Goal: Transaction & Acquisition: Download file/media

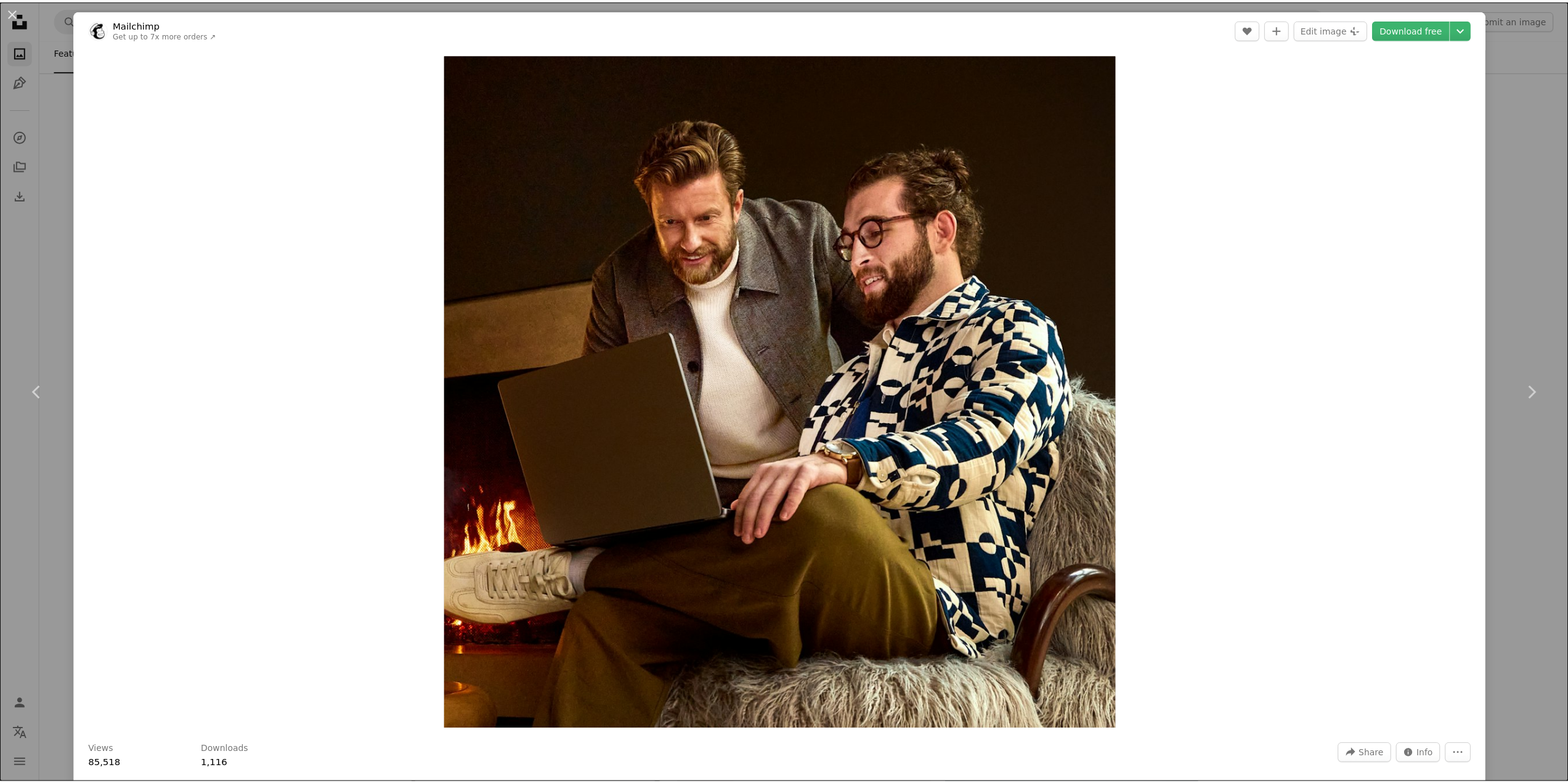
scroll to position [10412, 0]
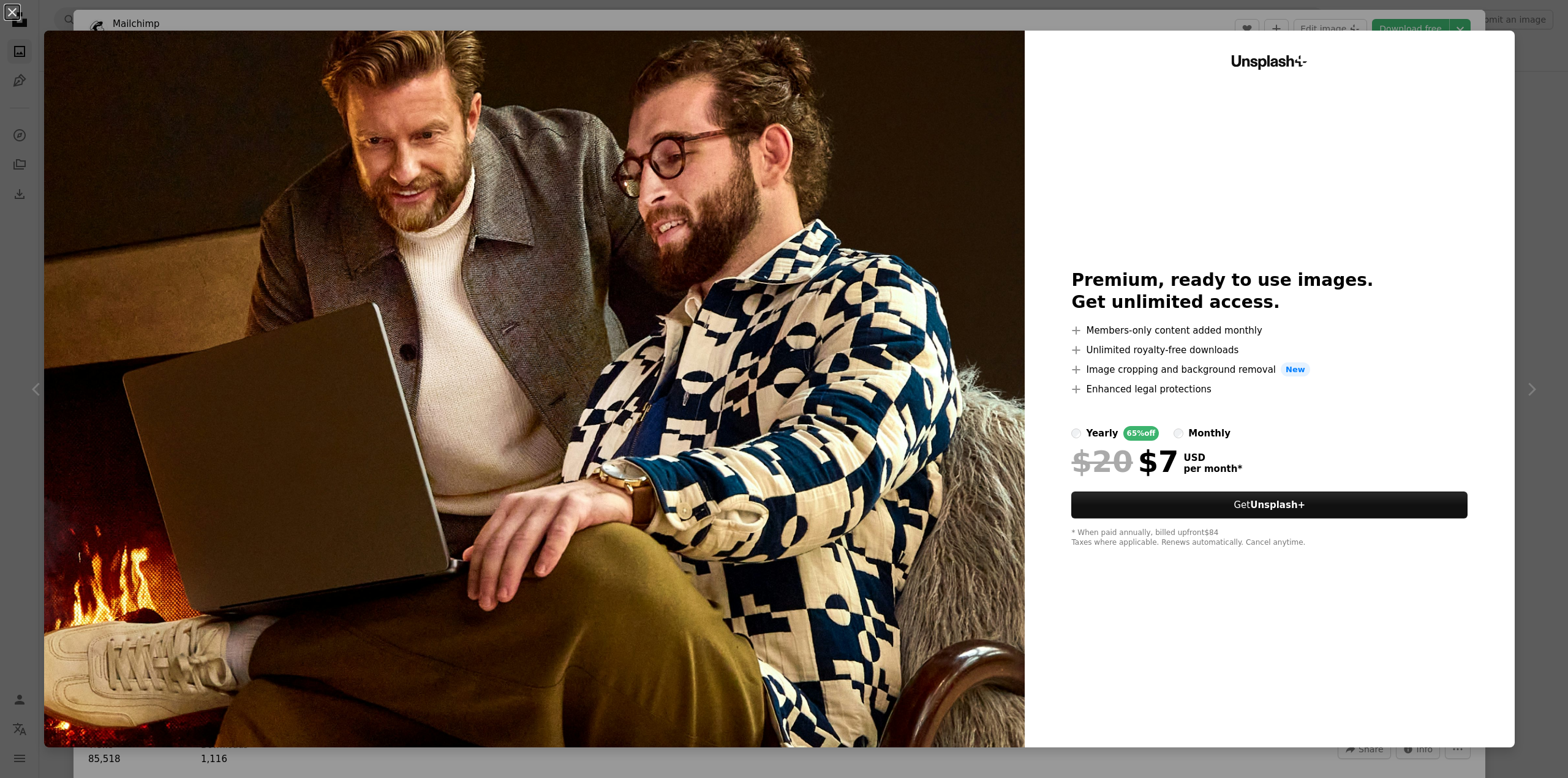
click at [1534, 95] on div "An X shape Unsplash+ Premium, ready to use images. Get unlimited access. A plus…" at bounding box center [784, 389] width 1568 height 778
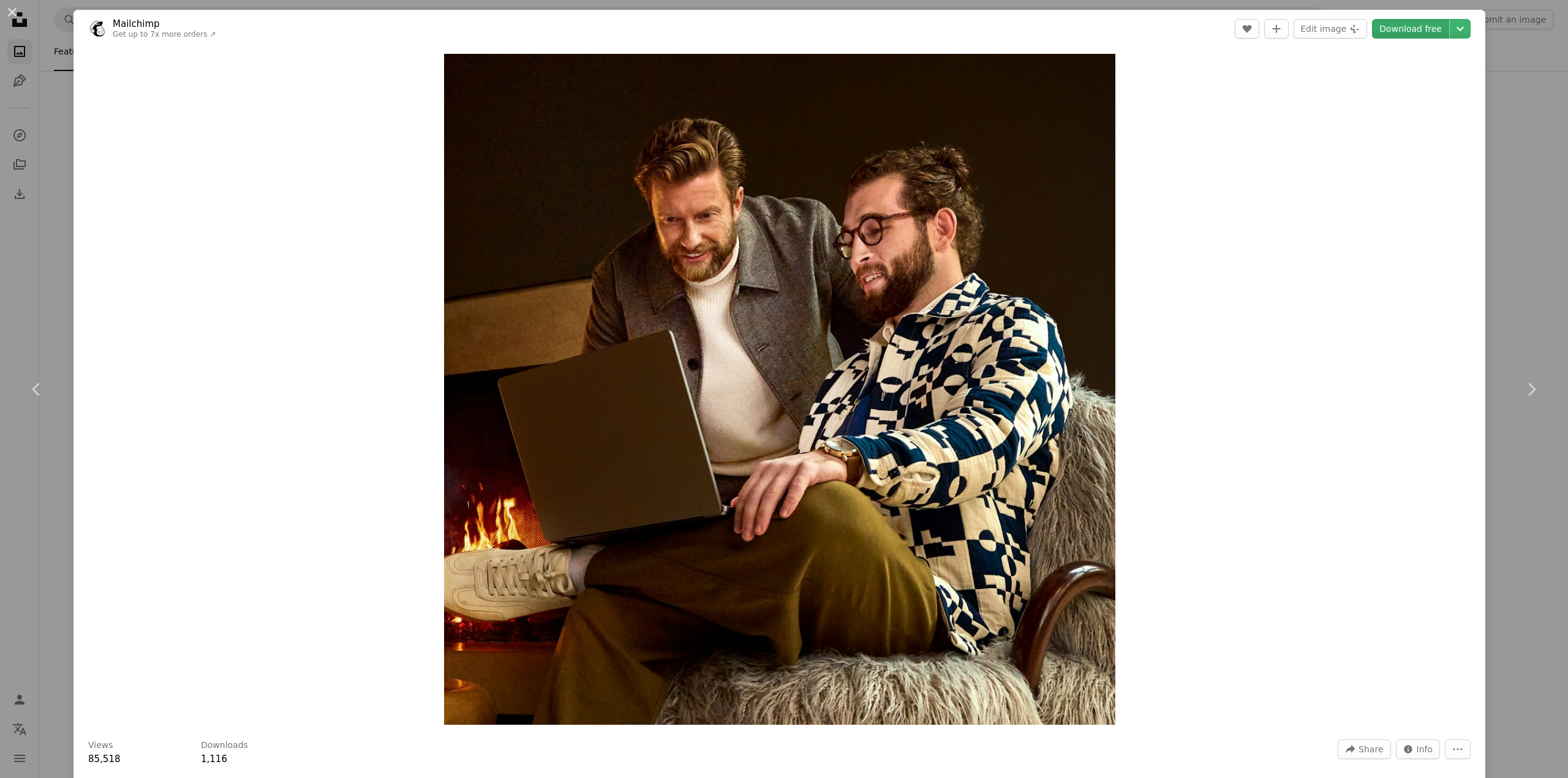
click at [1404, 27] on link "Download free" at bounding box center [1410, 29] width 77 height 20
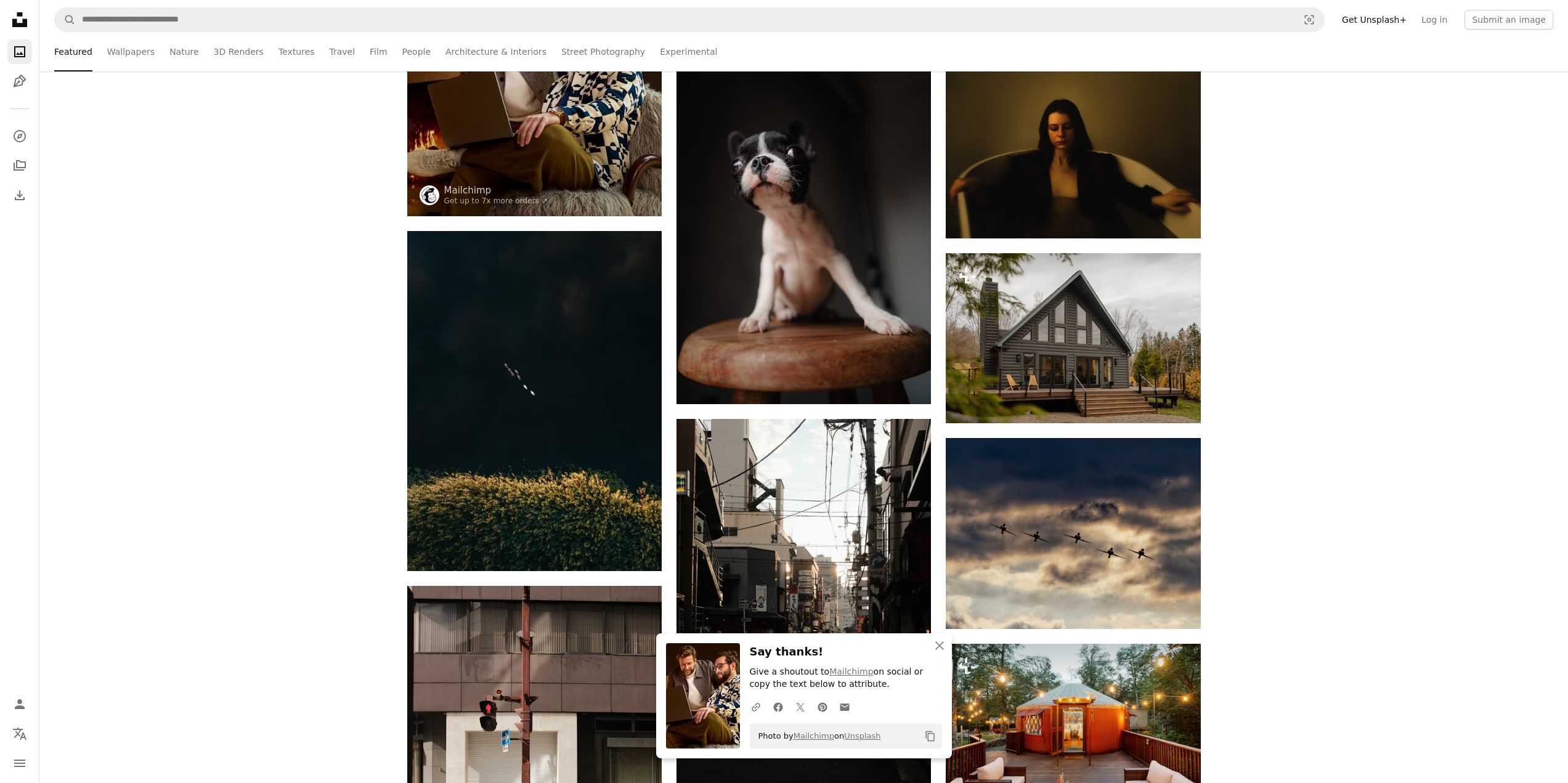
scroll to position [10843, 0]
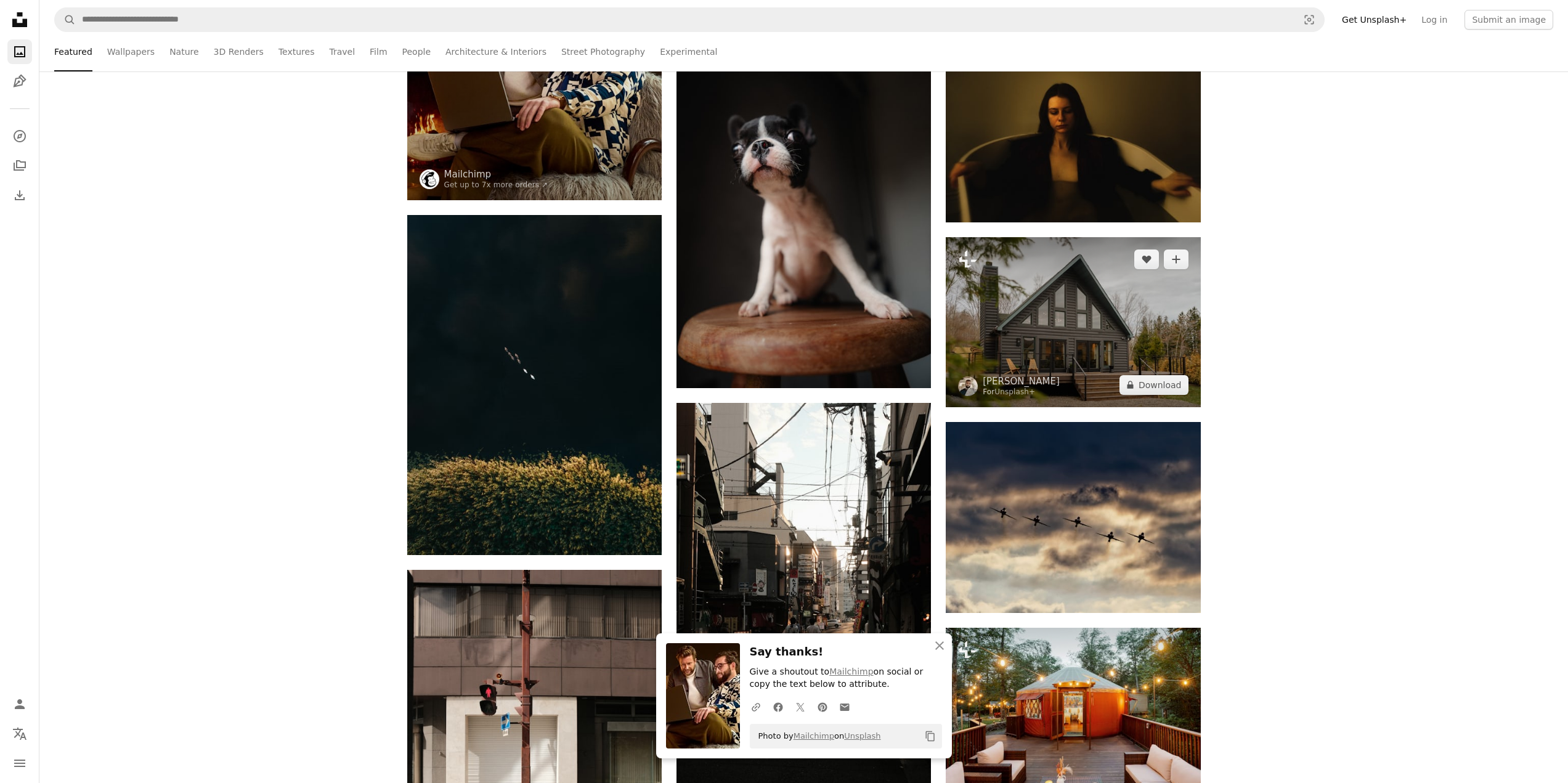
click at [1029, 319] on img at bounding box center [1072, 322] width 254 height 169
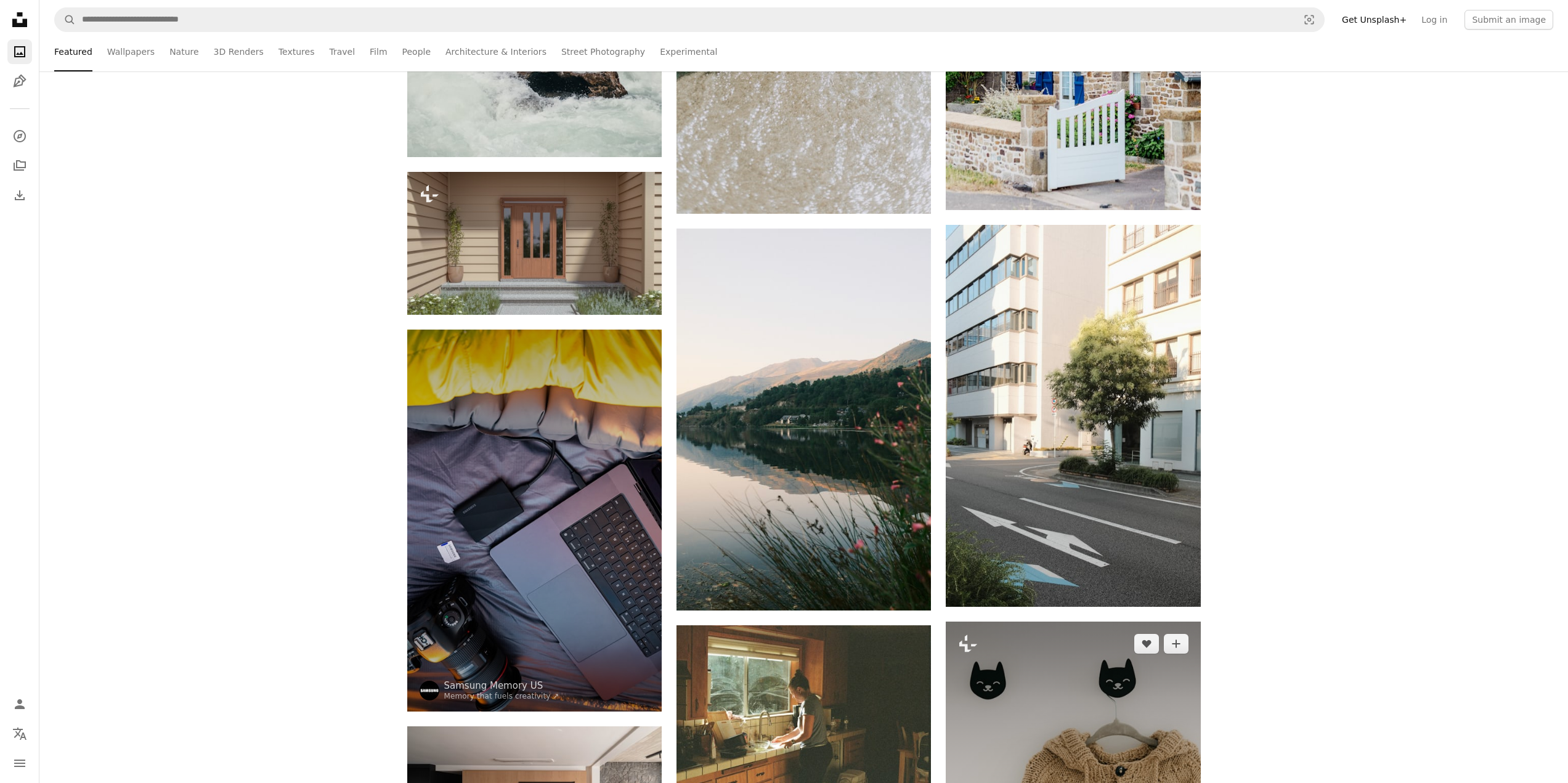
scroll to position [13123, 0]
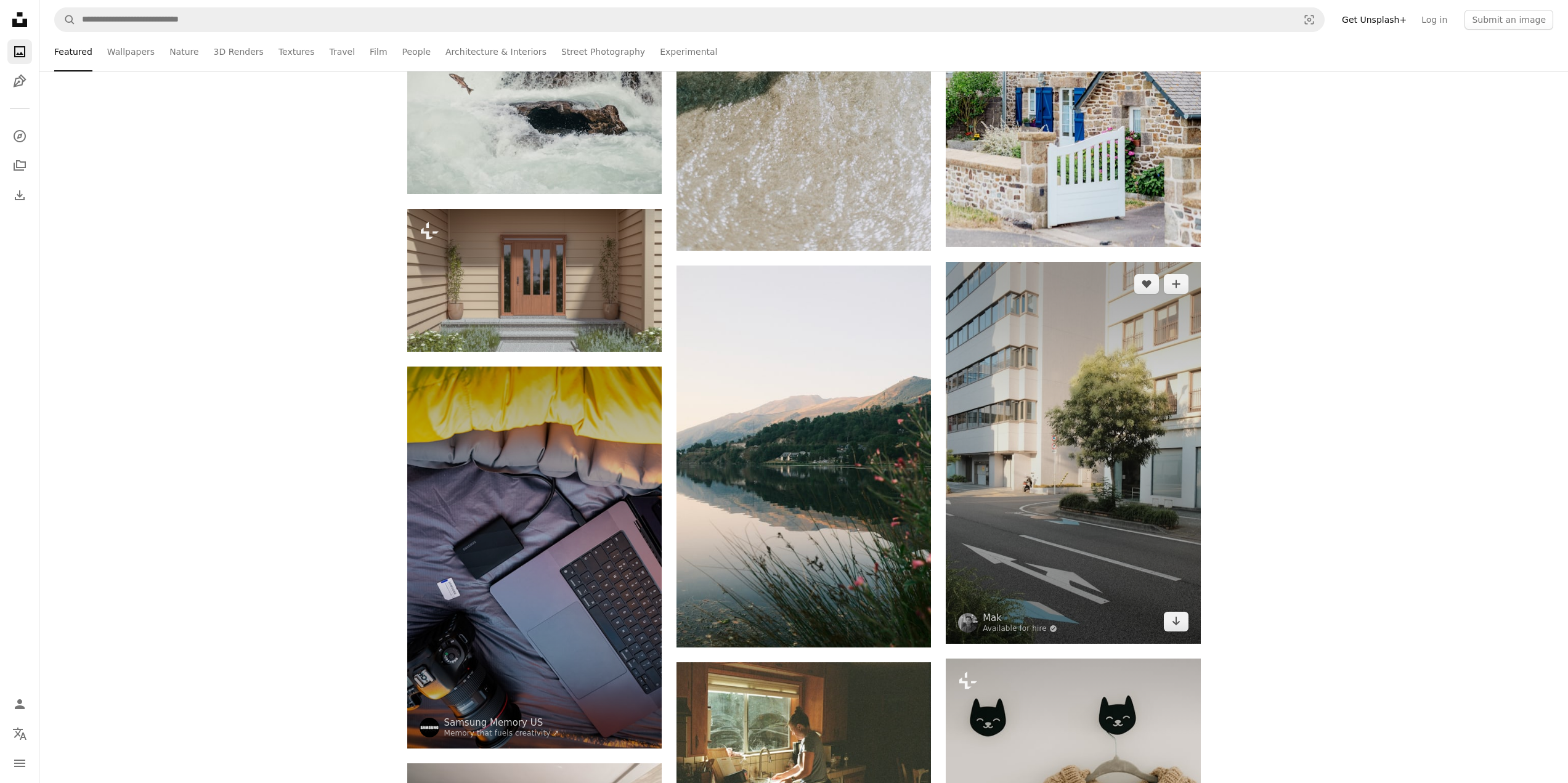
click at [1072, 378] on img at bounding box center [1072, 453] width 254 height 382
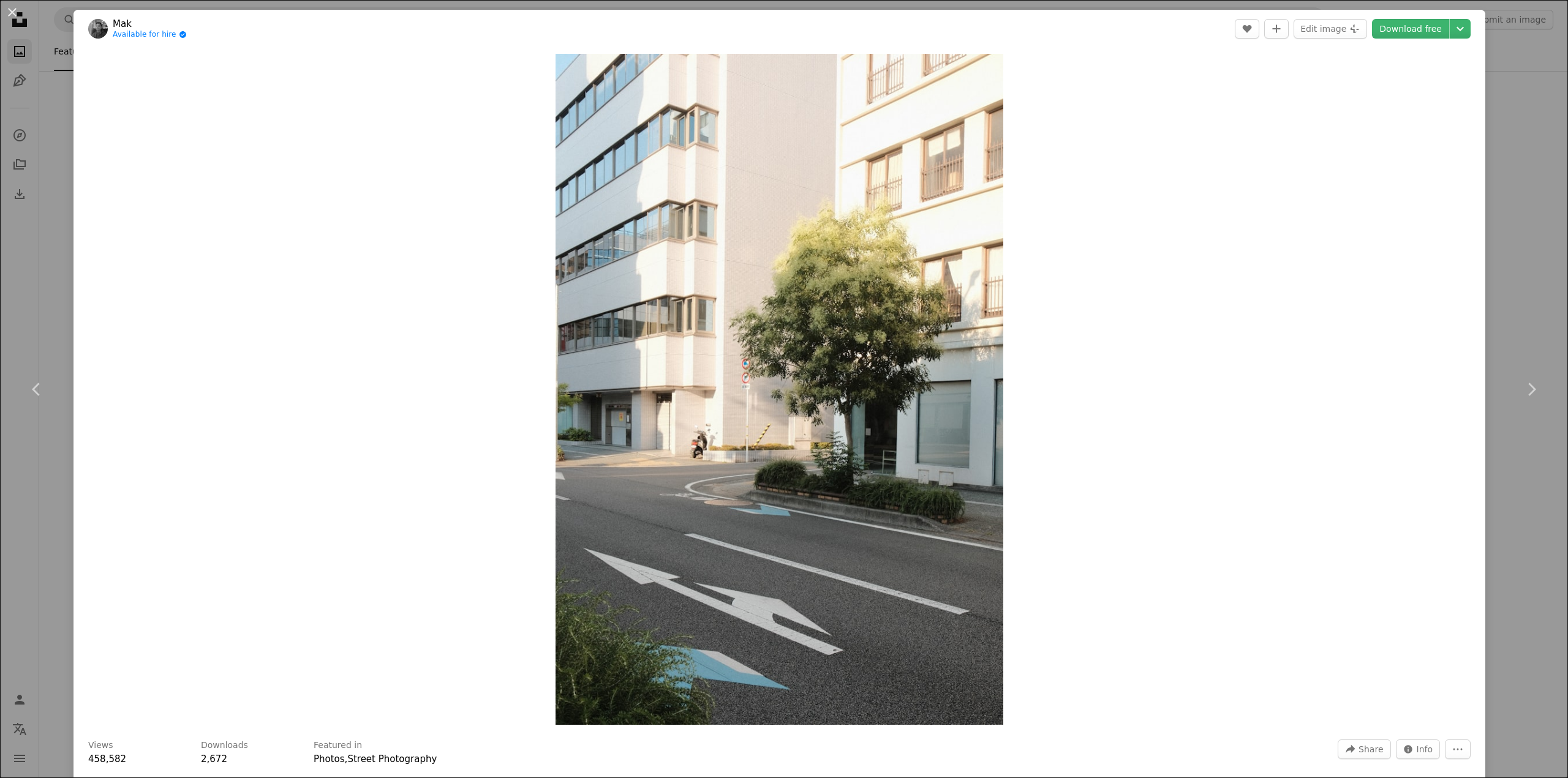
click at [50, 236] on div "An X shape Chevron left Chevron right Mak Available for hire A checkmark inside…" at bounding box center [784, 389] width 1568 height 778
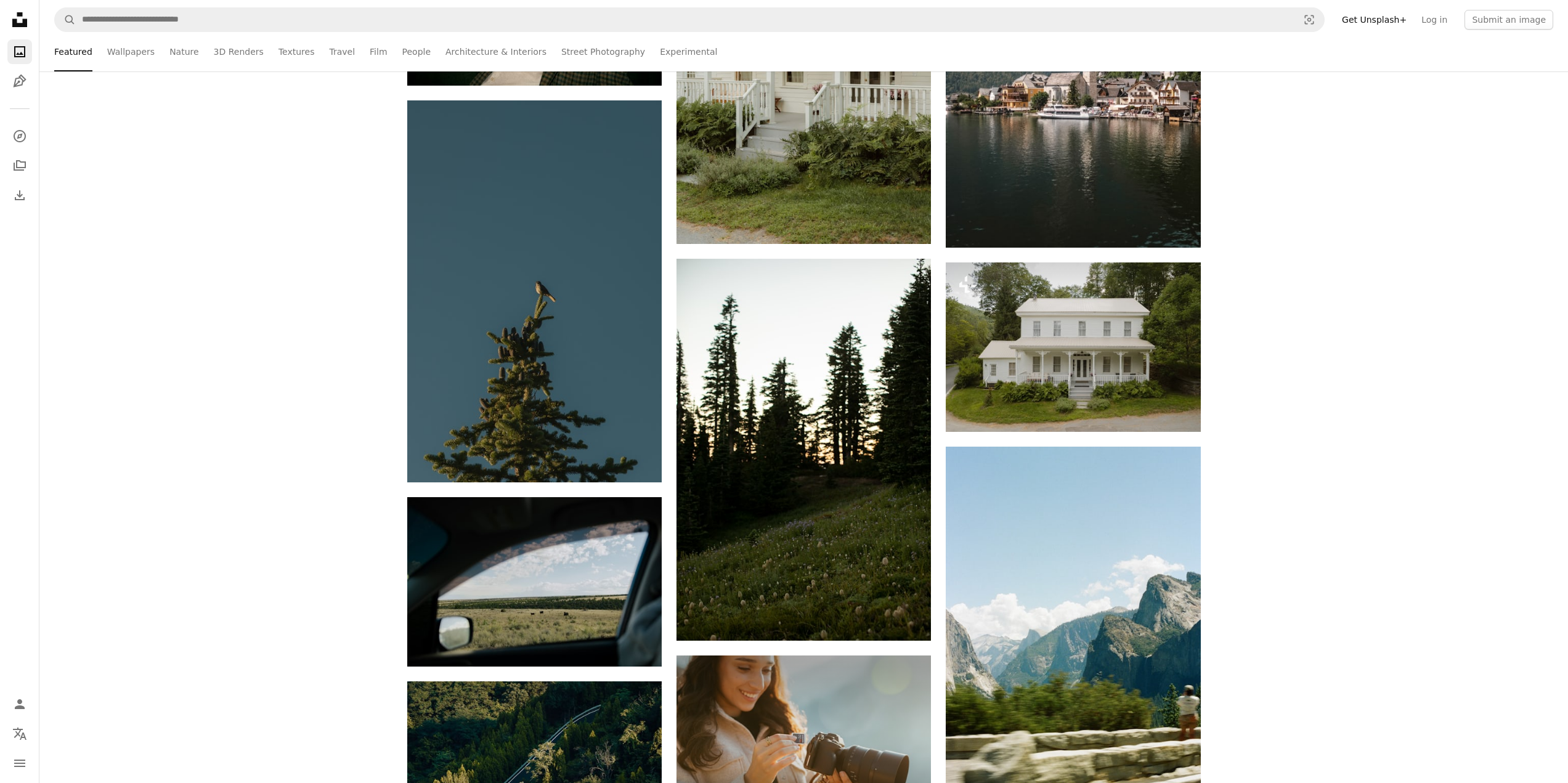
scroll to position [14909, 0]
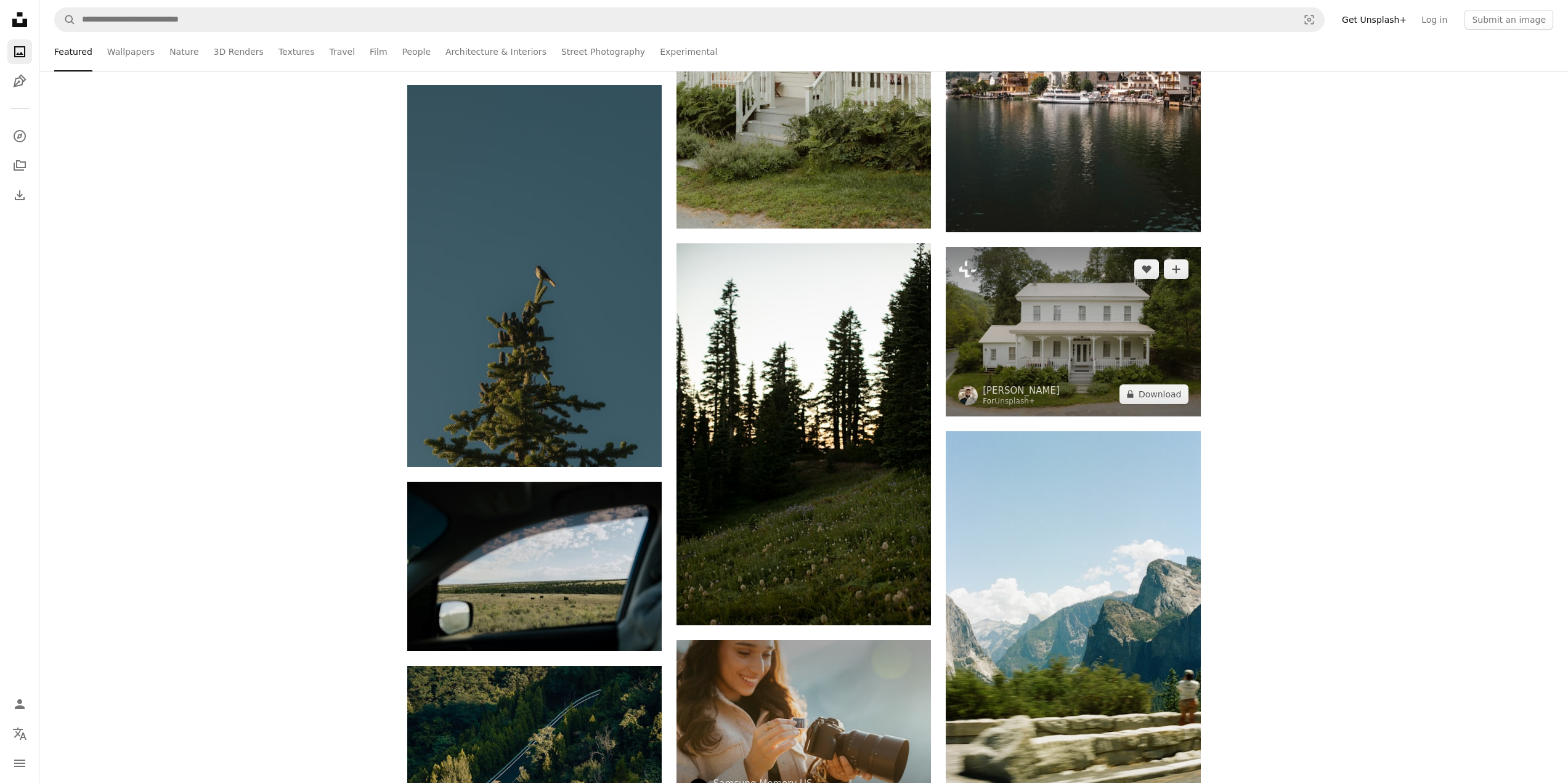
click at [1049, 338] on img at bounding box center [1072, 332] width 254 height 169
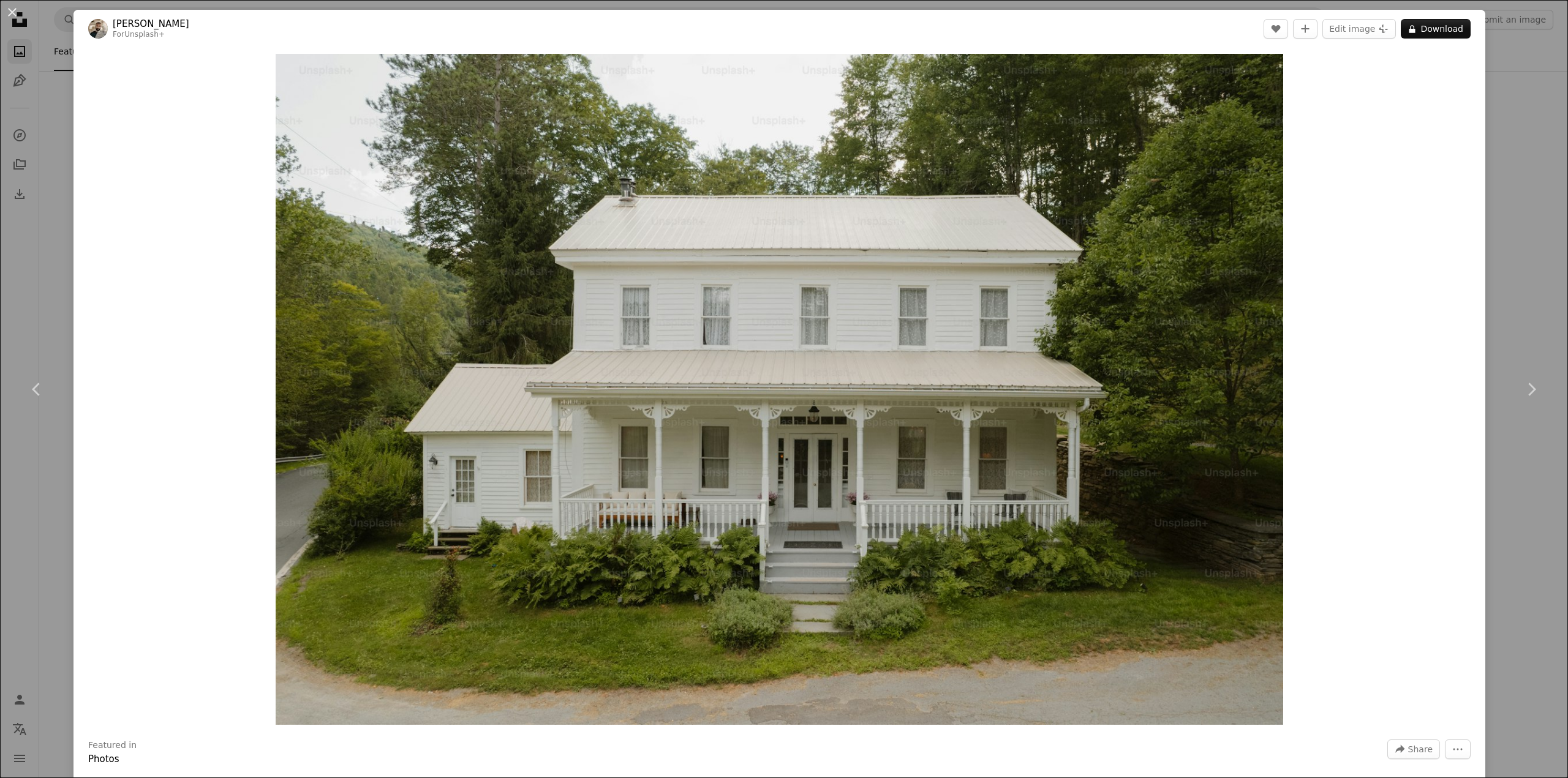
click at [26, 270] on div "An X shape Chevron left Chevron right [PERSON_NAME] For Unsplash+ A heart A plu…" at bounding box center [784, 389] width 1568 height 778
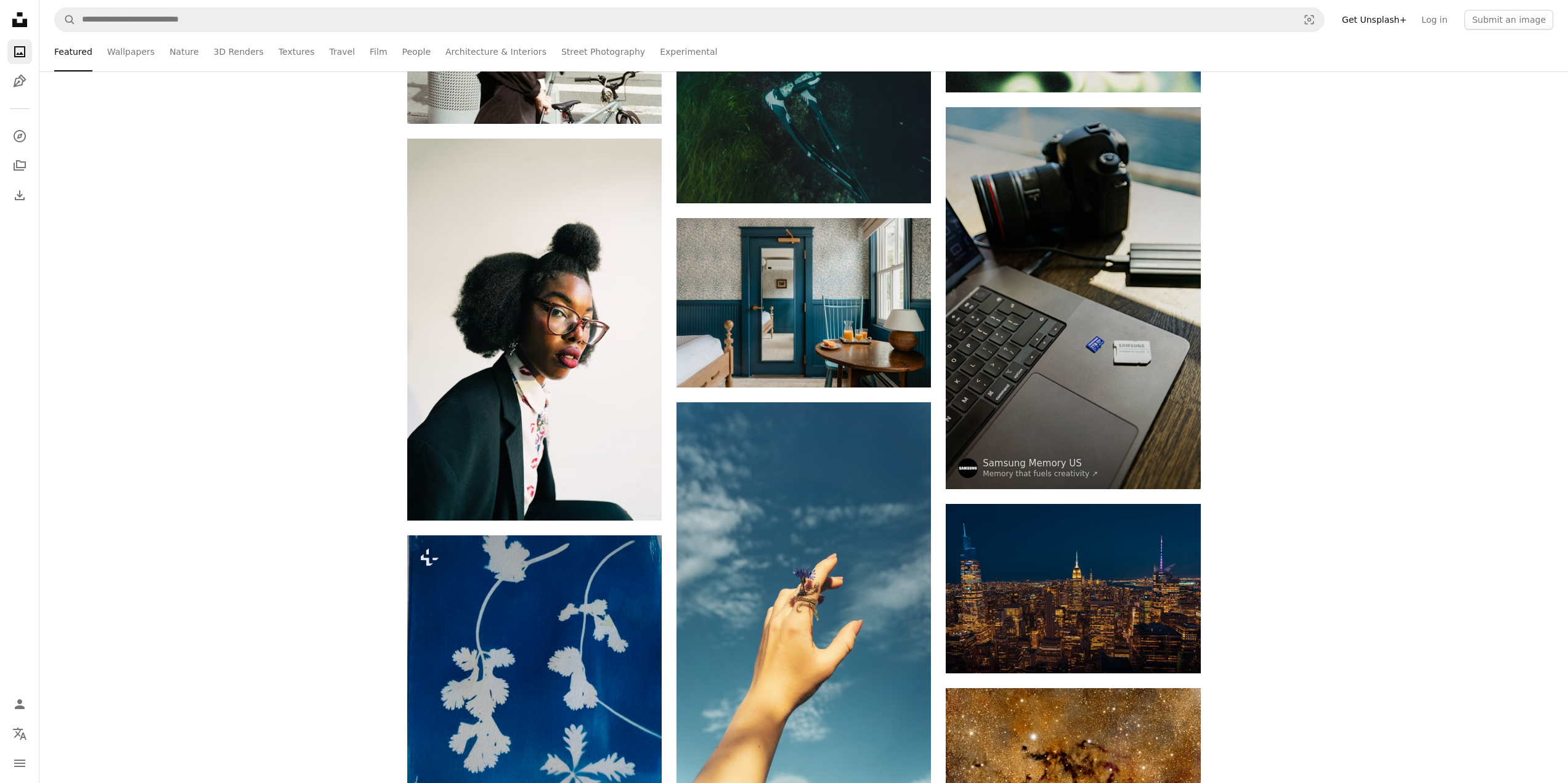
scroll to position [46145, 0]
click at [1059, 295] on img at bounding box center [1072, 297] width 254 height 382
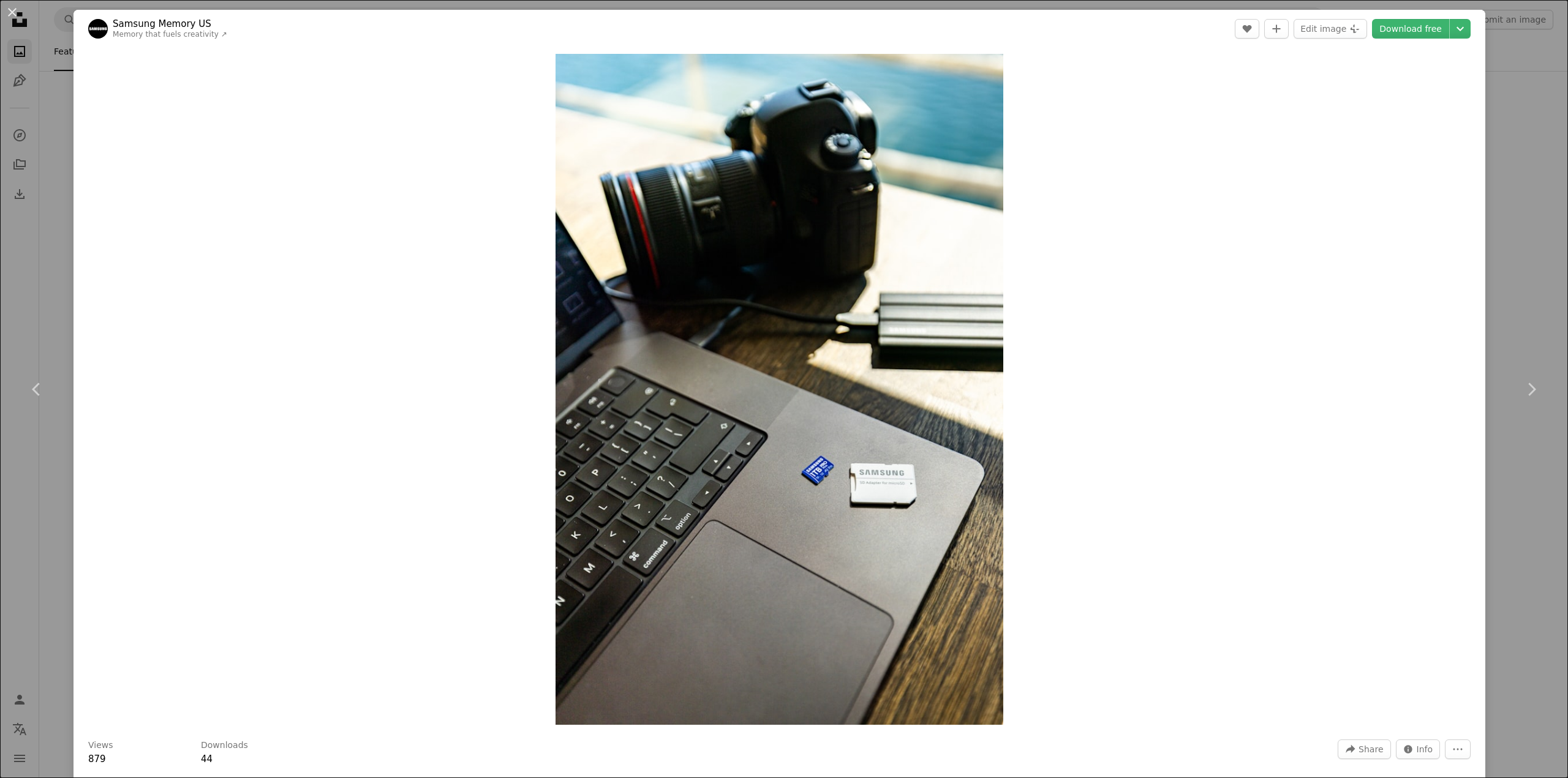
click at [50, 244] on div "An X shape Chevron left Chevron right Samsung Memory US Memory that fuels creat…" at bounding box center [784, 389] width 1568 height 778
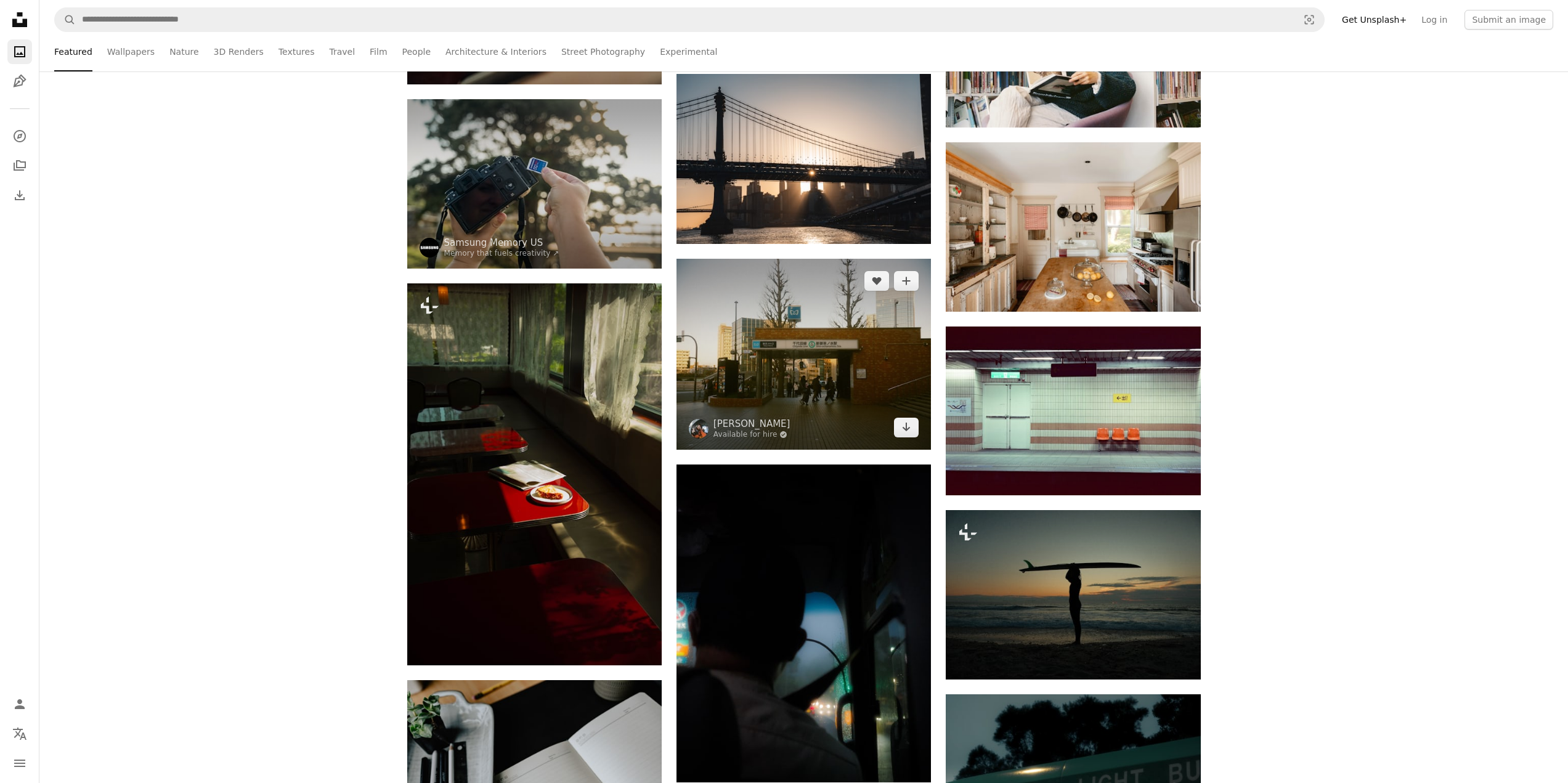
scroll to position [62594, 0]
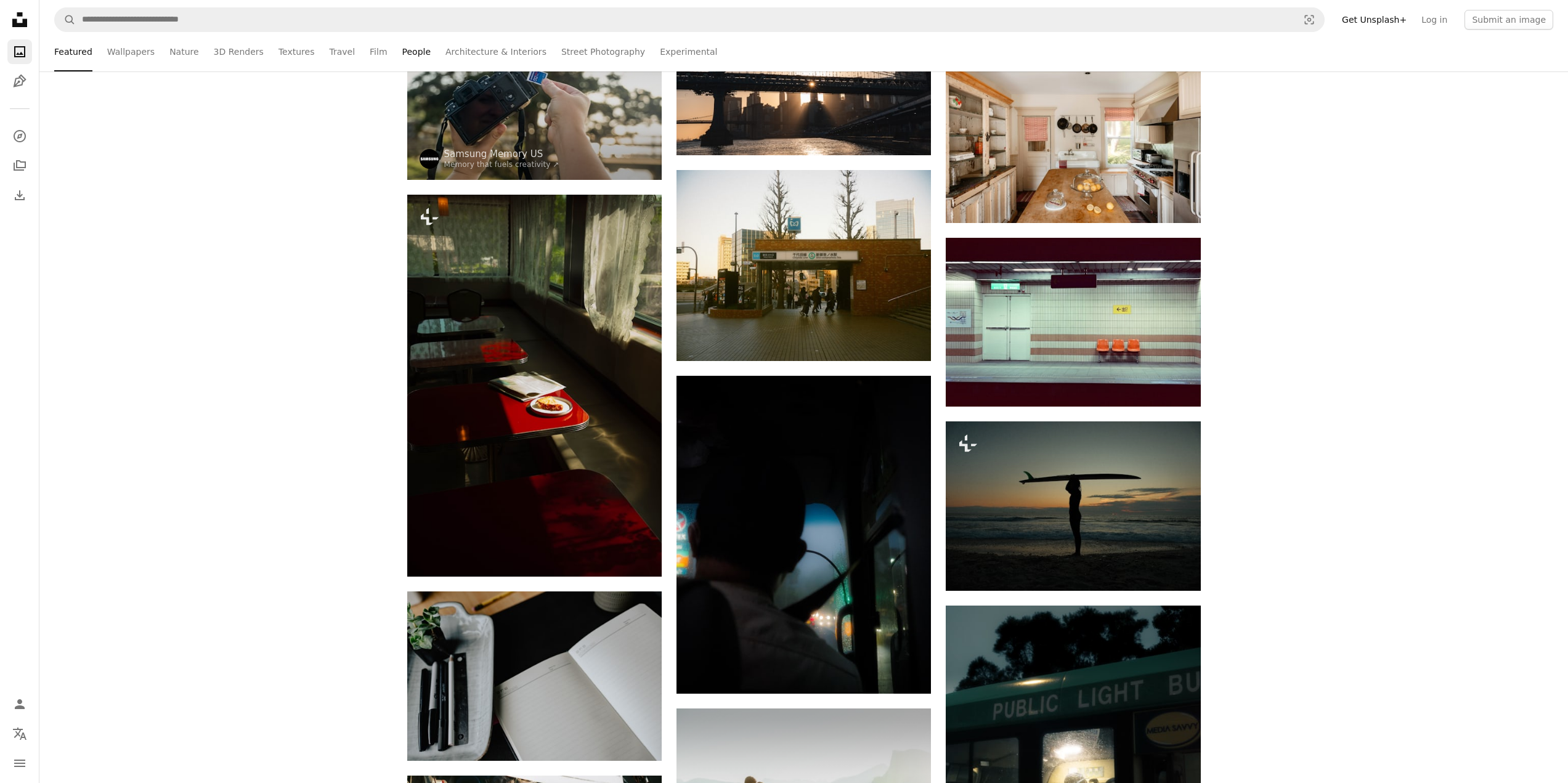
click at [403, 54] on link "People" at bounding box center [417, 51] width 29 height 39
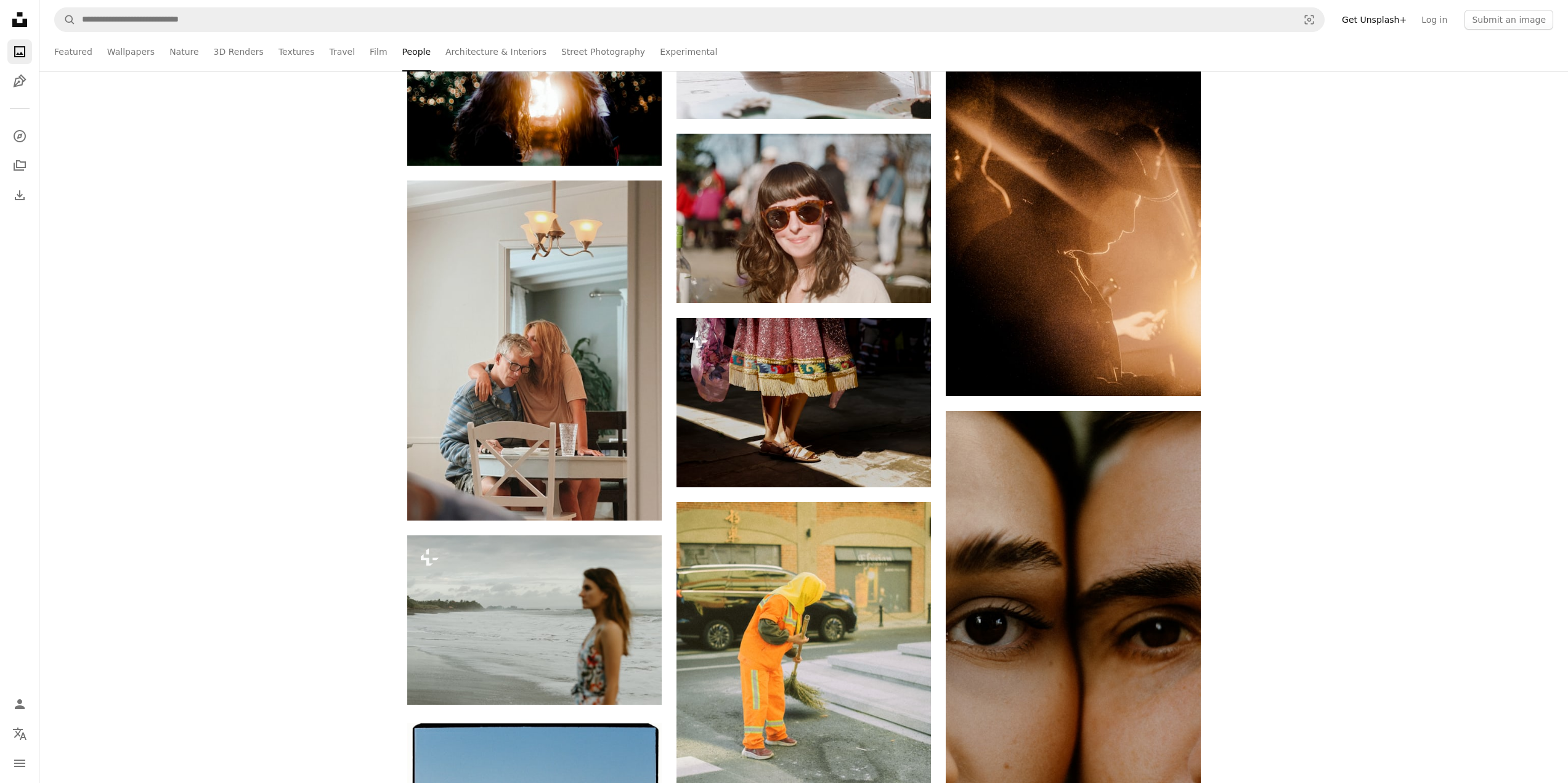
scroll to position [5360, 0]
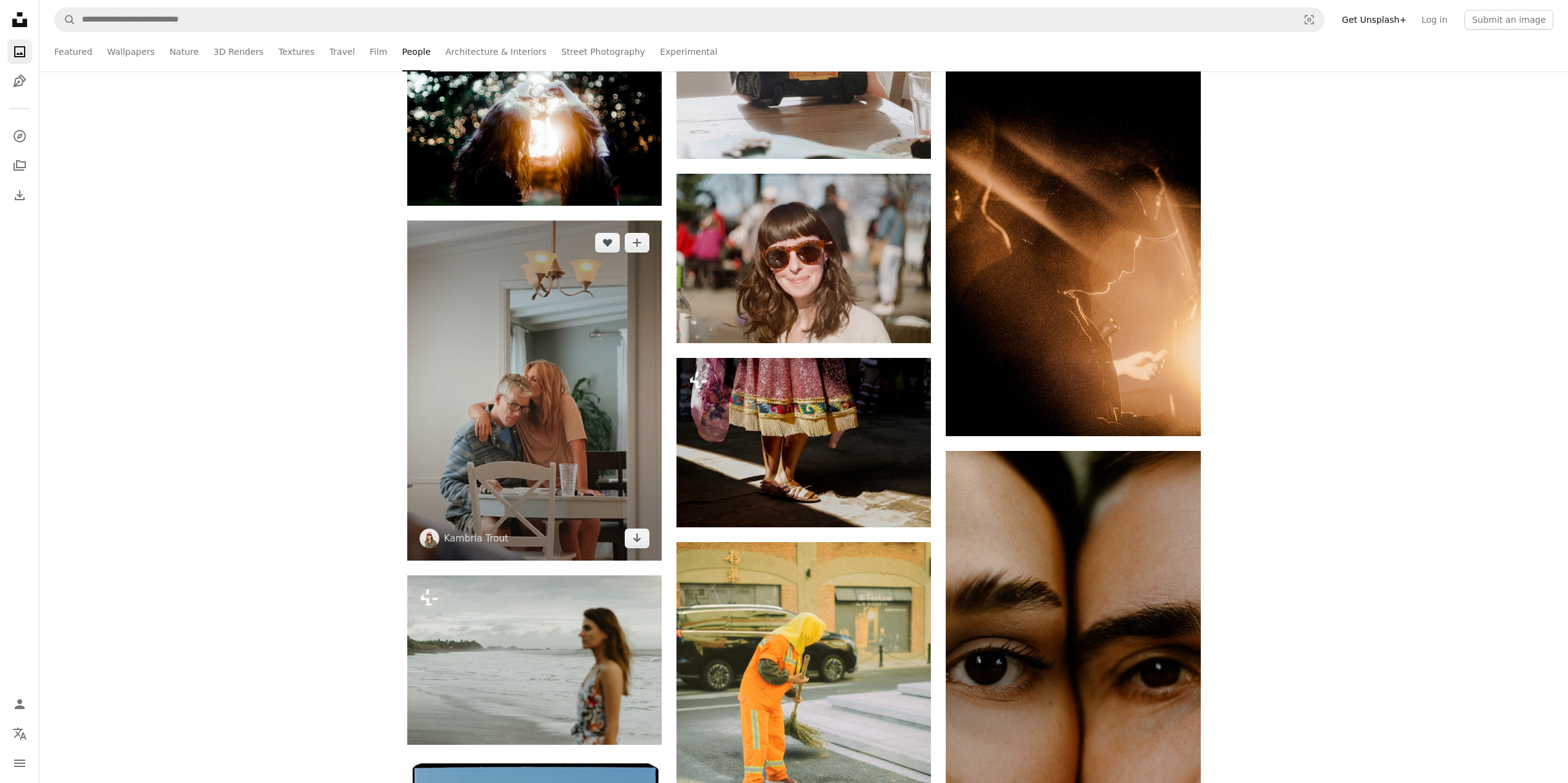
click at [524, 400] on img at bounding box center [534, 390] width 254 height 340
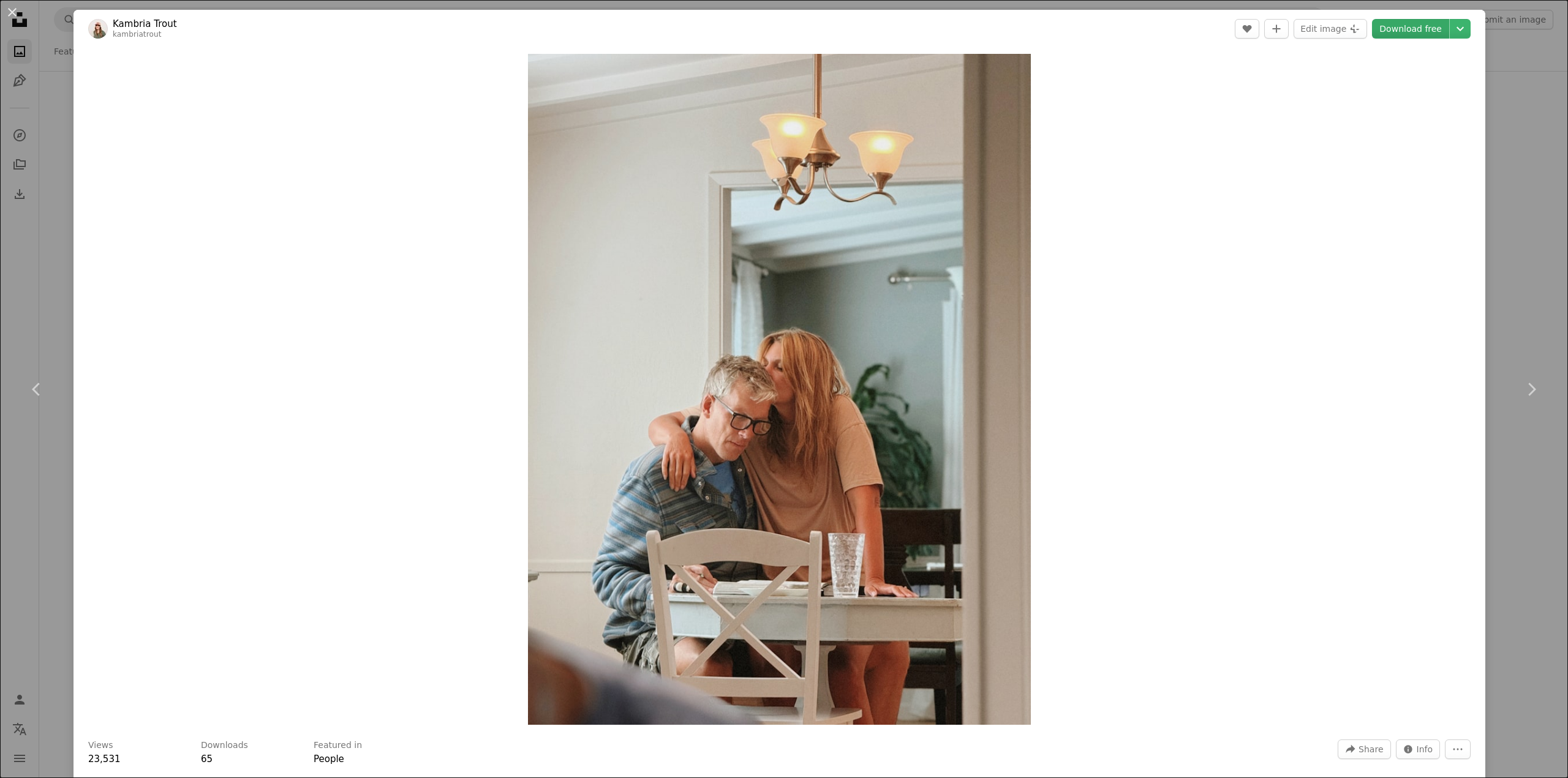
click at [1396, 26] on link "Download free" at bounding box center [1410, 29] width 77 height 20
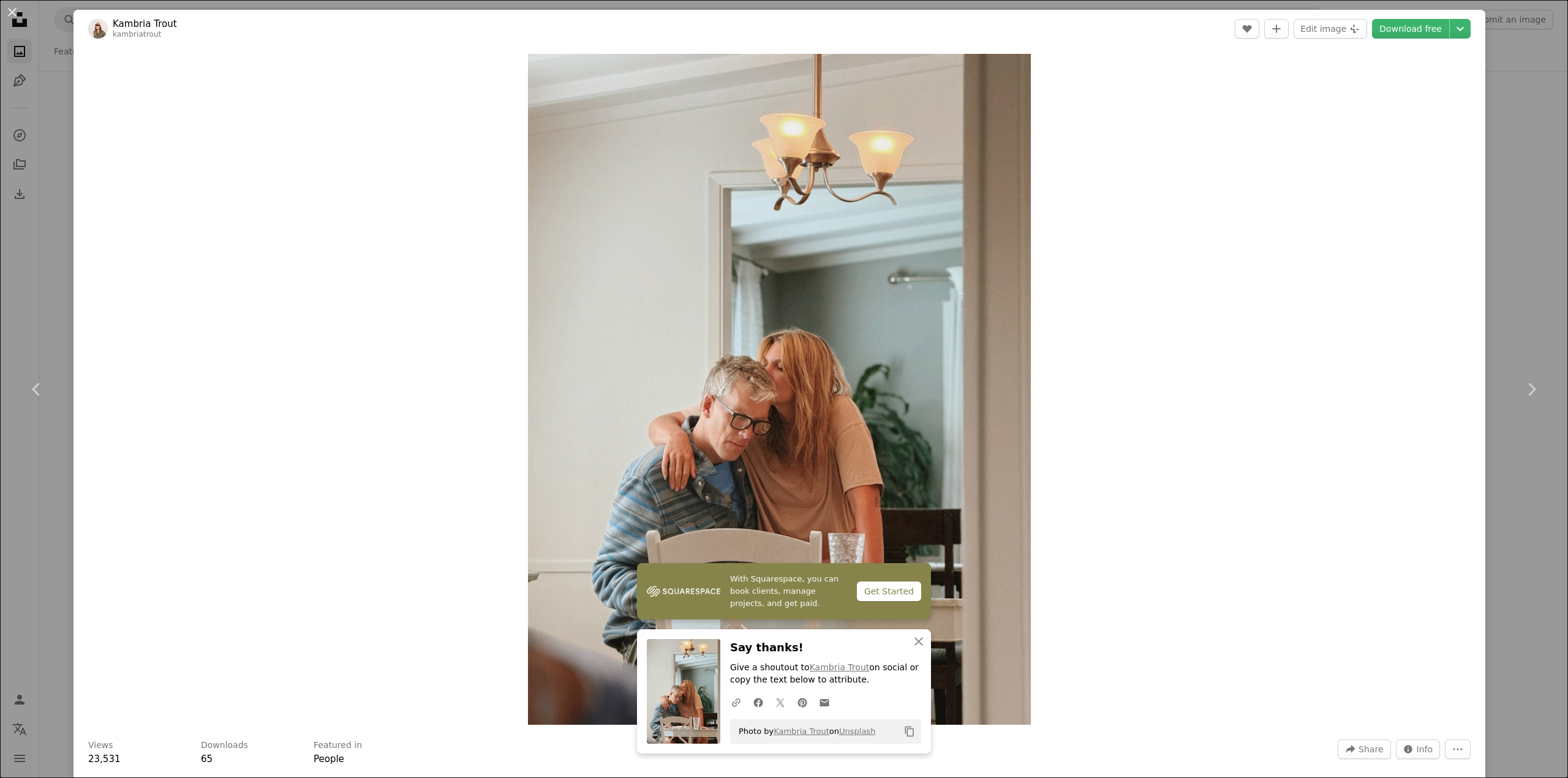
click at [43, 236] on div "An X shape Chevron left Chevron right With Squarespace, you can book clients, m…" at bounding box center [784, 389] width 1568 height 778
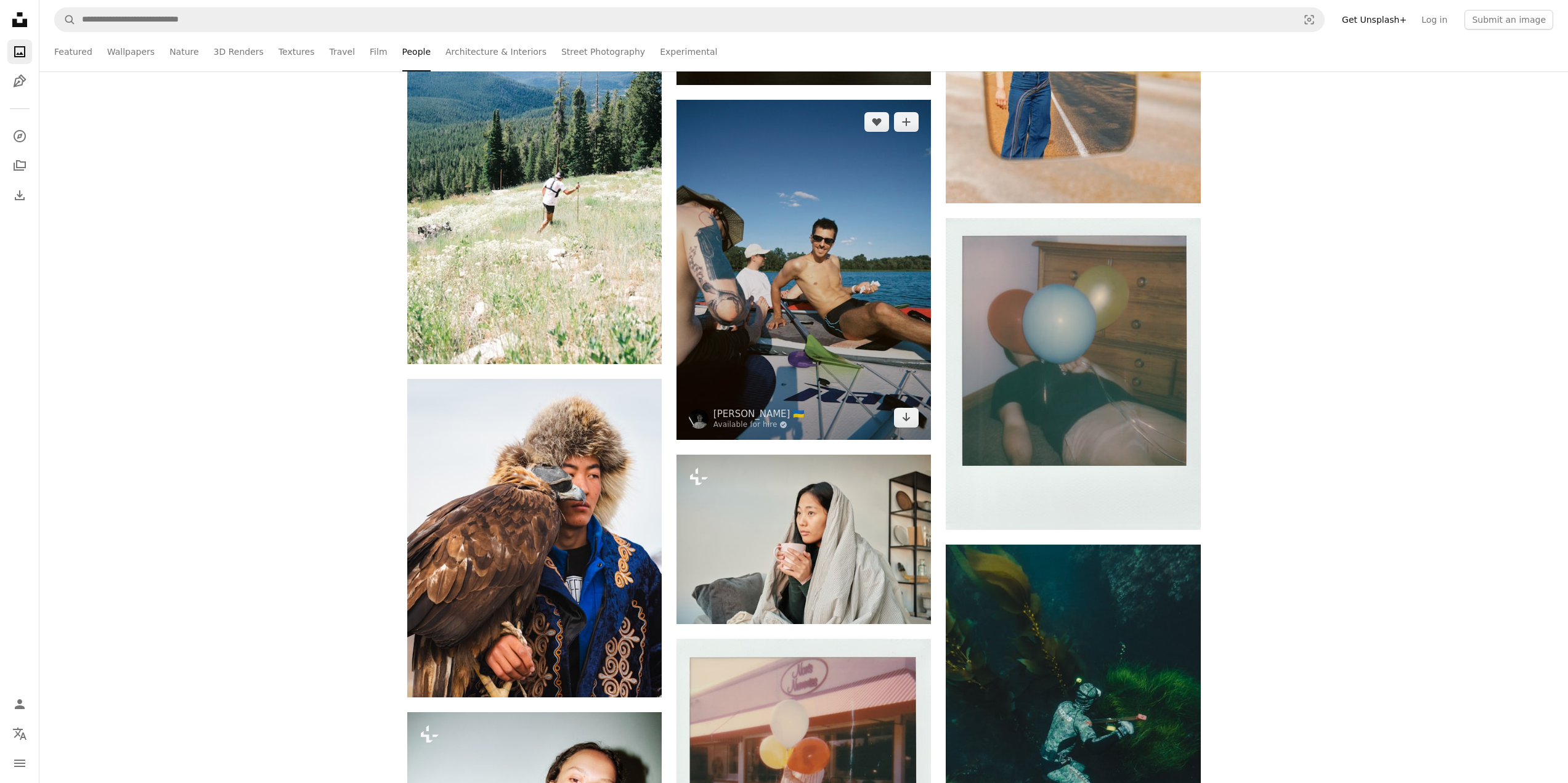
scroll to position [6531, 0]
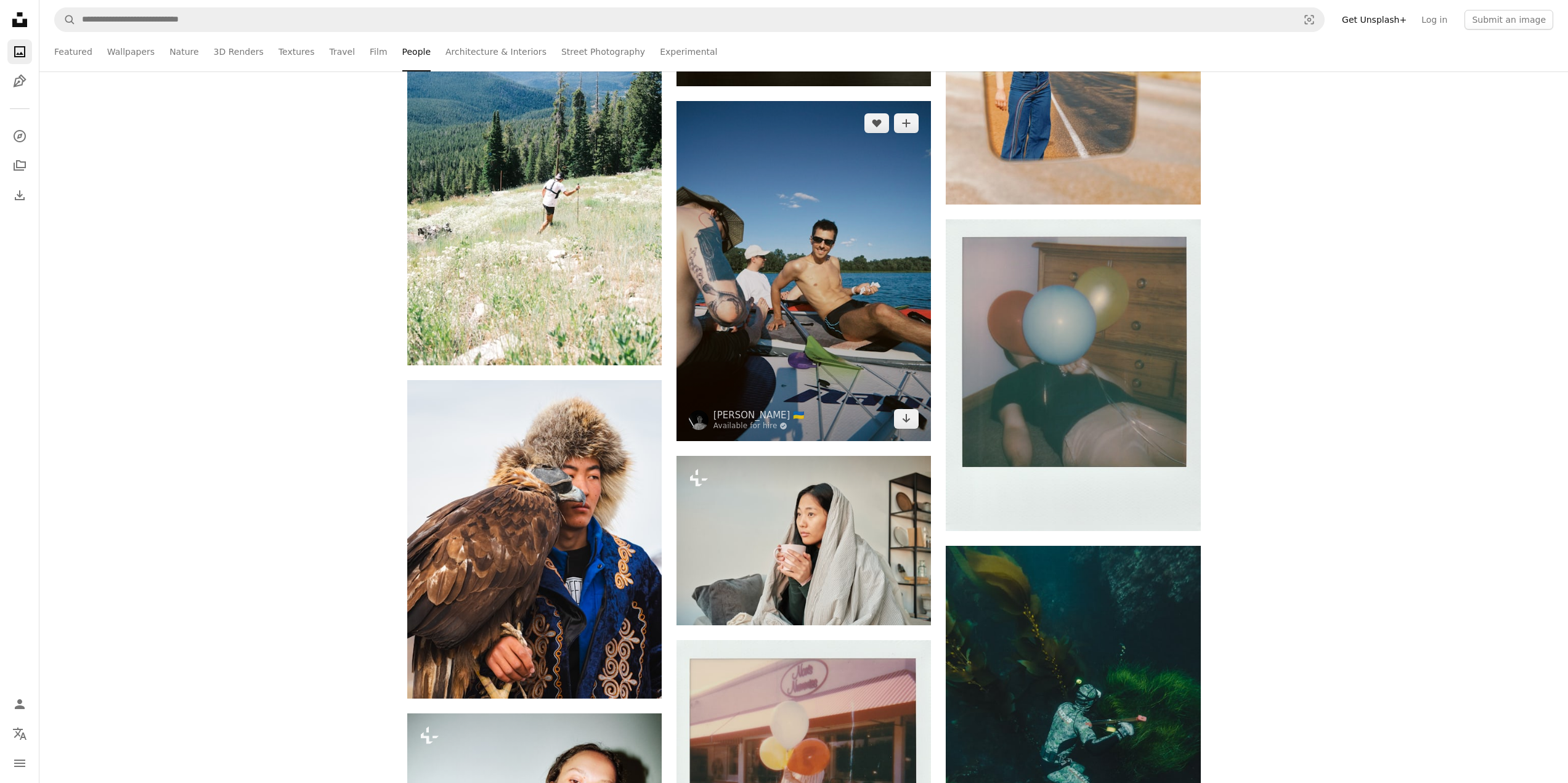
click at [811, 290] on img at bounding box center [803, 270] width 254 height 340
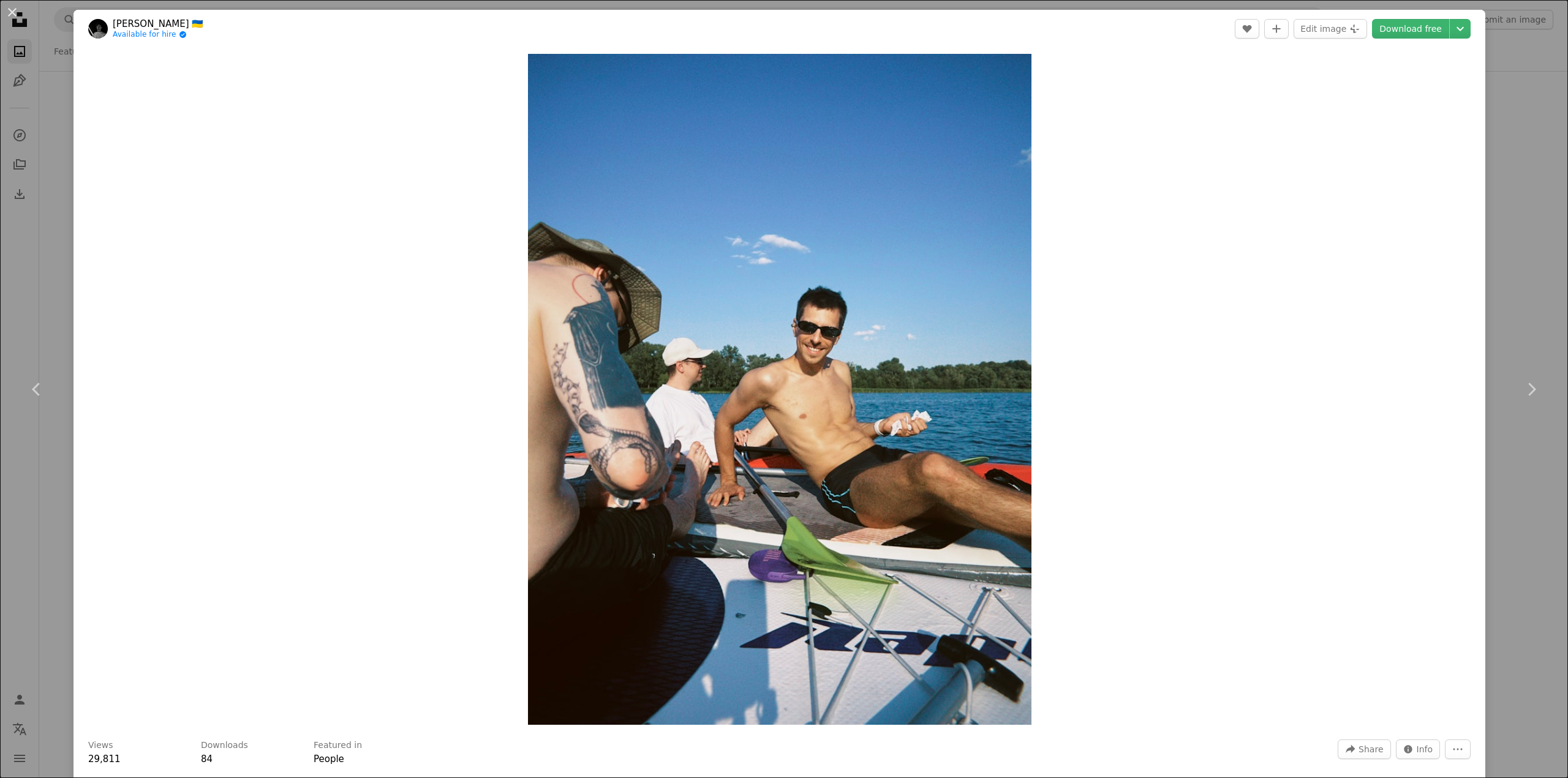
click at [65, 329] on div "An X shape Chevron left Chevron right Andrii Solok 🇺🇦 Available for hire A chec…" at bounding box center [784, 389] width 1568 height 778
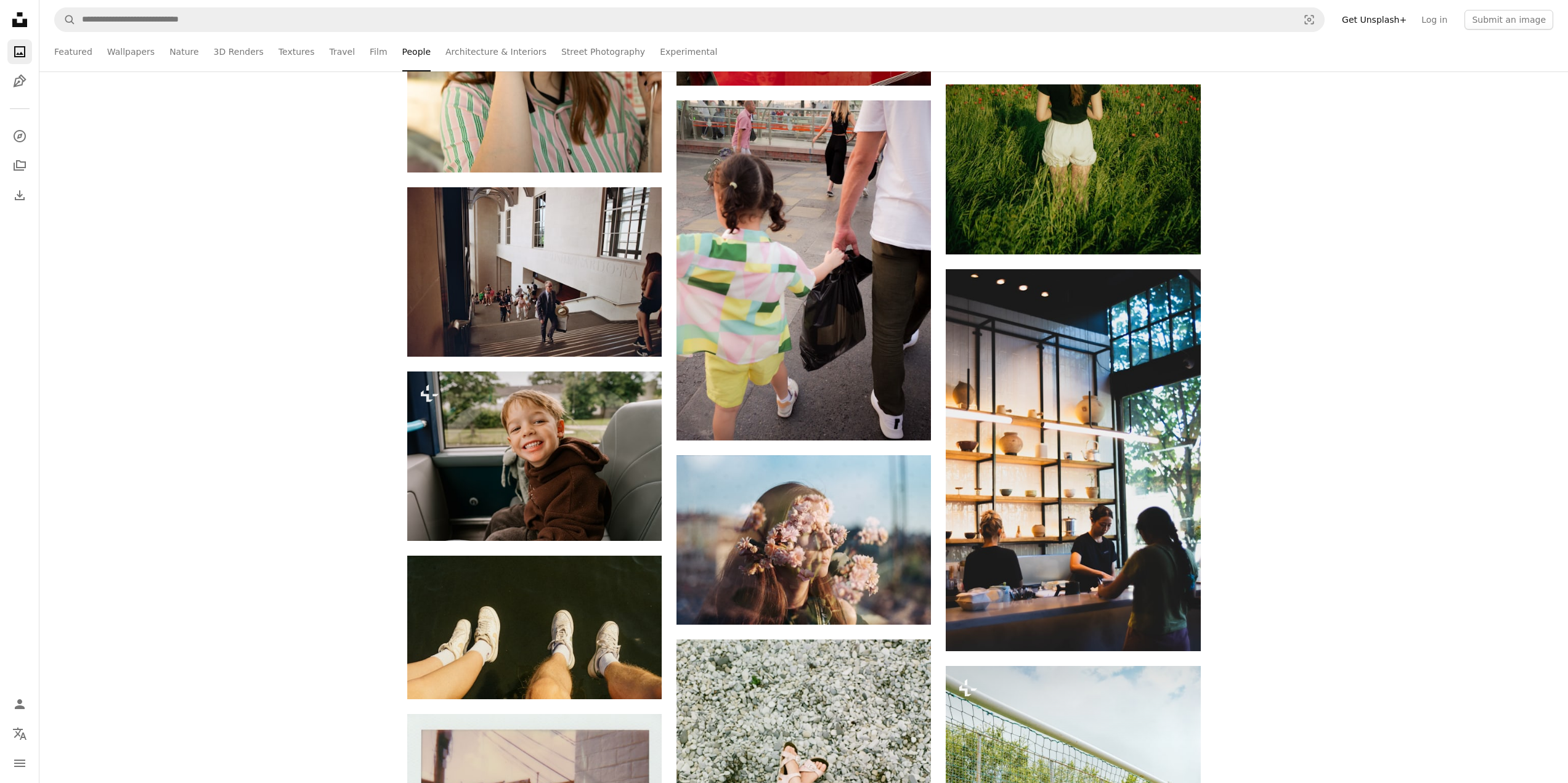
scroll to position [9179, 0]
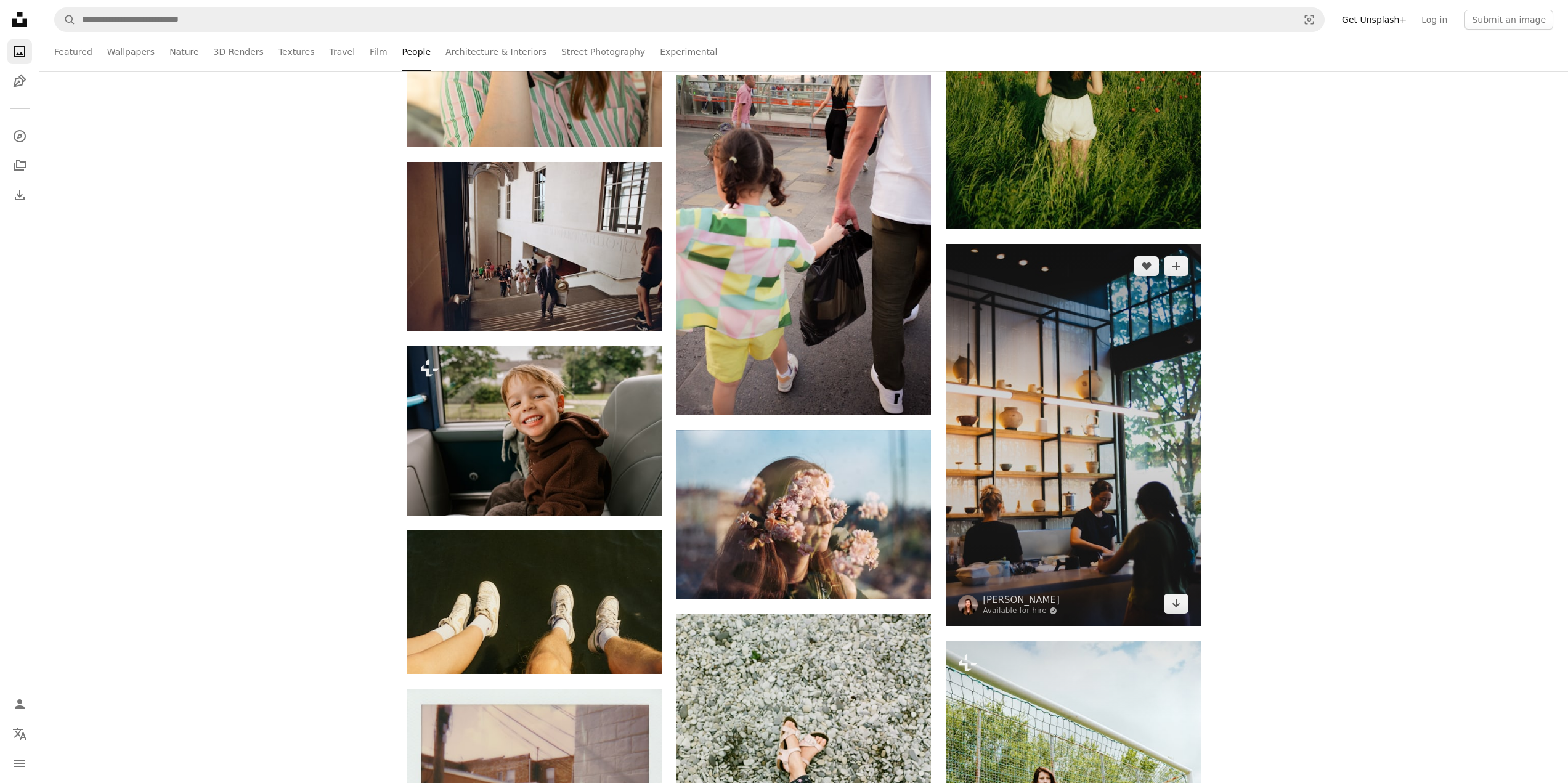
click at [1055, 453] on img at bounding box center [1072, 435] width 254 height 382
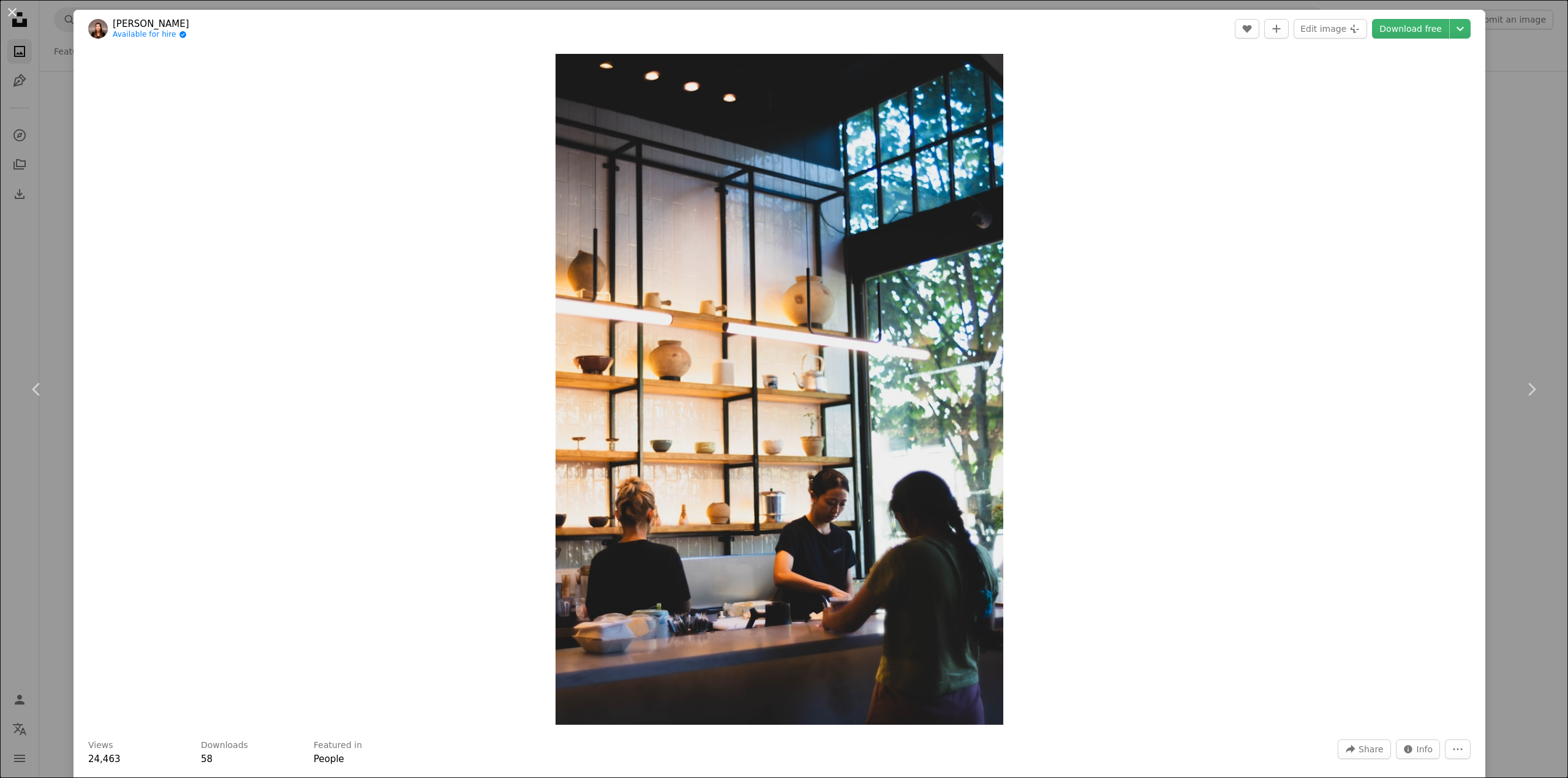
click at [40, 289] on div "An X shape Chevron left Chevron right [PERSON_NAME] Available for hire A checkm…" at bounding box center [784, 389] width 1568 height 778
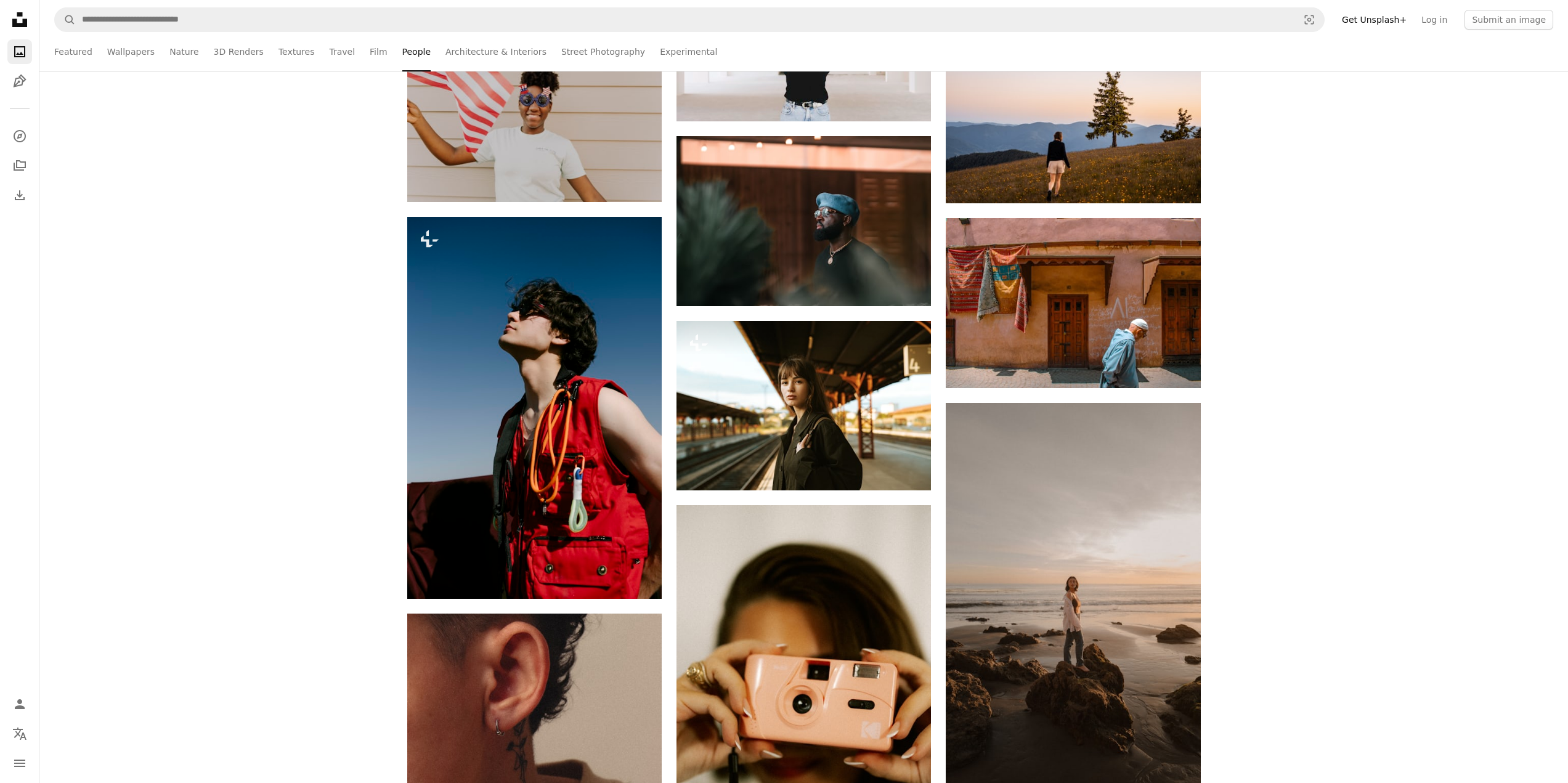
scroll to position [28833, 0]
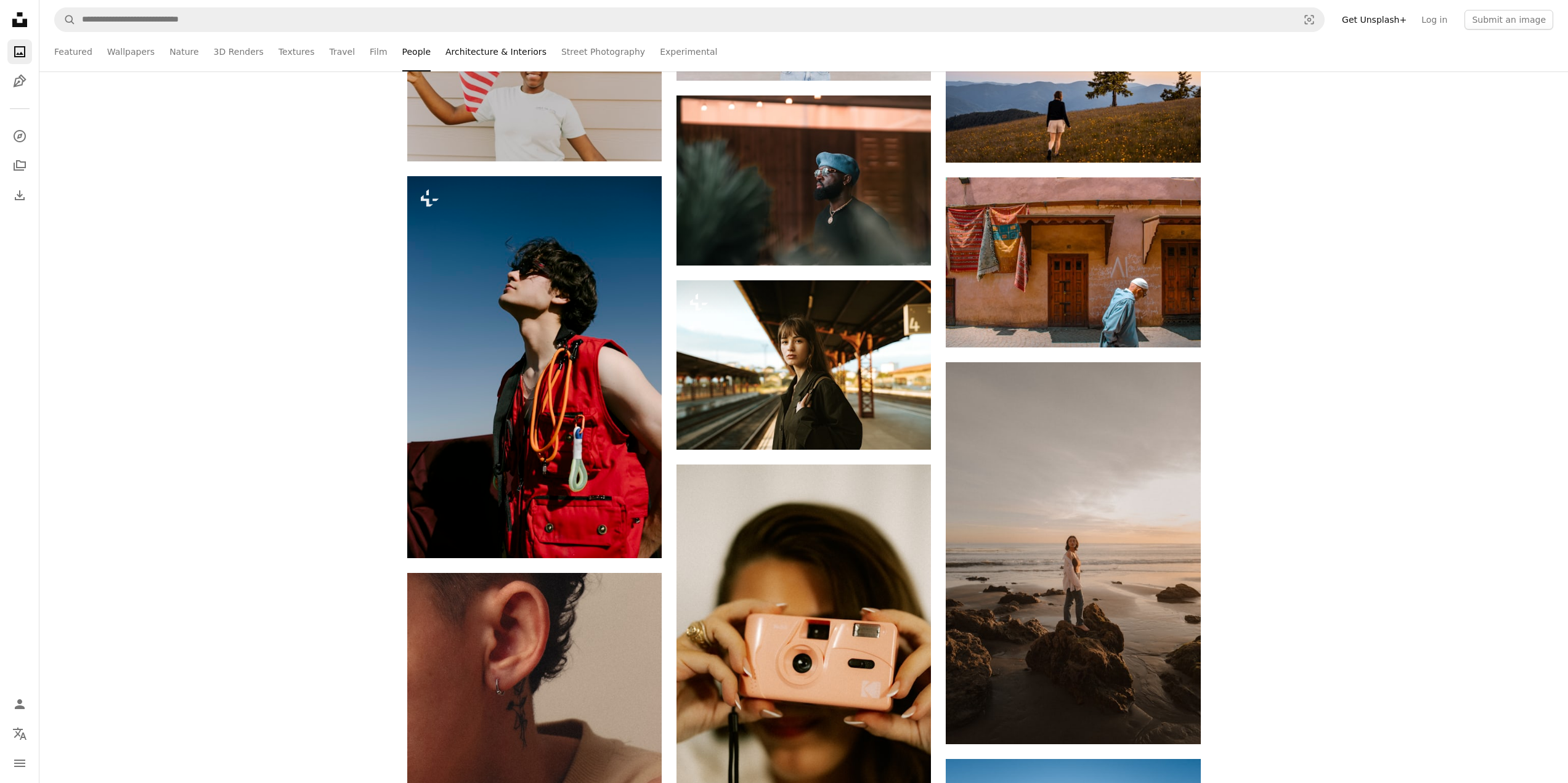
click at [478, 50] on link "Architecture & Interiors" at bounding box center [496, 51] width 101 height 39
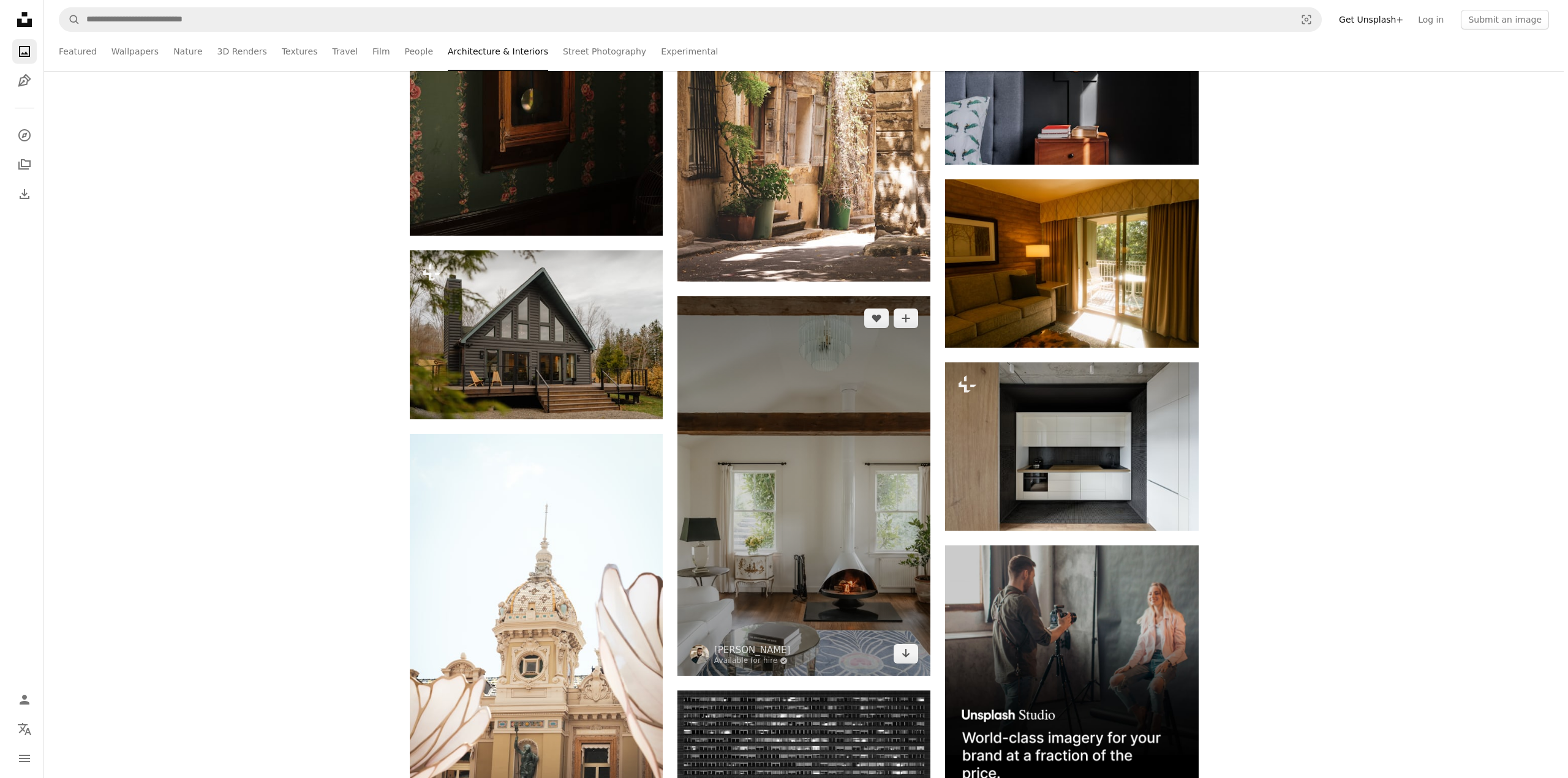
scroll to position [4347, 0]
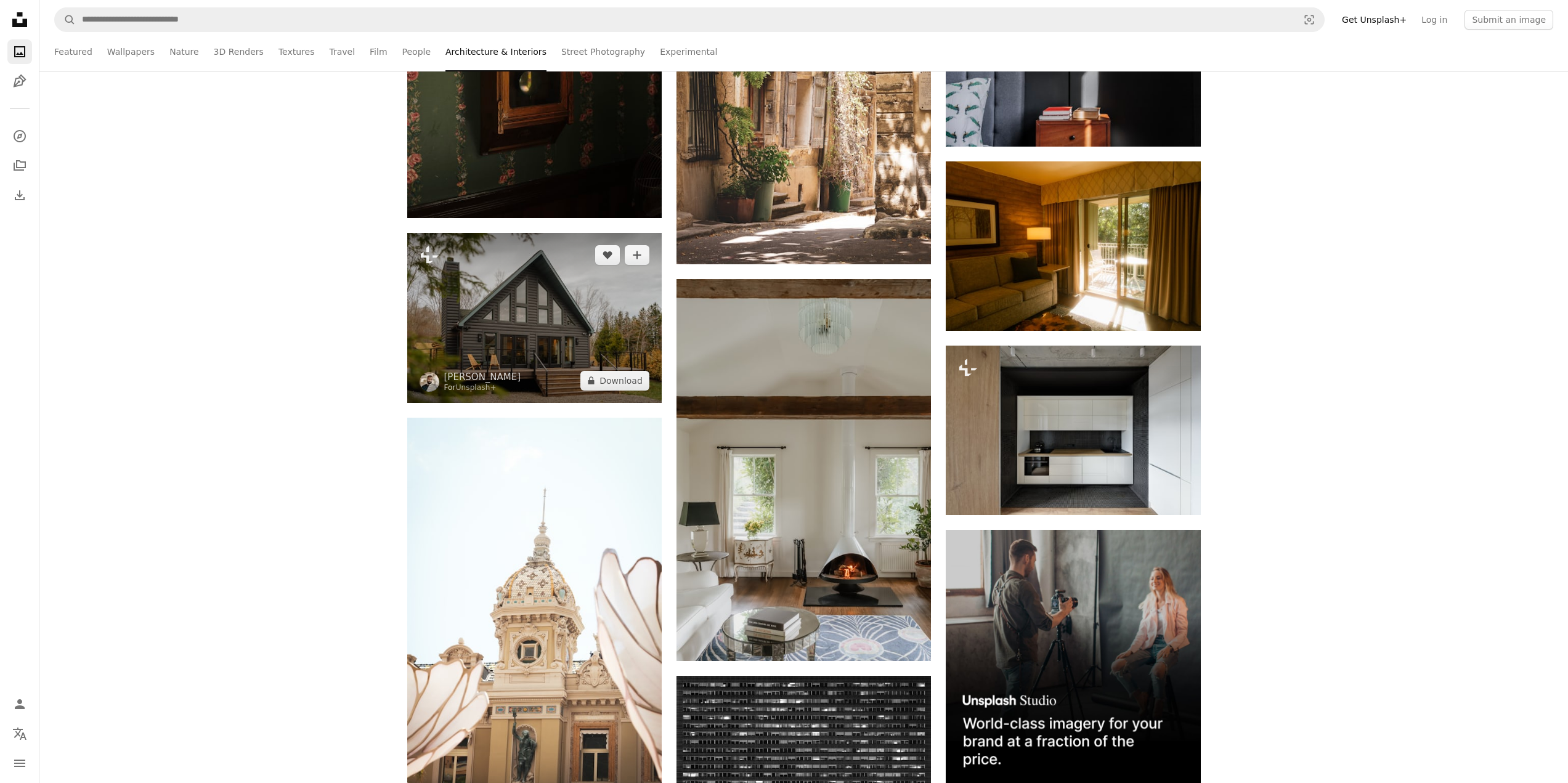
click at [533, 339] on img at bounding box center [534, 317] width 254 height 169
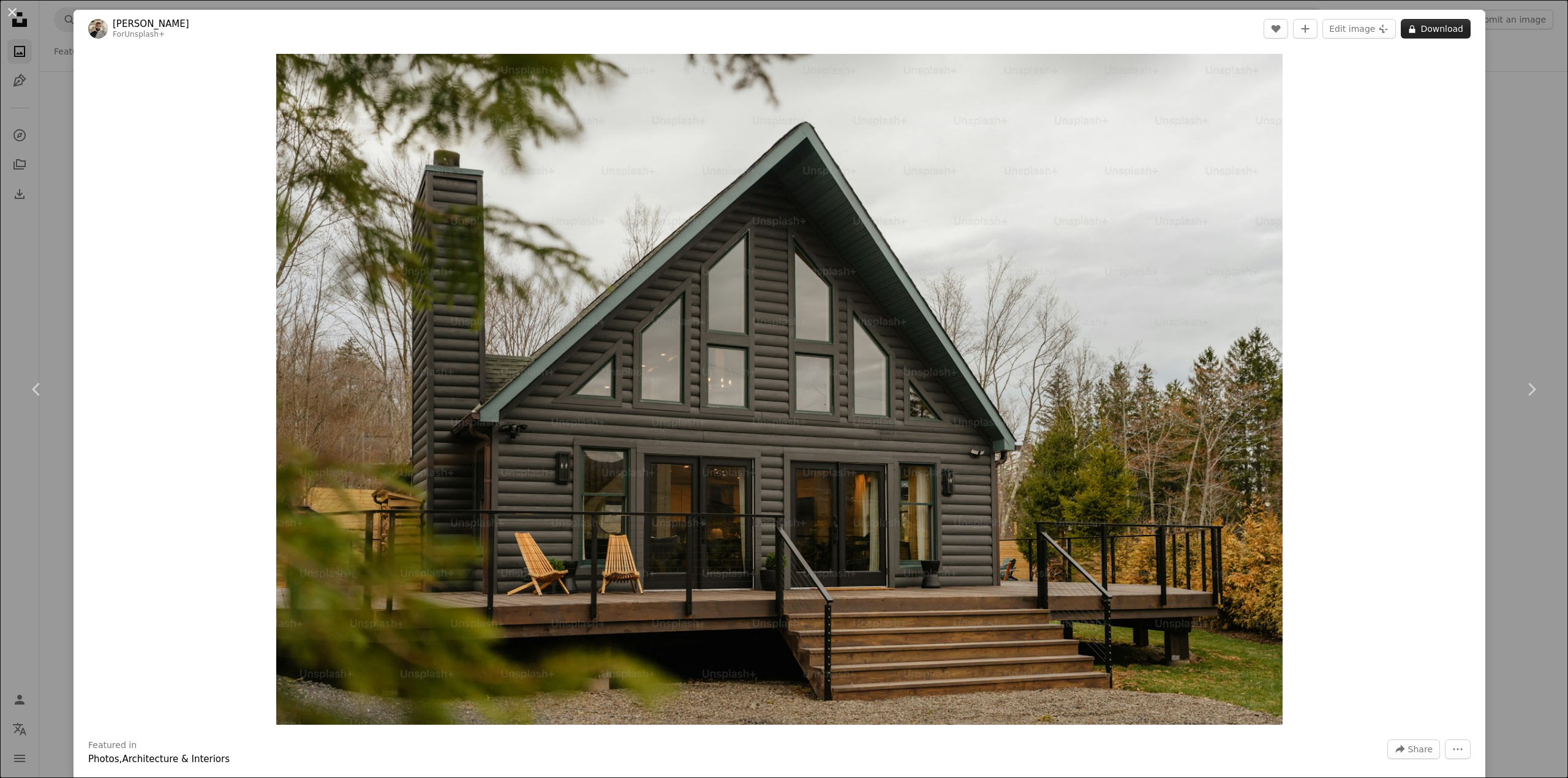
click at [1429, 32] on button "A lock Download" at bounding box center [1435, 29] width 70 height 20
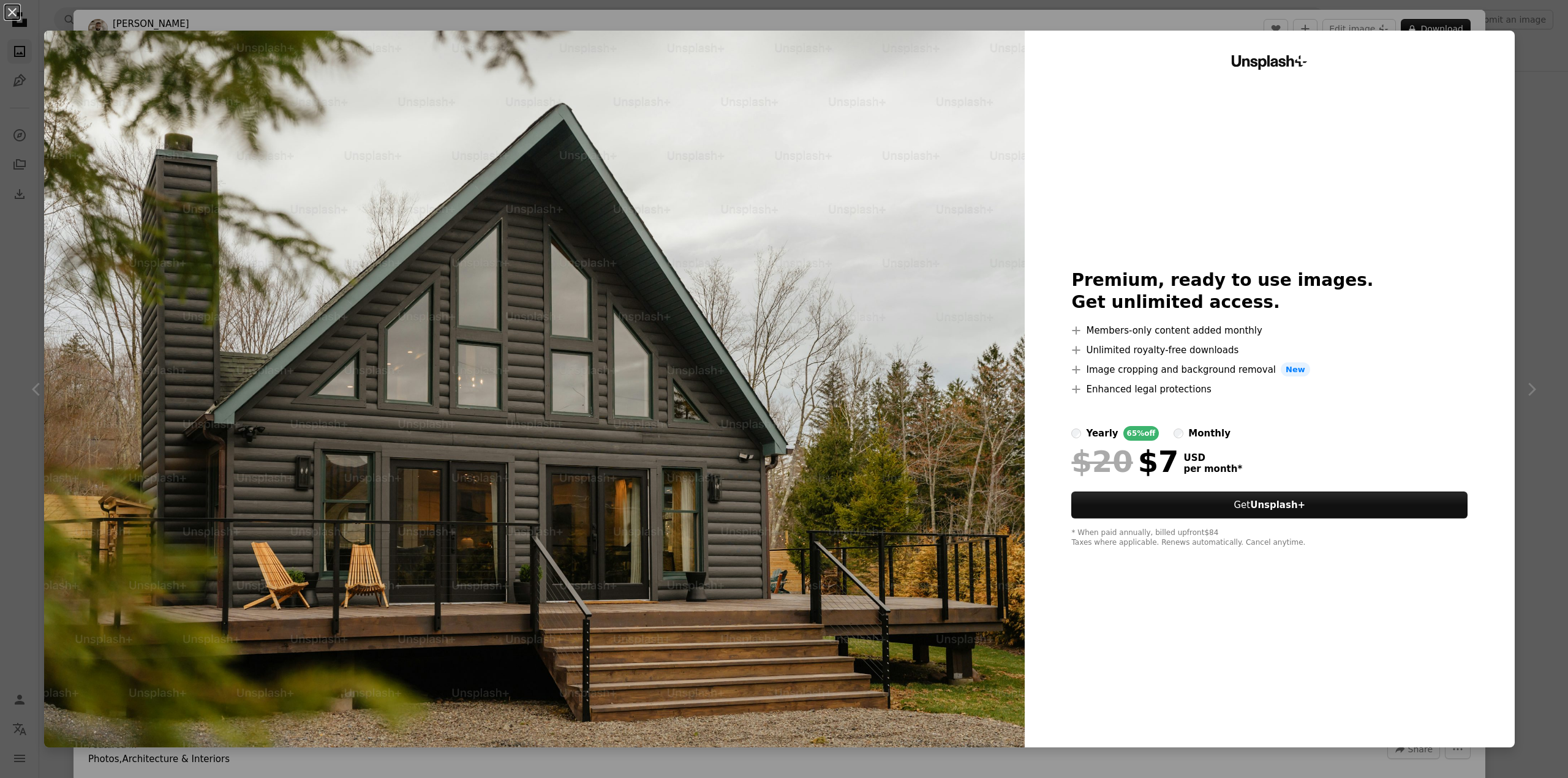
click at [1534, 218] on div "An X shape Unsplash+ Premium, ready to use images. Get unlimited access. A plus…" at bounding box center [784, 389] width 1568 height 778
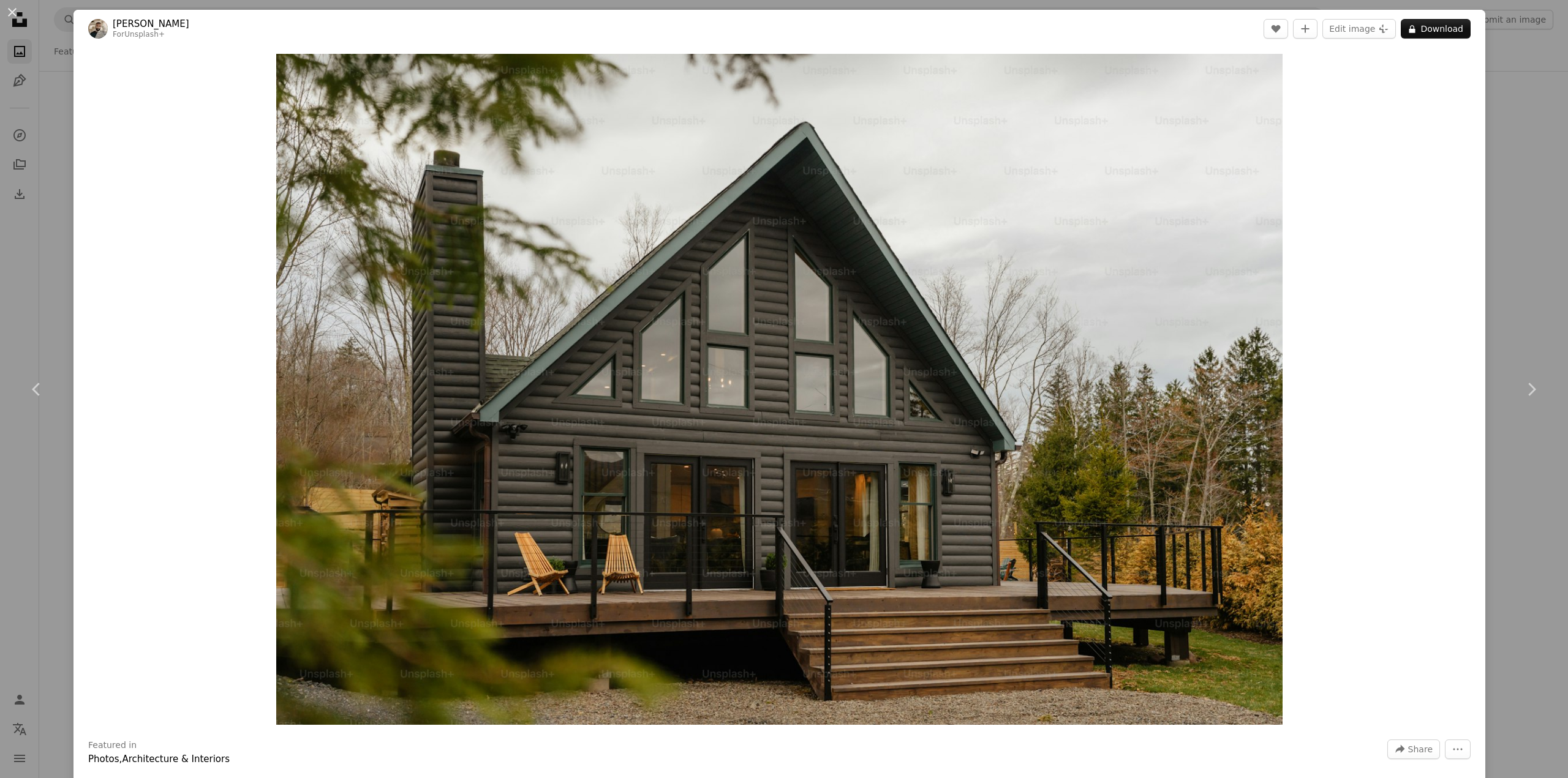
click at [28, 307] on div "An X shape Chevron left Chevron right [PERSON_NAME] For Unsplash+ A heart A plu…" at bounding box center [784, 389] width 1568 height 778
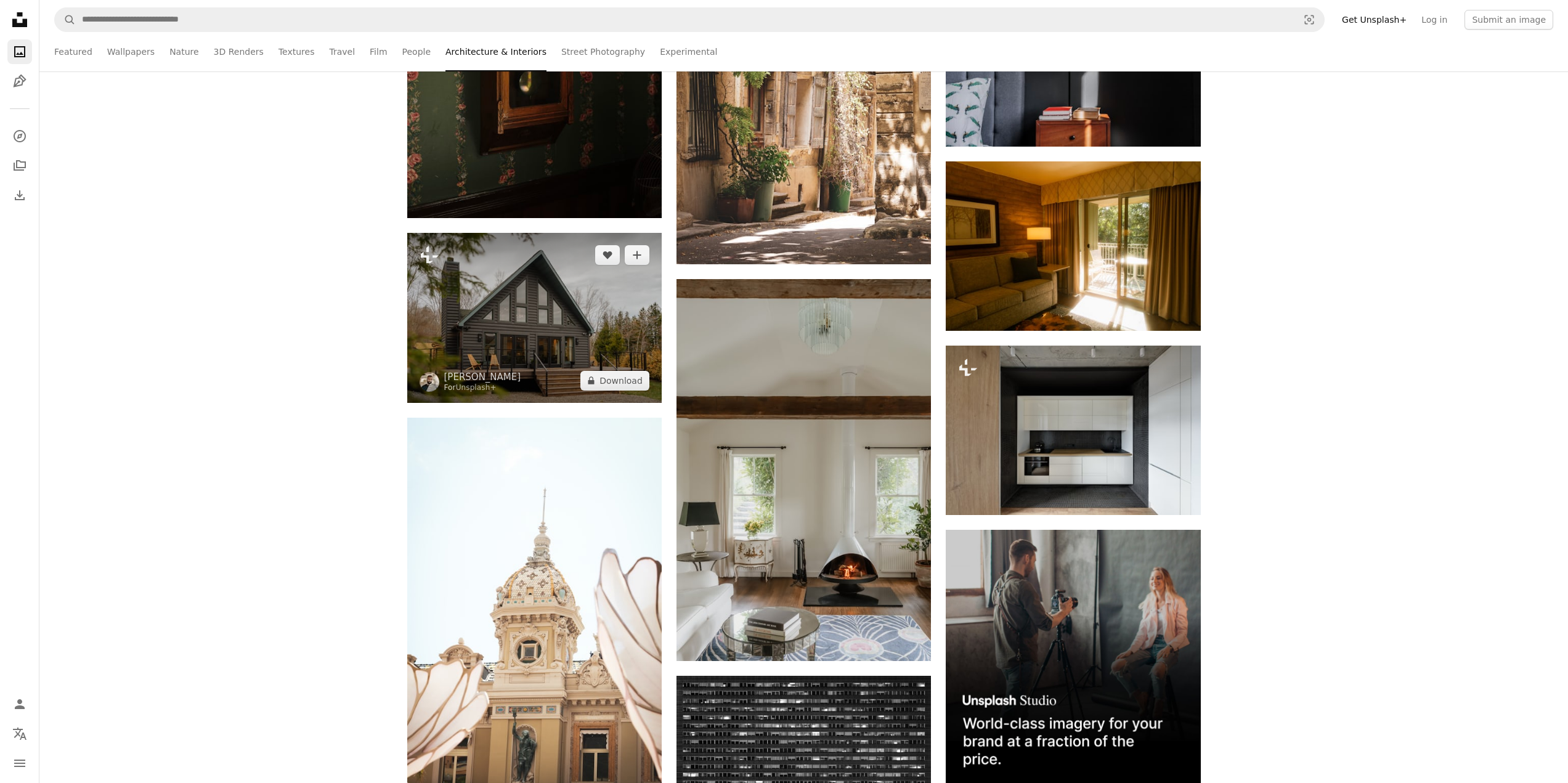
click at [542, 312] on img at bounding box center [534, 317] width 254 height 169
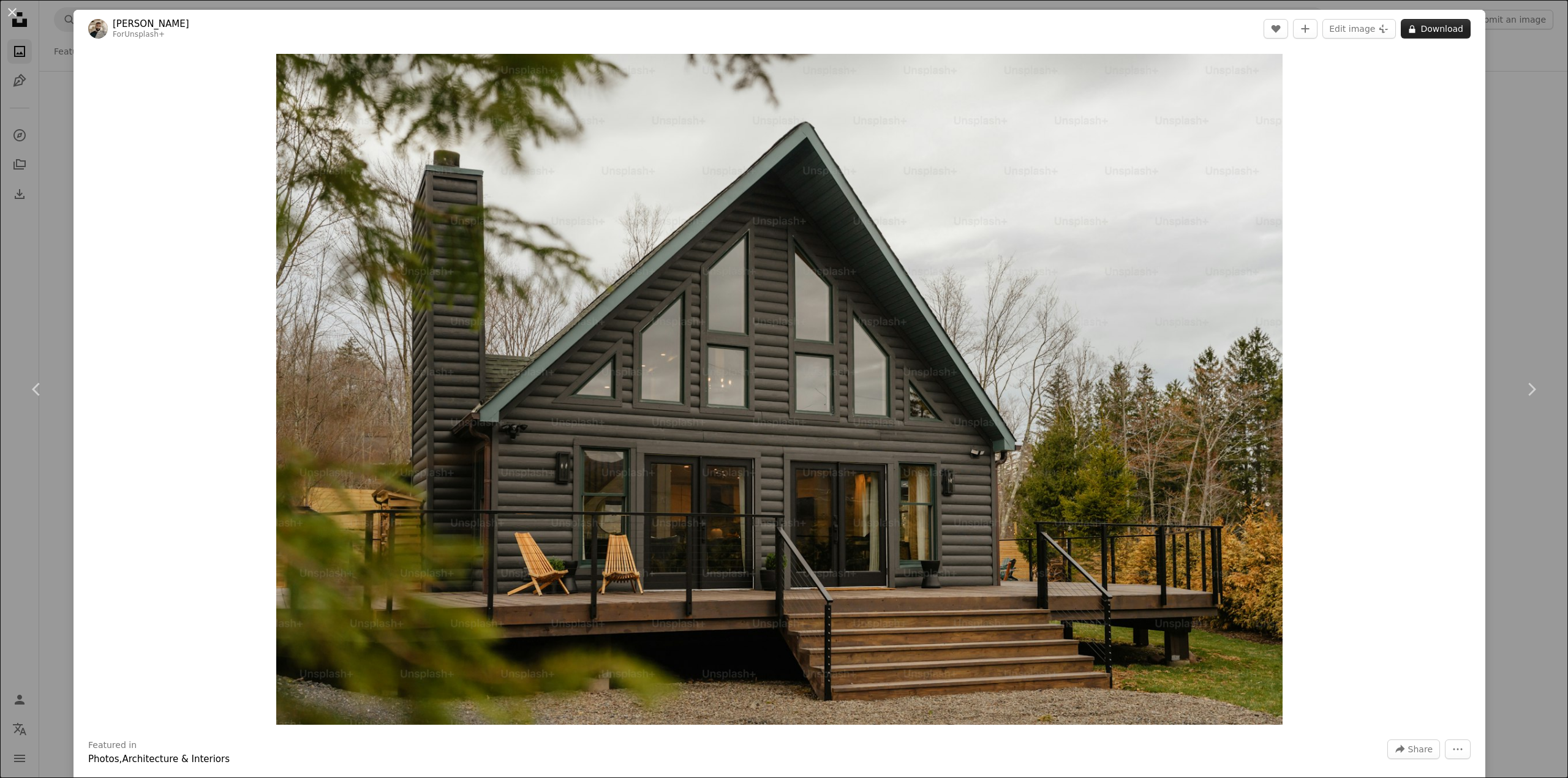
click at [1427, 32] on button "A lock Download" at bounding box center [1435, 29] width 70 height 20
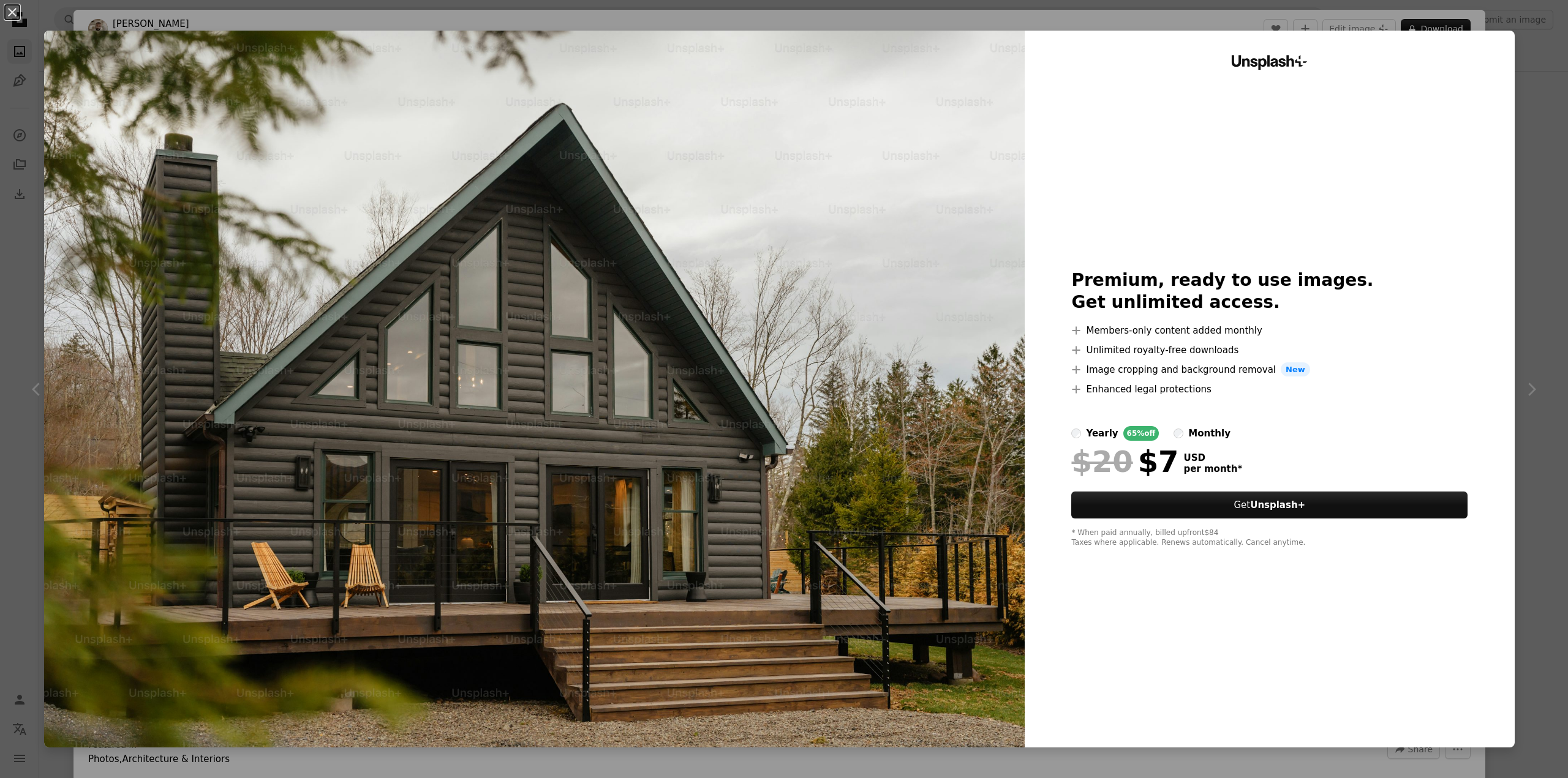
click at [24, 318] on div "An X shape Unsplash+ Premium, ready to use images. Get unlimited access. A plus…" at bounding box center [784, 389] width 1568 height 778
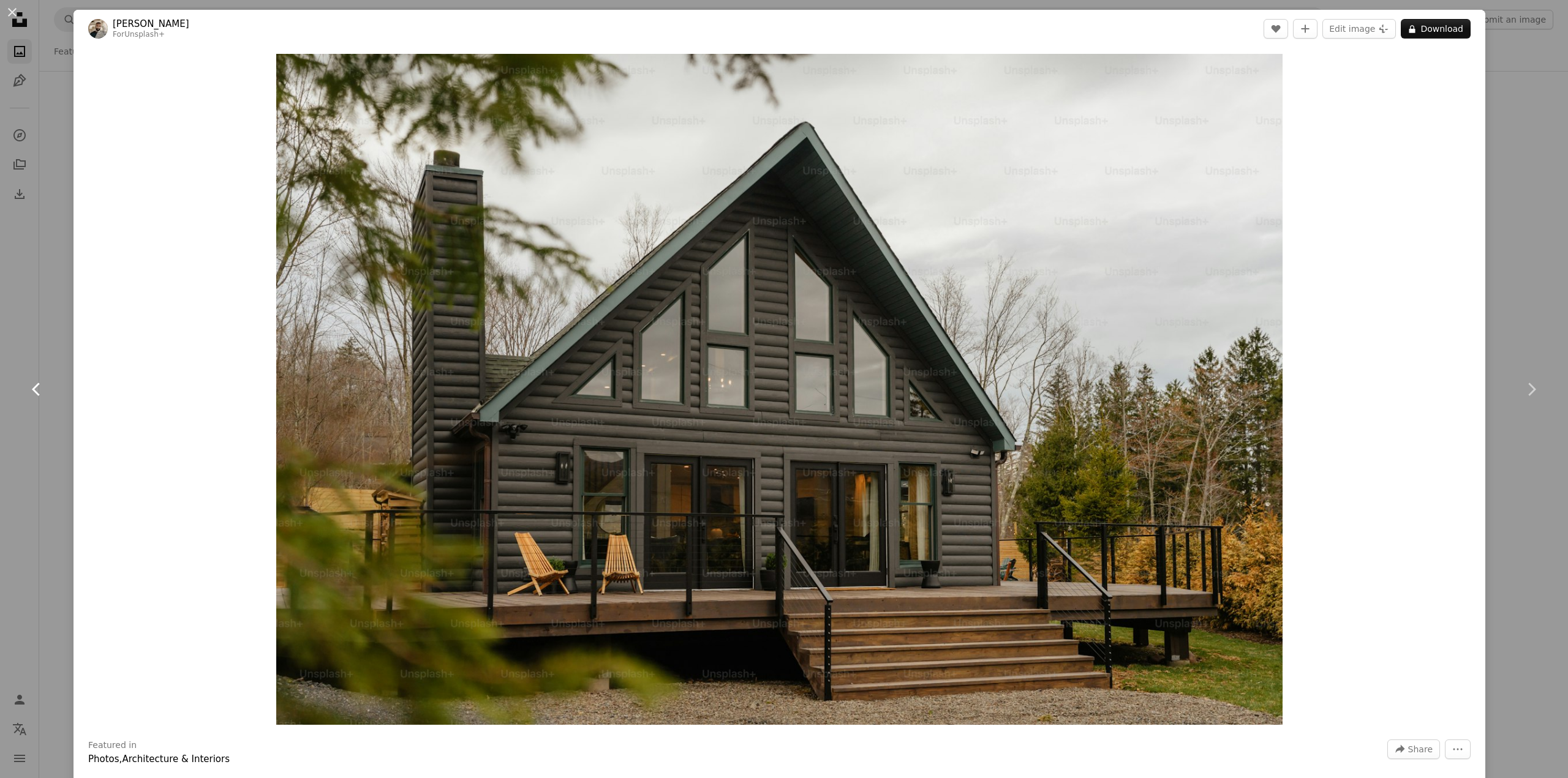
click at [48, 338] on link "Chevron left" at bounding box center [37, 389] width 73 height 118
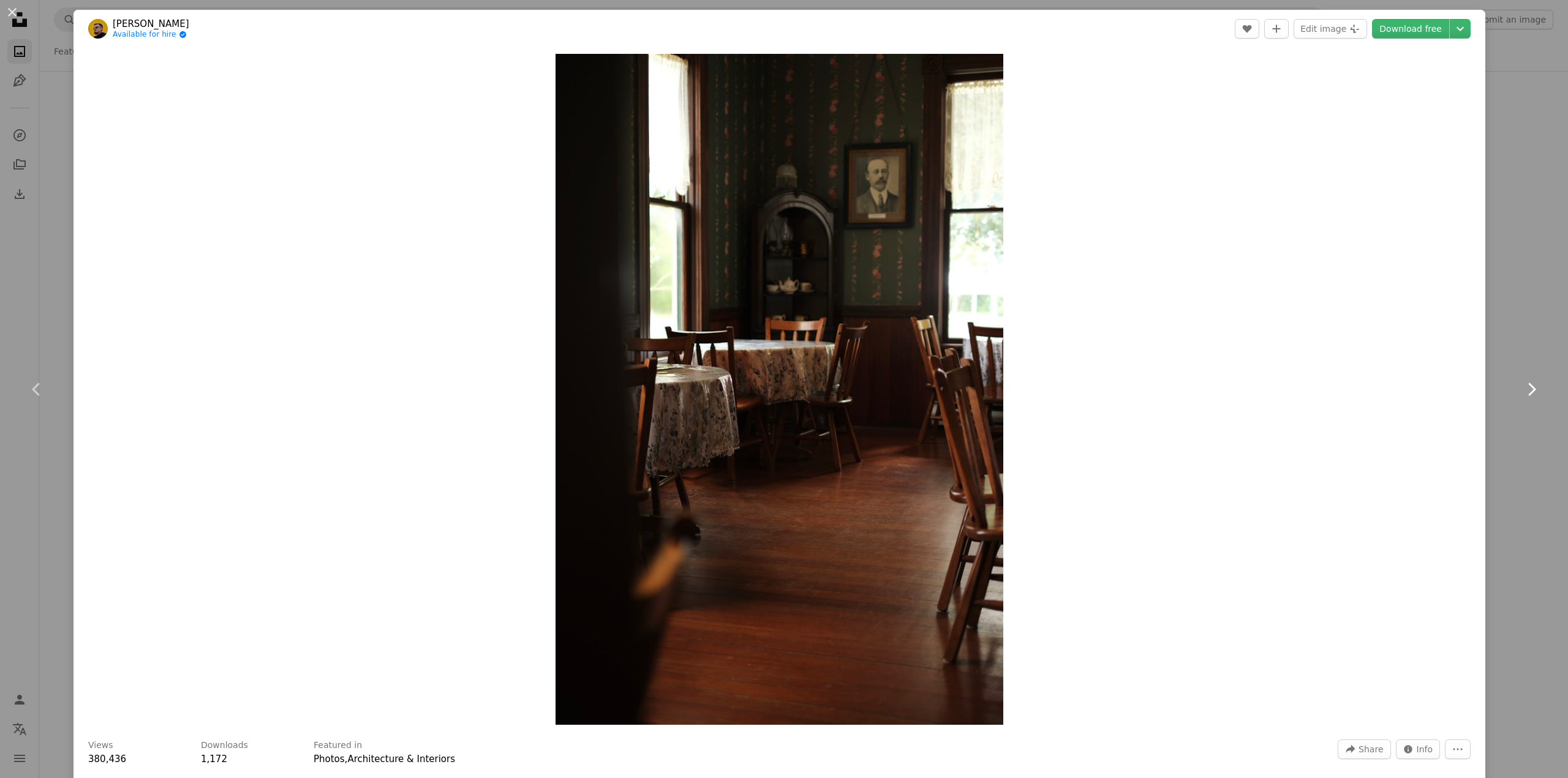
click at [1523, 383] on icon "Chevron right" at bounding box center [1531, 389] width 20 height 20
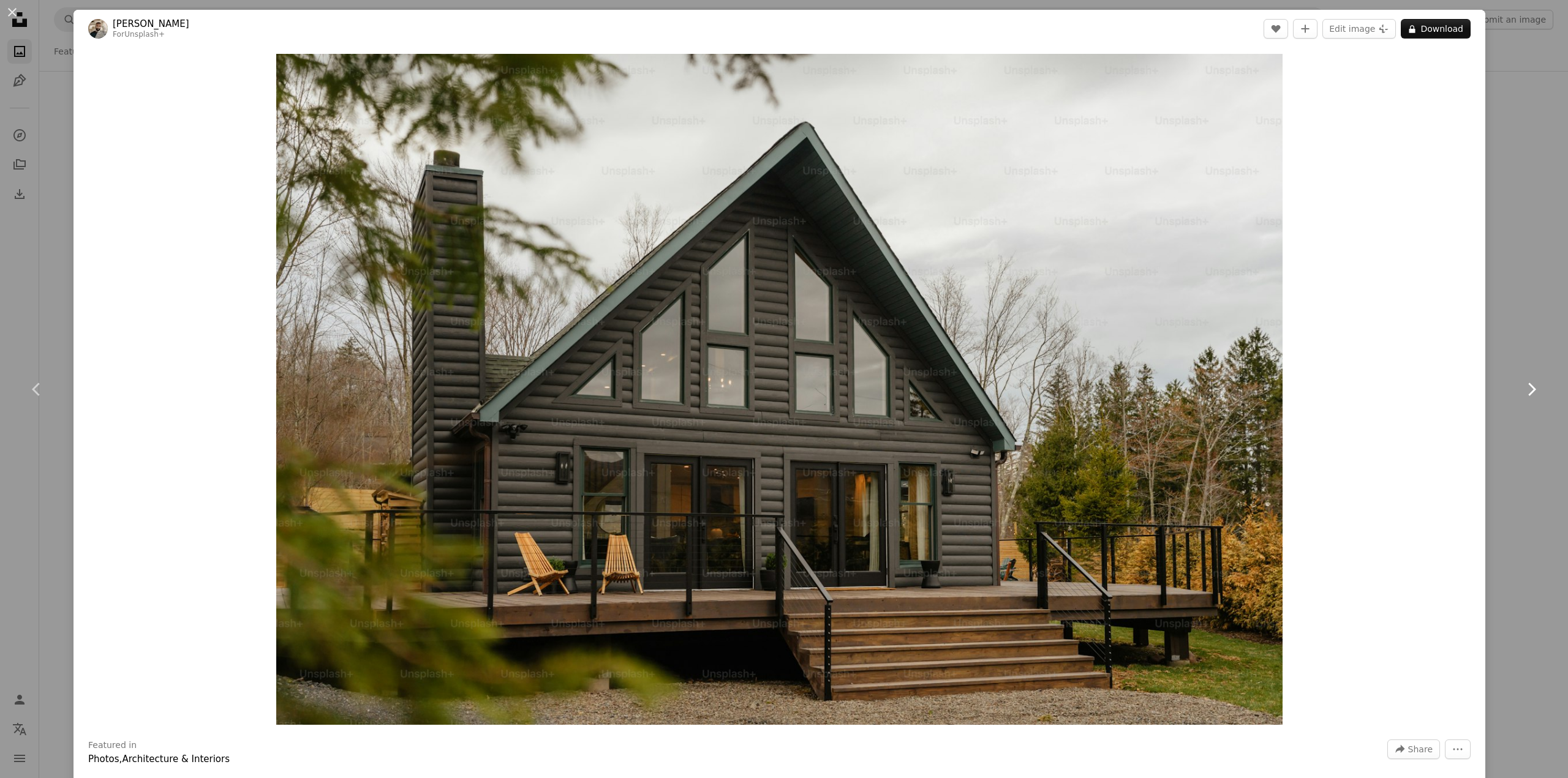
click at [1523, 383] on icon "Chevron right" at bounding box center [1531, 389] width 20 height 20
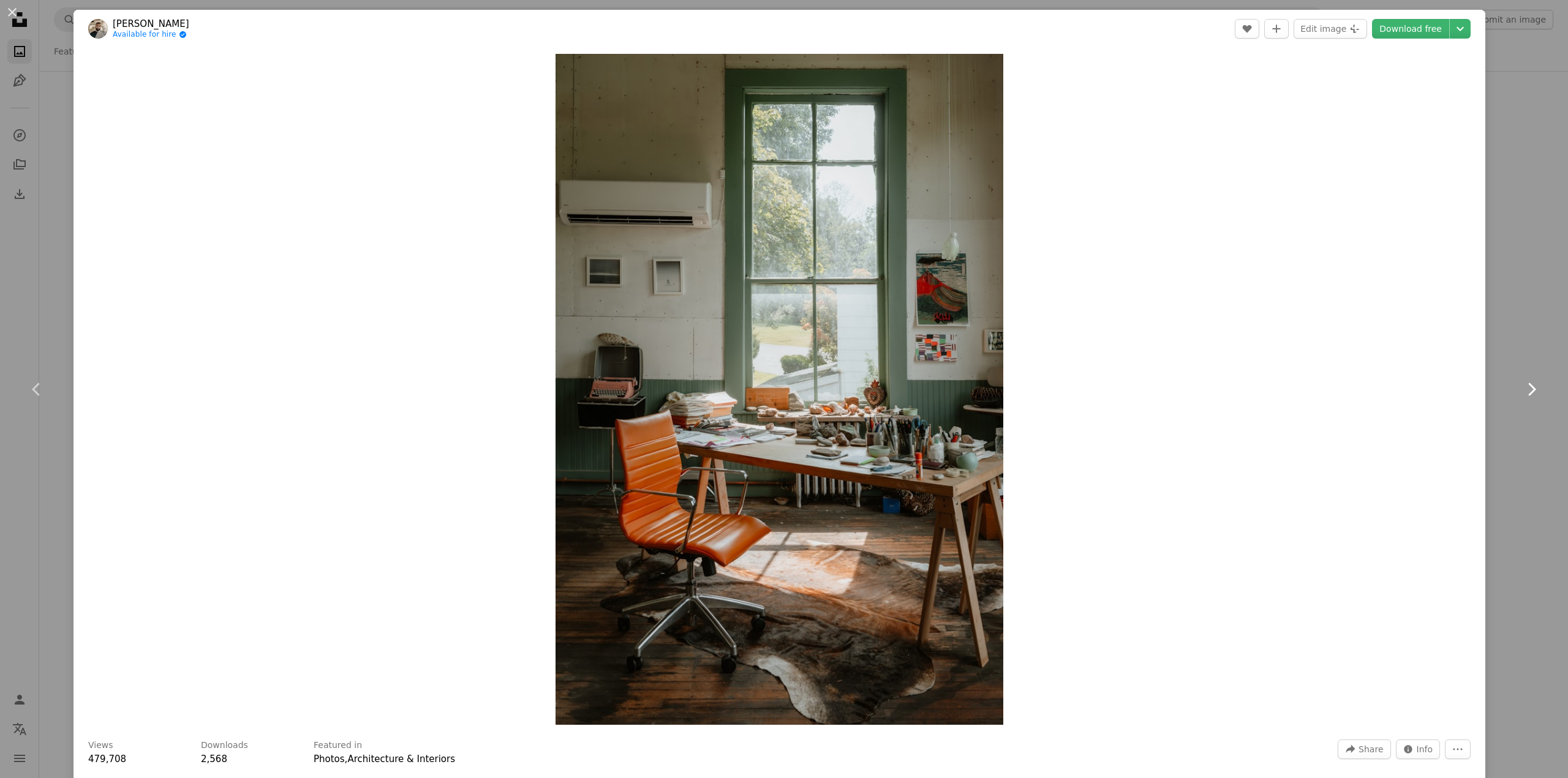
click at [1523, 383] on icon "Chevron right" at bounding box center [1531, 389] width 20 height 20
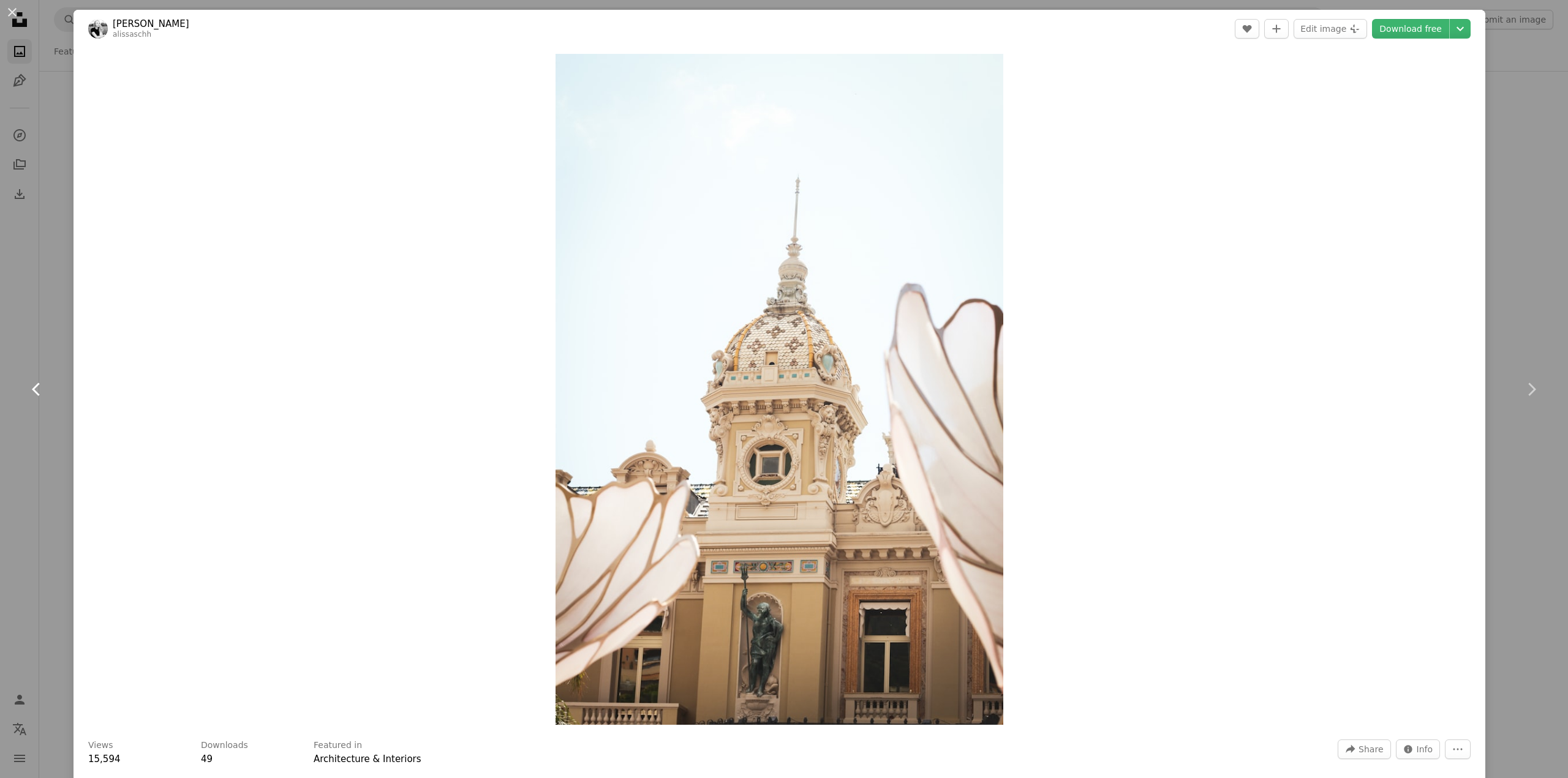
click at [33, 386] on icon "Chevron left" at bounding box center [37, 389] width 20 height 20
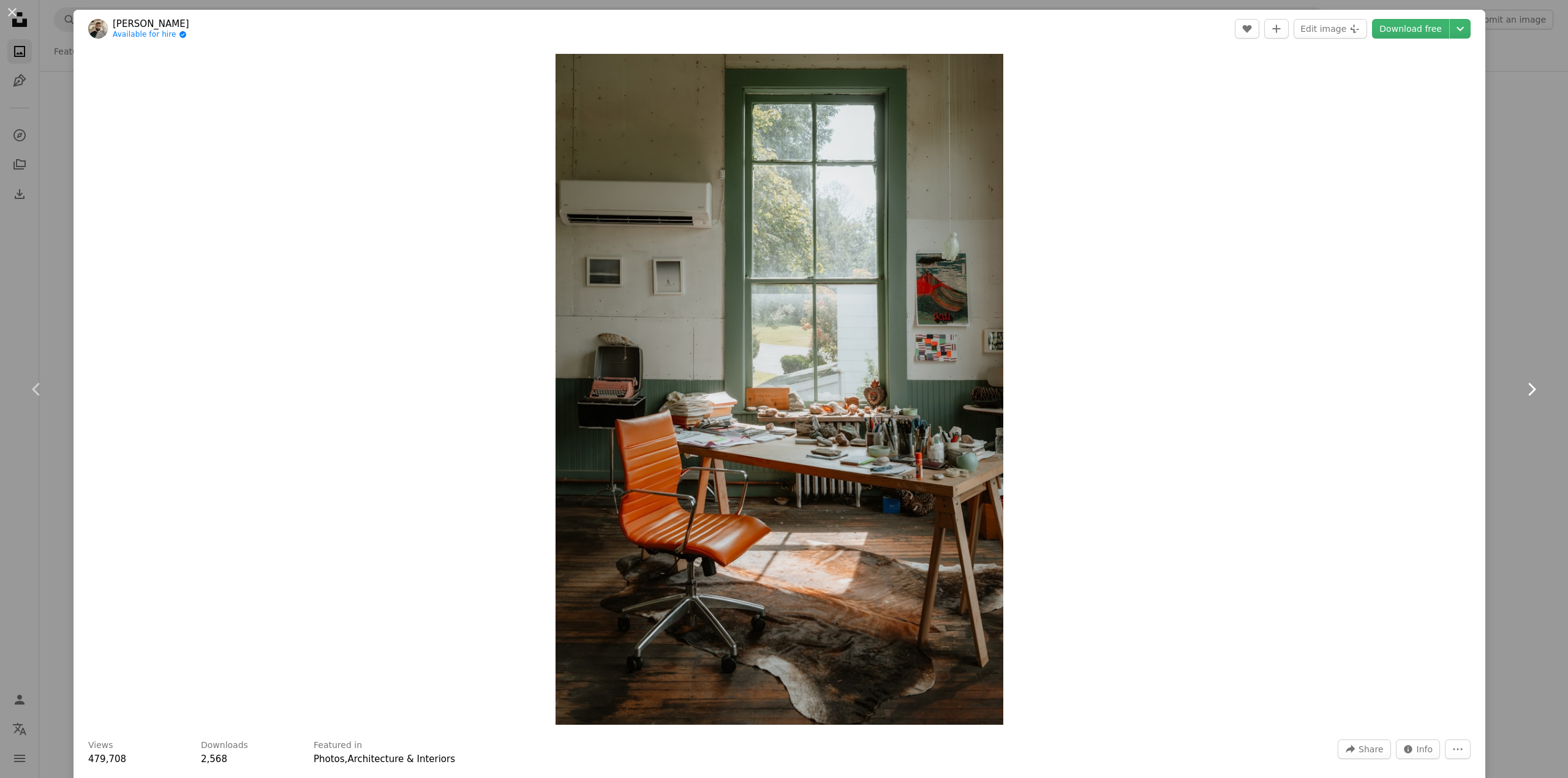
click at [1521, 388] on icon "Chevron right" at bounding box center [1531, 389] width 20 height 20
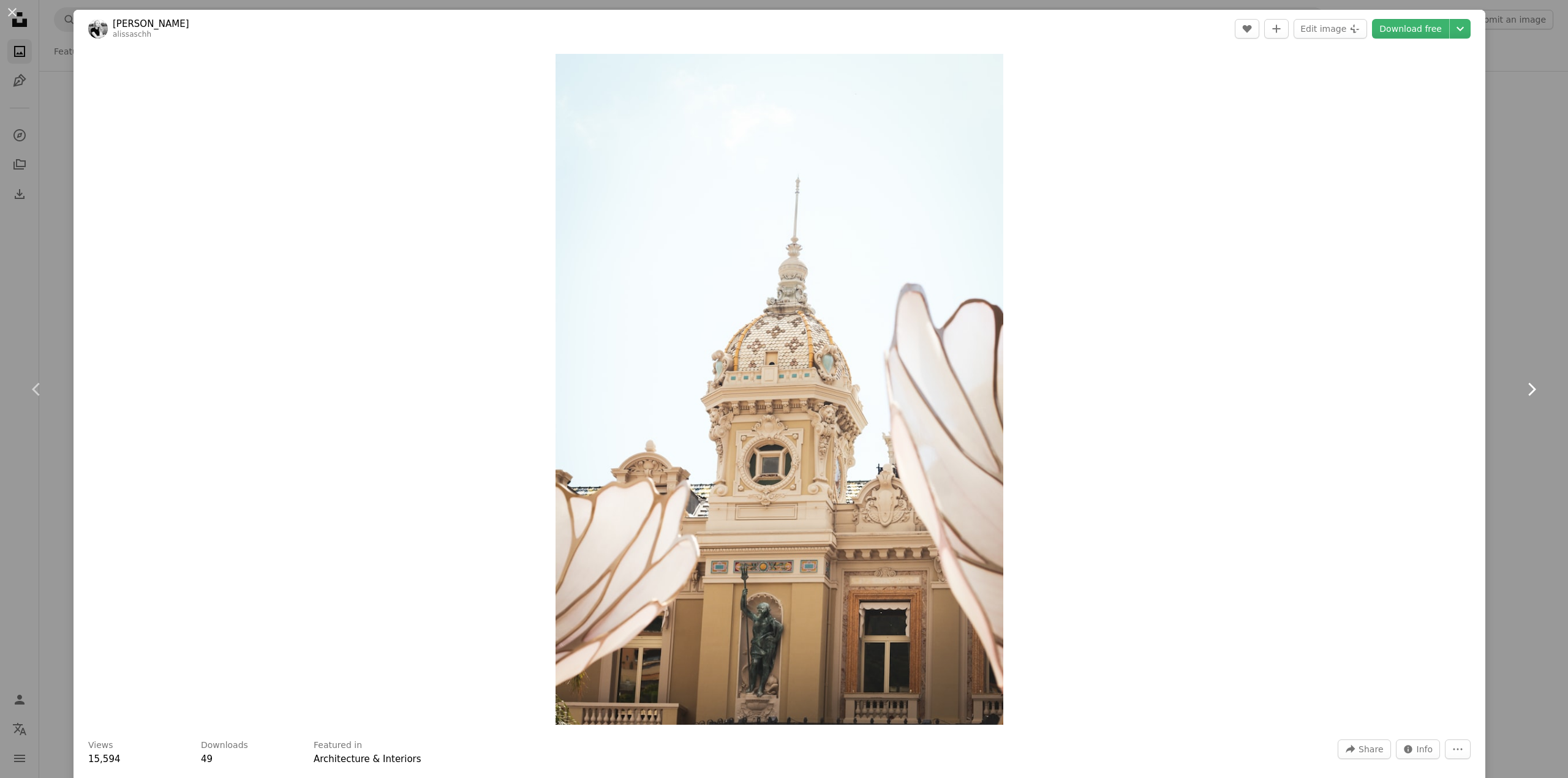
click at [1521, 388] on icon "Chevron right" at bounding box center [1531, 389] width 20 height 20
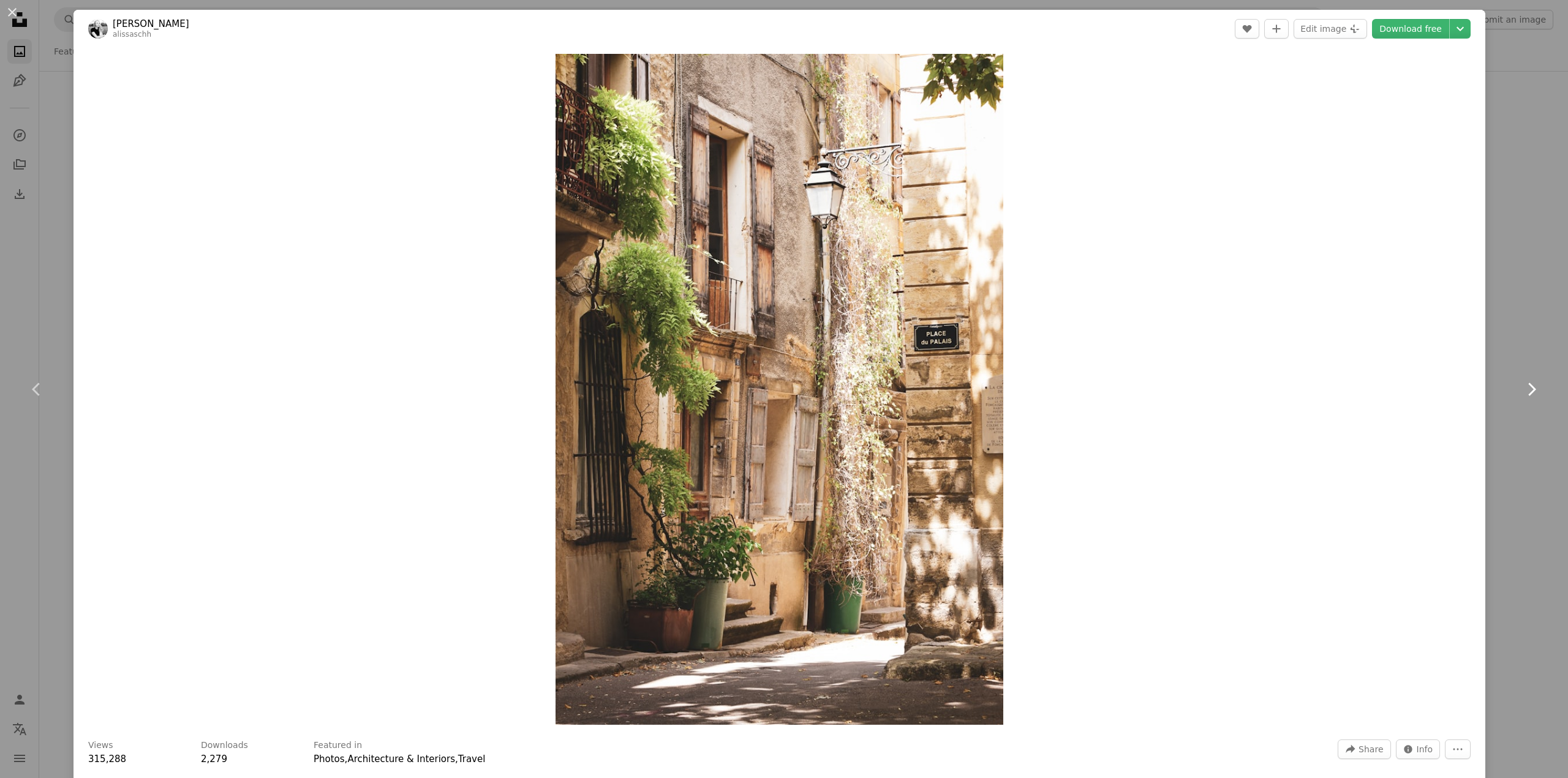
click at [1521, 388] on icon "Chevron right" at bounding box center [1531, 389] width 20 height 20
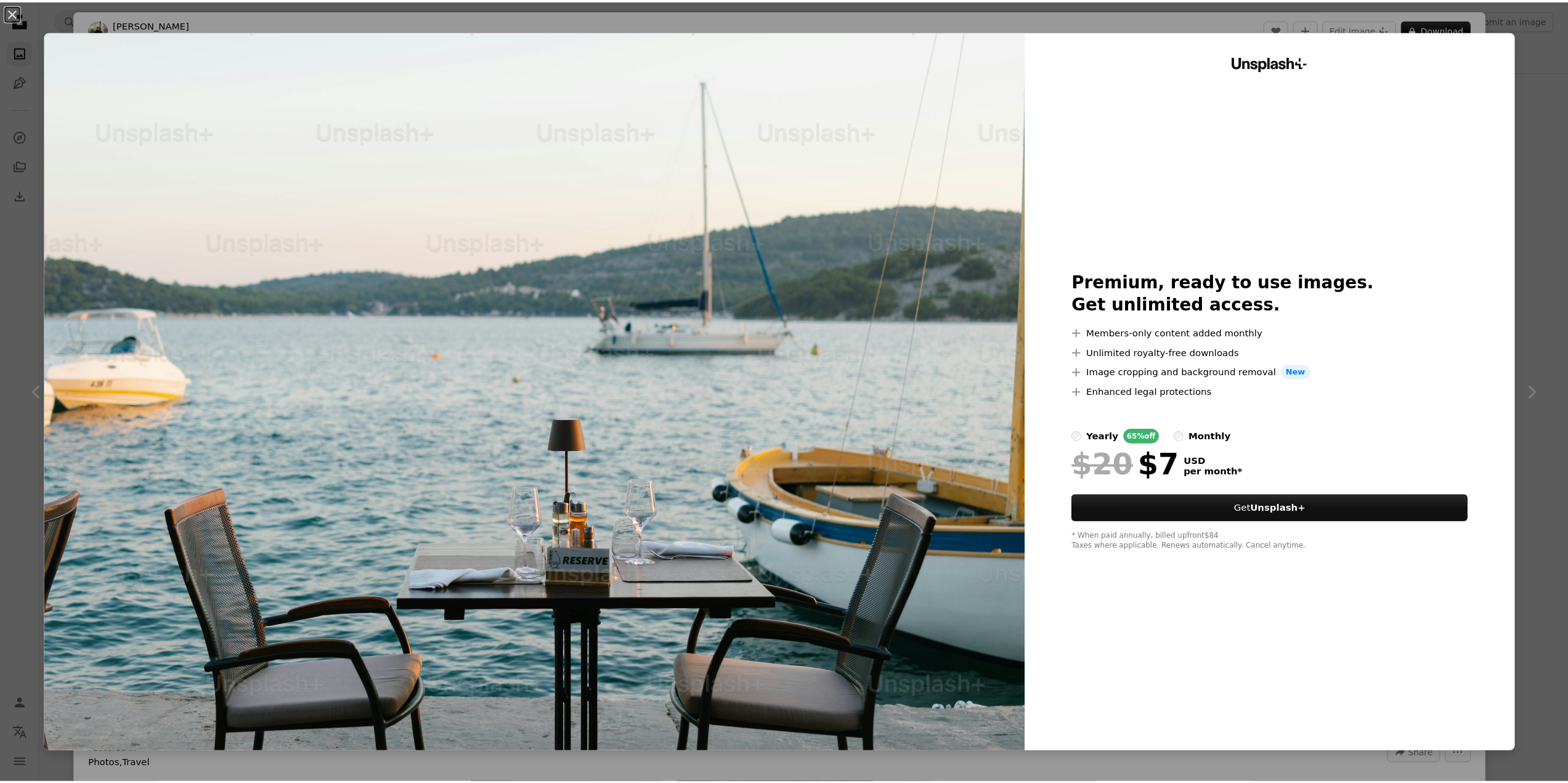
scroll to position [555, 0]
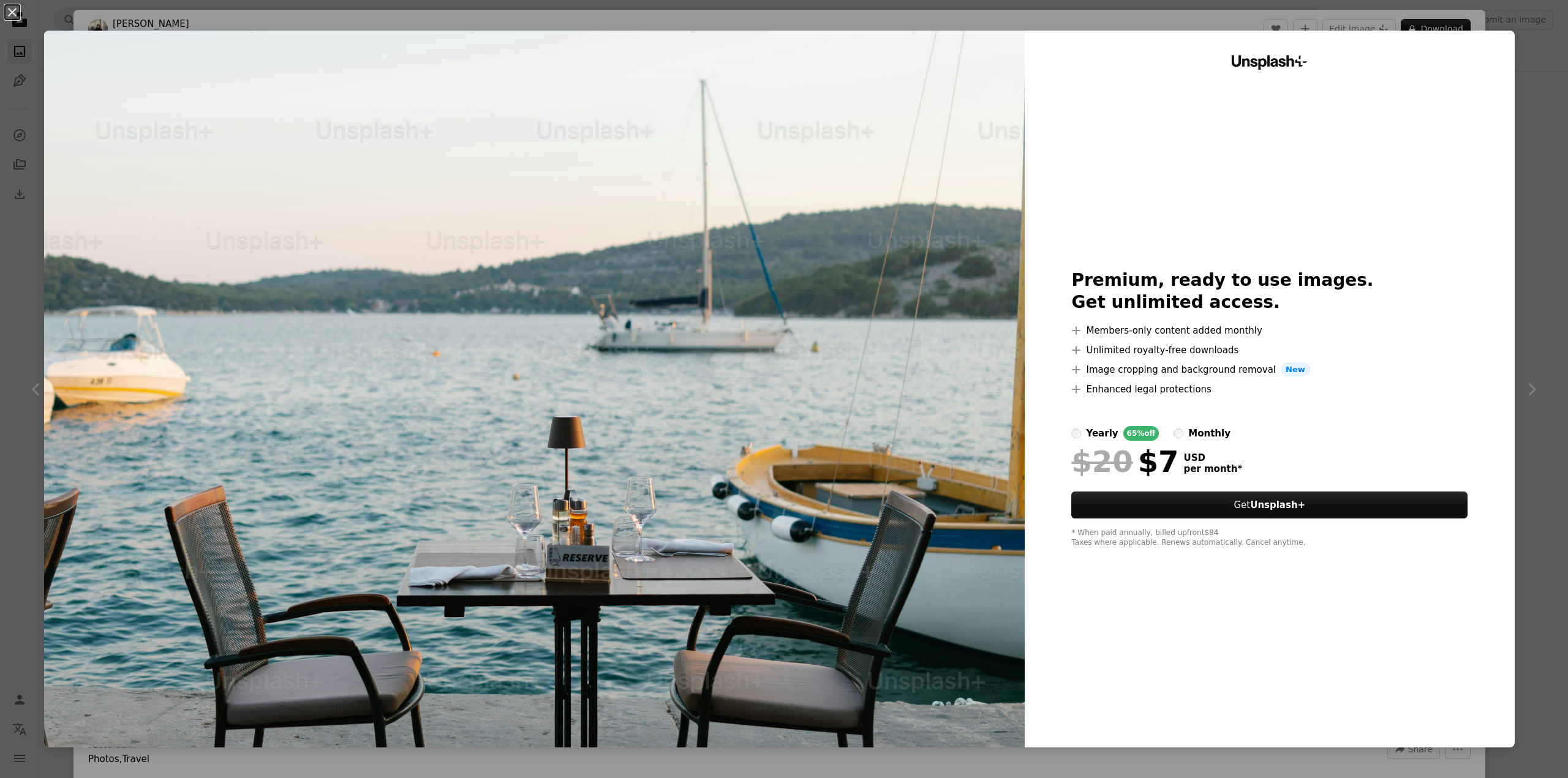
click at [12, 263] on div "An X shape Unsplash+ Premium, ready to use images. Get unlimited access. A plus…" at bounding box center [784, 389] width 1568 height 778
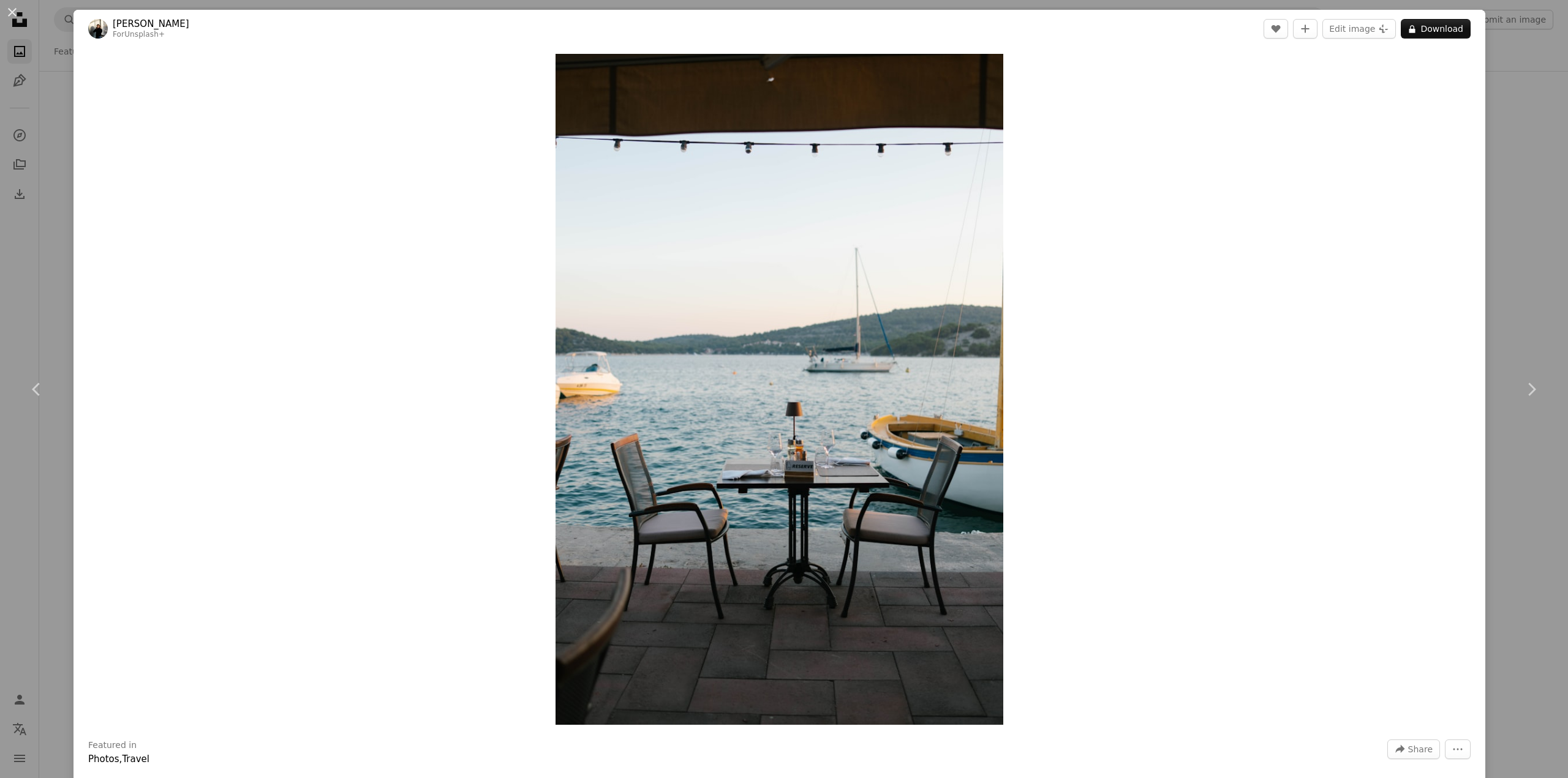
click at [23, 257] on div "An X shape Chevron left Chevron right Giulia Squillace For Unsplash+ A heart A …" at bounding box center [784, 389] width 1568 height 778
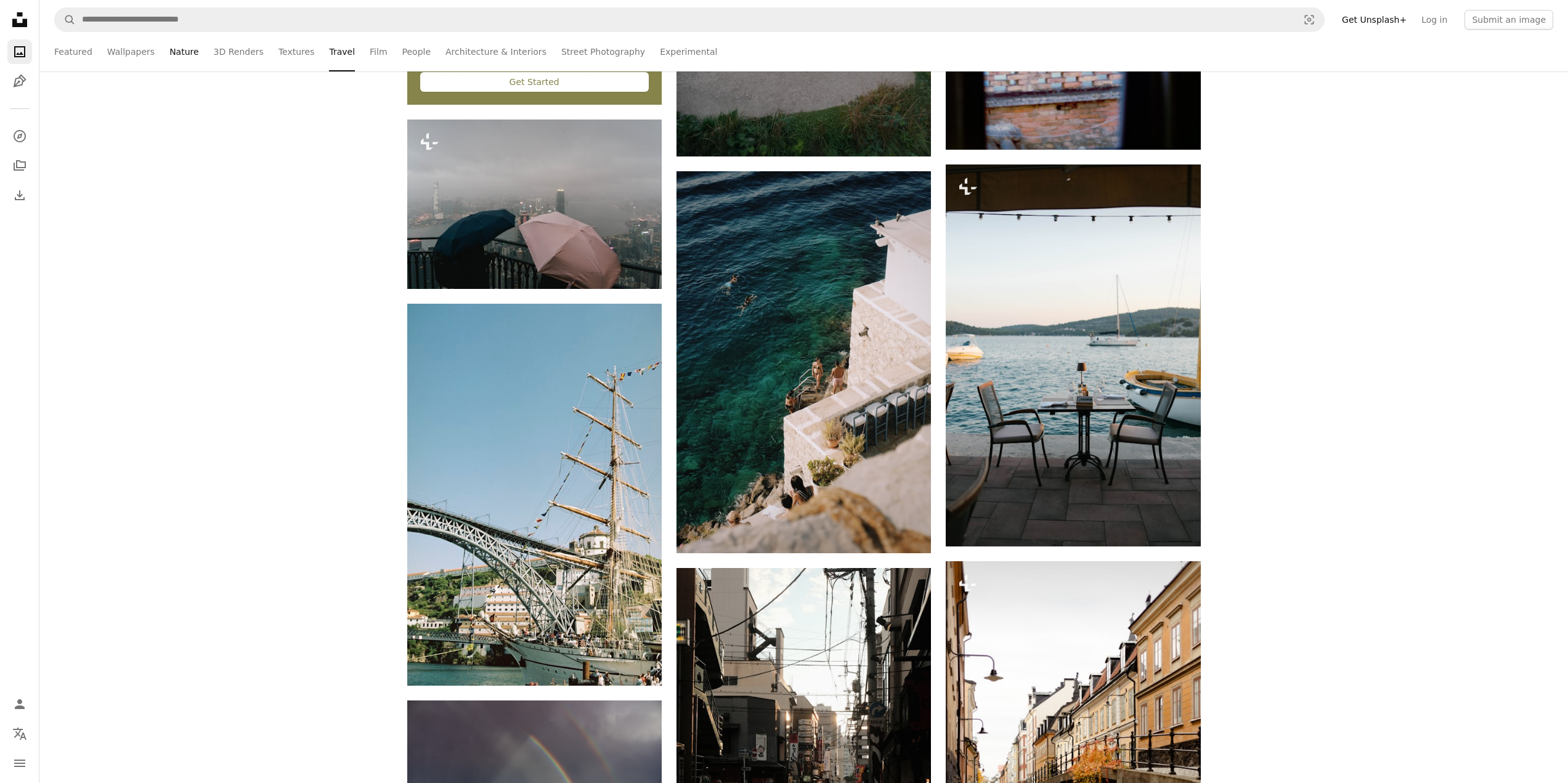
click at [179, 51] on link "Nature" at bounding box center [184, 51] width 29 height 39
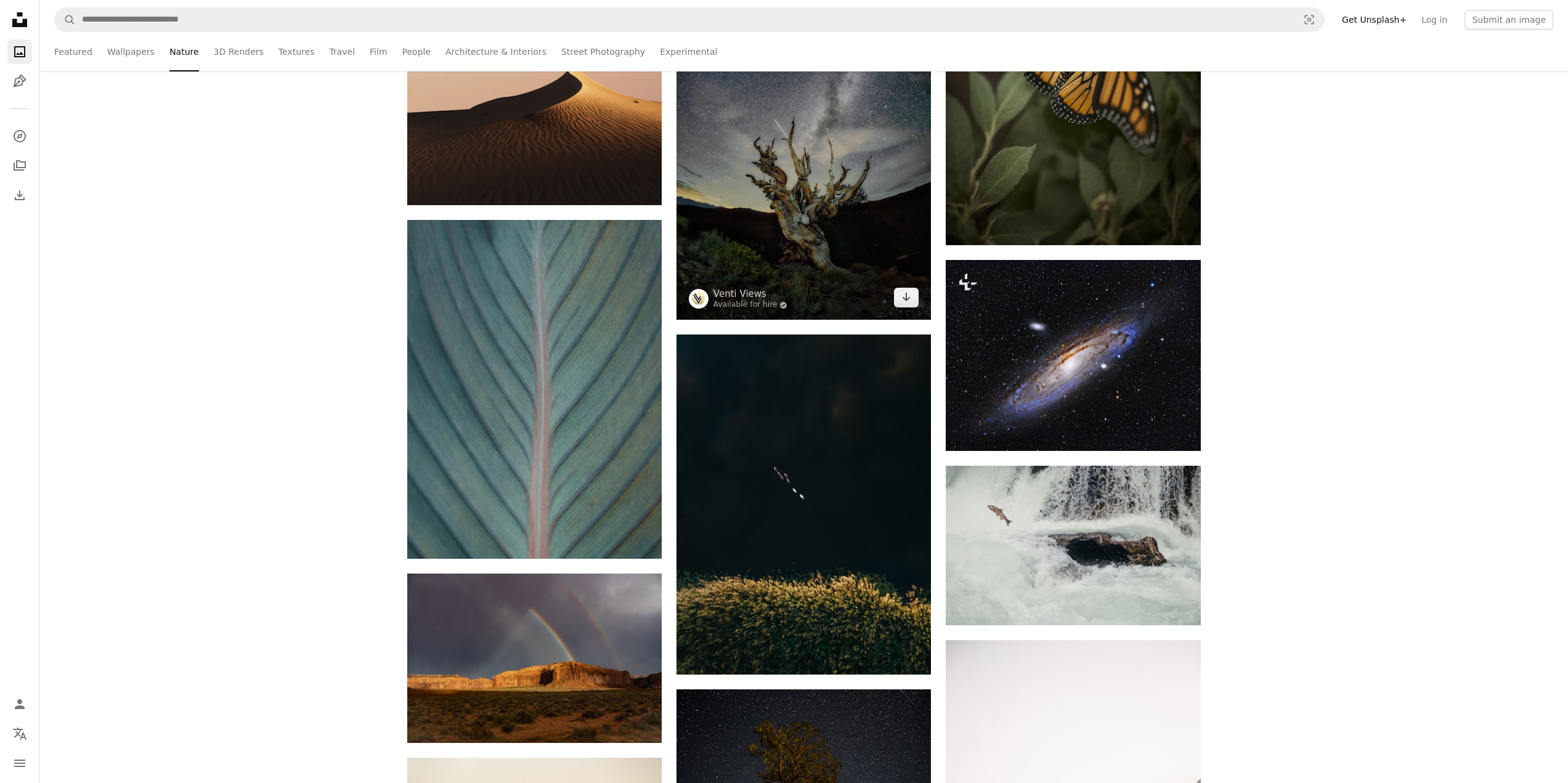
scroll to position [862, 0]
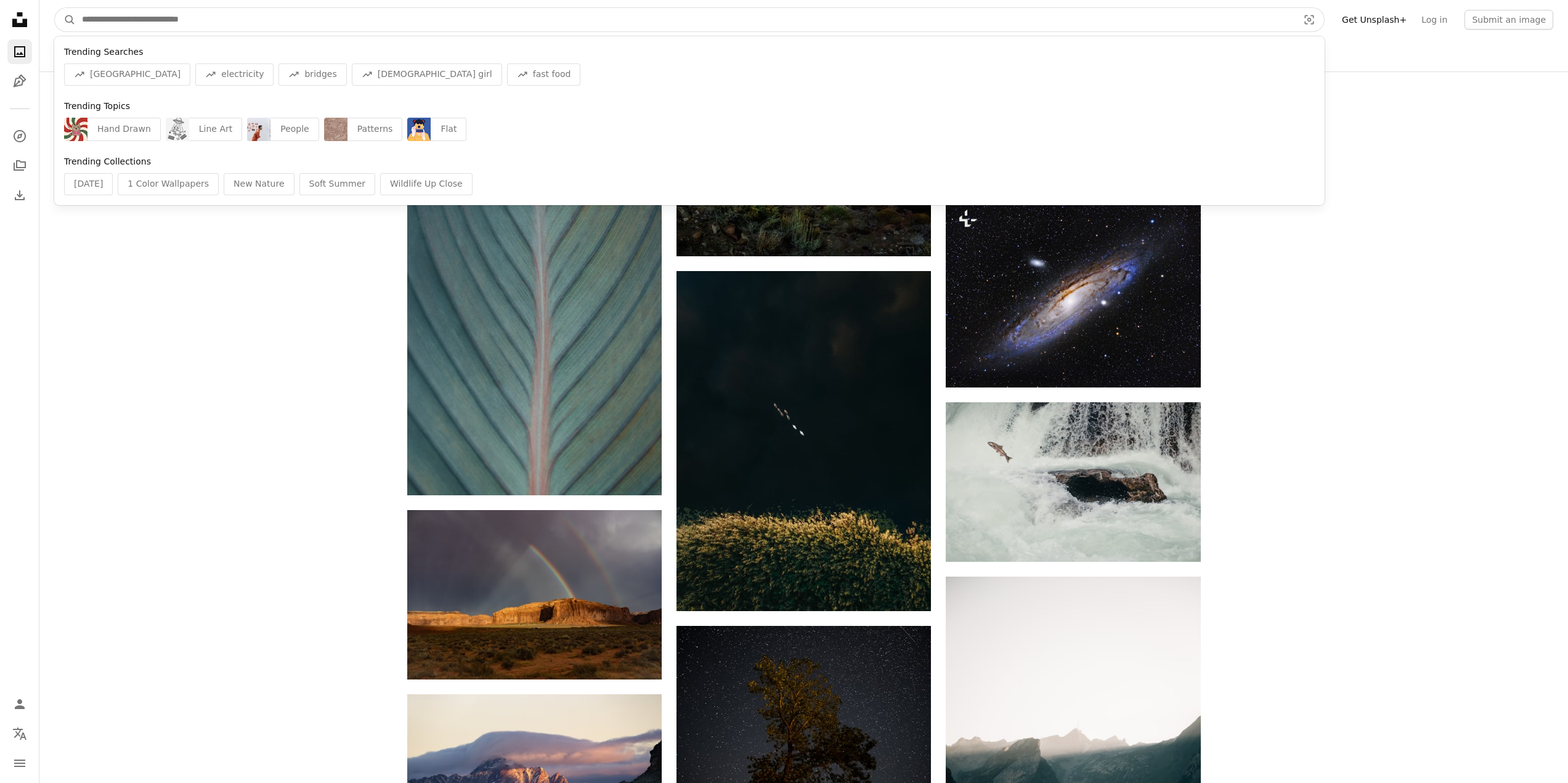
click at [216, 21] on input "Find visuals sitewide" at bounding box center [685, 19] width 1218 height 23
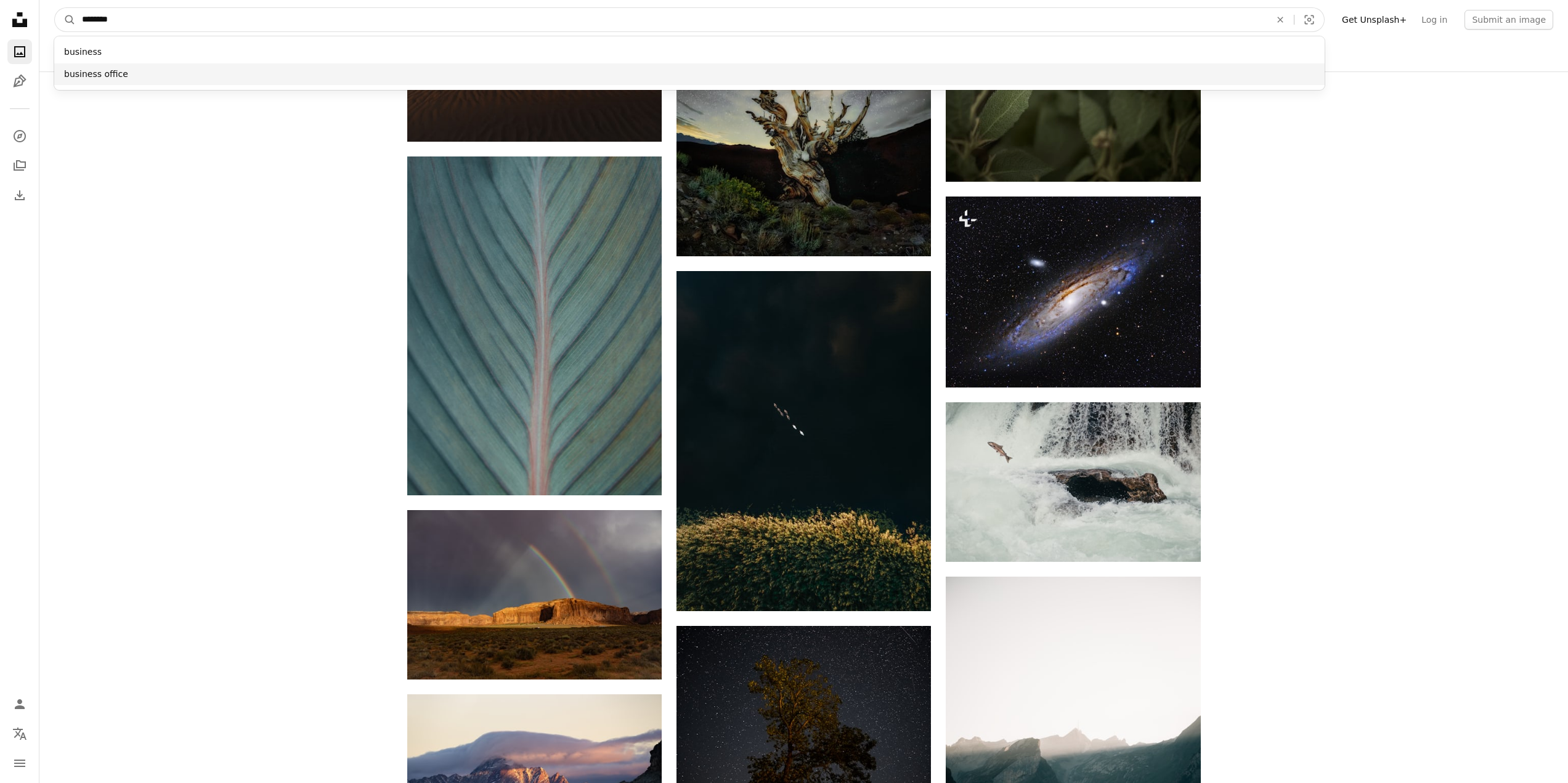
type input "********"
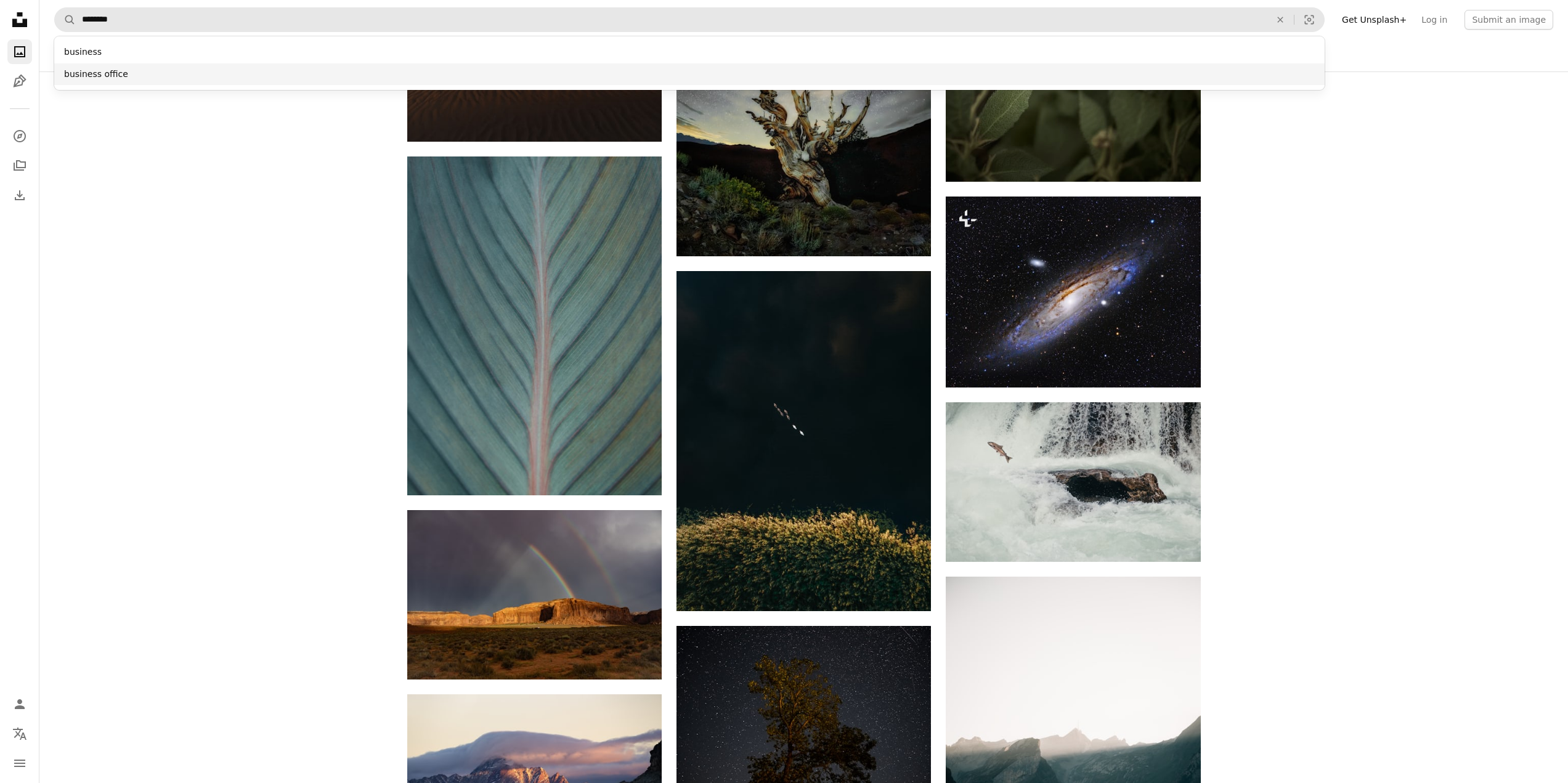
click at [88, 78] on div "business office" at bounding box center [689, 75] width 1270 height 22
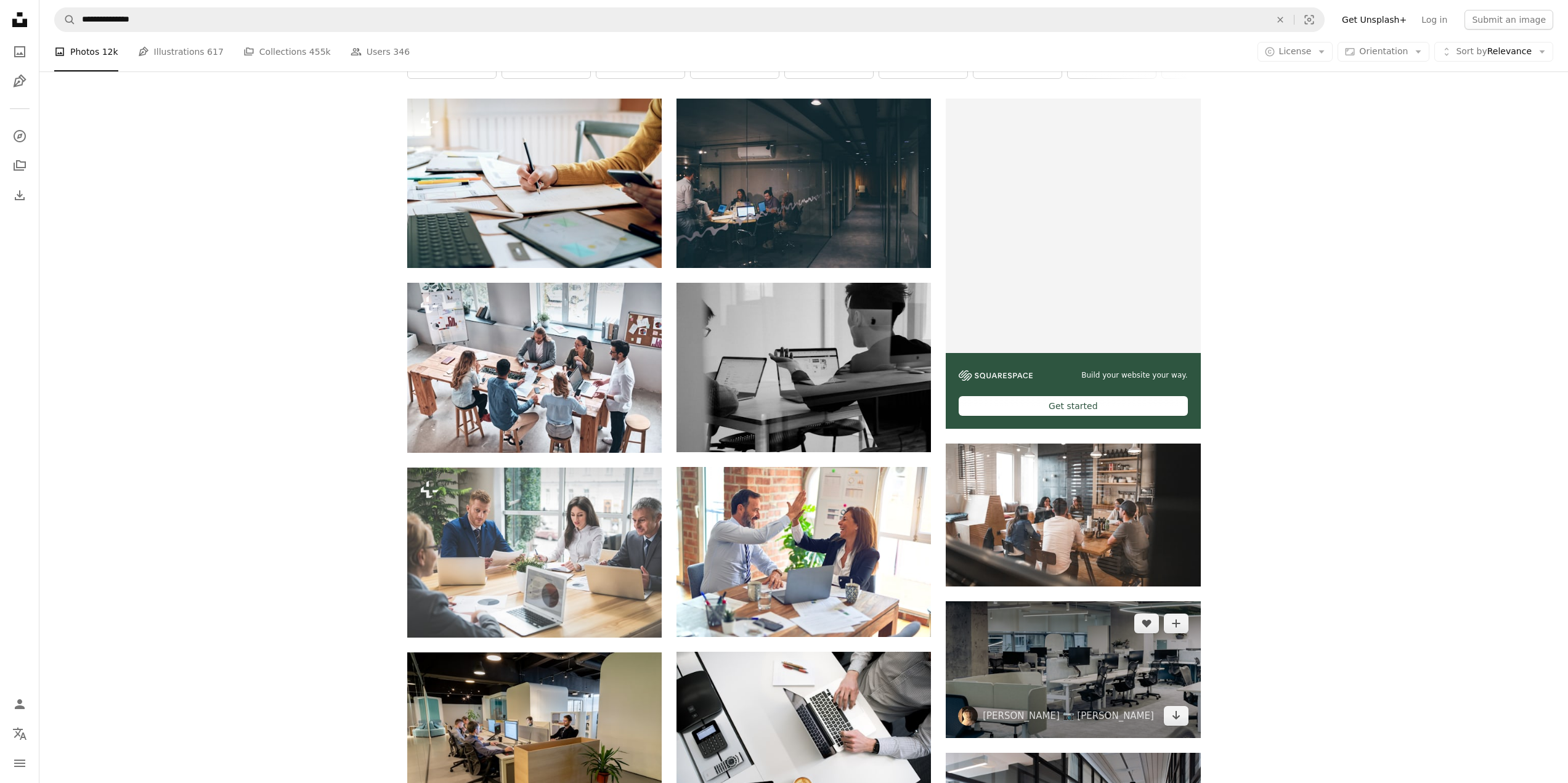
scroll to position [308, 0]
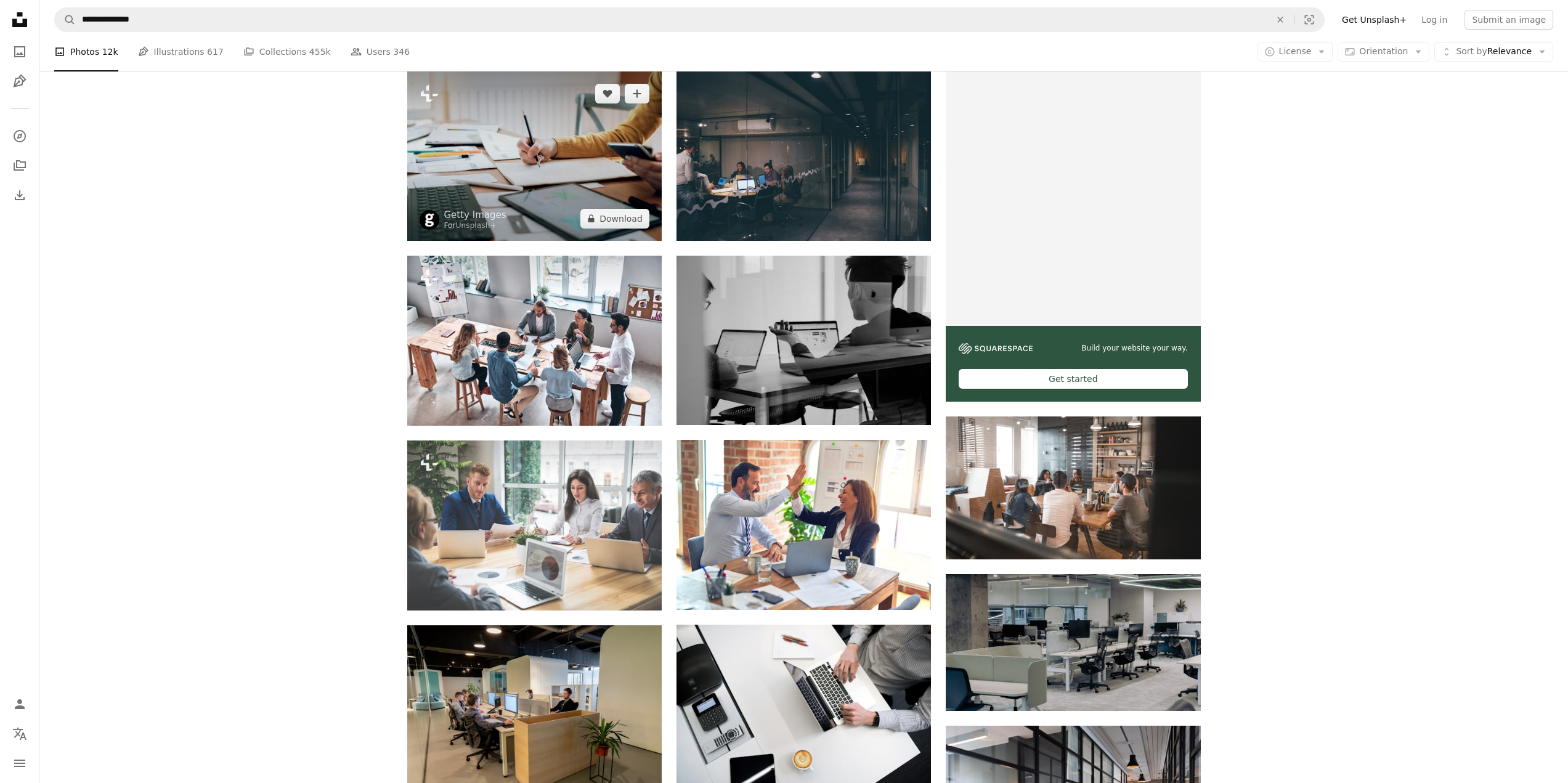
click at [524, 151] on img at bounding box center [534, 156] width 254 height 169
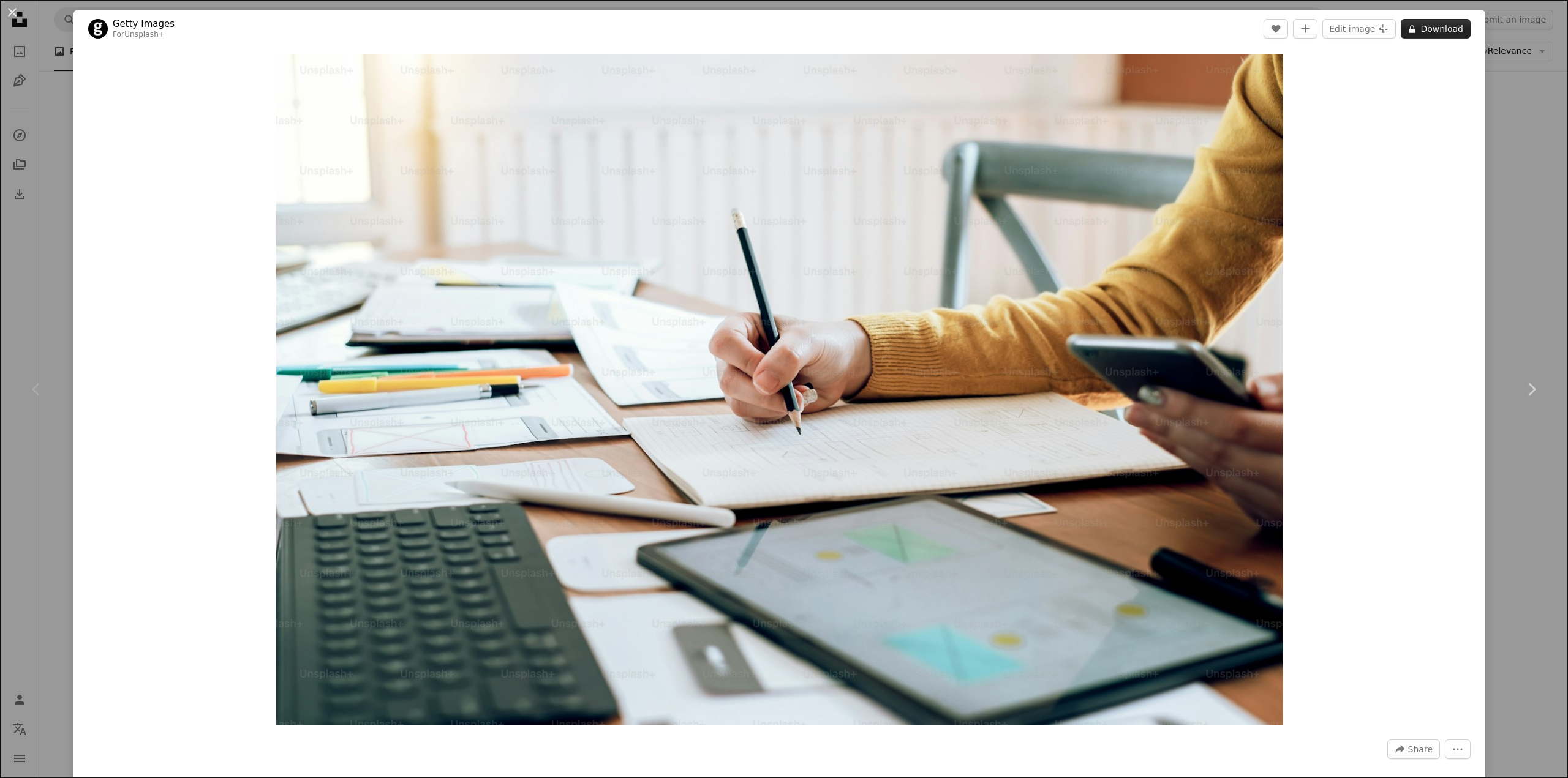
click at [1439, 31] on button "A lock Download" at bounding box center [1435, 29] width 70 height 20
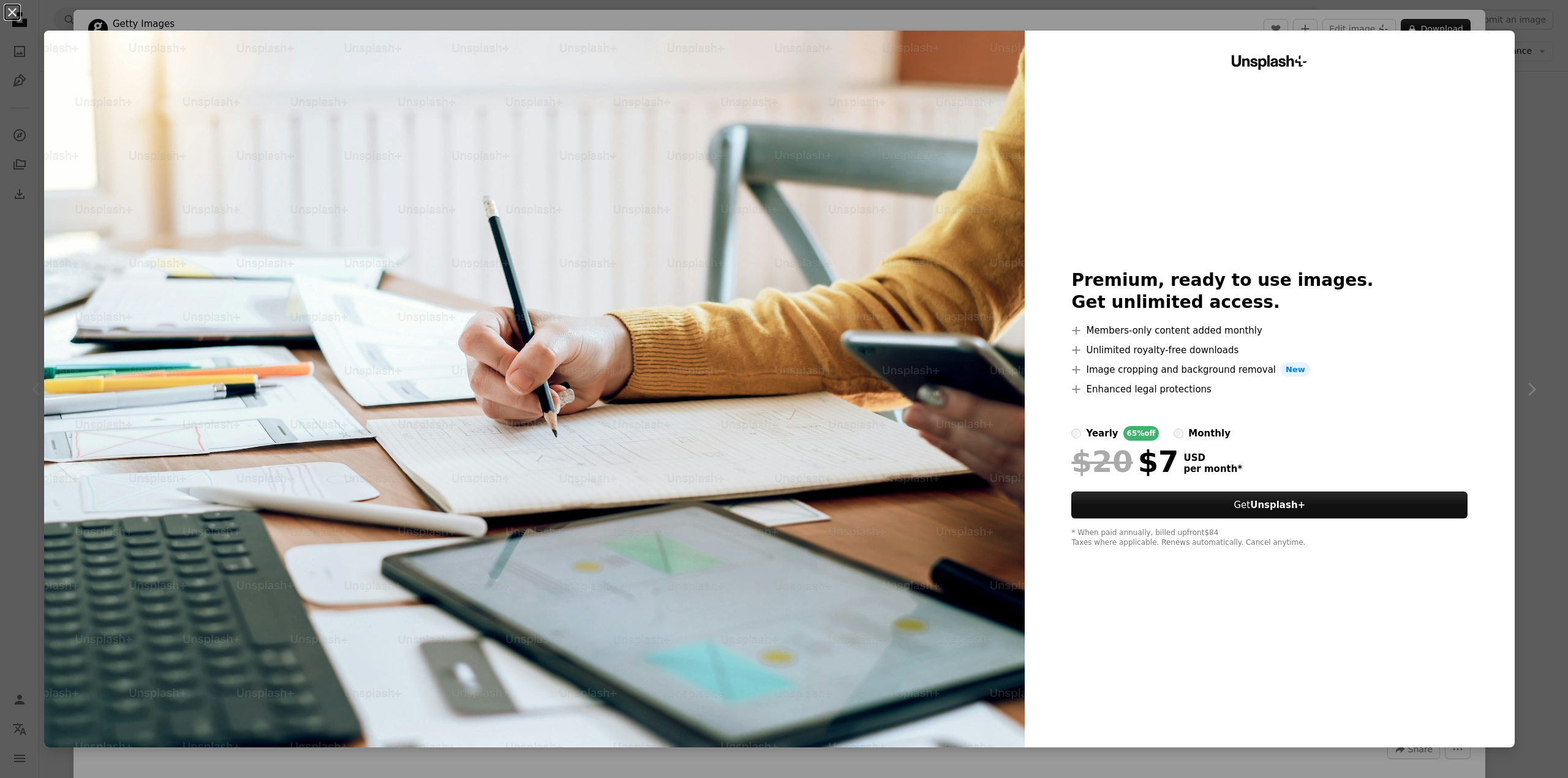
click at [29, 270] on div "An X shape Unsplash+ Premium, ready to use images. Get unlimited access. A plus…" at bounding box center [784, 389] width 1568 height 778
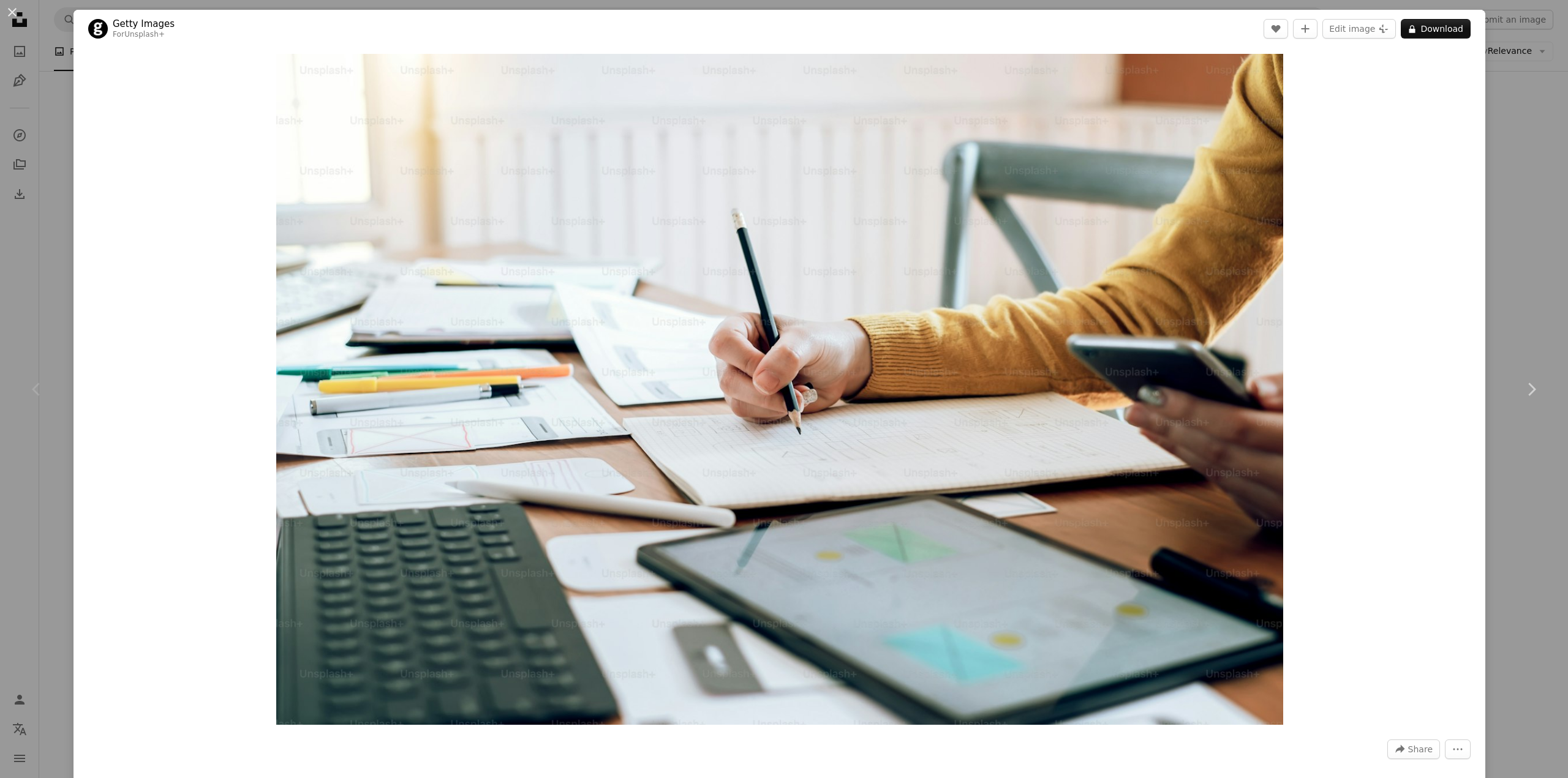
click at [25, 282] on div "An X shape Chevron left Chevron right Getty Images For Unsplash+ A heart A plus…" at bounding box center [784, 389] width 1568 height 778
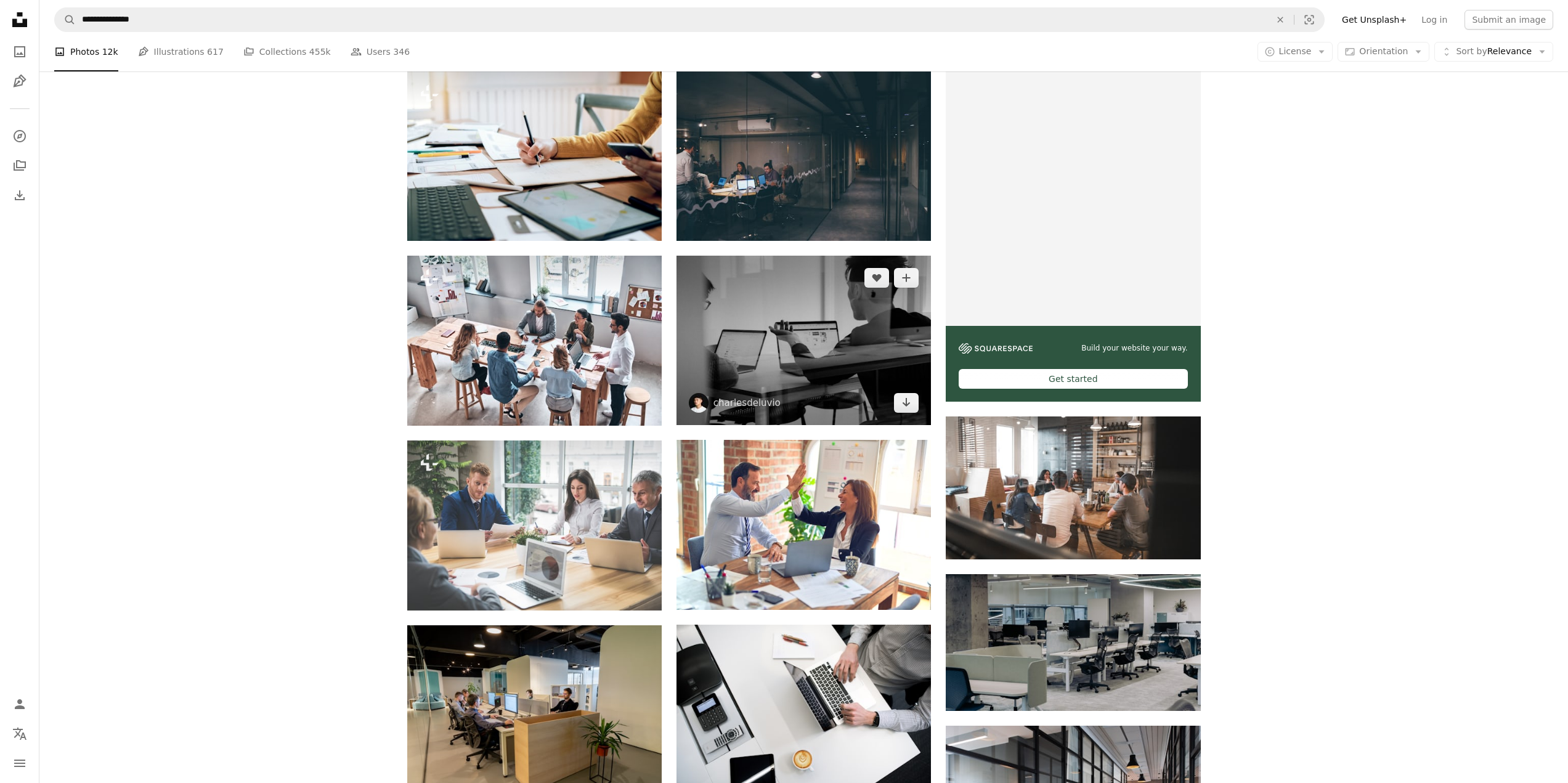
click at [807, 323] on img at bounding box center [803, 340] width 254 height 169
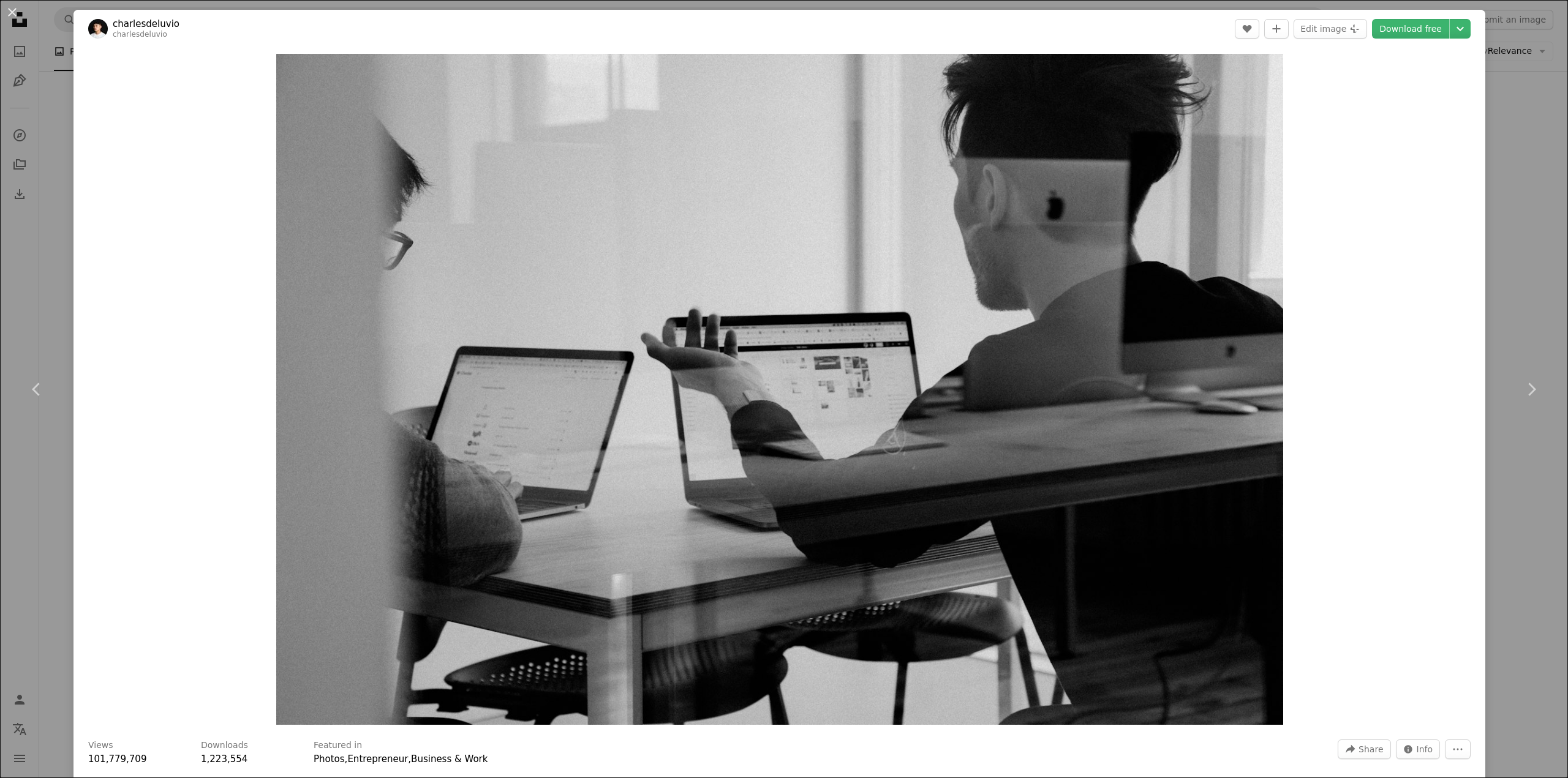
click at [34, 229] on div "An X shape Chevron left Chevron right charlesdeluvio charlesdeluvio A heart A p…" at bounding box center [784, 389] width 1568 height 778
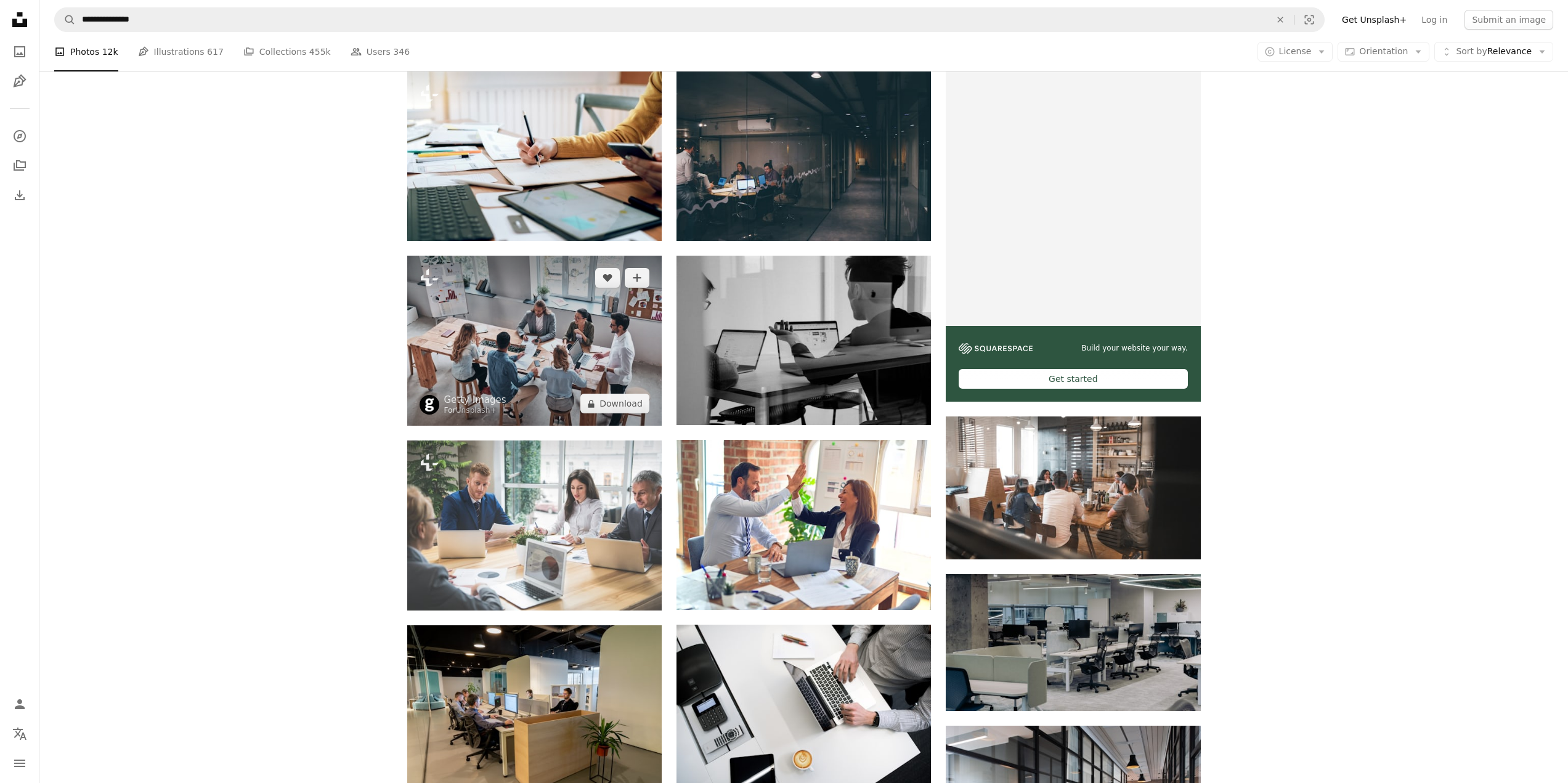
click at [561, 338] on img at bounding box center [534, 340] width 254 height 170
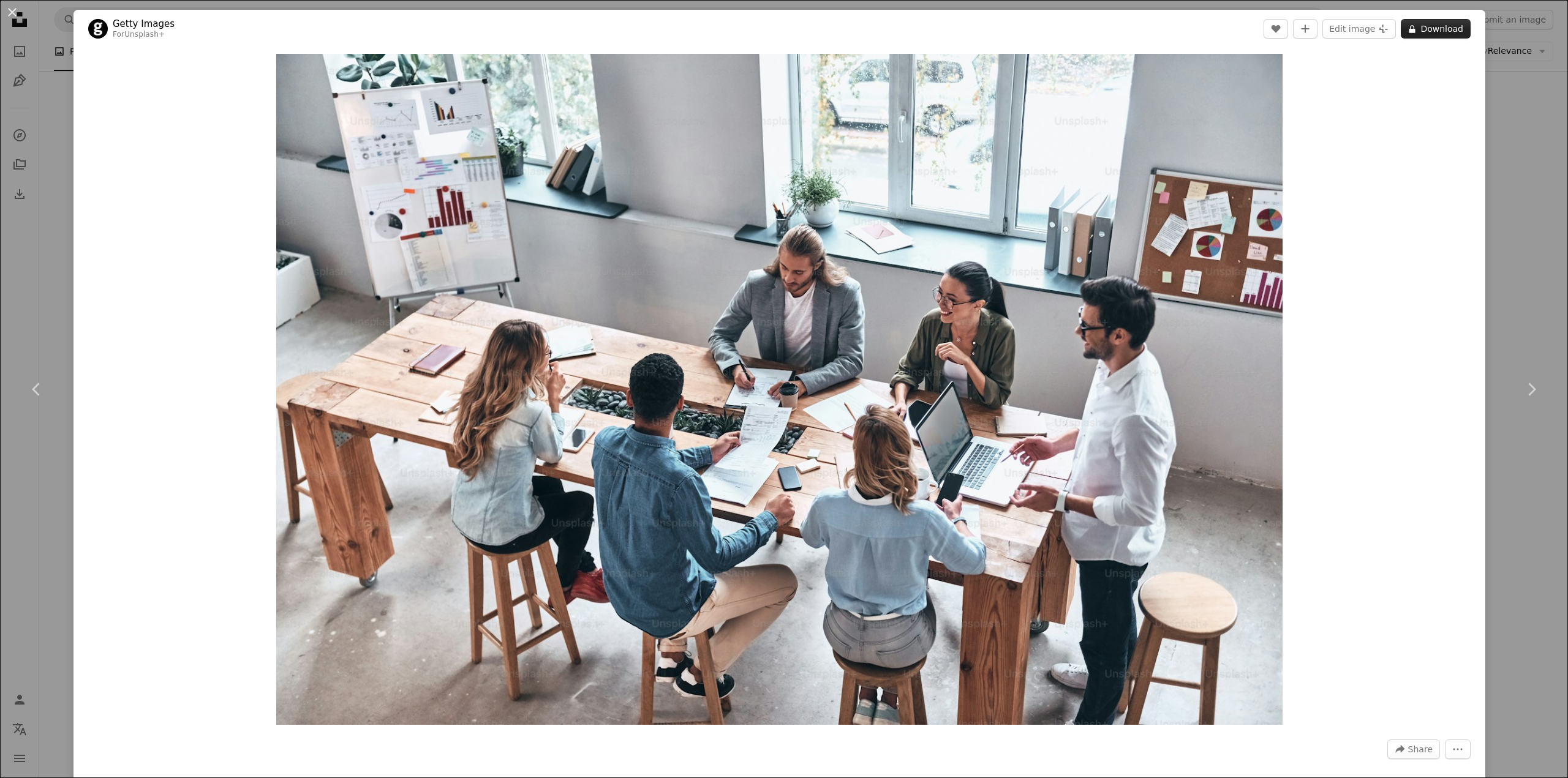
click at [1432, 28] on button "A lock Download" at bounding box center [1435, 29] width 70 height 20
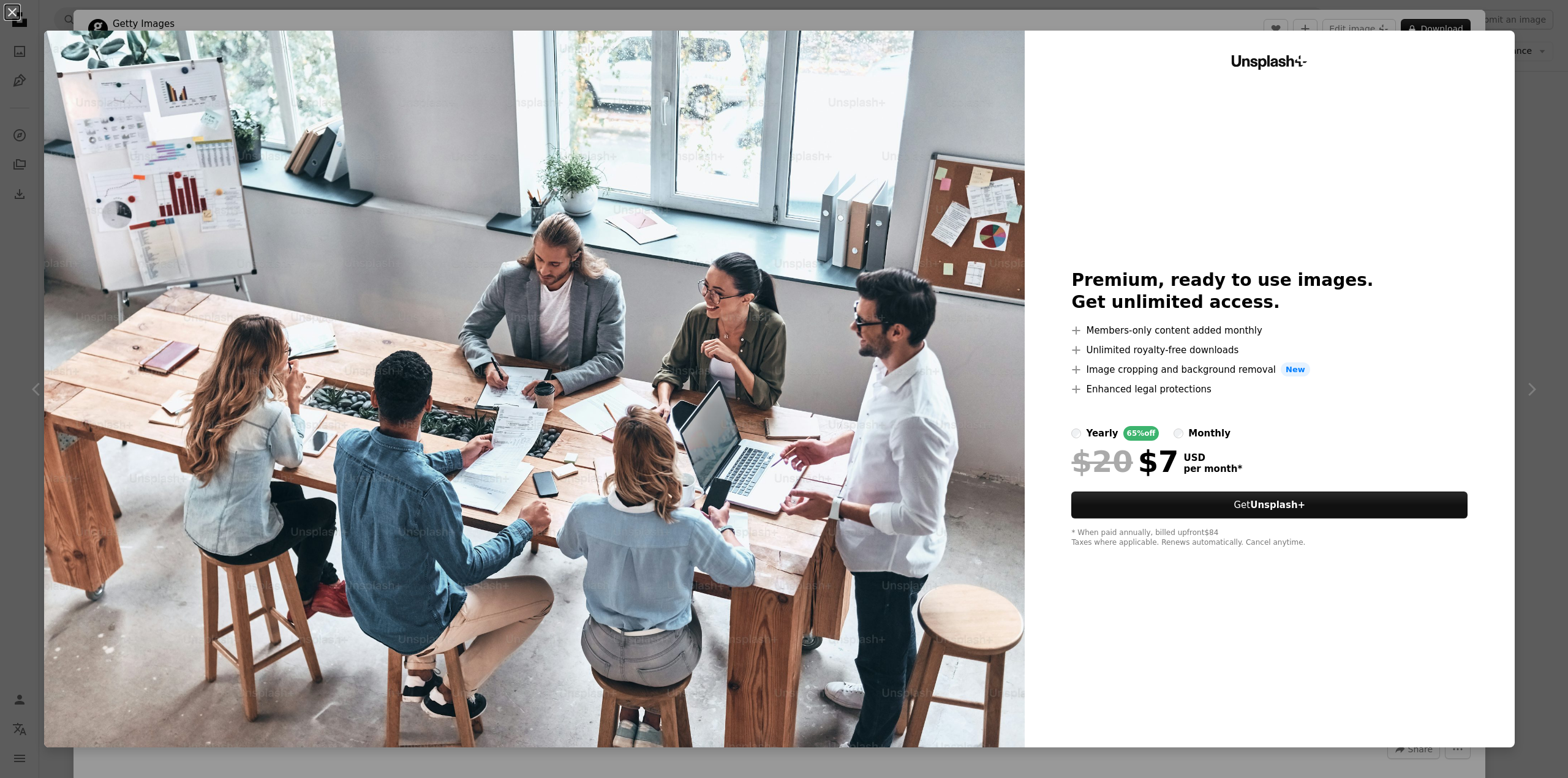
click at [32, 270] on div "An X shape Unsplash+ Premium, ready to use images. Get unlimited access. A plus…" at bounding box center [784, 389] width 1568 height 778
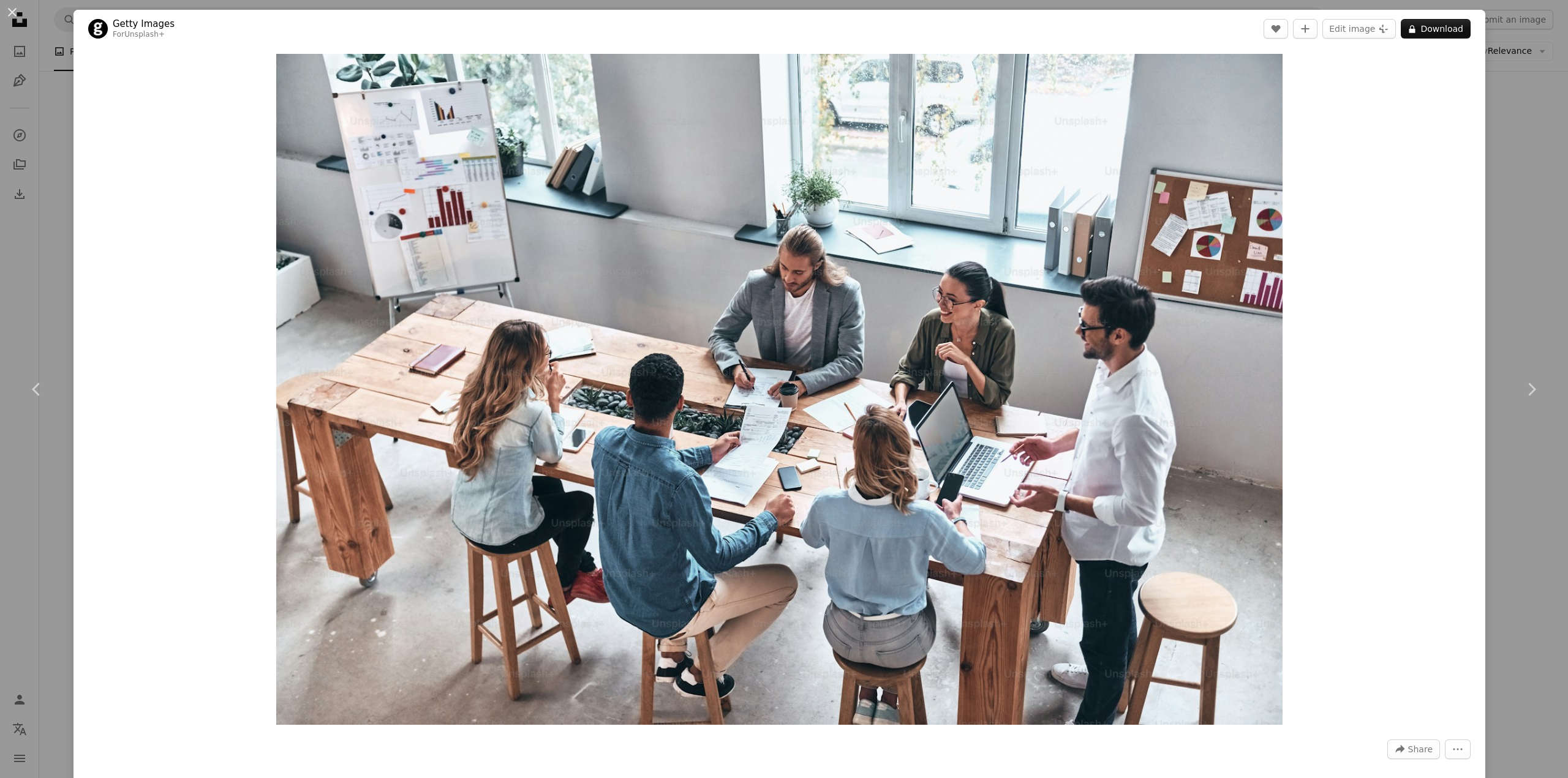
click at [17, 278] on div "An X shape Chevron left Chevron right Getty Images For Unsplash+ A heart A plus…" at bounding box center [784, 389] width 1568 height 778
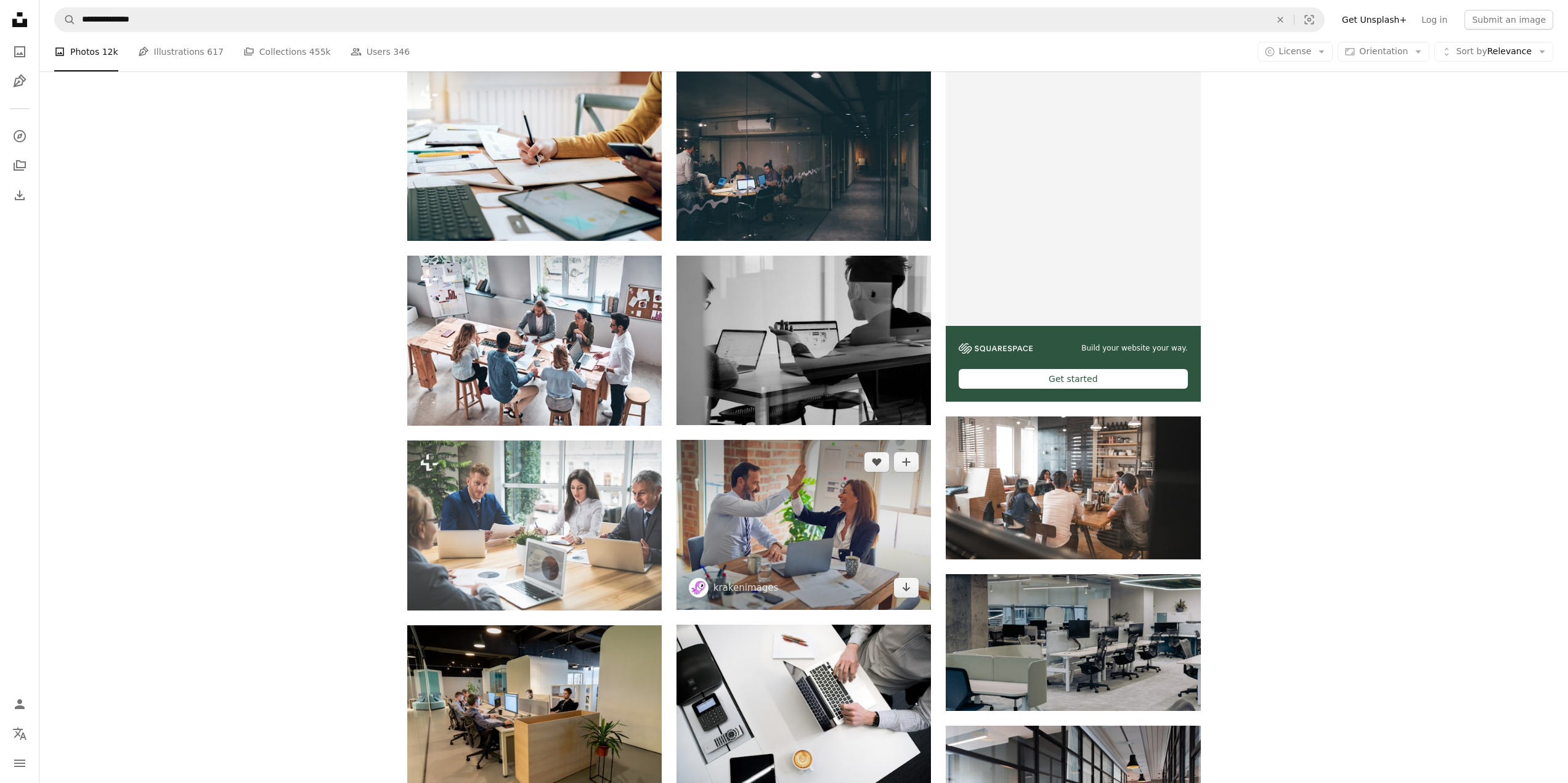
click at [819, 507] on img at bounding box center [803, 524] width 254 height 169
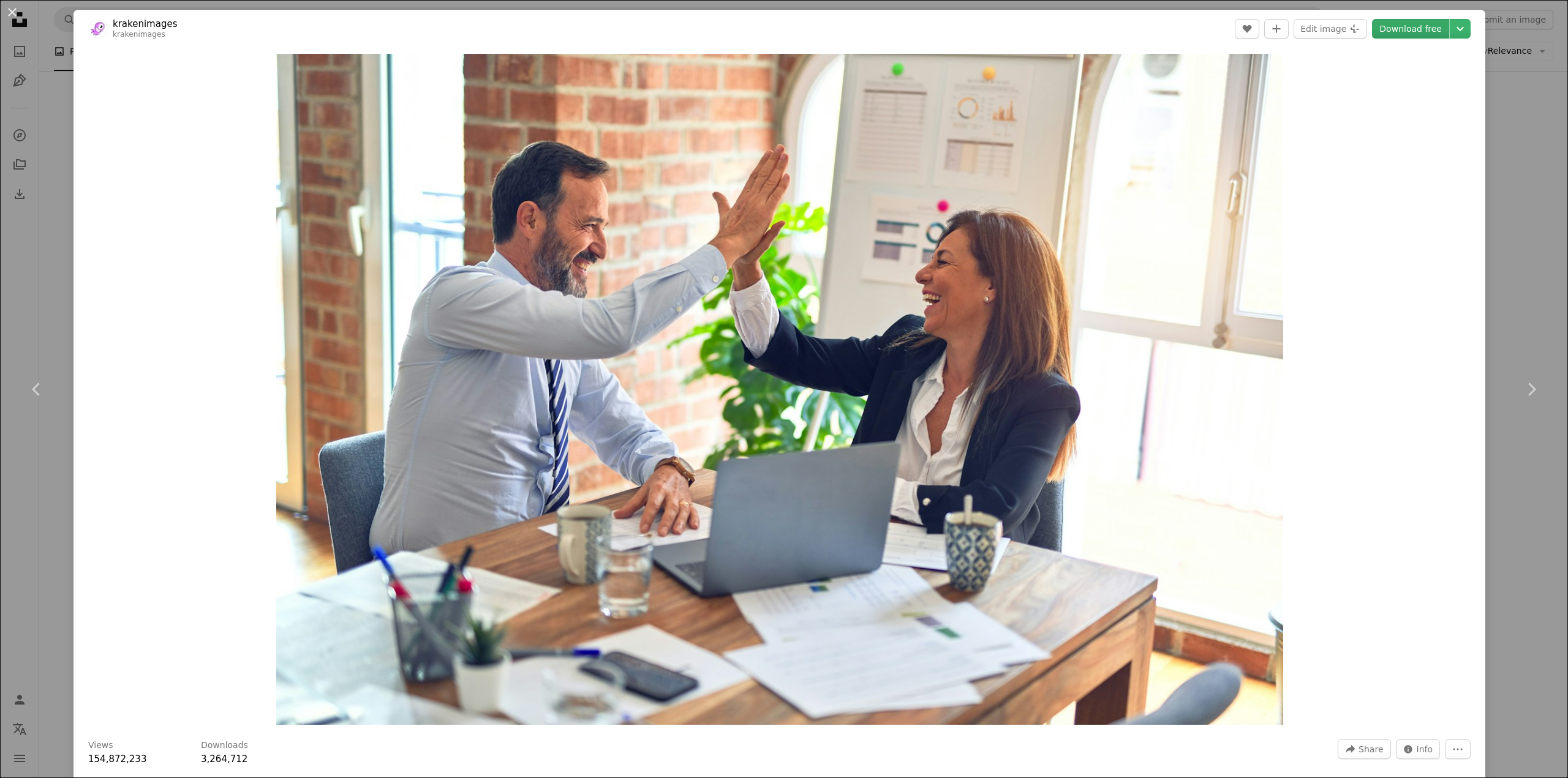
click at [1421, 27] on link "Download free" at bounding box center [1410, 29] width 77 height 20
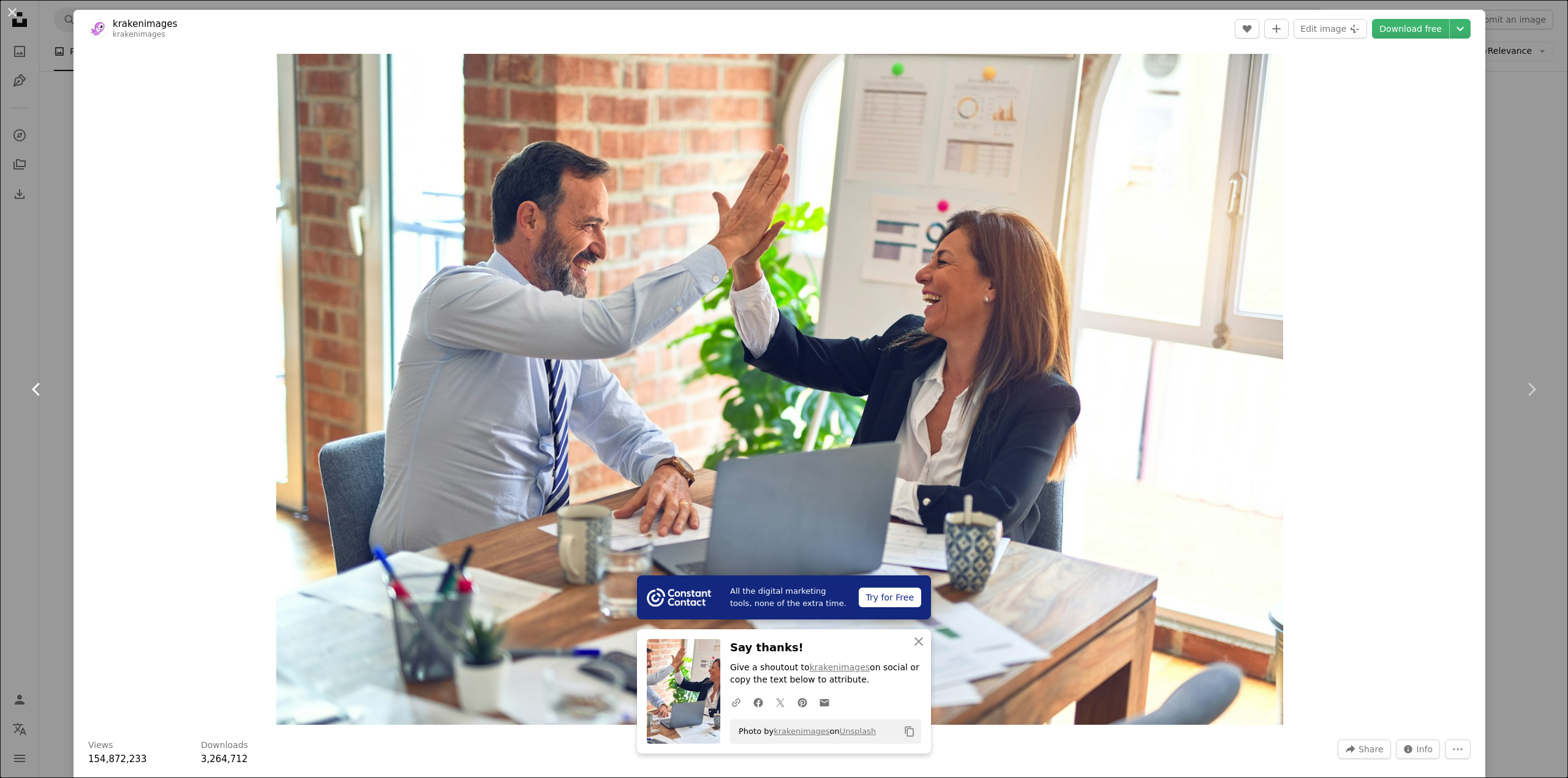
click at [30, 331] on link "Chevron left" at bounding box center [37, 389] width 73 height 118
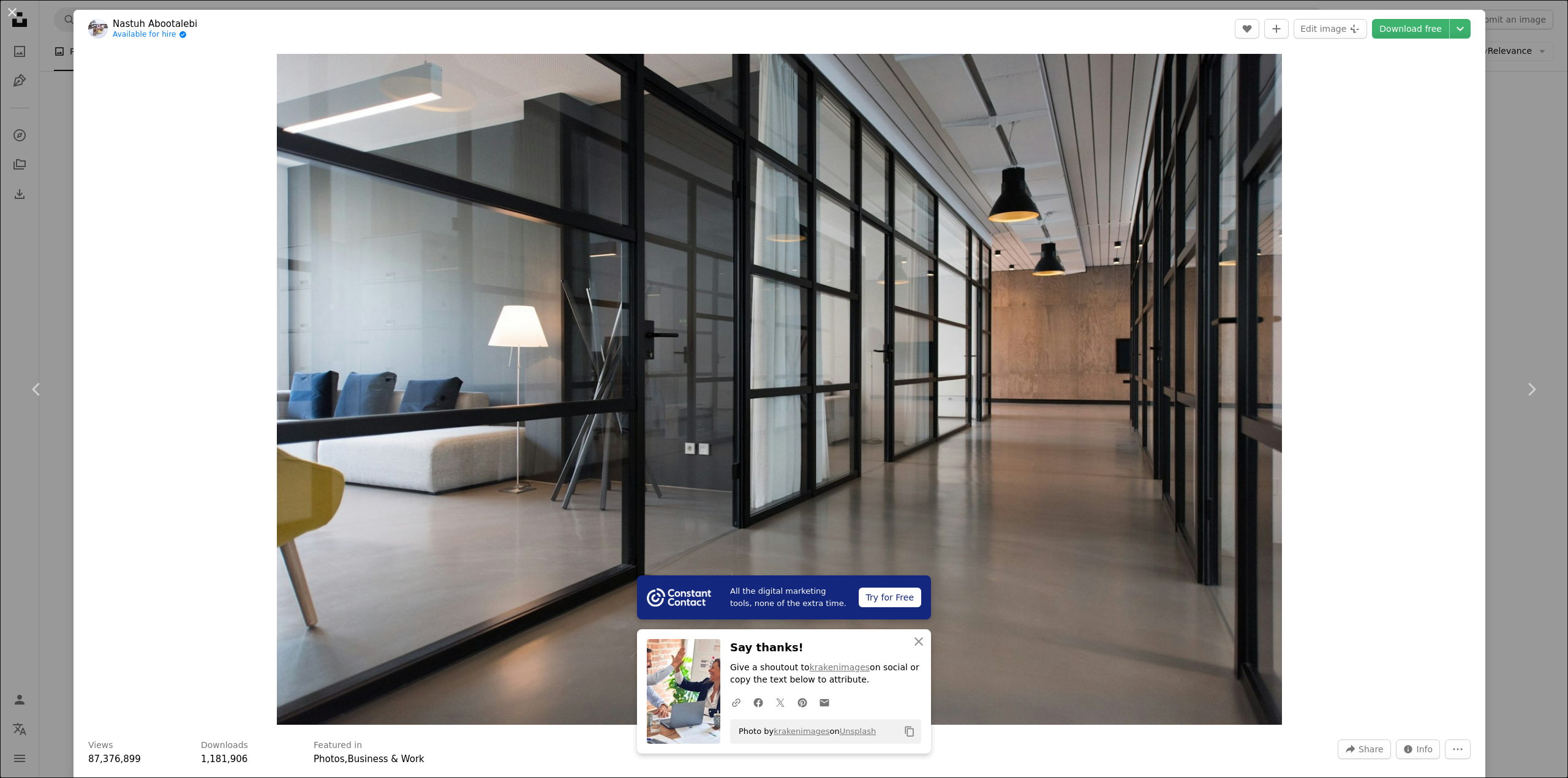
click at [28, 305] on div "An X shape Chevron left Chevron right All the digital marketing tools, none of …" at bounding box center [784, 389] width 1568 height 778
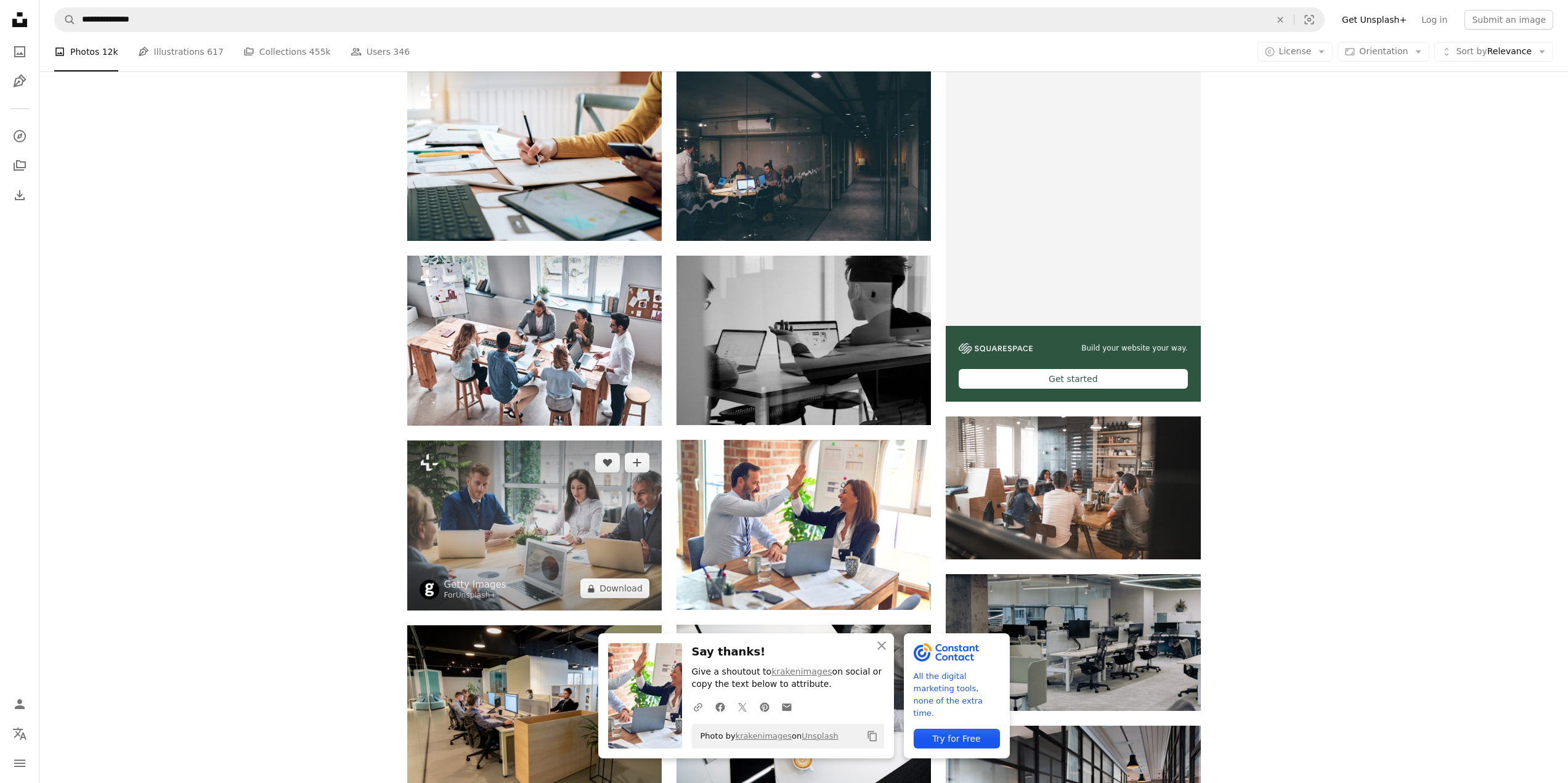
click at [510, 495] on img at bounding box center [534, 525] width 254 height 170
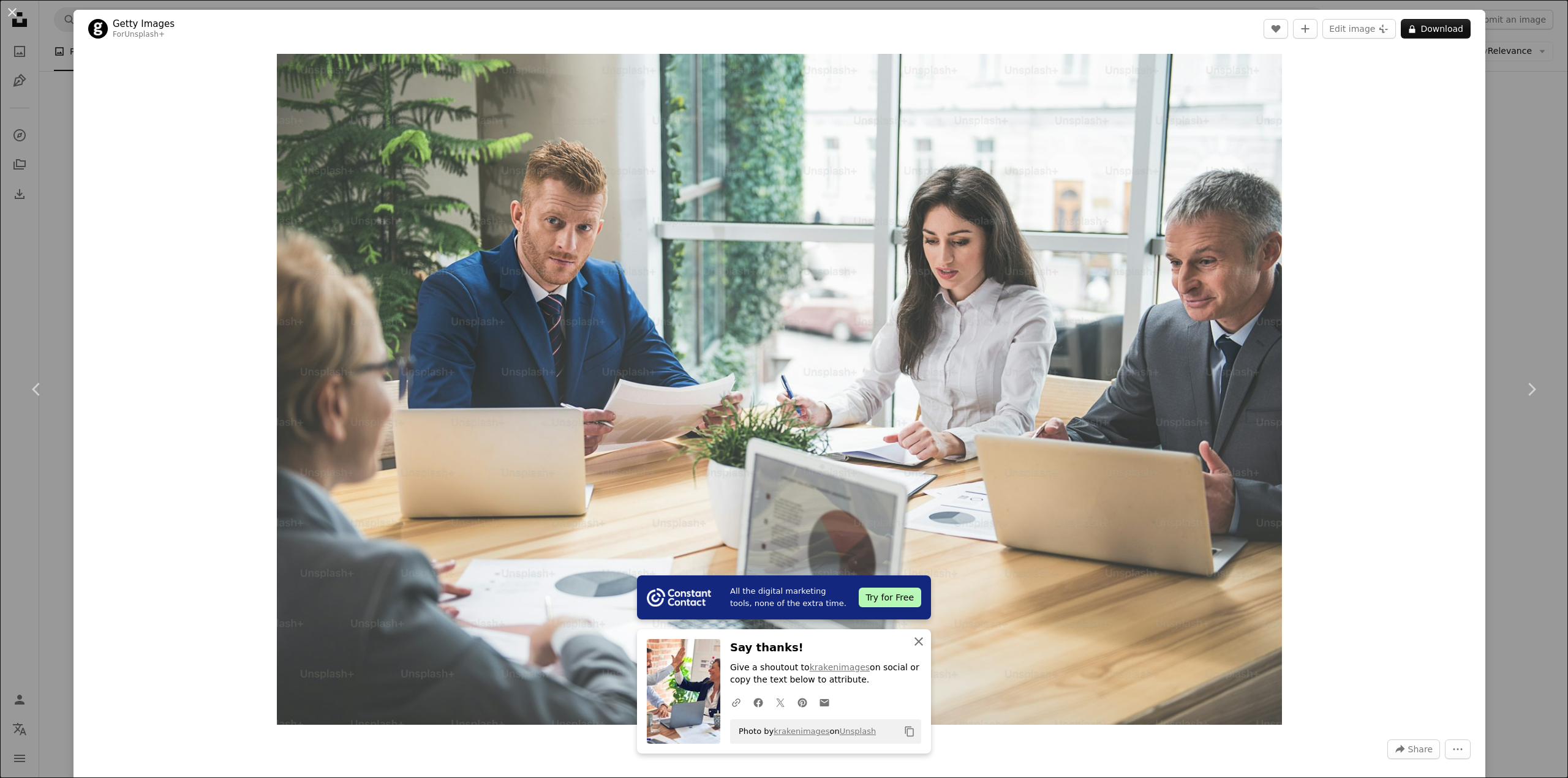
click at [914, 641] on icon "button" at bounding box center [918, 641] width 8 height 8
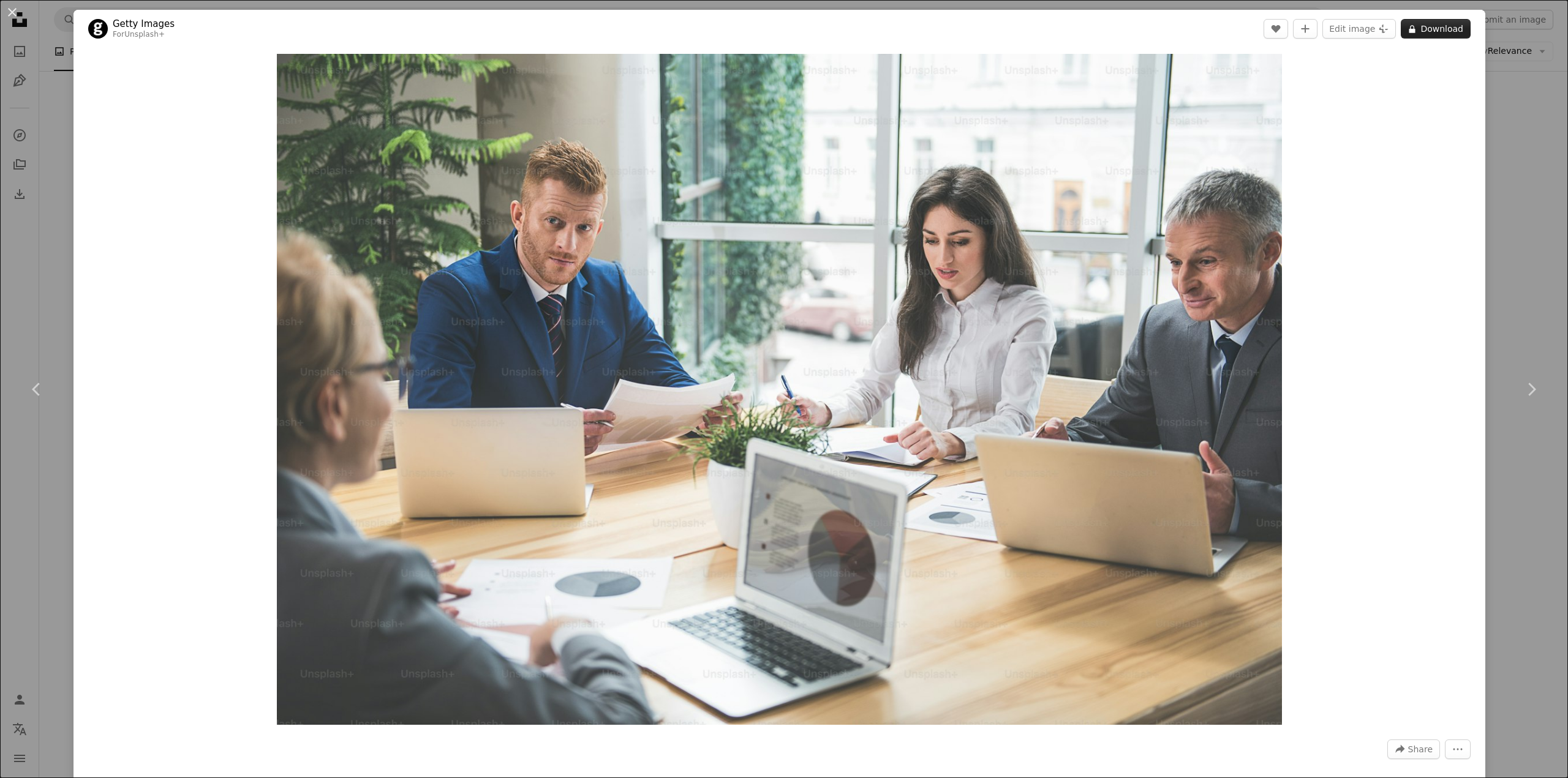
click at [1431, 28] on button "A lock Download" at bounding box center [1435, 29] width 70 height 20
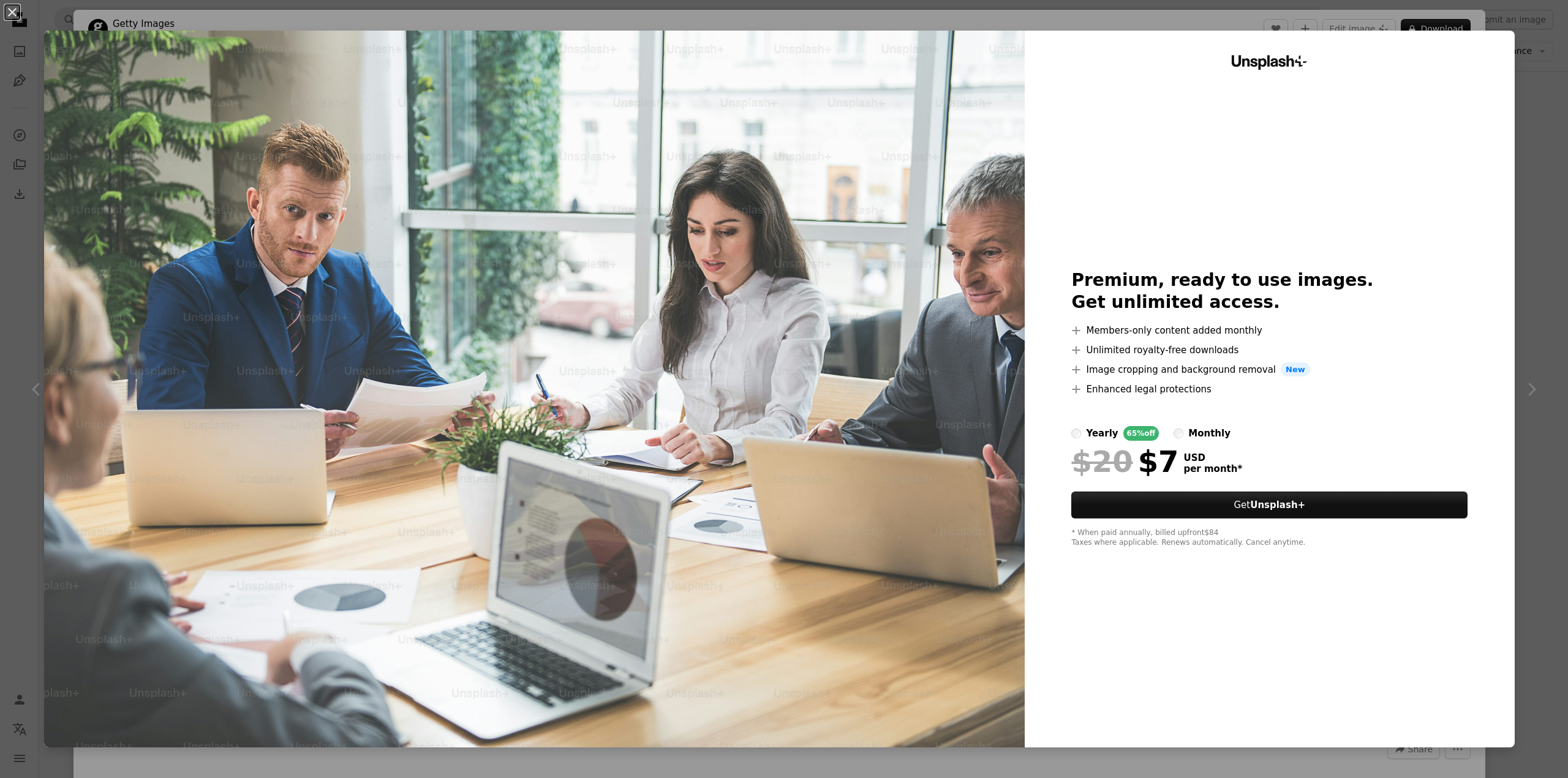
click at [11, 247] on div "An X shape Unsplash+ Premium, ready to use images. Get unlimited access. A plus…" at bounding box center [784, 389] width 1568 height 778
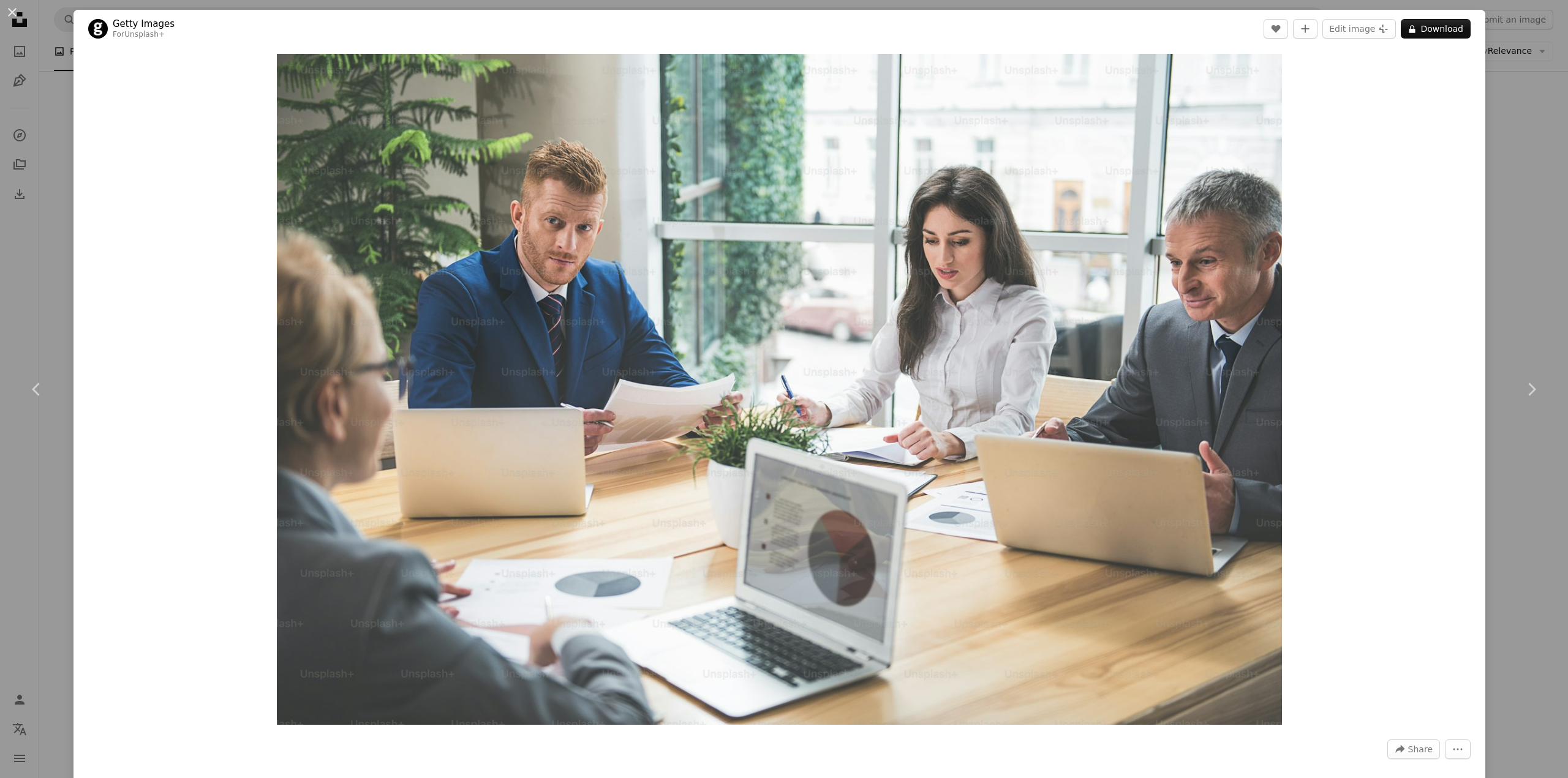
click at [11, 247] on div "An X shape Chevron left Chevron right Getty Images For Unsplash+ A heart A plus…" at bounding box center [784, 389] width 1568 height 778
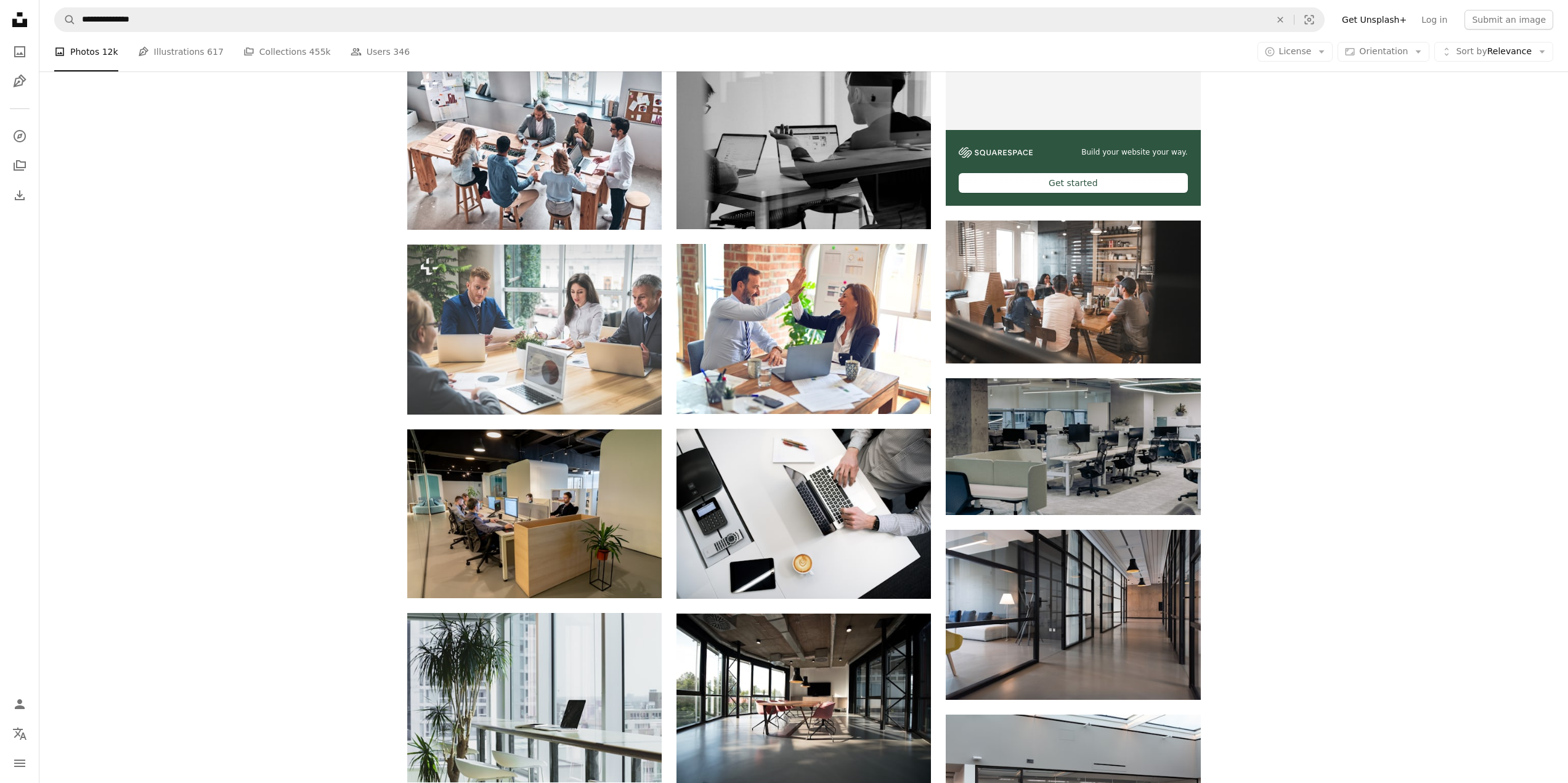
scroll to position [555, 0]
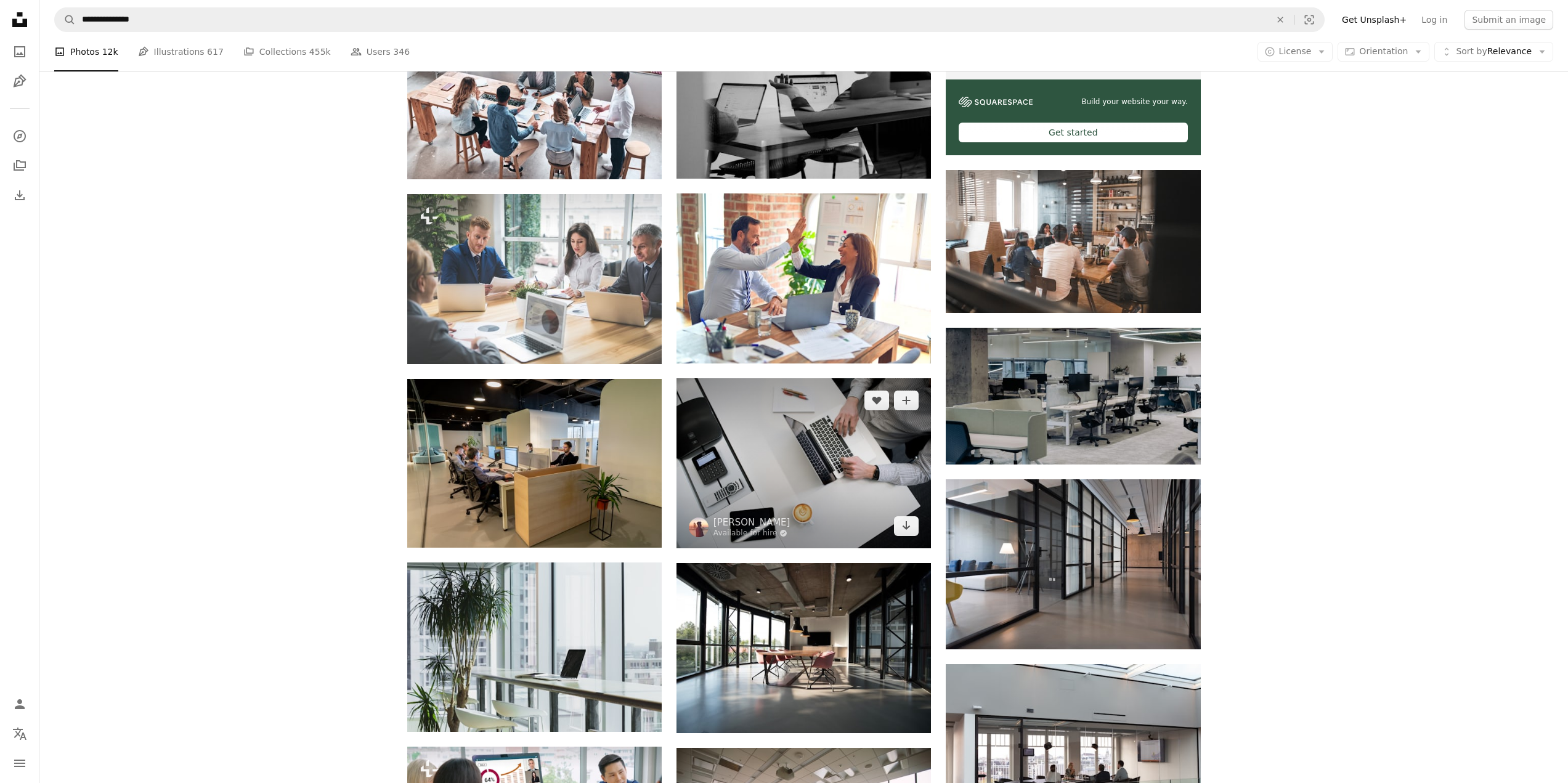
click at [810, 444] on img at bounding box center [803, 463] width 254 height 170
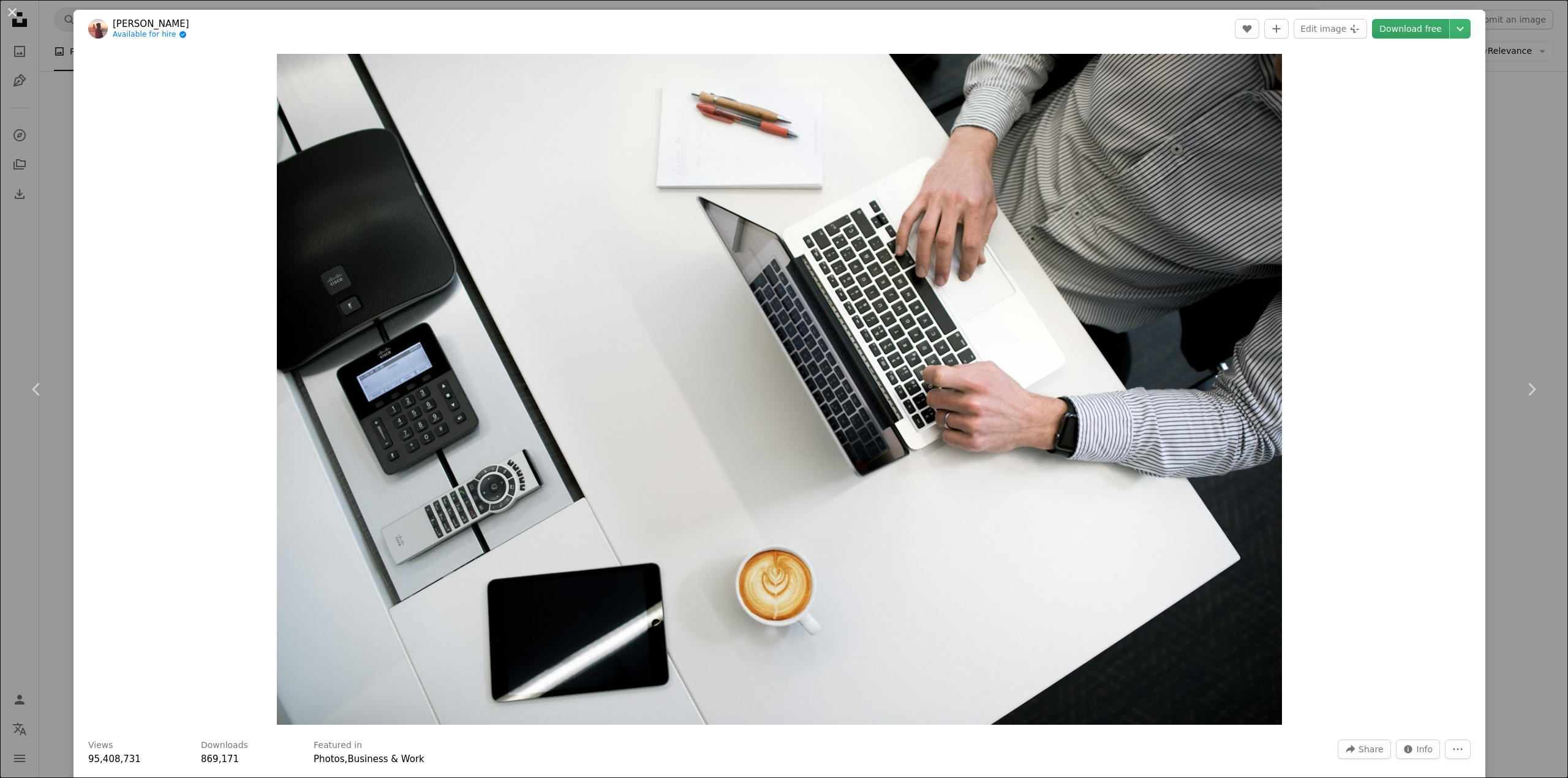
click at [1412, 29] on link "Download free" at bounding box center [1410, 29] width 77 height 20
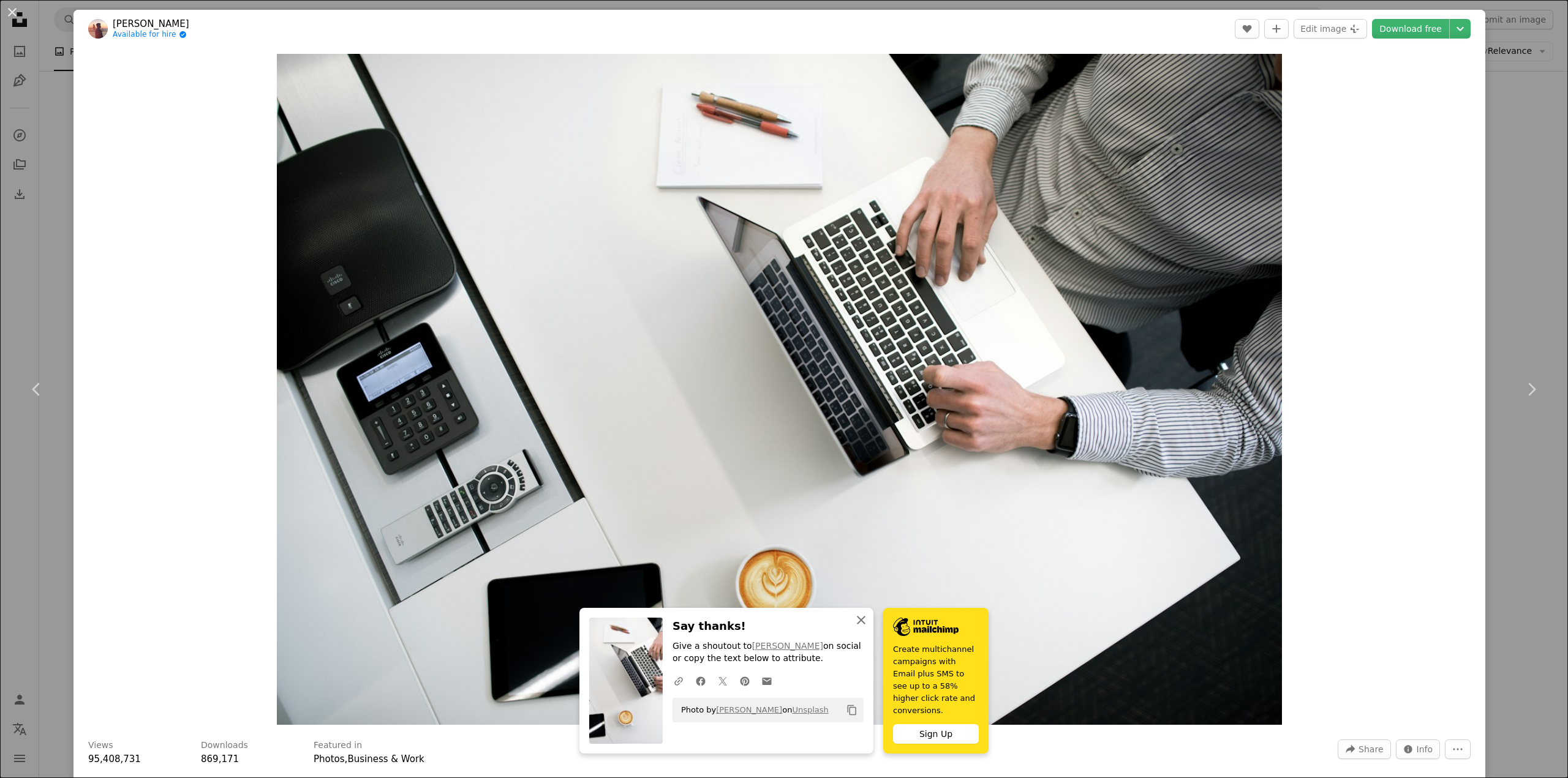
click at [856, 628] on icon "An X shape" at bounding box center [861, 620] width 15 height 15
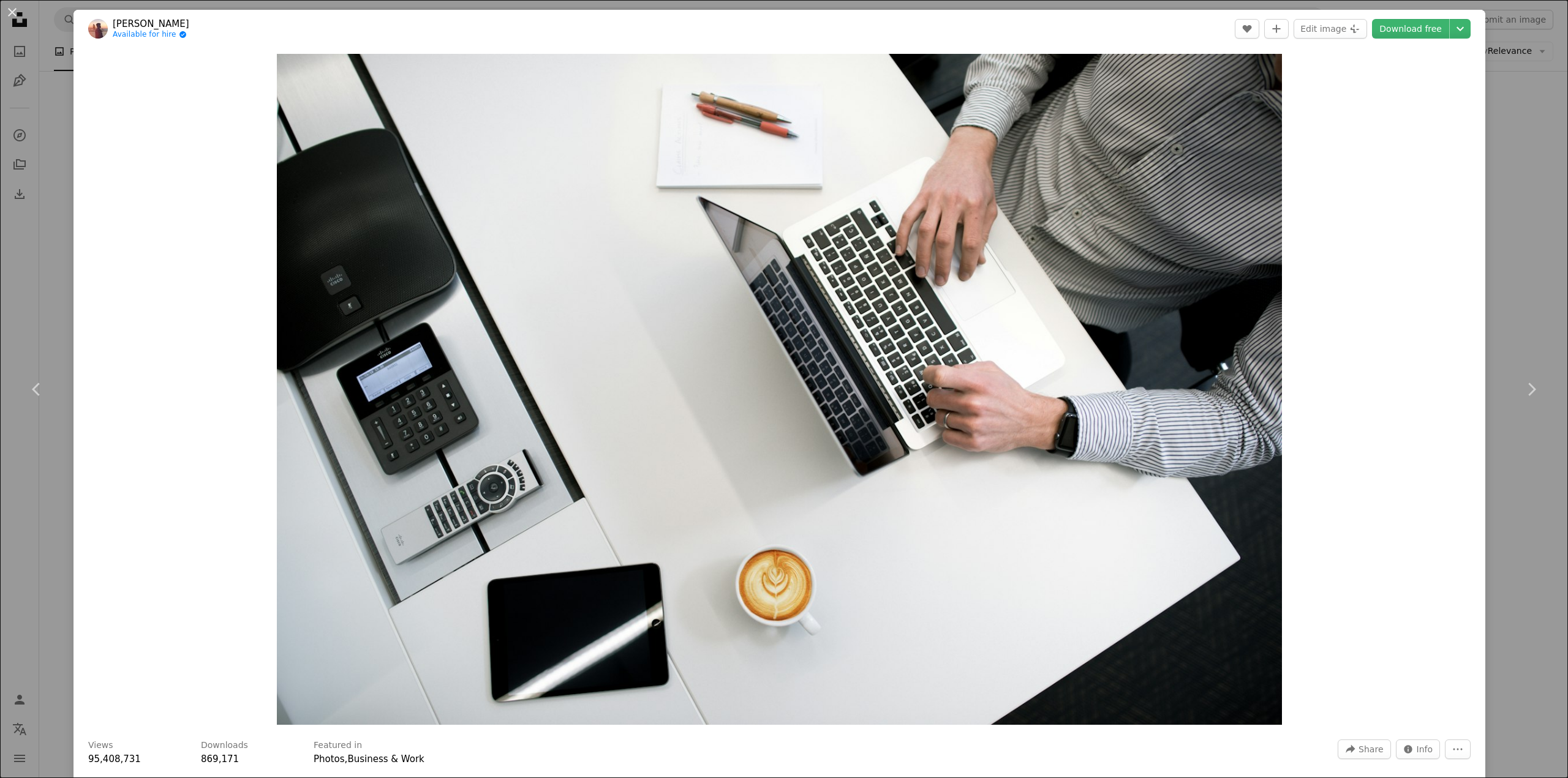
click at [31, 320] on div "An X shape Chevron left Chevron right Tyler Franta Available for hire A checkma…" at bounding box center [784, 389] width 1568 height 778
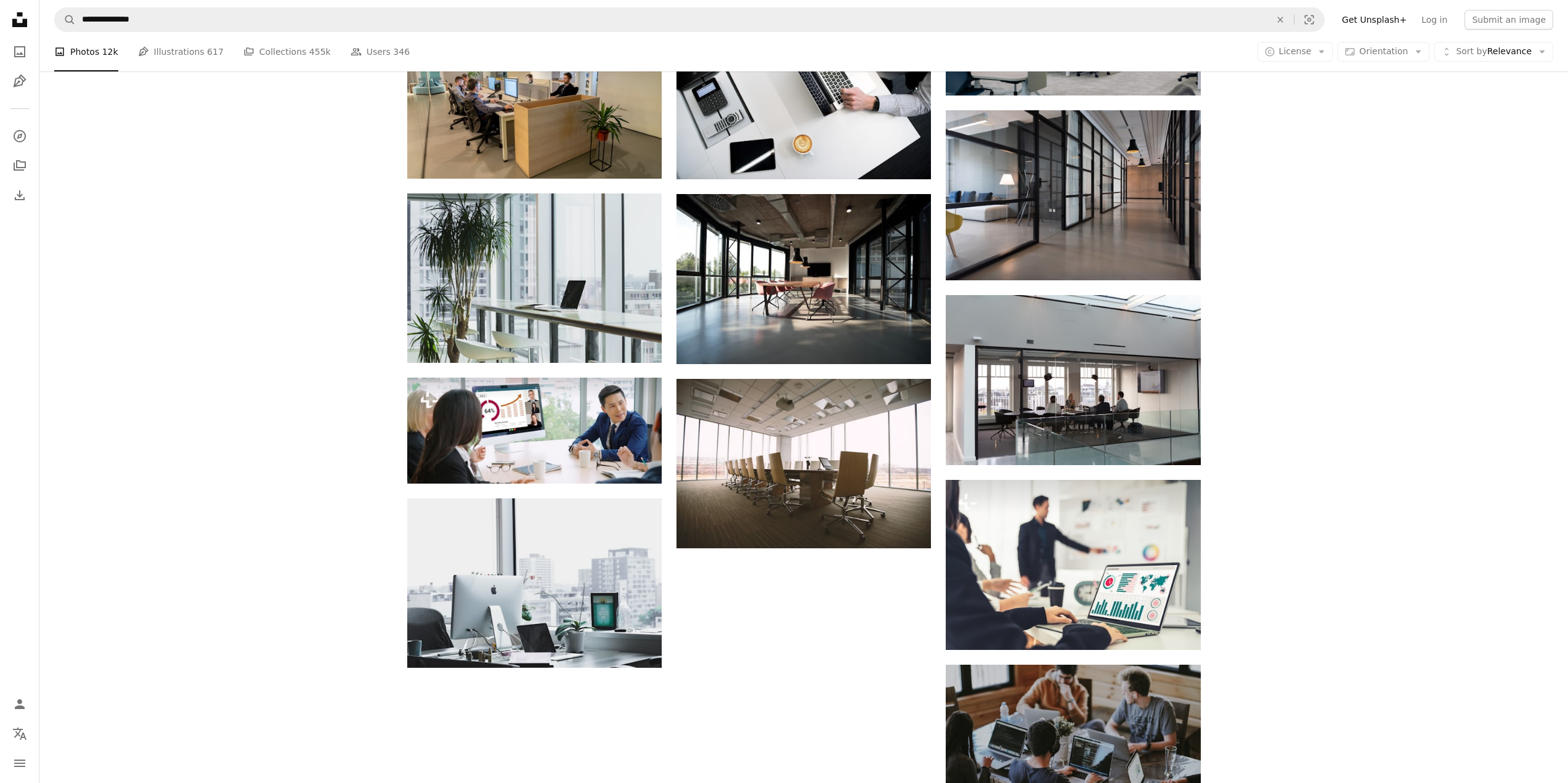
scroll to position [924, 0]
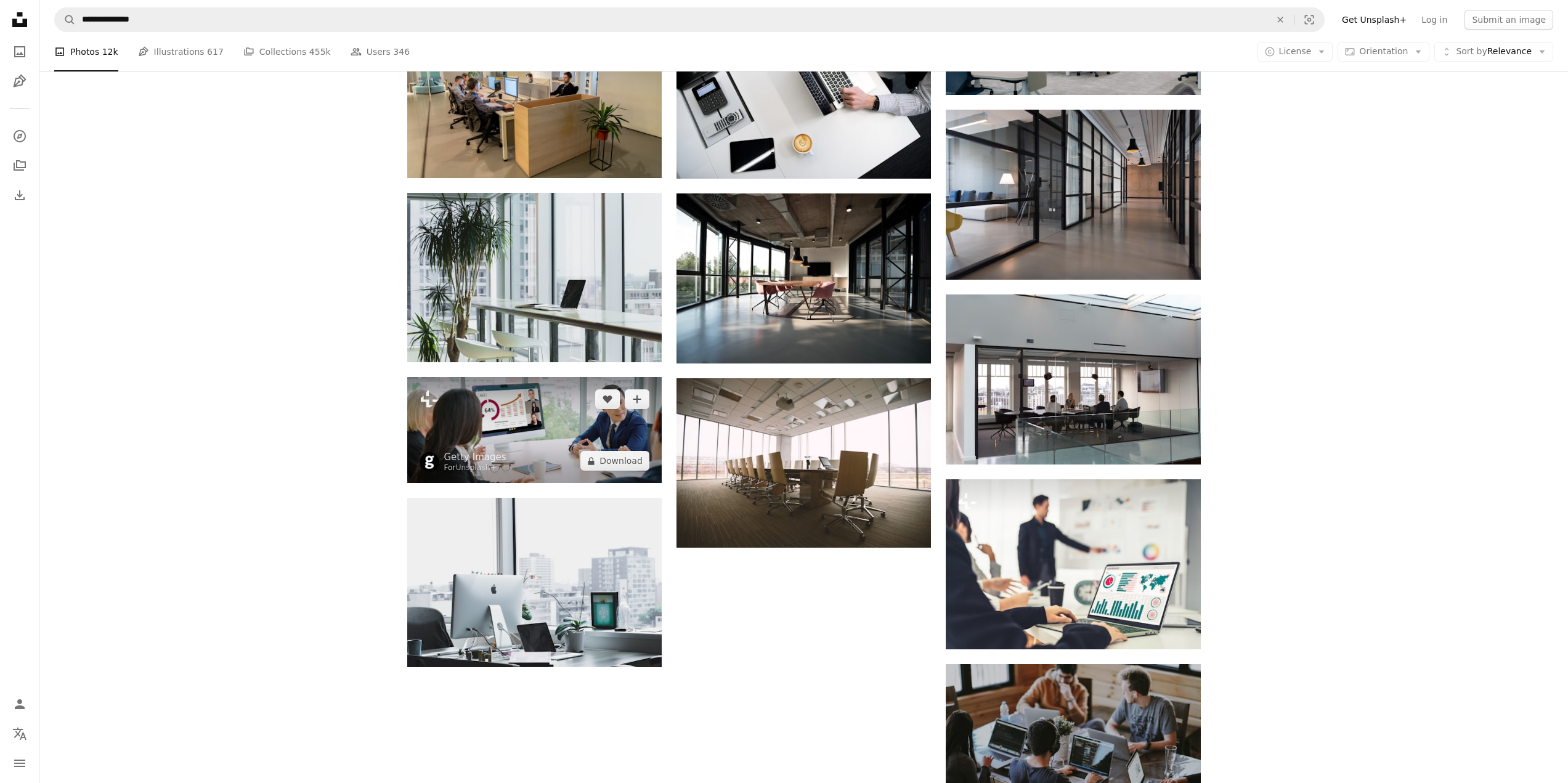
click at [511, 414] on img at bounding box center [534, 430] width 254 height 106
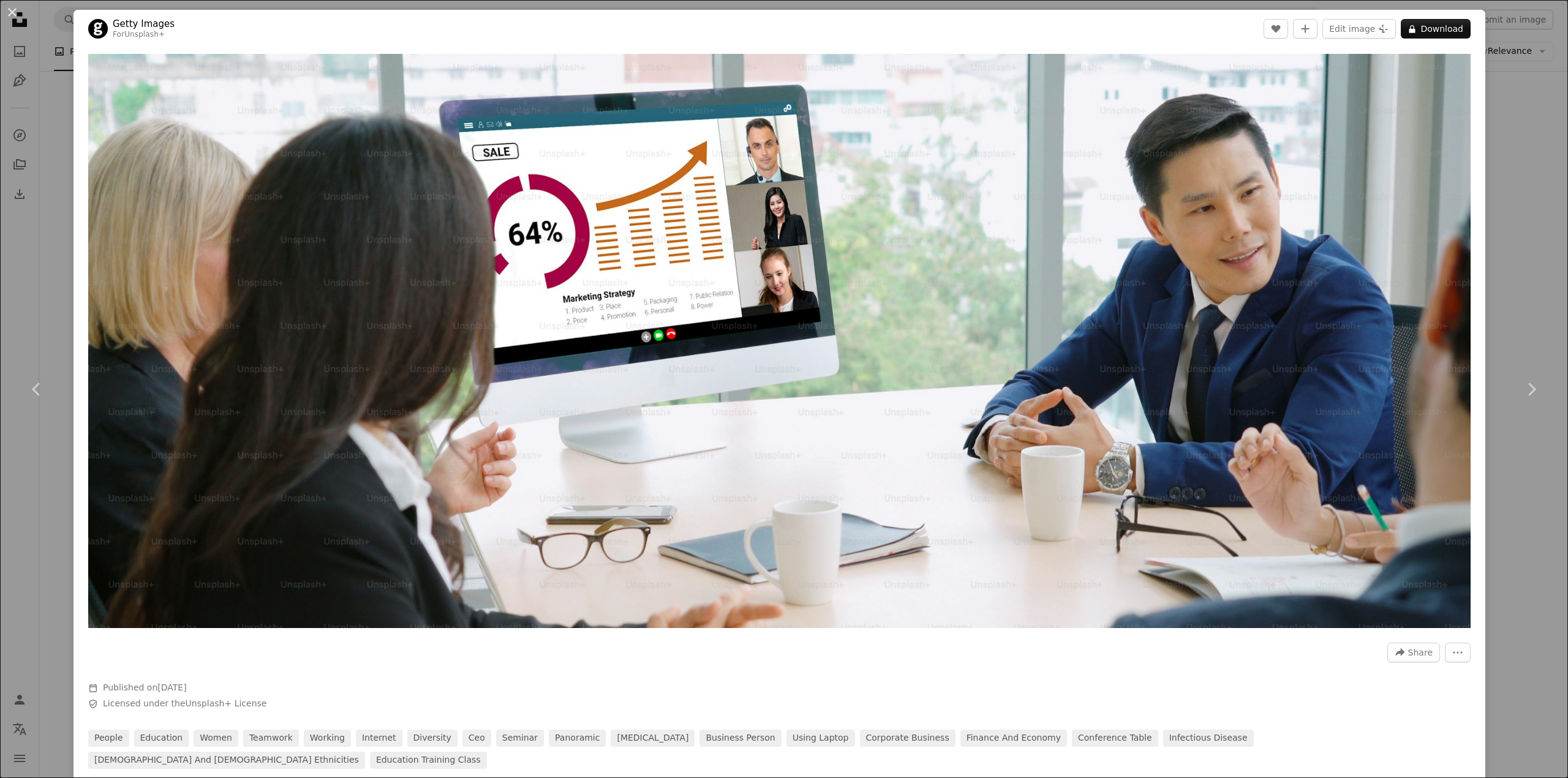
click at [17, 290] on div "An X shape Chevron left Chevron right Getty Images For Unsplash+ A heart A plus…" at bounding box center [784, 389] width 1568 height 778
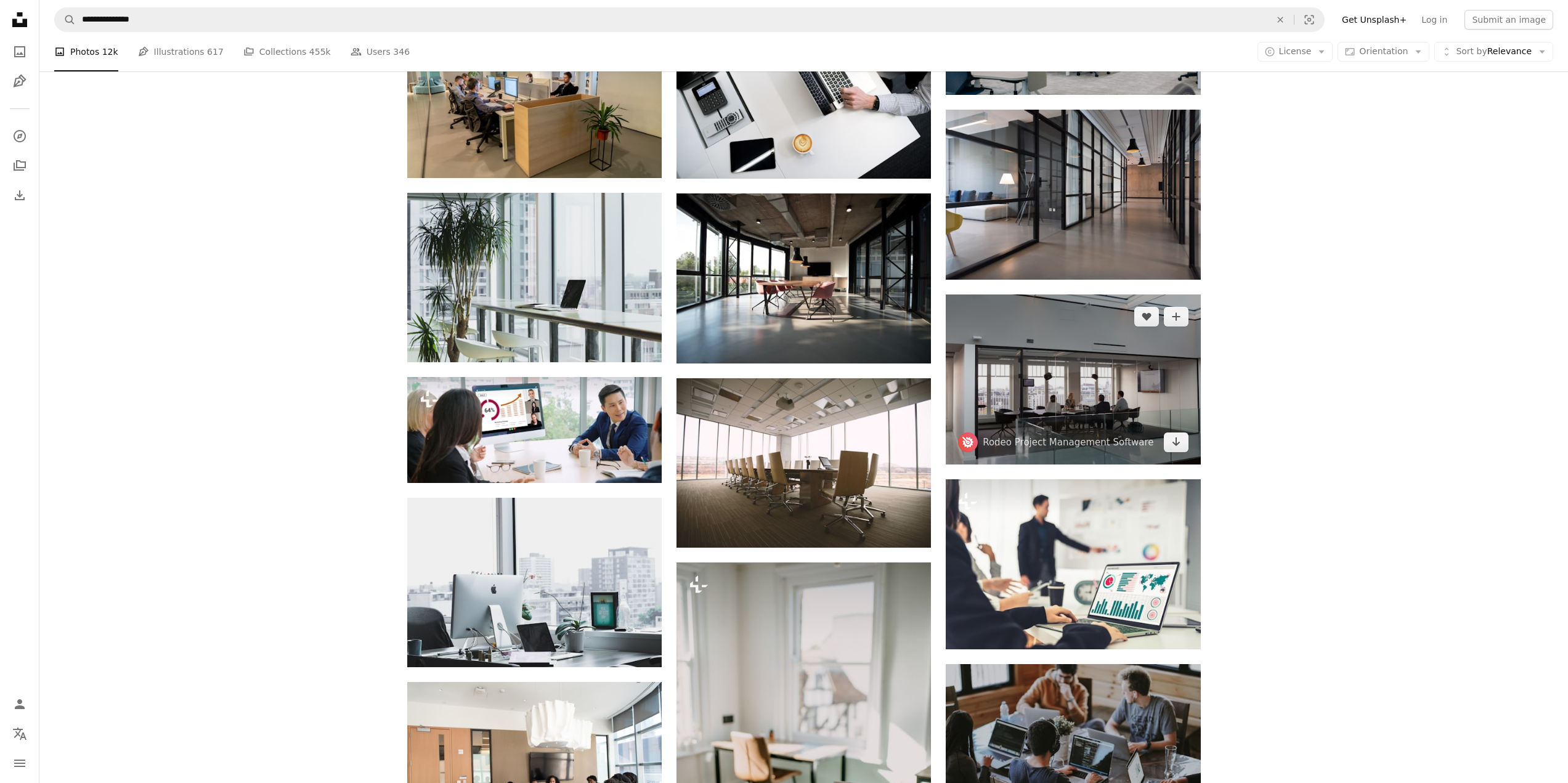
click at [1075, 393] on img at bounding box center [1072, 379] width 254 height 169
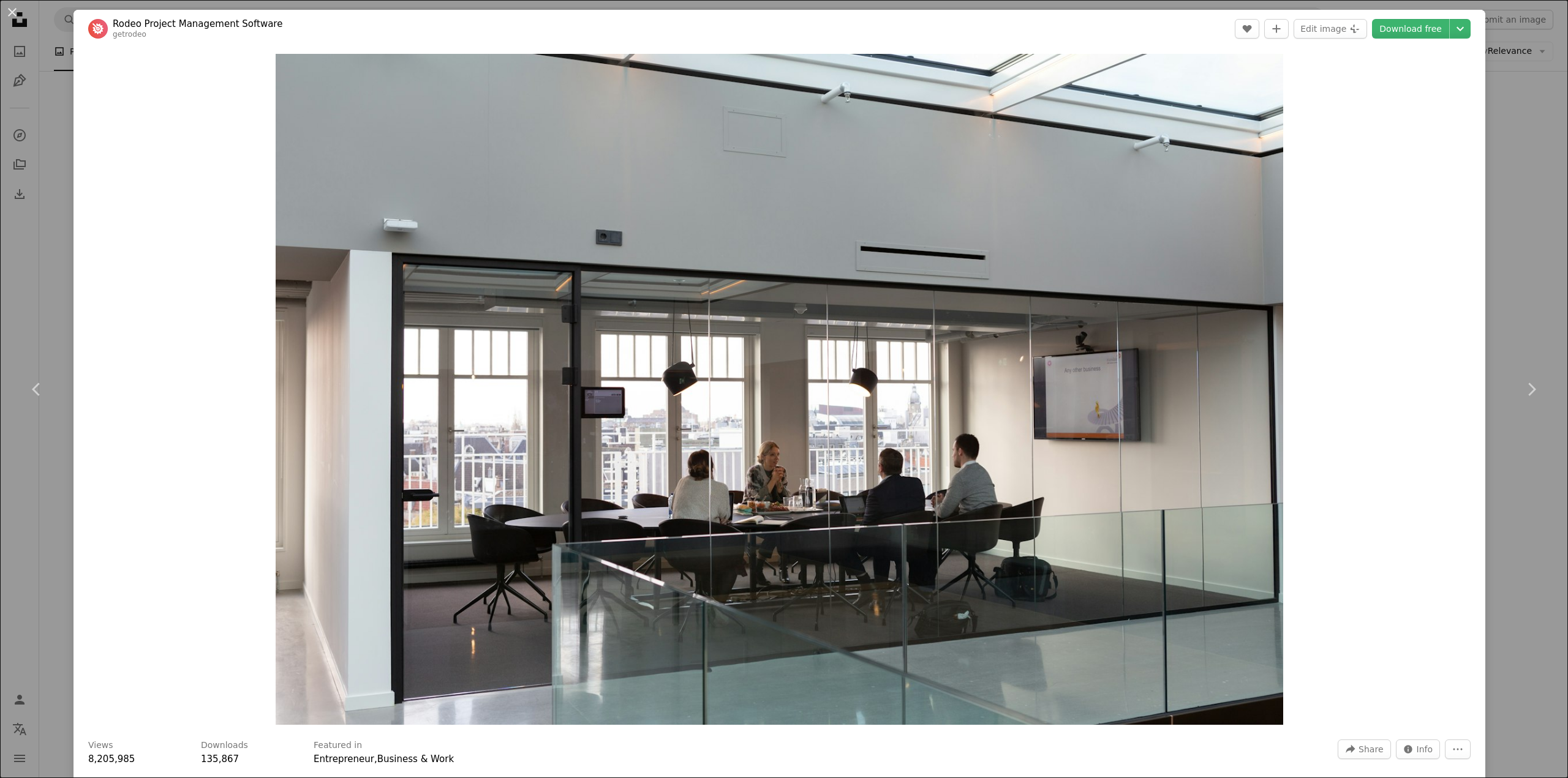
click at [23, 284] on div "An X shape Chevron left Chevron right Rodeo Project Management Software getrode…" at bounding box center [784, 389] width 1568 height 778
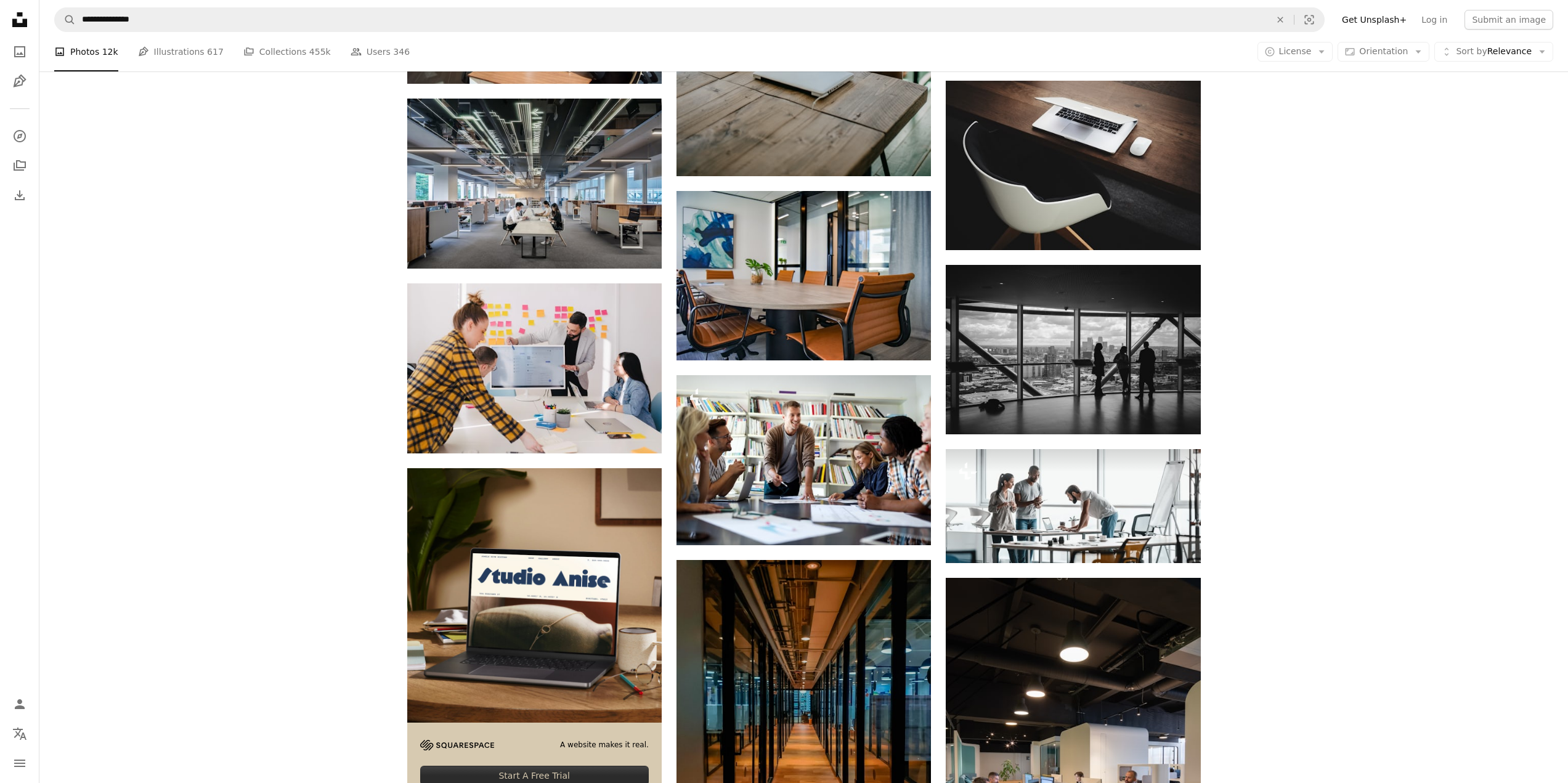
scroll to position [1725, 0]
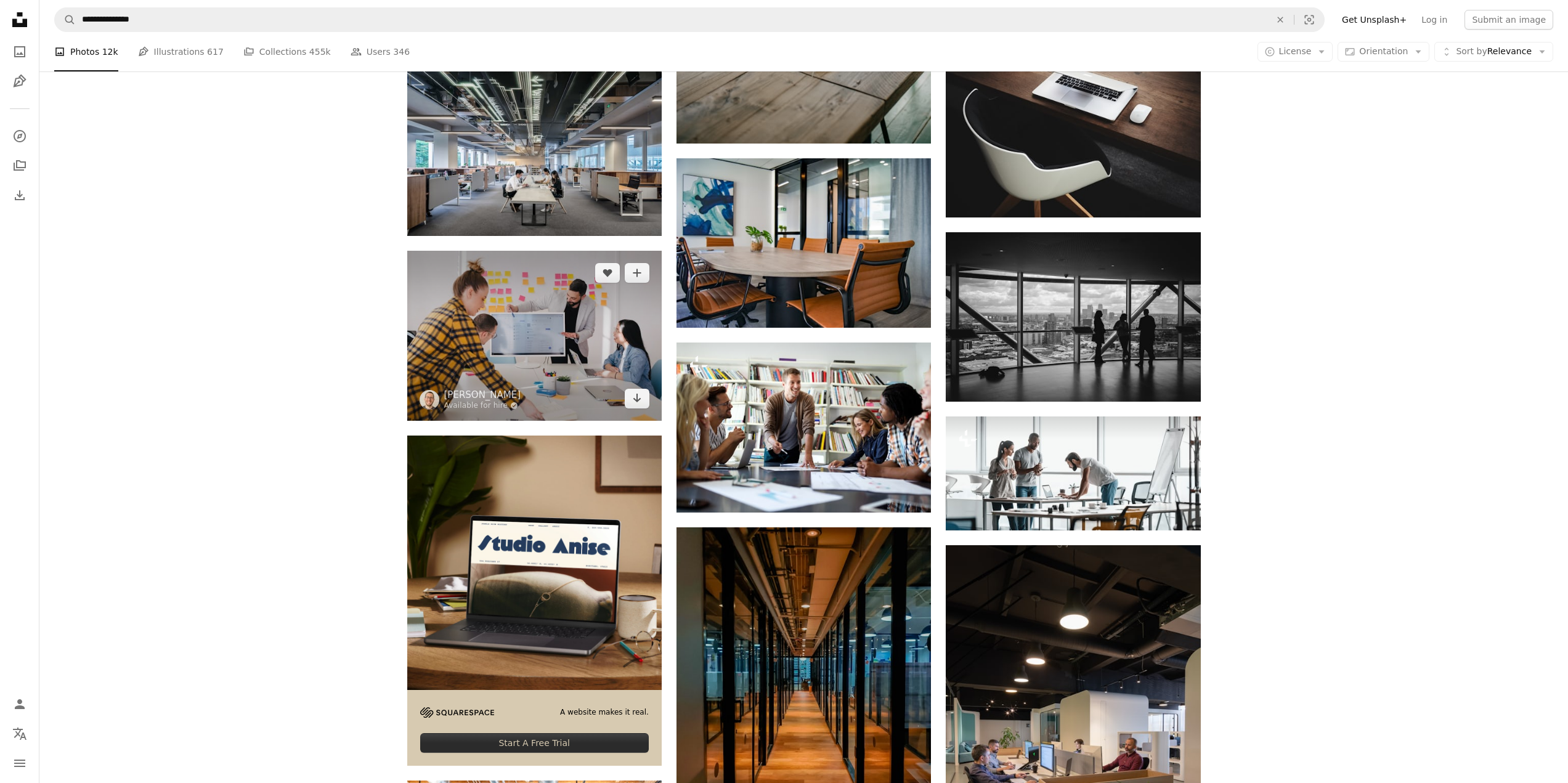
click at [522, 301] on img at bounding box center [534, 335] width 254 height 169
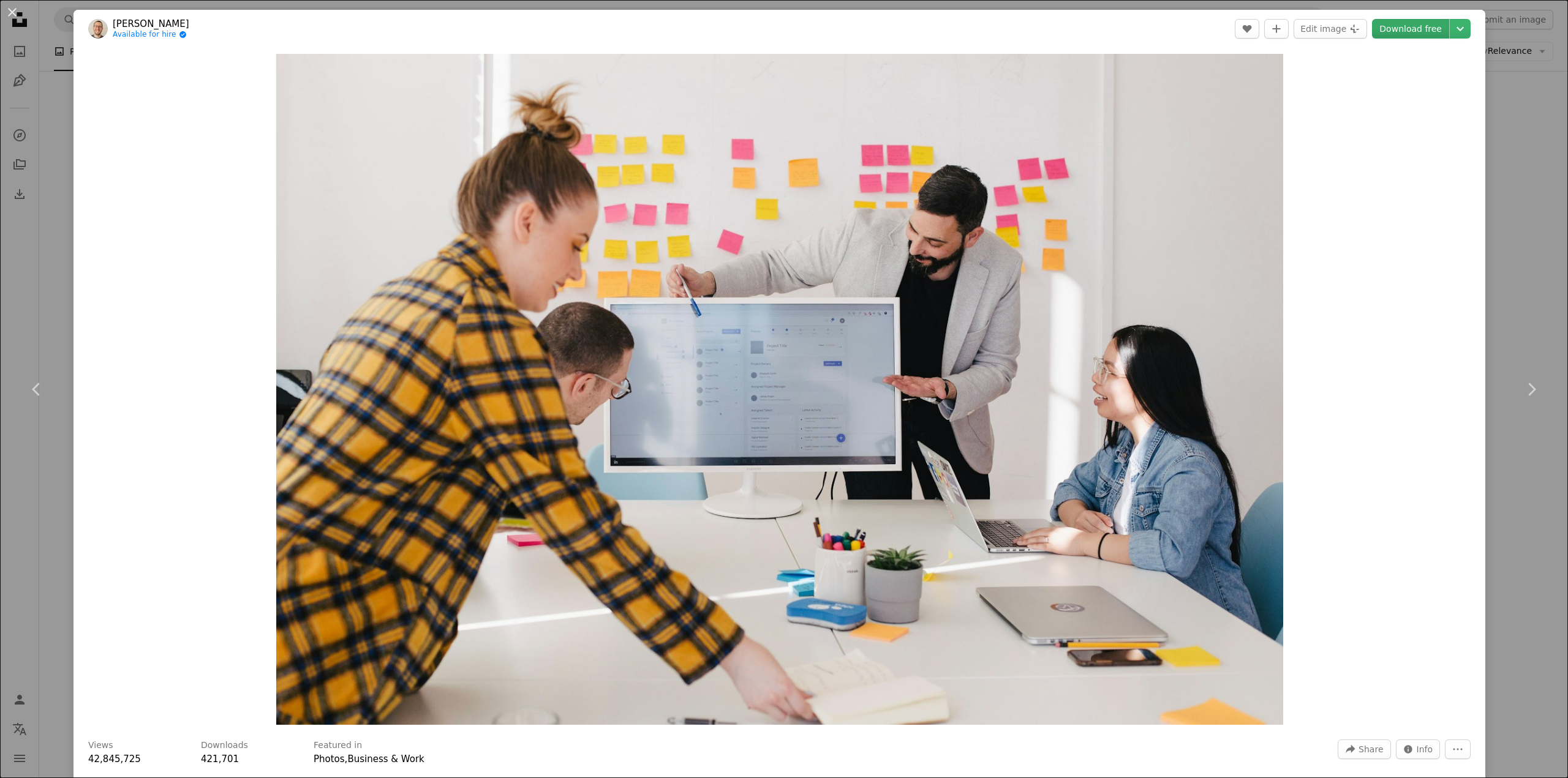
click at [1395, 25] on link "Download free" at bounding box center [1410, 29] width 77 height 20
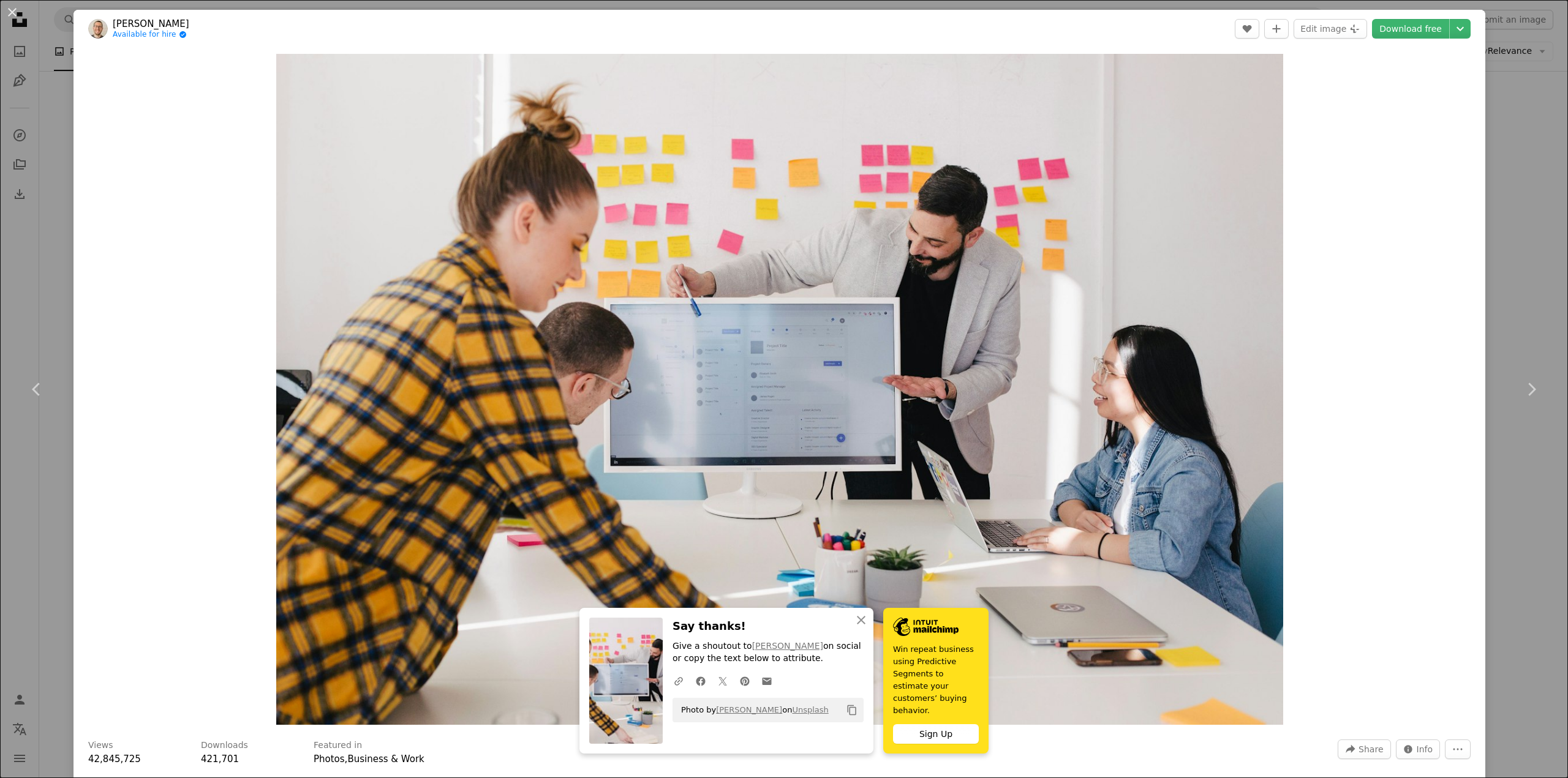
click at [23, 308] on div "An X shape Chevron left Chevron right An X shape Close Say thanks! Give a shout…" at bounding box center [784, 389] width 1568 height 778
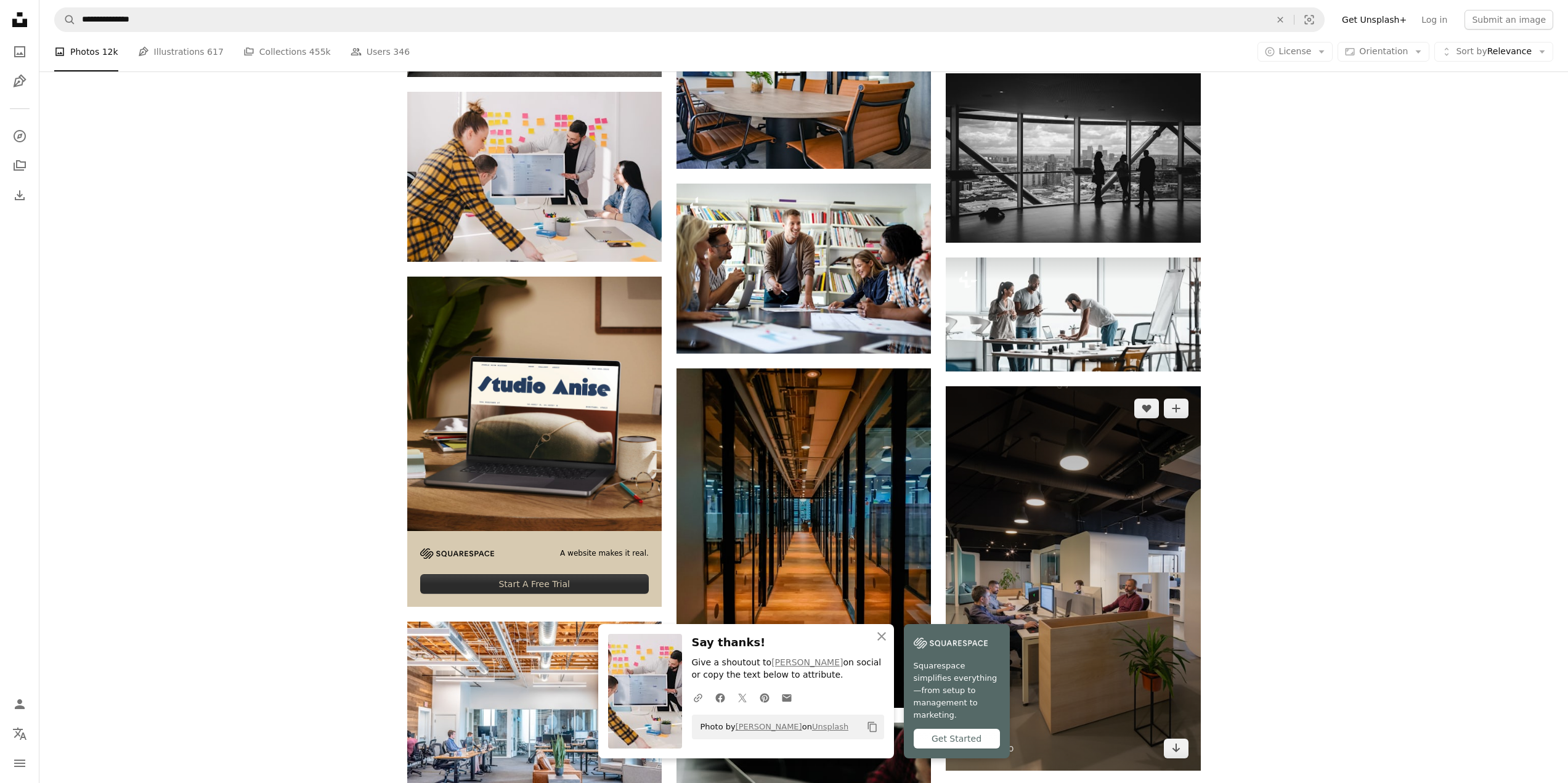
scroll to position [1909, 0]
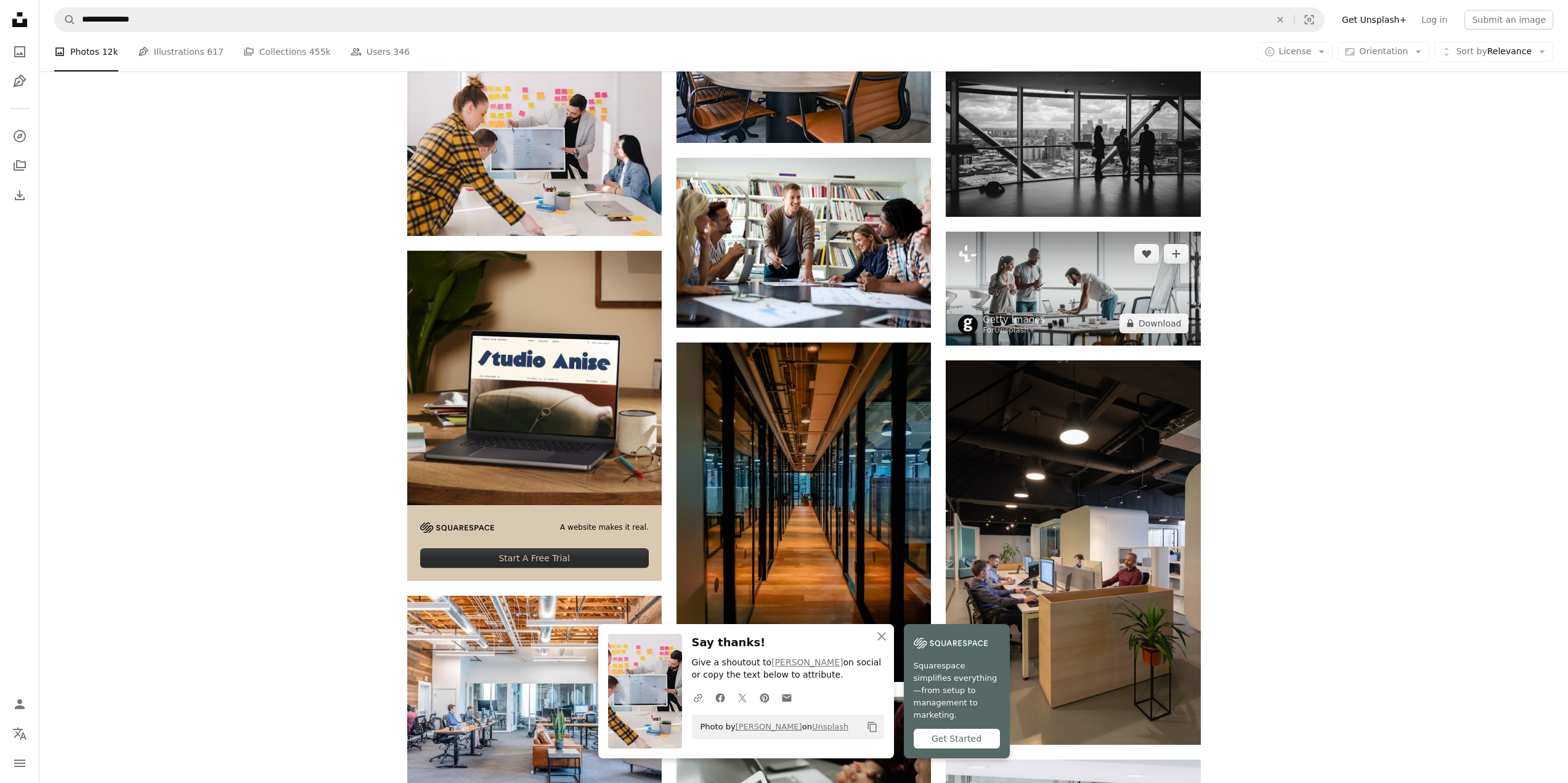
click at [1033, 284] on img at bounding box center [1072, 288] width 254 height 114
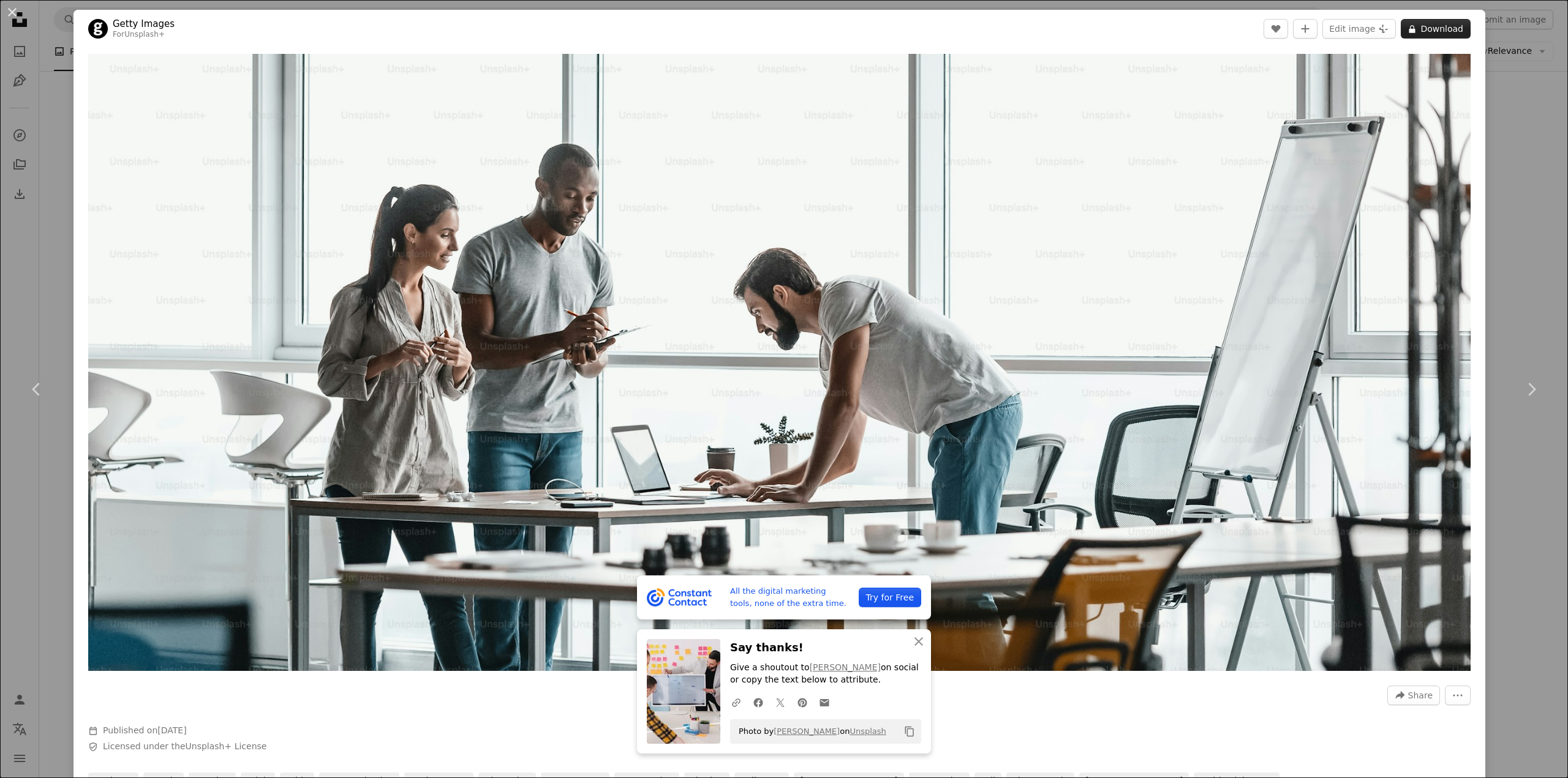
click at [1427, 27] on button "A lock Download" at bounding box center [1435, 29] width 70 height 20
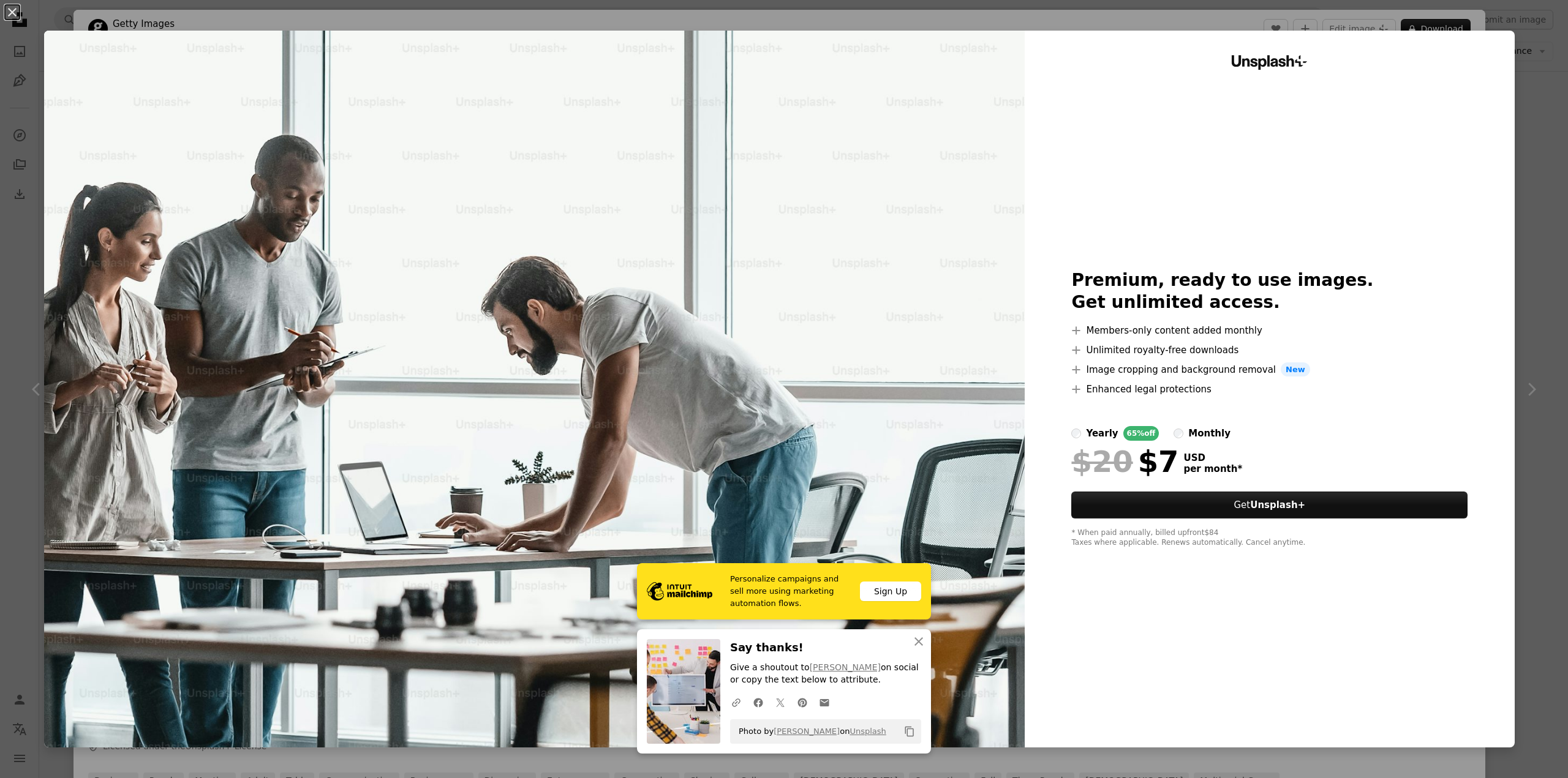
click at [24, 266] on div "An X shape Personalize campaigns and sell more using marketing automation flows…" at bounding box center [784, 389] width 1568 height 778
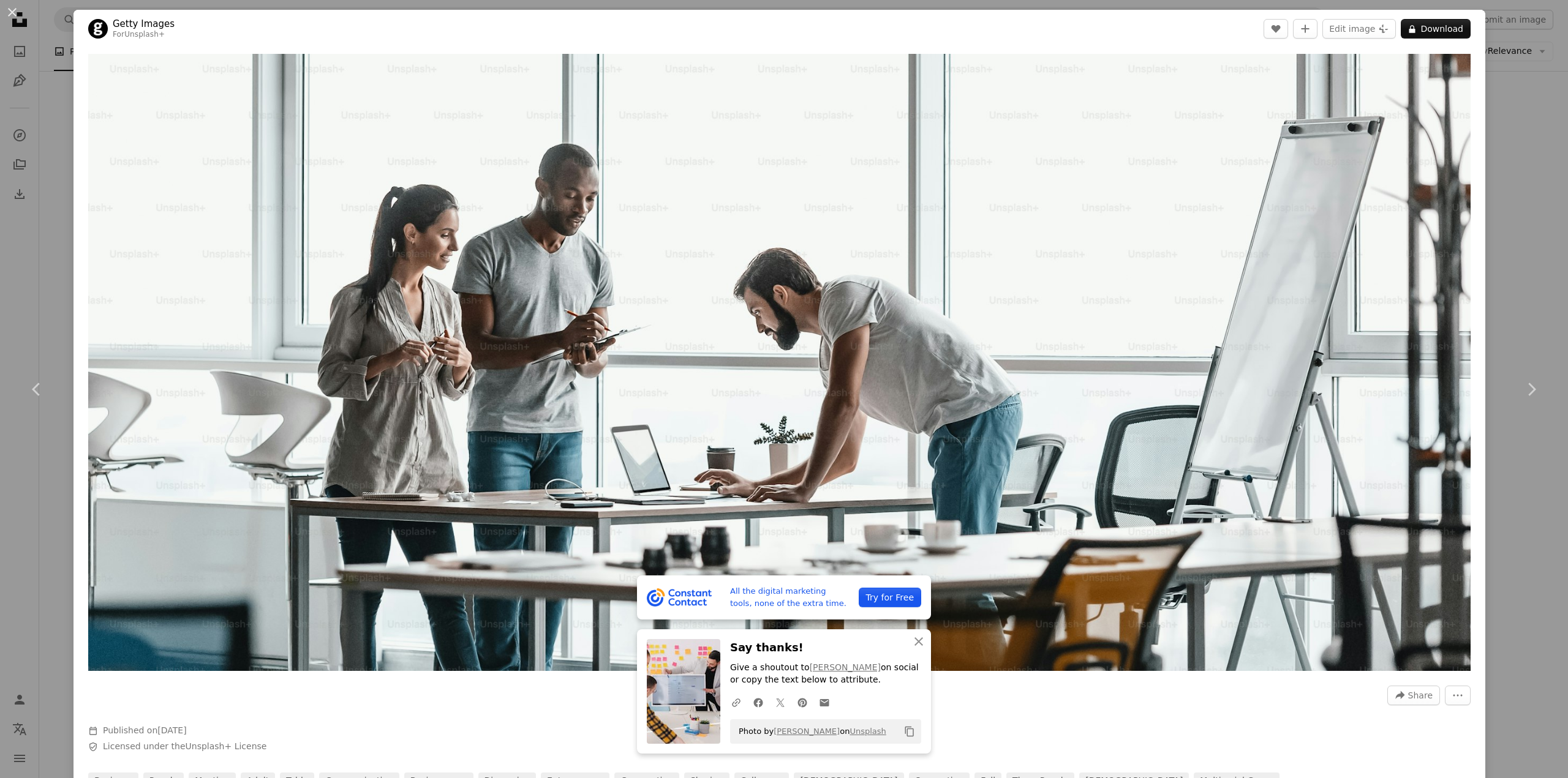
click at [23, 264] on div "An X shape Chevron left Chevron right All the digital marketing tools, none of …" at bounding box center [784, 389] width 1568 height 778
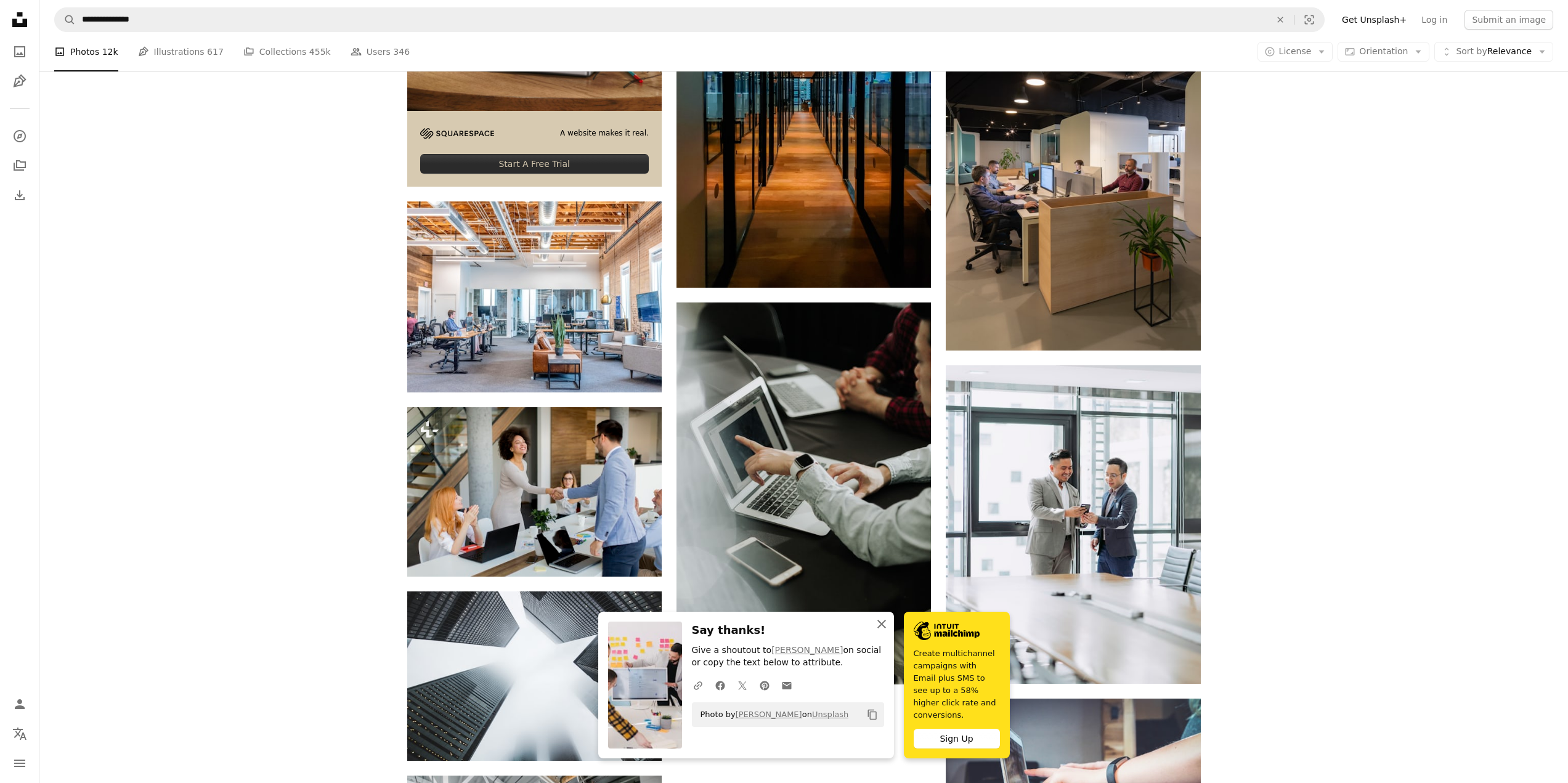
scroll to position [2341, 0]
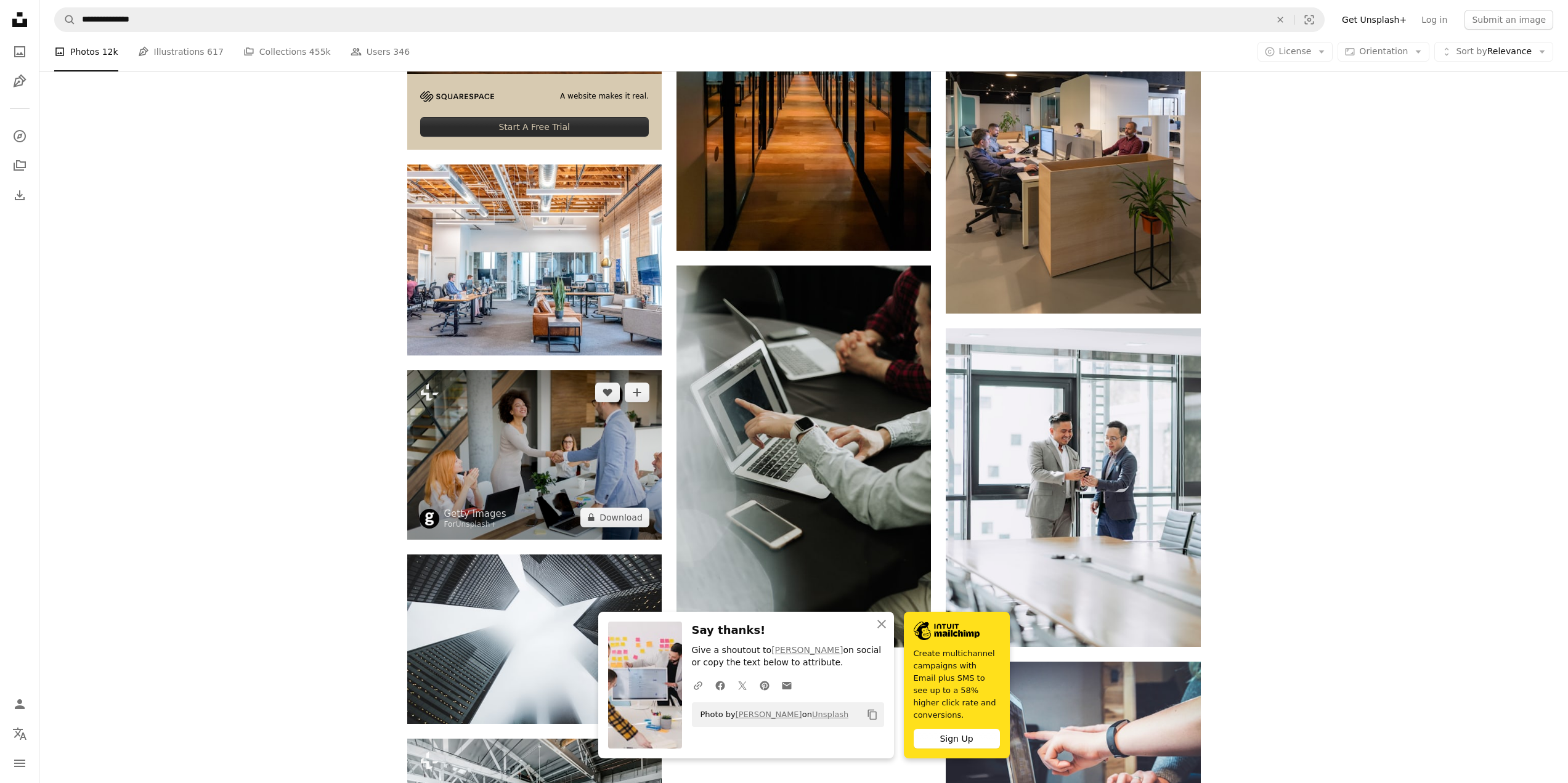
click at [539, 451] on img at bounding box center [534, 455] width 254 height 169
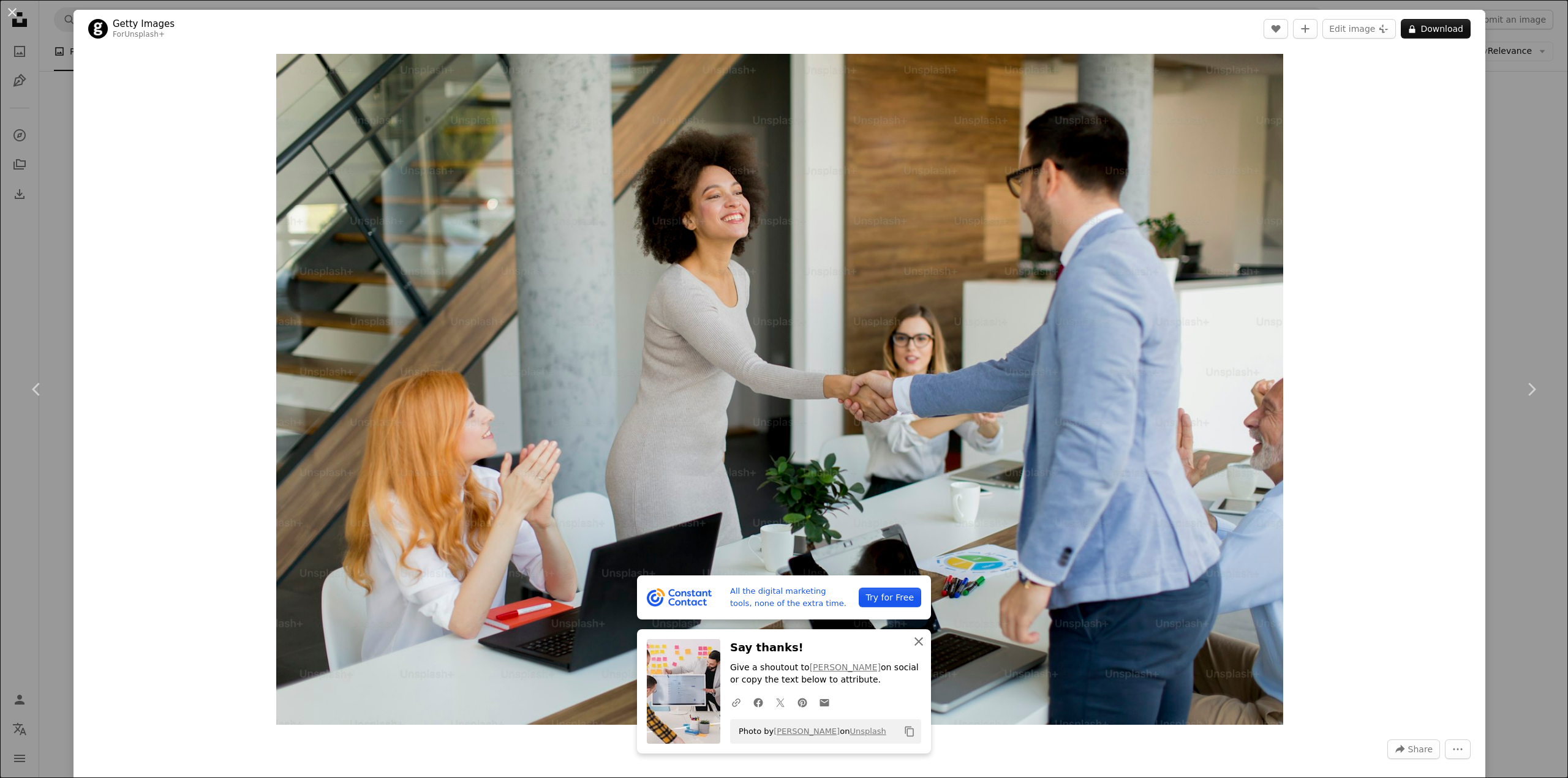
click at [915, 642] on icon "button" at bounding box center [918, 641] width 8 height 8
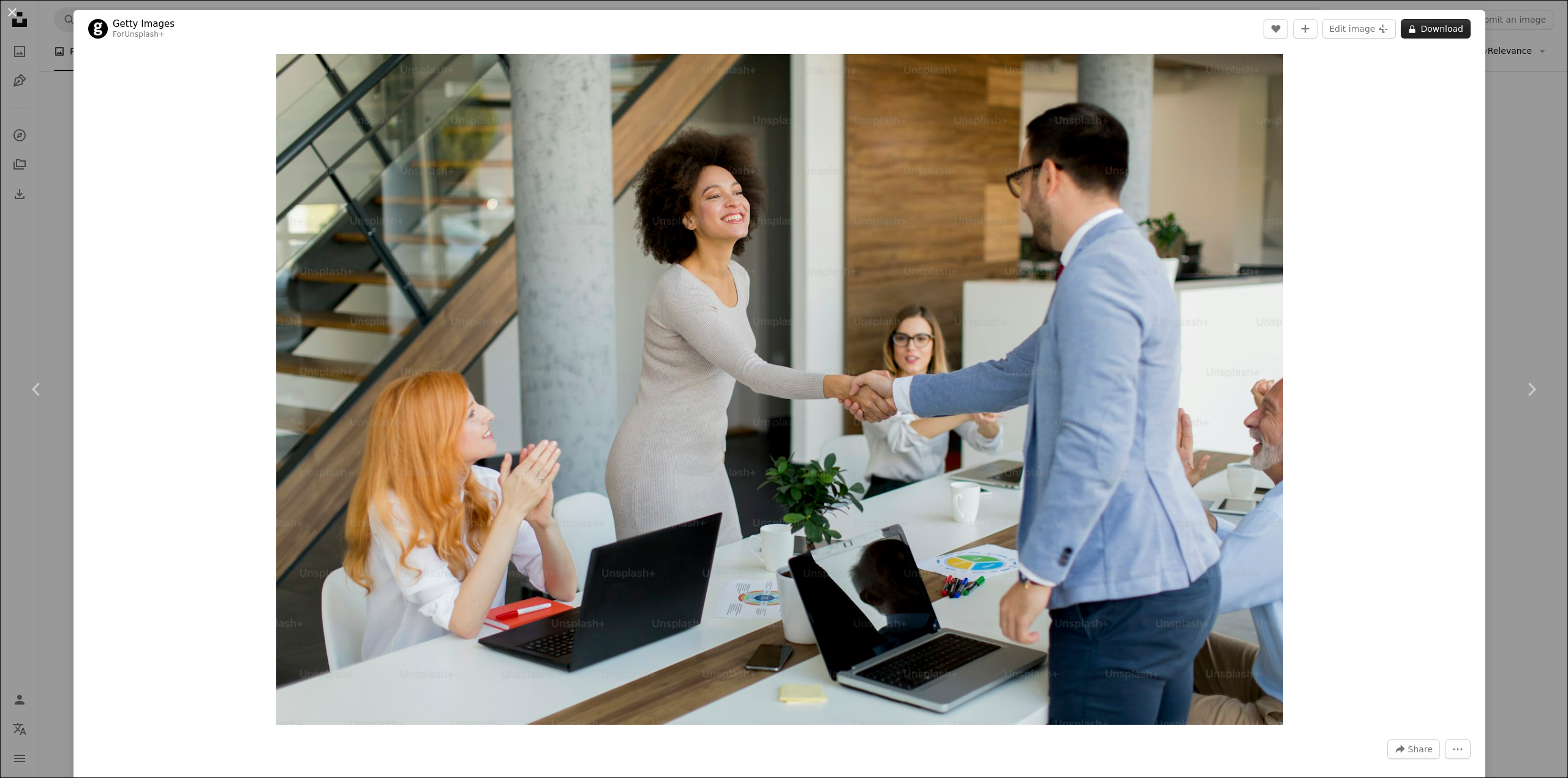
click at [1434, 34] on button "A lock Download" at bounding box center [1435, 29] width 70 height 20
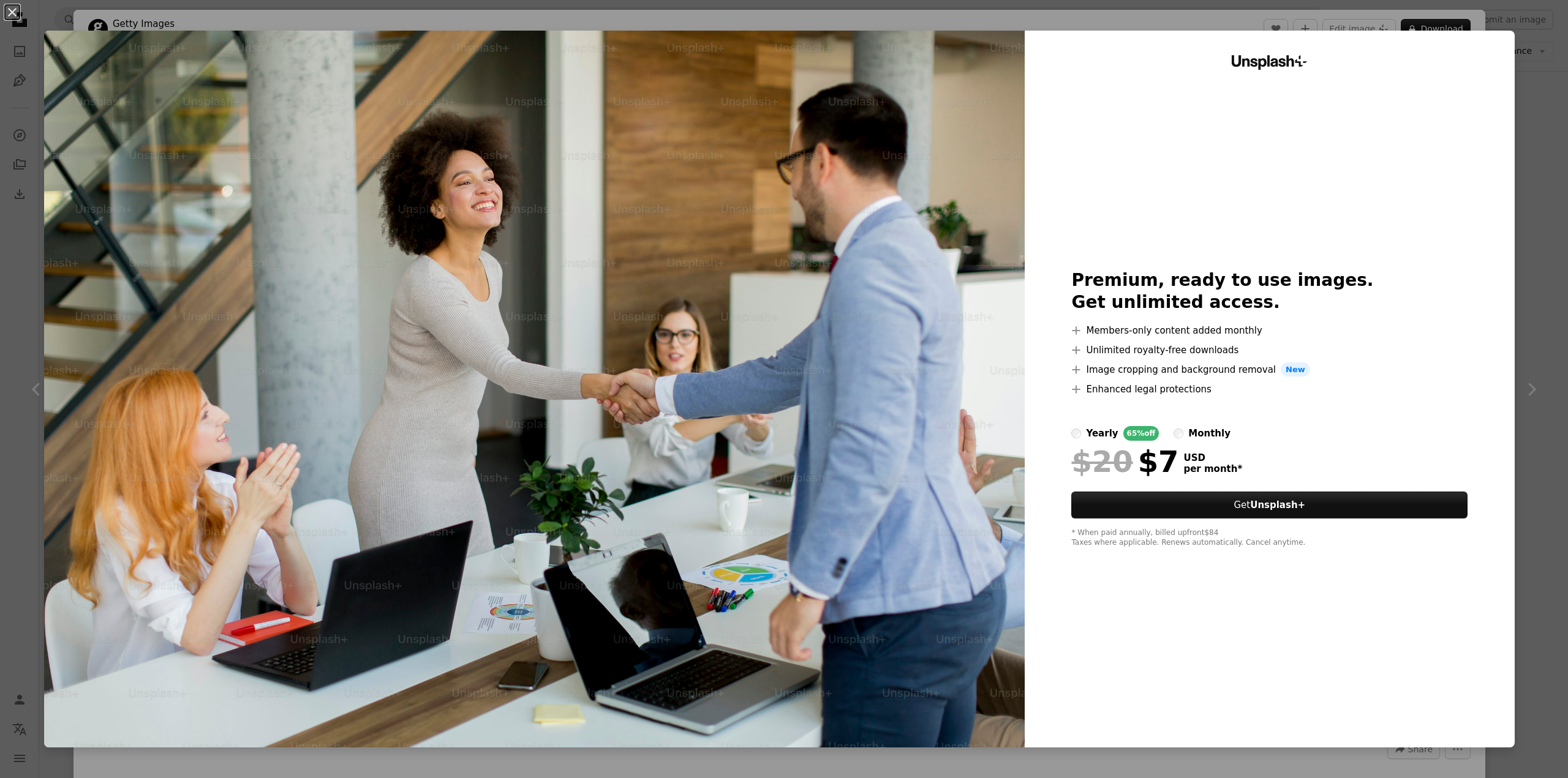
click at [1518, 118] on div "An X shape Unsplash+ Premium, ready to use images. Get unlimited access. A plus…" at bounding box center [784, 389] width 1568 height 778
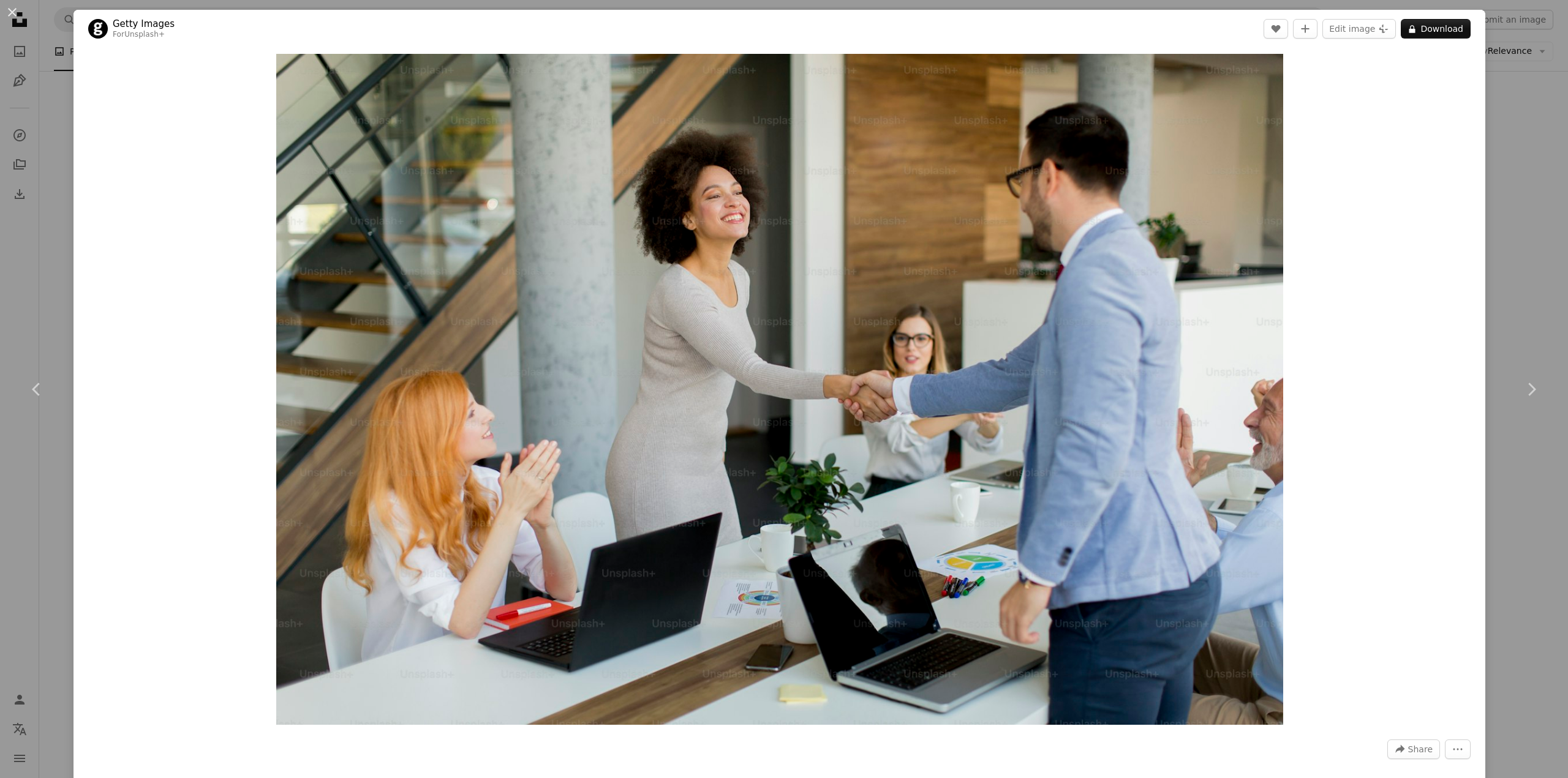
click at [1519, 118] on div "An X shape Chevron left Chevron right Getty Images For Unsplash+ A heart A plus…" at bounding box center [784, 389] width 1568 height 778
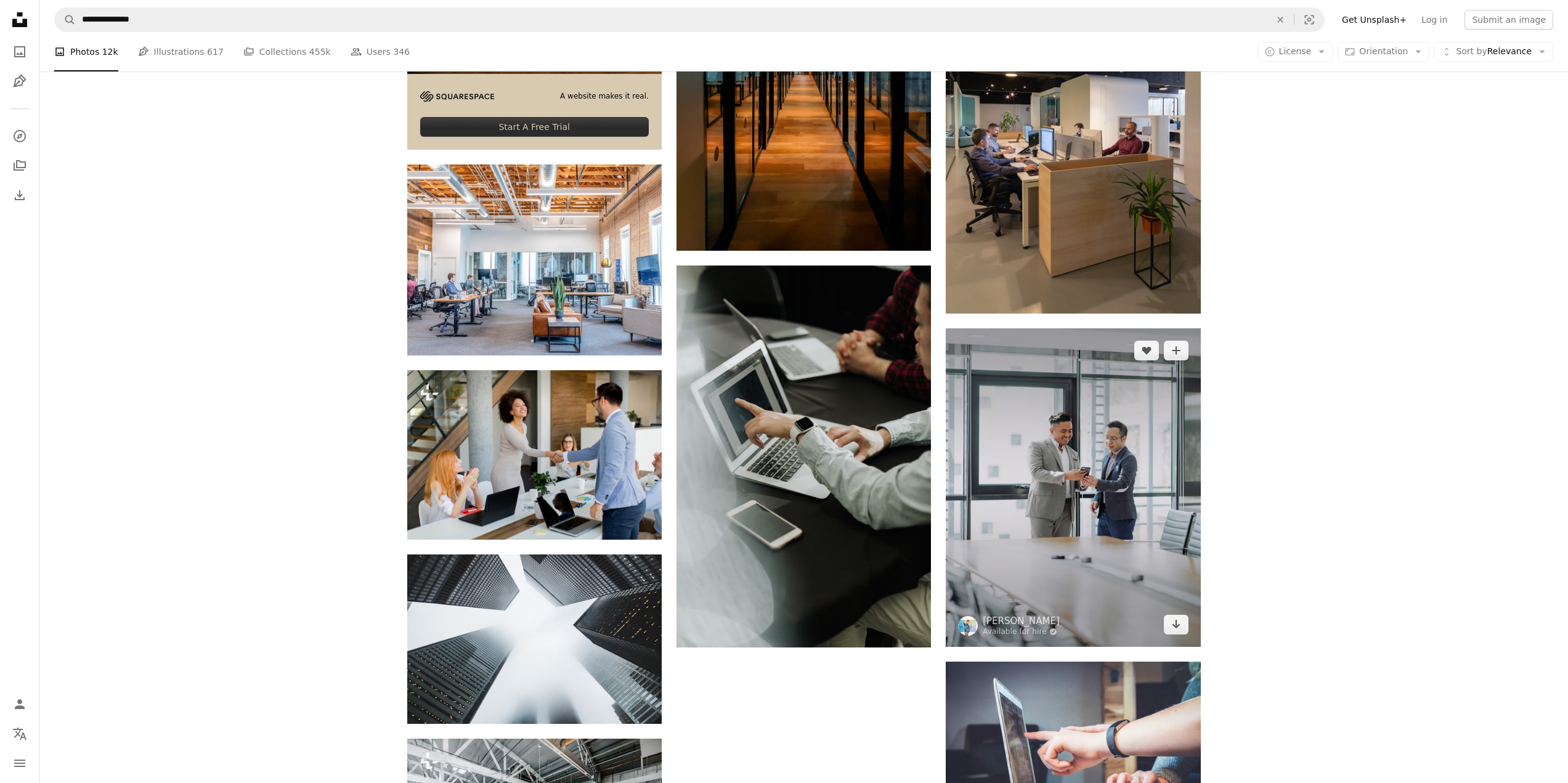
click at [1068, 453] on img at bounding box center [1072, 487] width 254 height 319
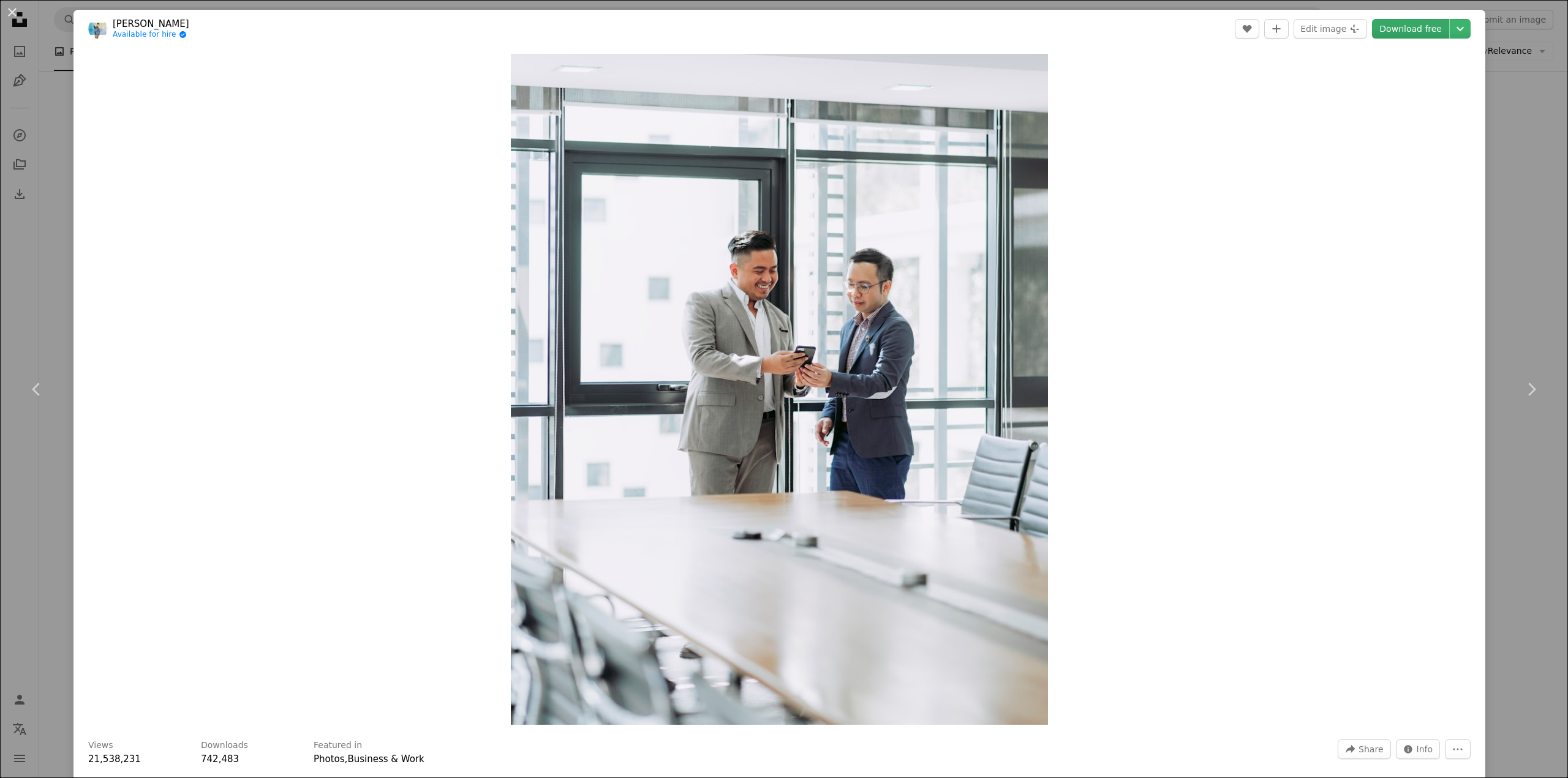
click at [1389, 35] on link "Download free" at bounding box center [1410, 29] width 77 height 20
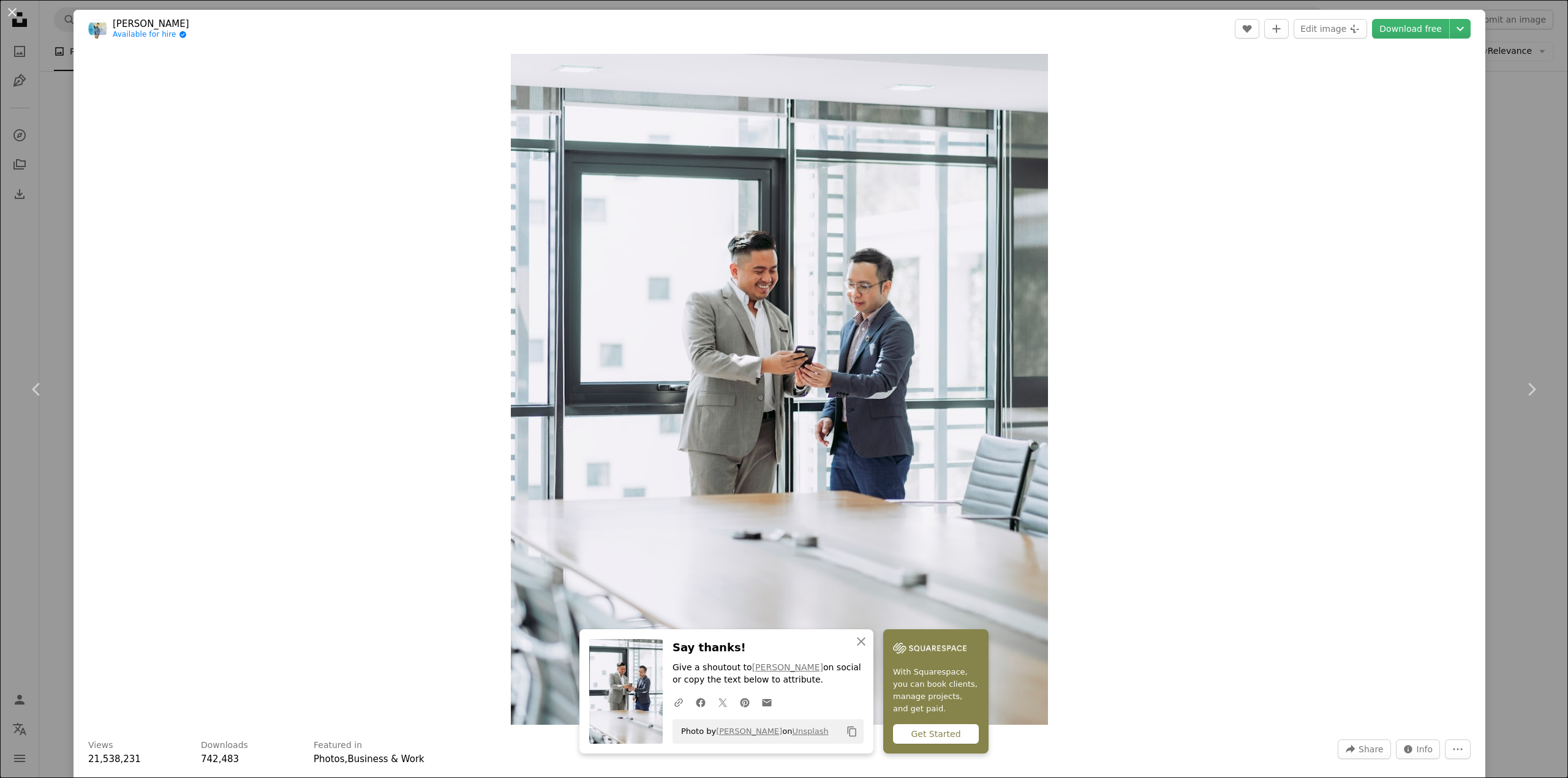
click at [24, 300] on div "An X shape Chevron left Chevron right An X shape Close Say thanks! Give a shout…" at bounding box center [784, 389] width 1568 height 778
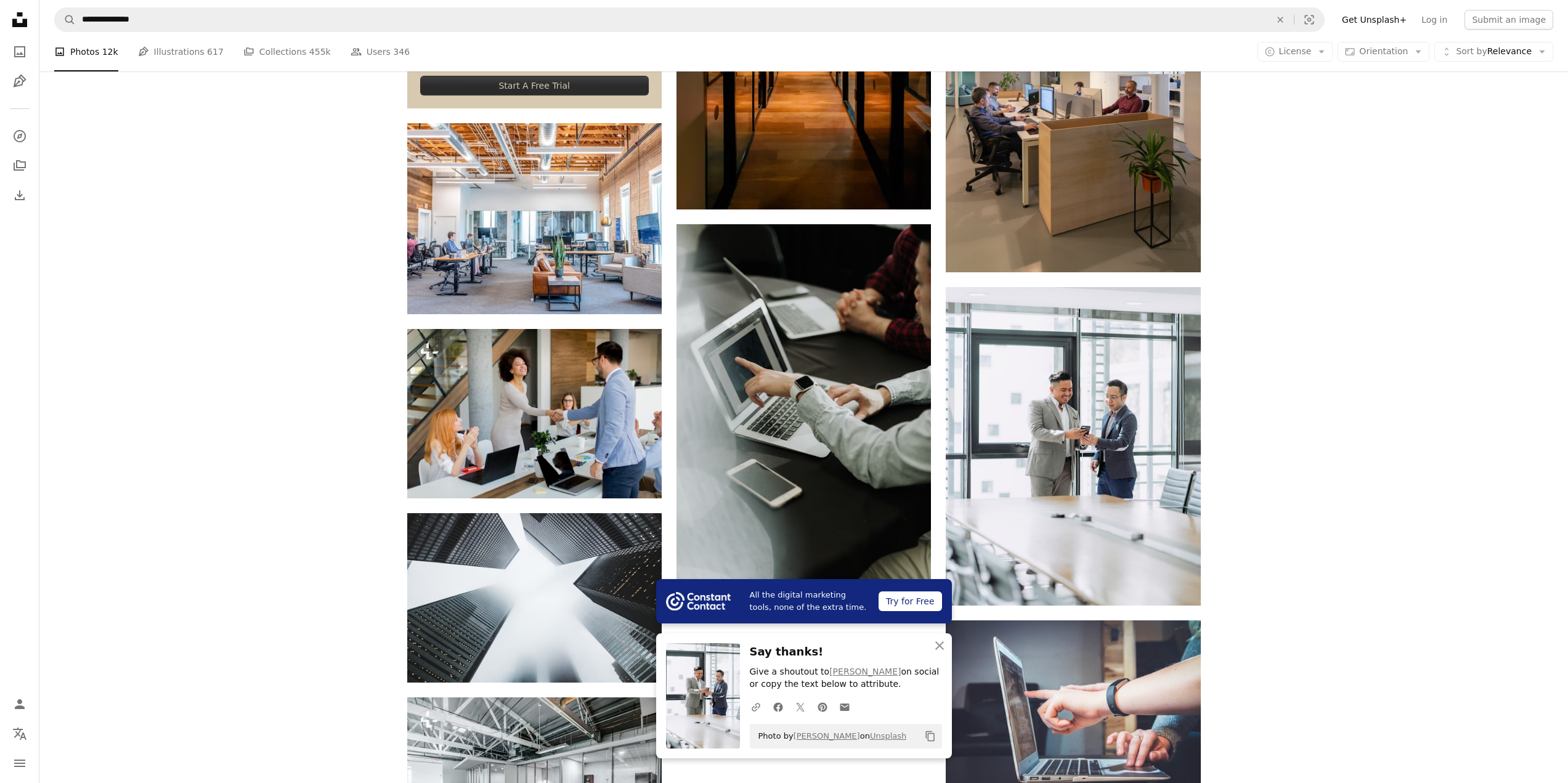
scroll to position [2357, 0]
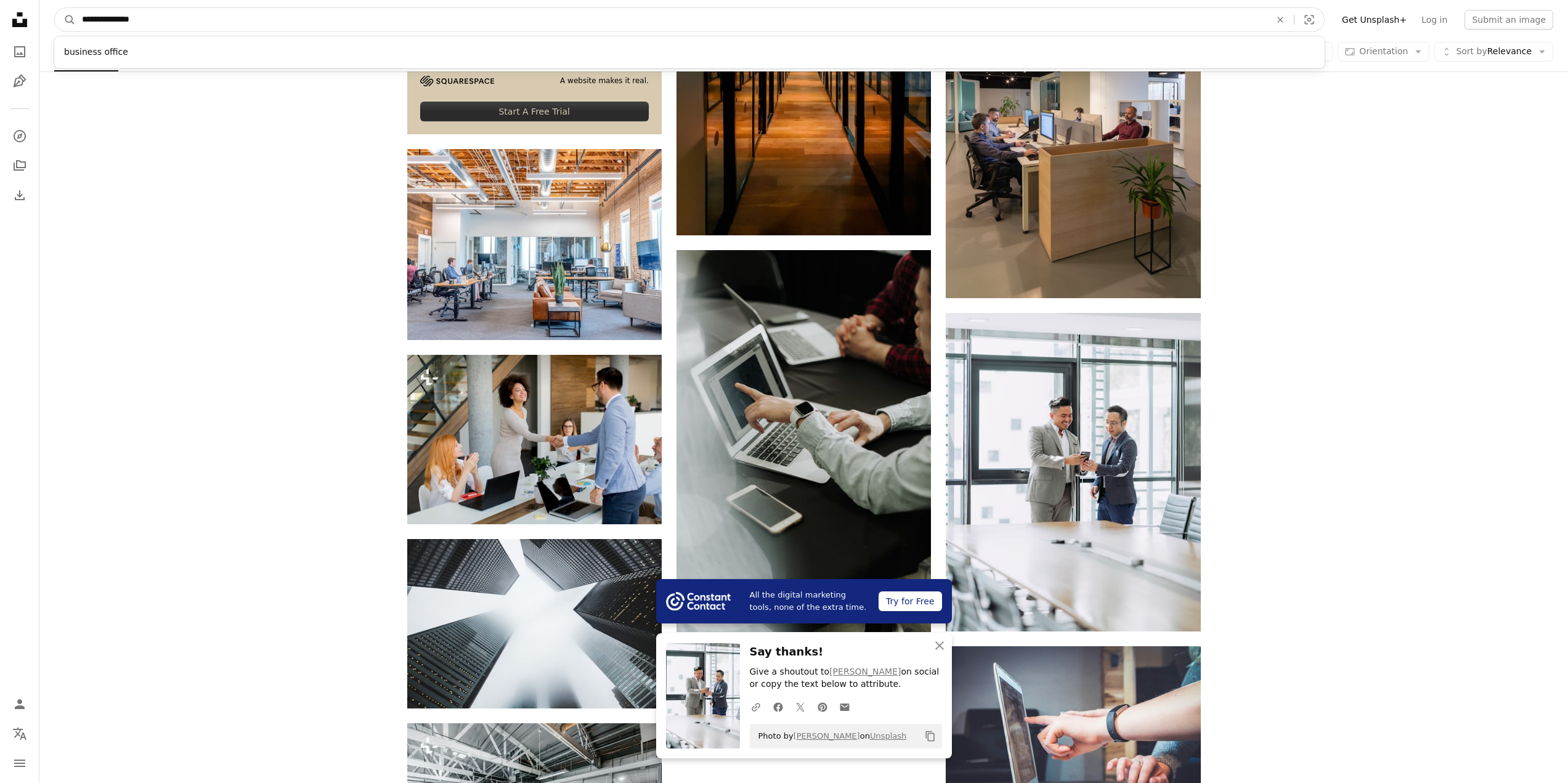
drag, startPoint x: 164, startPoint y: 23, endPoint x: 45, endPoint y: 17, distance: 119.2
click at [45, 17] on nav "**********" at bounding box center [803, 19] width 1528 height 39
type input "**********"
click at [55, 8] on button "A magnifying glass" at bounding box center [65, 19] width 21 height 23
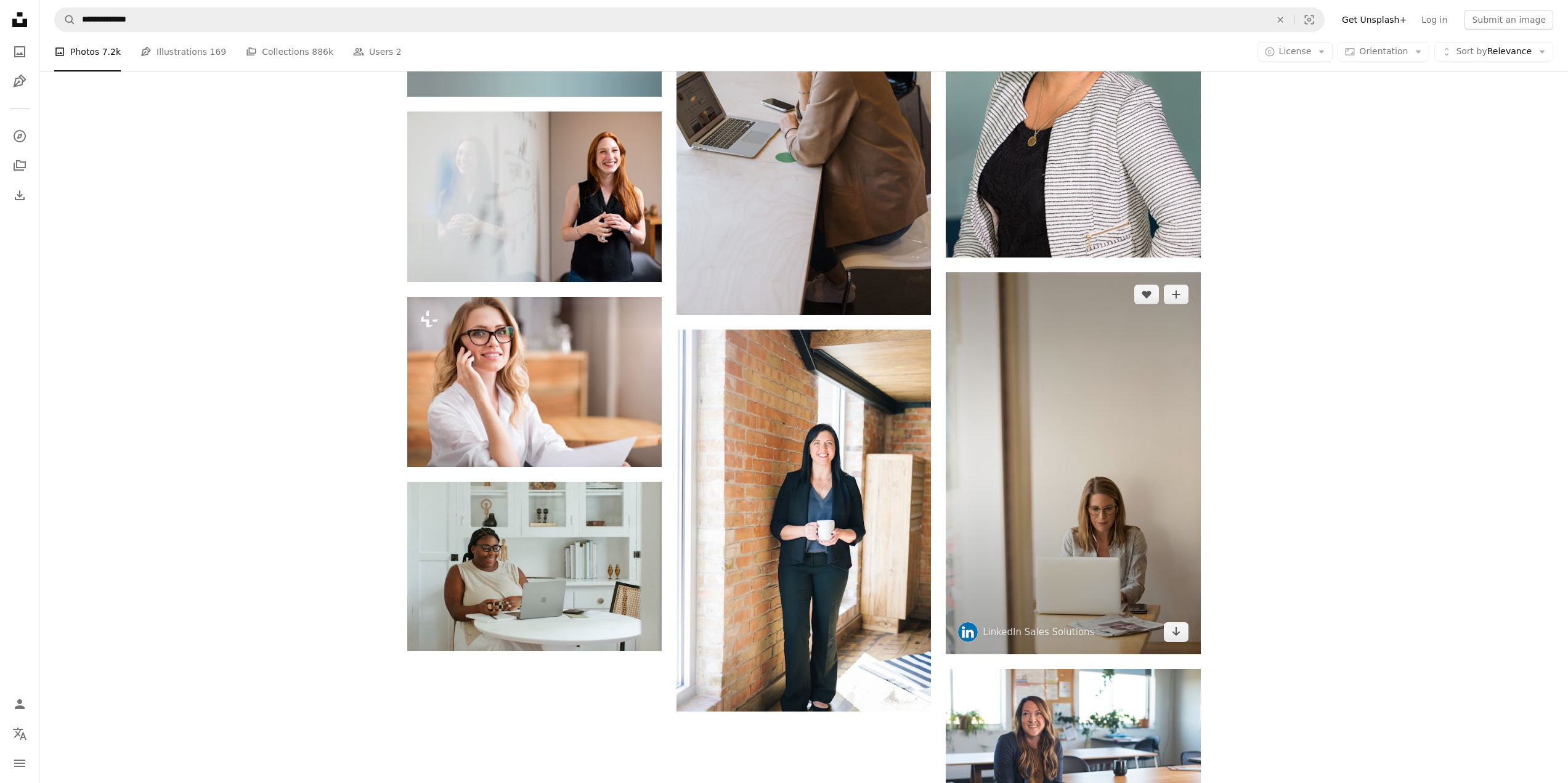
scroll to position [1725, 0]
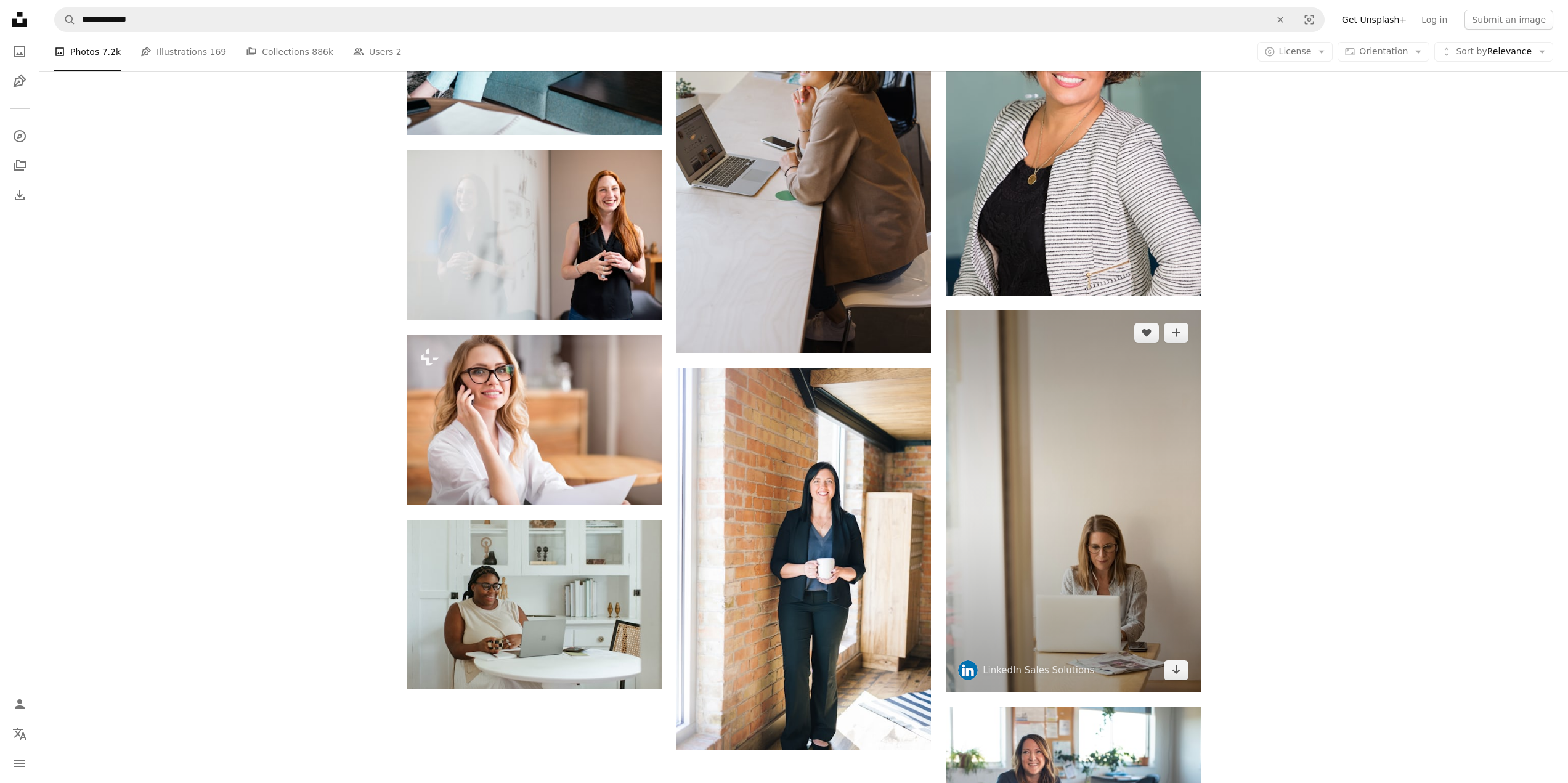
click at [1073, 468] on img at bounding box center [1072, 501] width 254 height 382
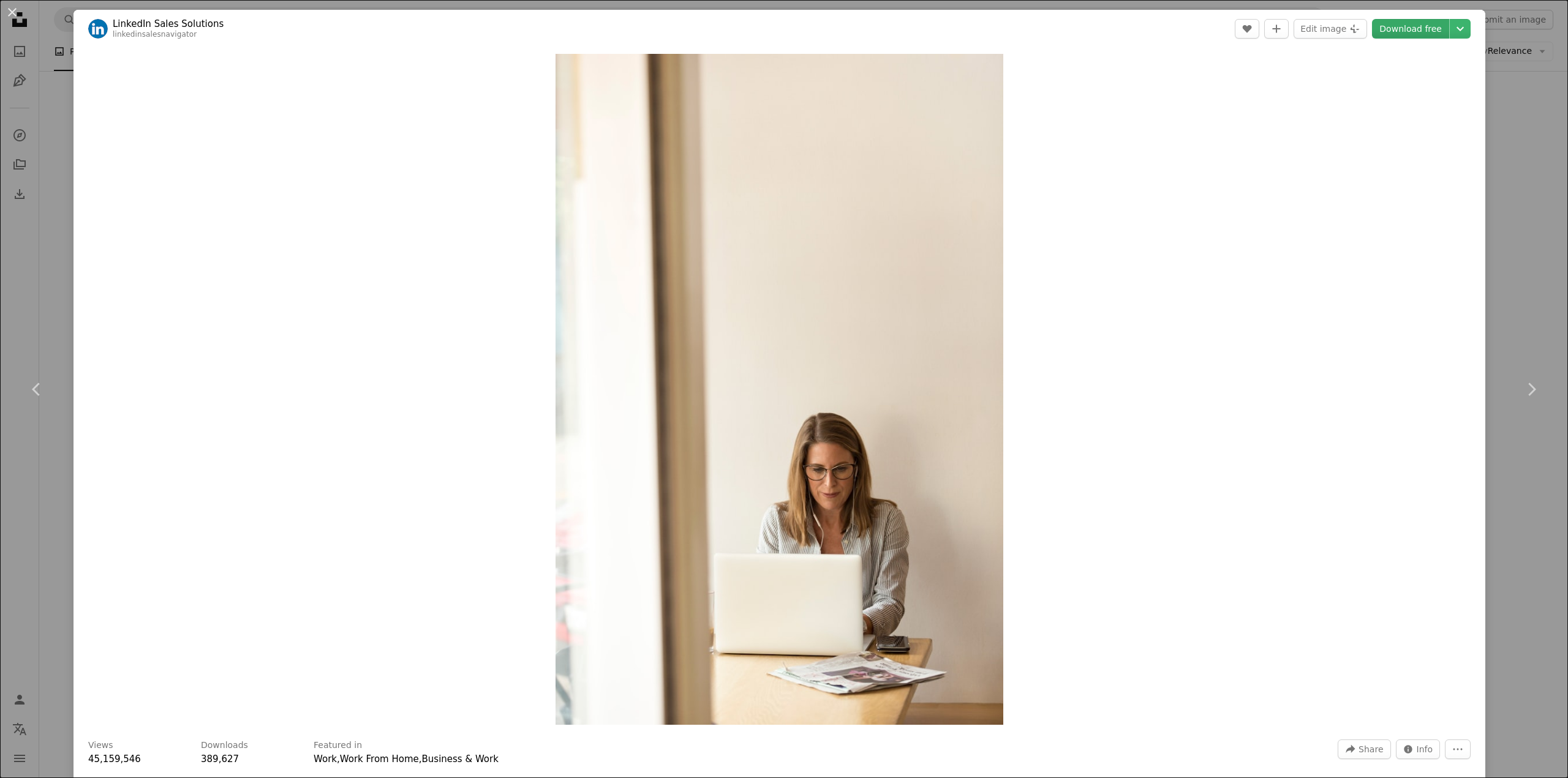
click at [1415, 27] on link "Download free" at bounding box center [1410, 29] width 77 height 20
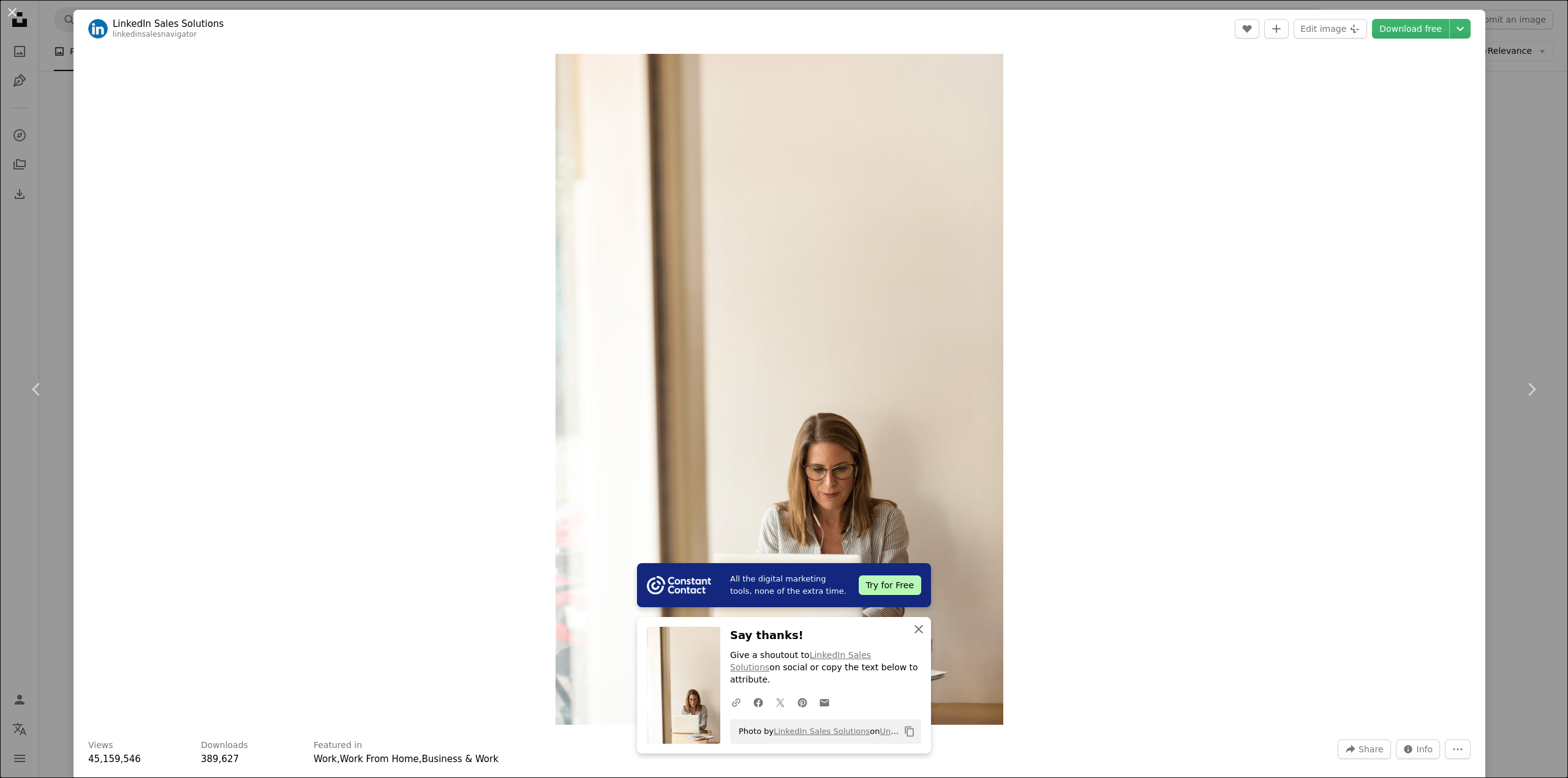
click at [914, 634] on icon "button" at bounding box center [918, 629] width 8 height 8
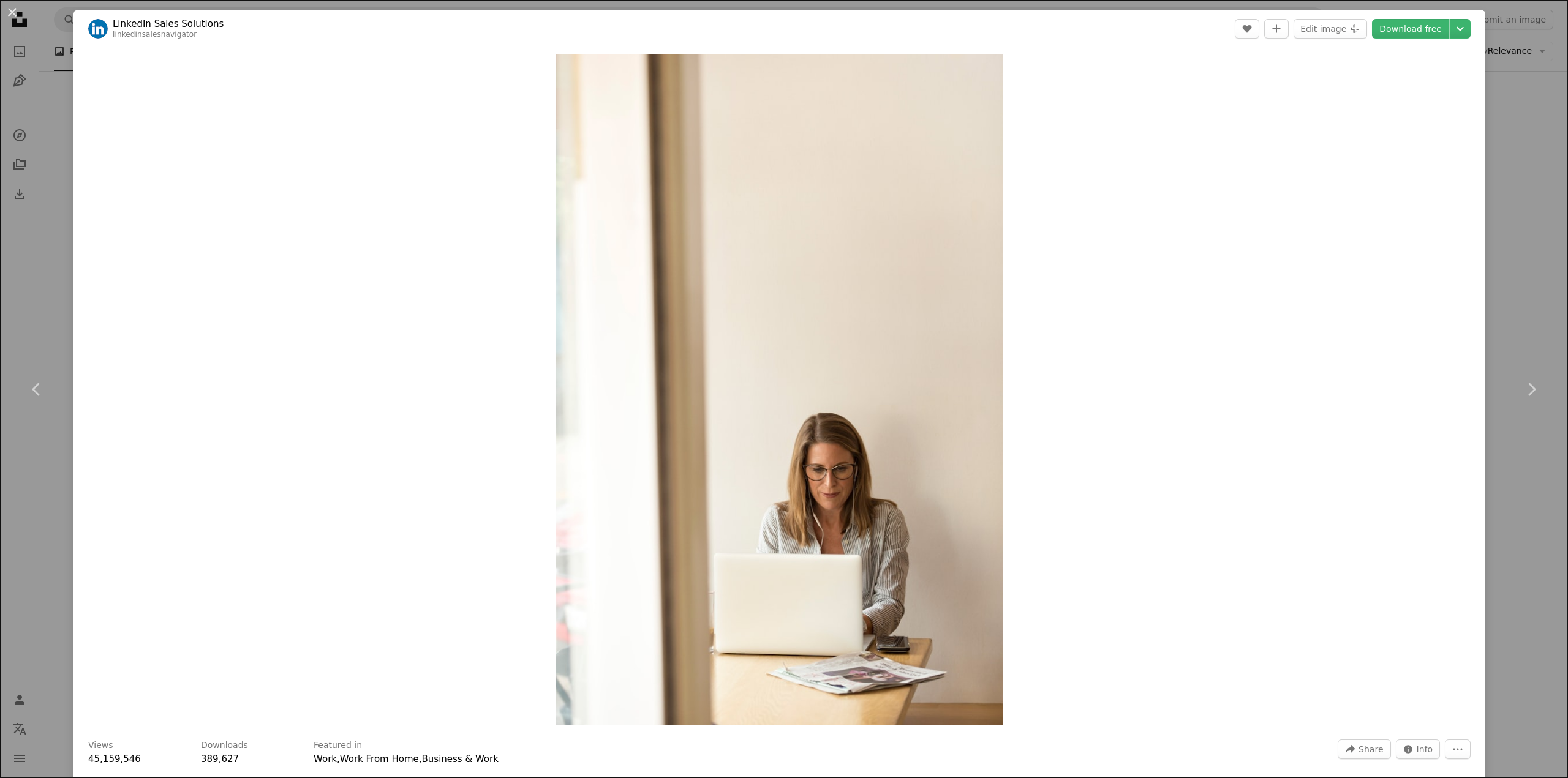
click at [20, 283] on div "An X shape Chevron left Chevron right LinkedIn Sales Solutions linkedinsalesnav…" at bounding box center [784, 389] width 1568 height 778
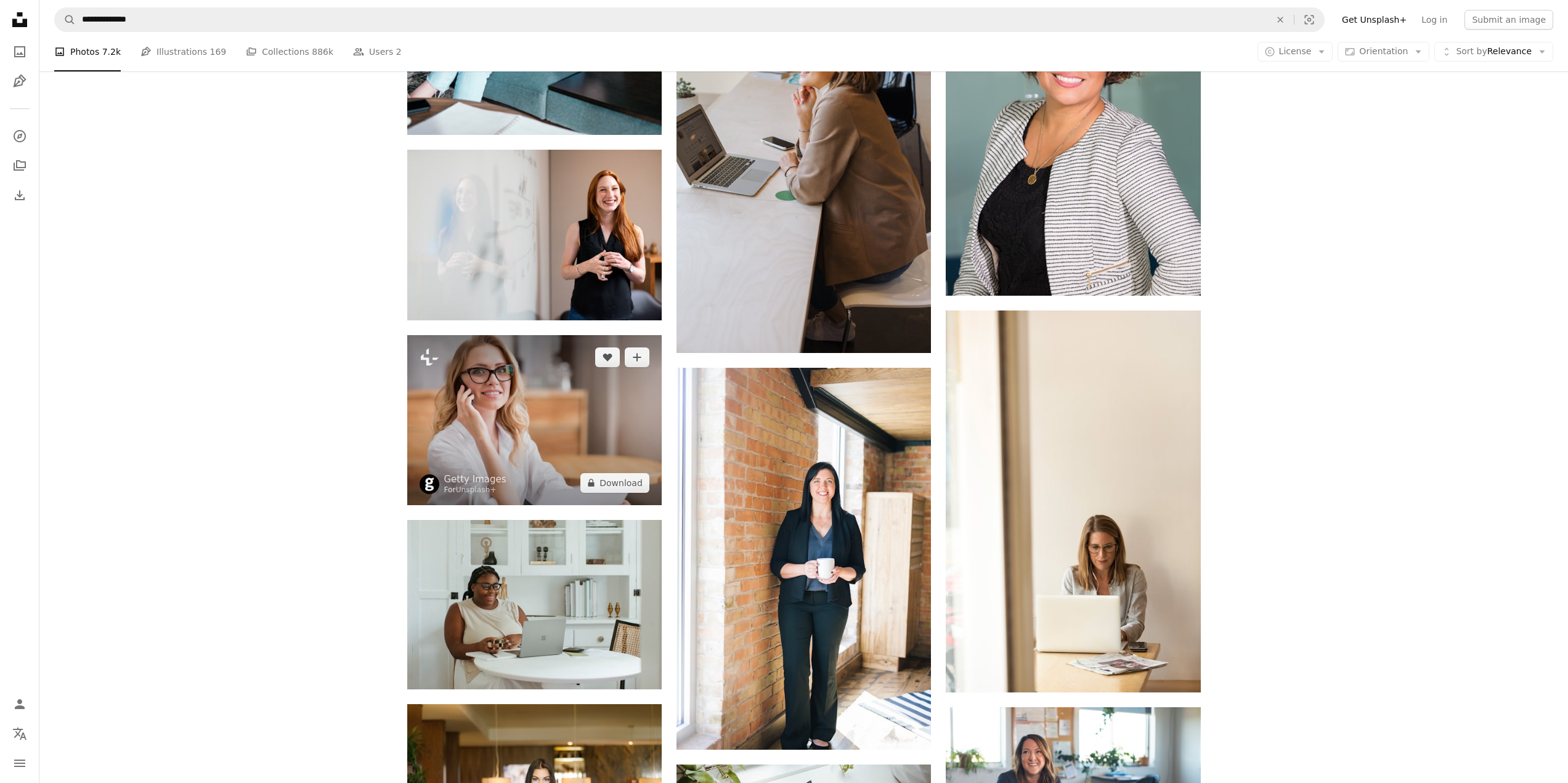
click at [508, 440] on img at bounding box center [534, 420] width 254 height 170
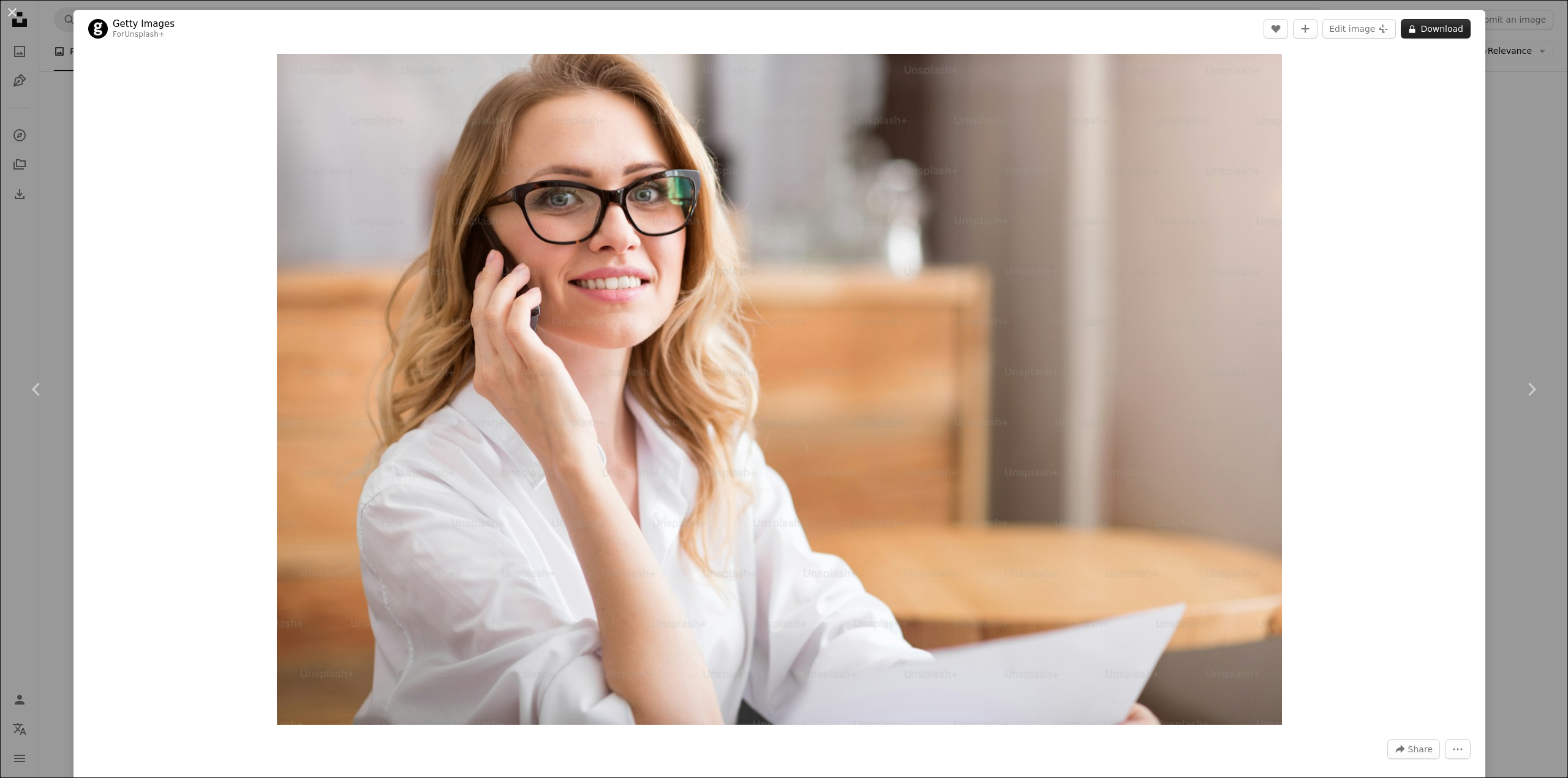
click at [1433, 29] on button "A lock Download" at bounding box center [1435, 29] width 70 height 20
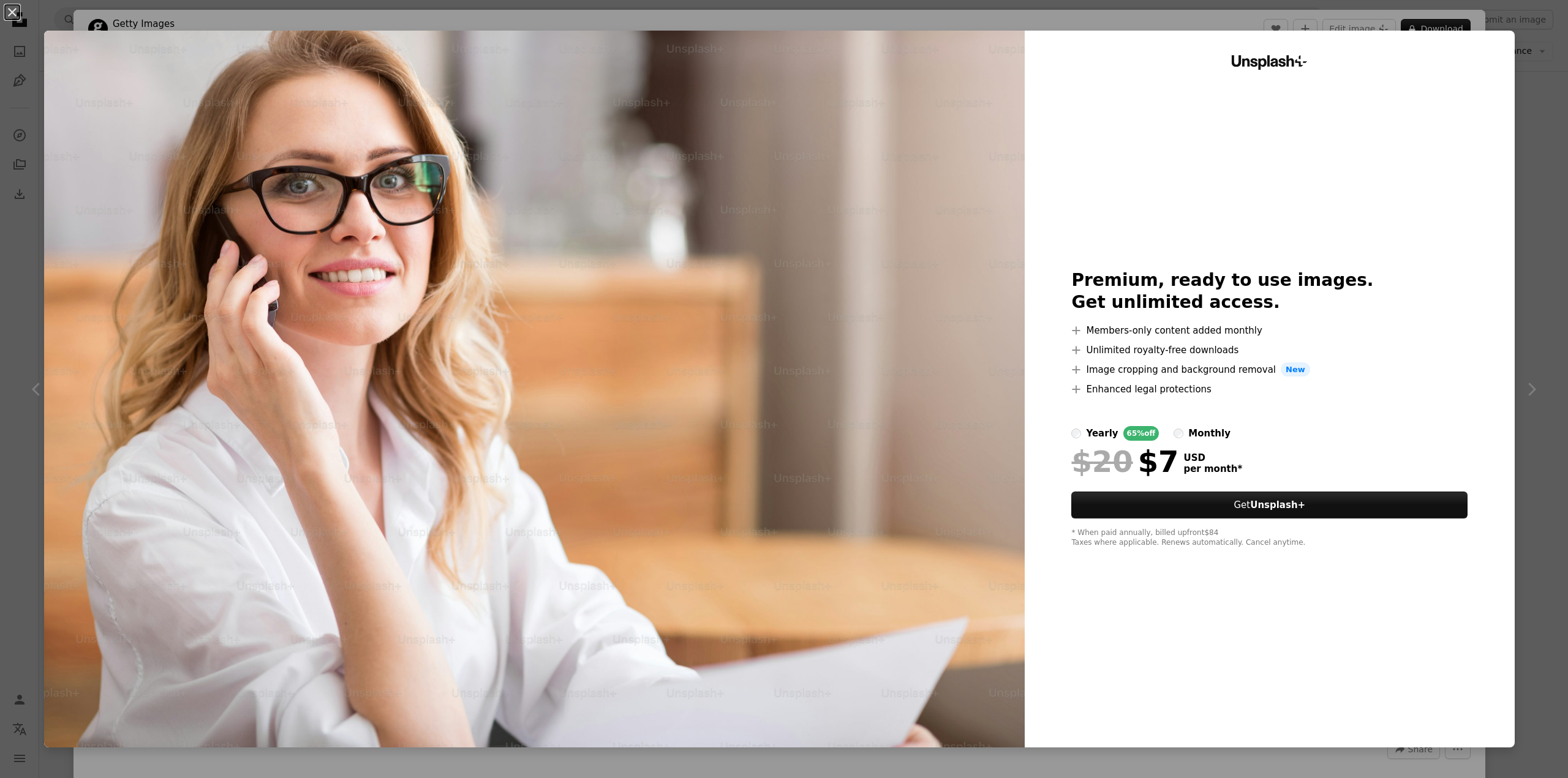
click at [1528, 76] on div "An X shape Unsplash+ Premium, ready to use images. Get unlimited access. A plus…" at bounding box center [784, 389] width 1568 height 778
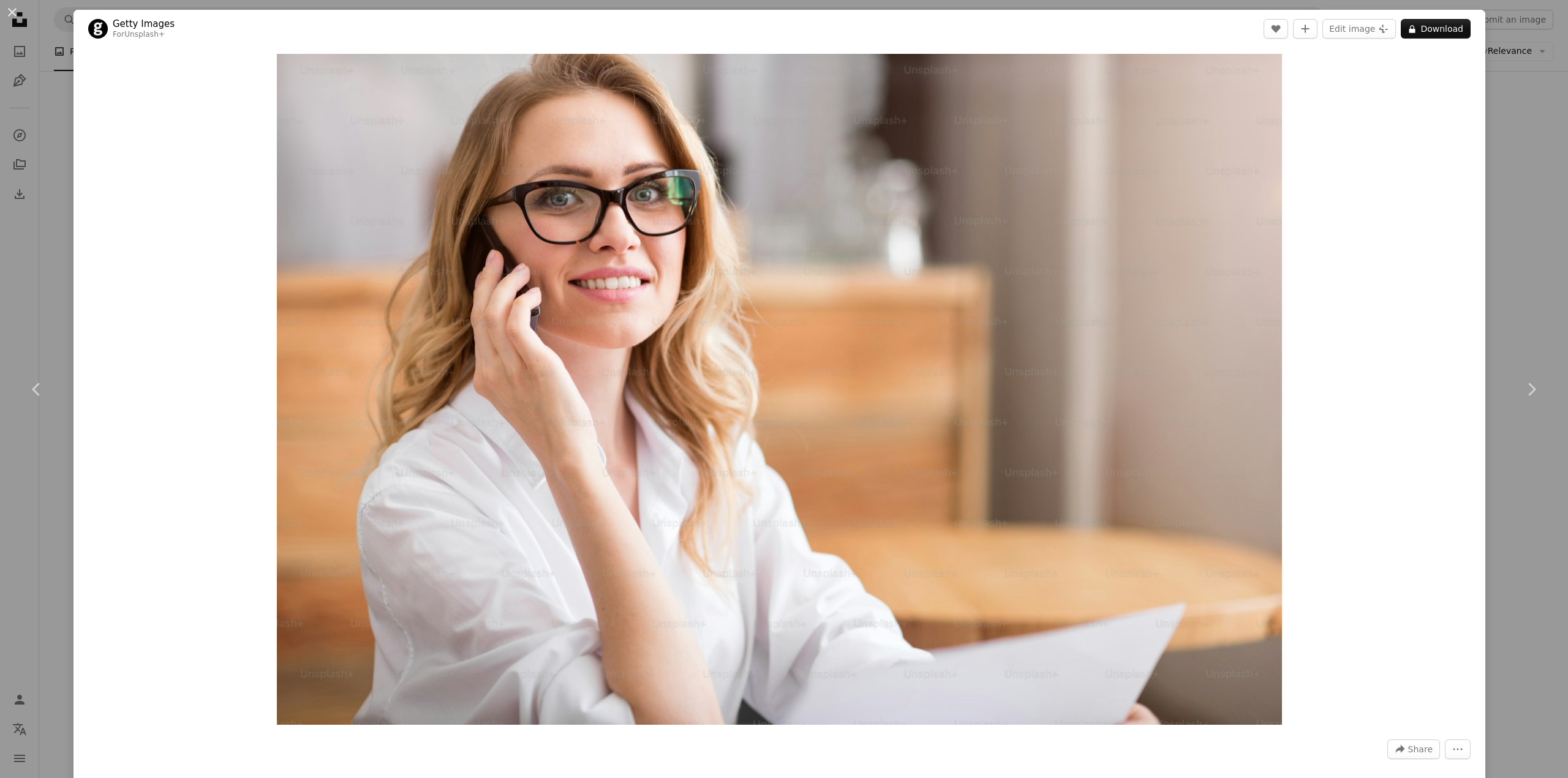
click at [27, 250] on div "An X shape Chevron left Chevron right Getty Images For Unsplash+ A heart A plus…" at bounding box center [784, 389] width 1568 height 778
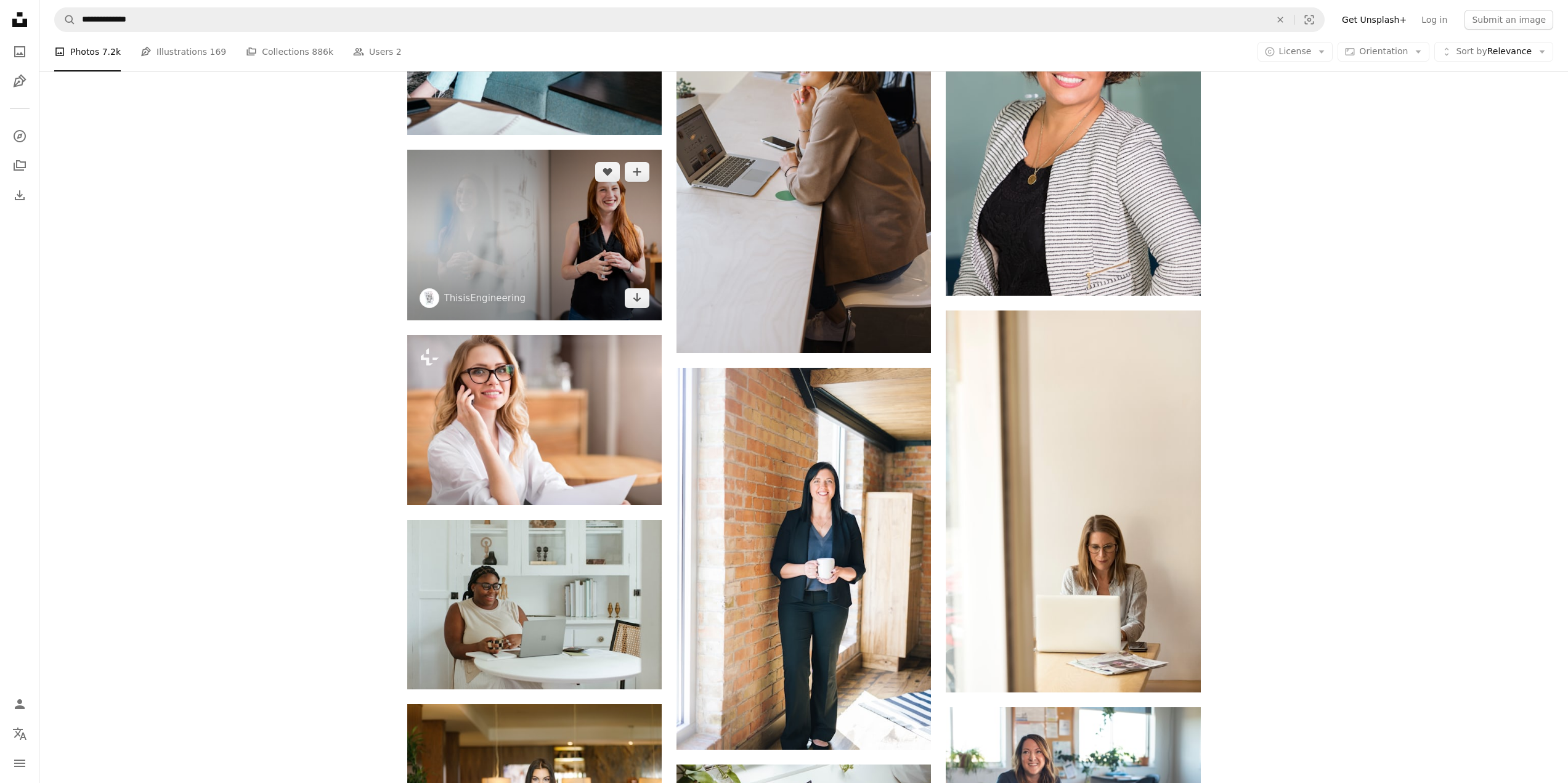
click at [536, 260] on img at bounding box center [534, 234] width 254 height 170
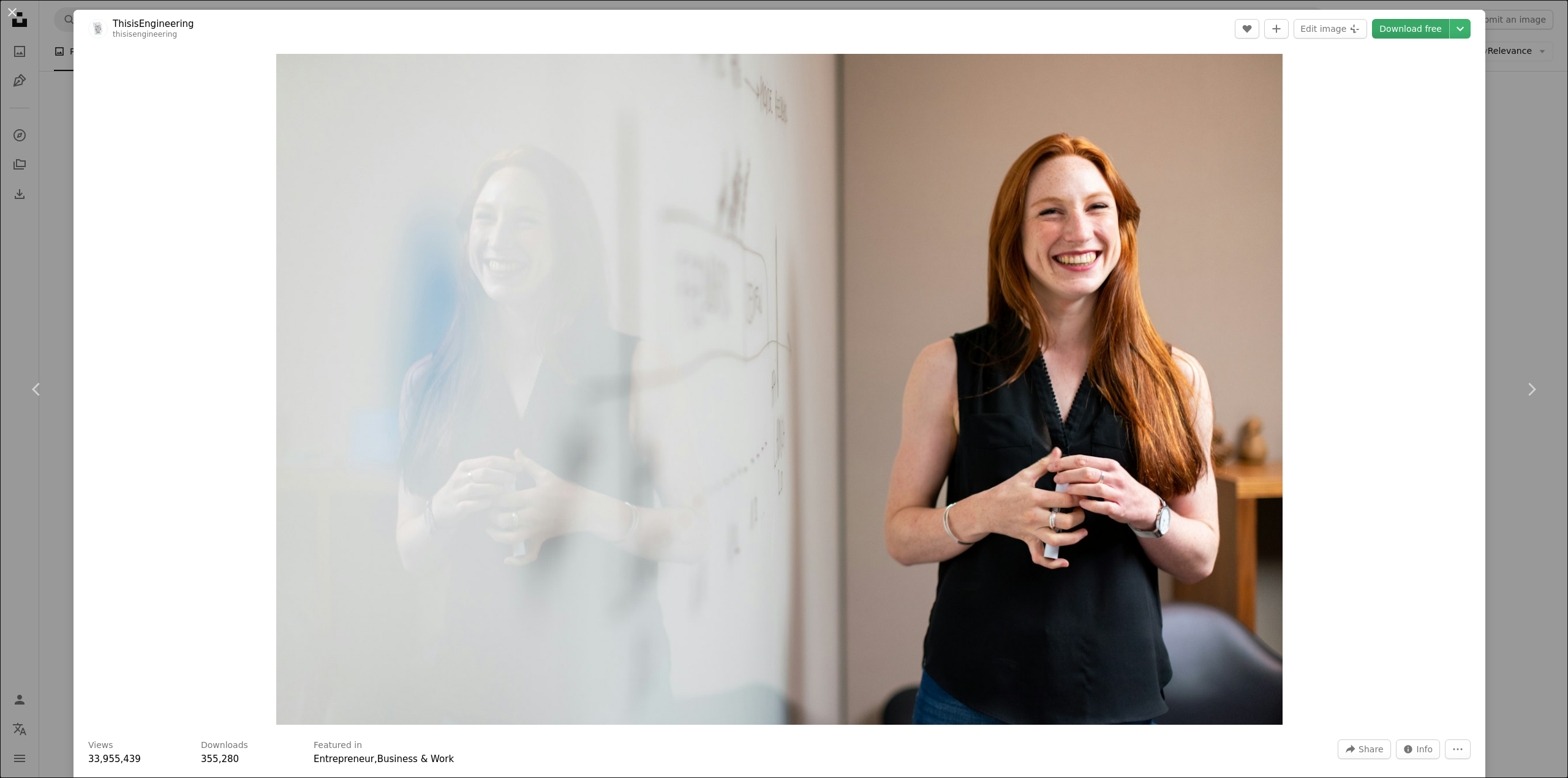
click at [1404, 23] on link "Download free" at bounding box center [1410, 29] width 77 height 20
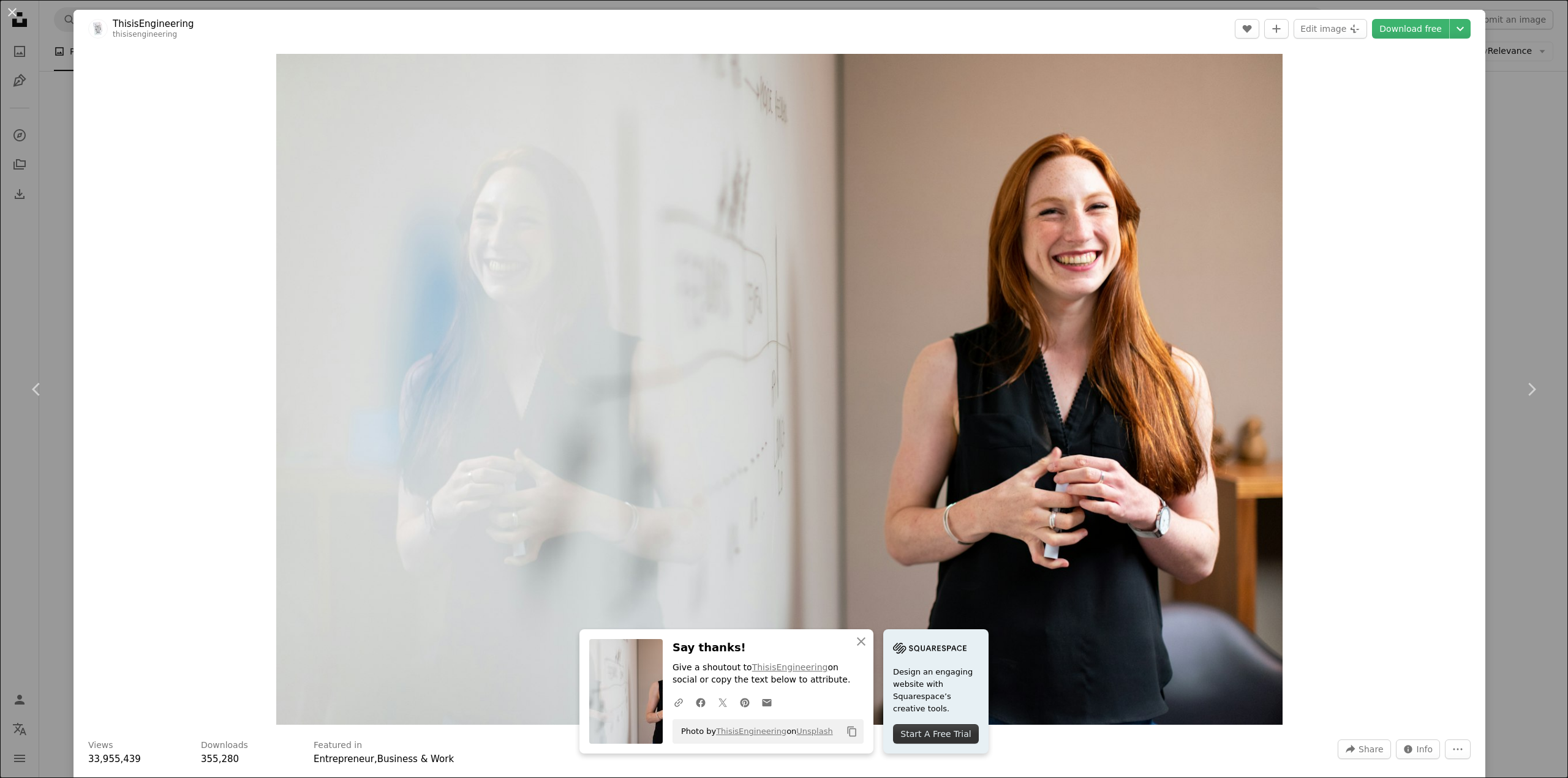
click at [11, 234] on div "An X shape Chevron left Chevron right An X shape Close Say thanks! Give a shout…" at bounding box center [784, 389] width 1568 height 778
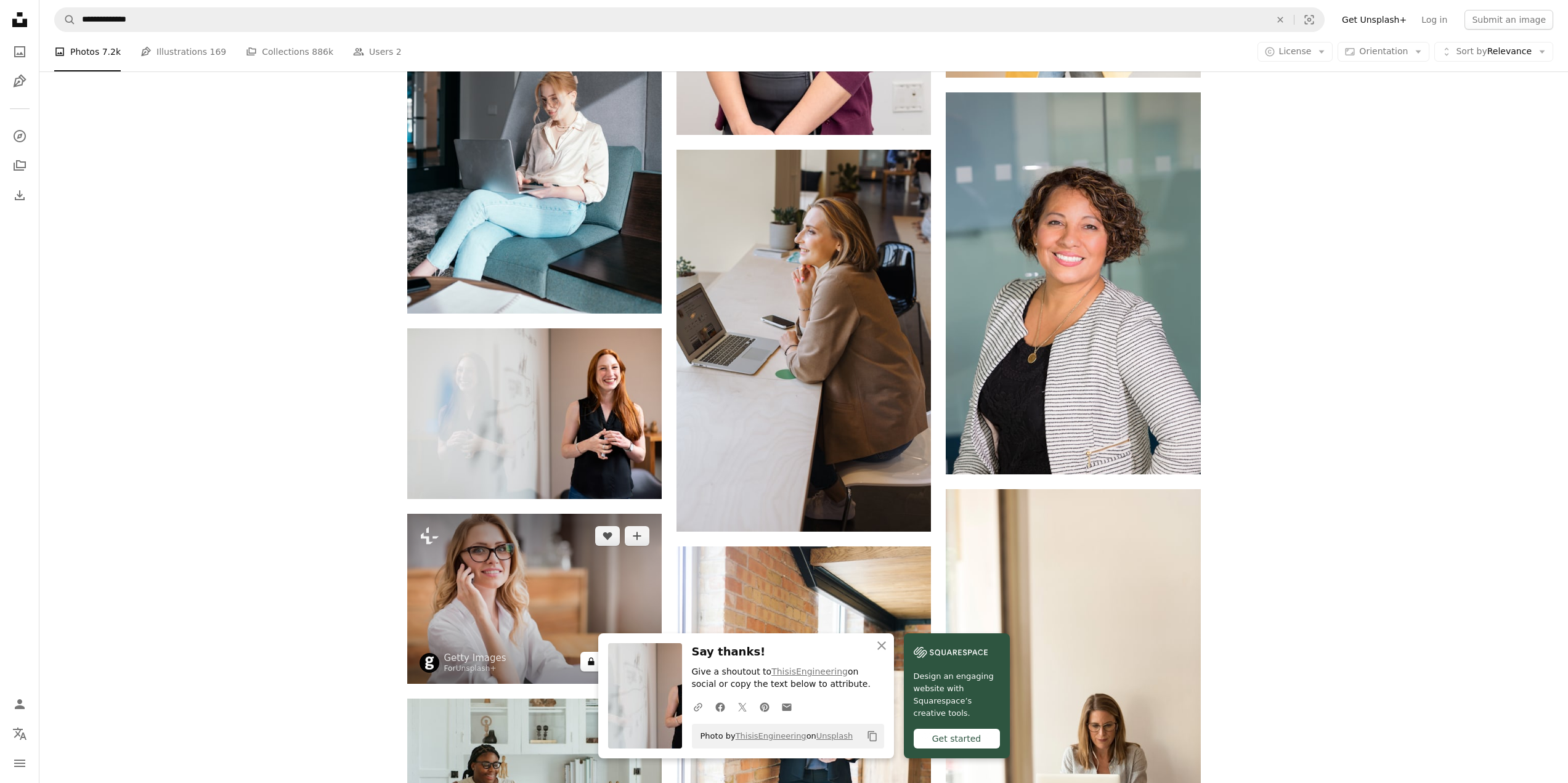
scroll to position [1540, 0]
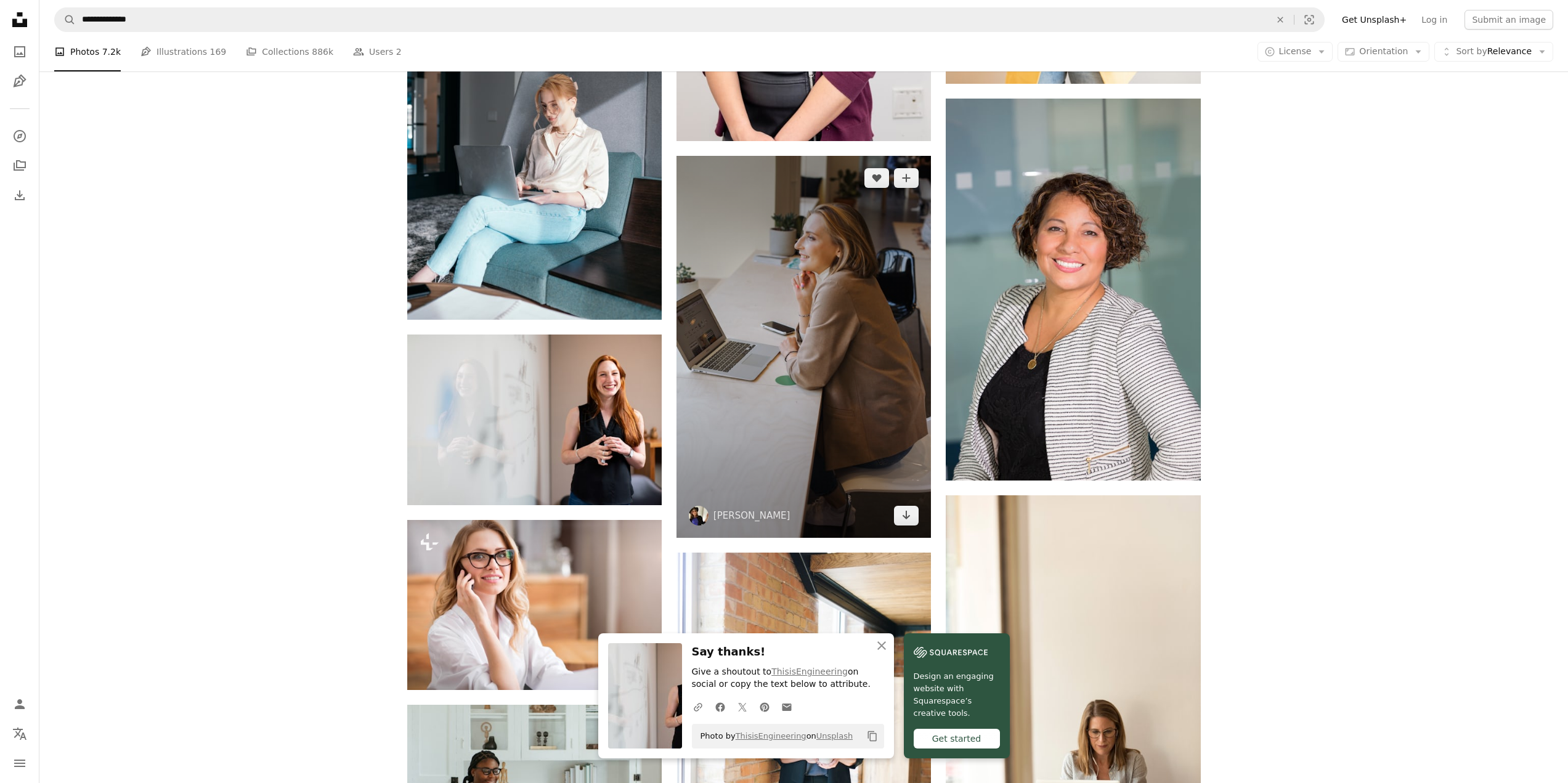
click at [809, 336] on img at bounding box center [803, 347] width 254 height 382
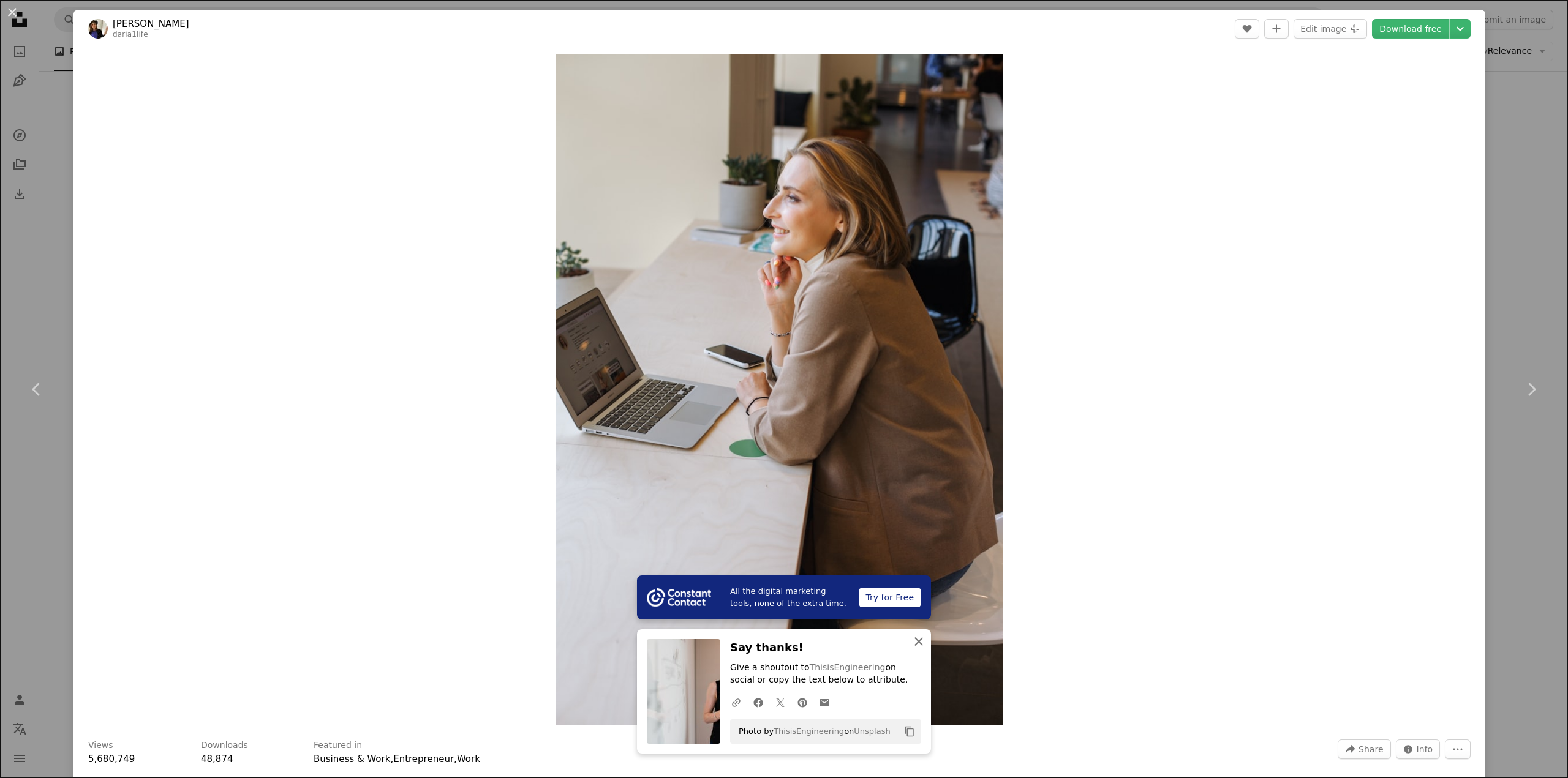
click at [915, 640] on icon "button" at bounding box center [918, 641] width 8 height 8
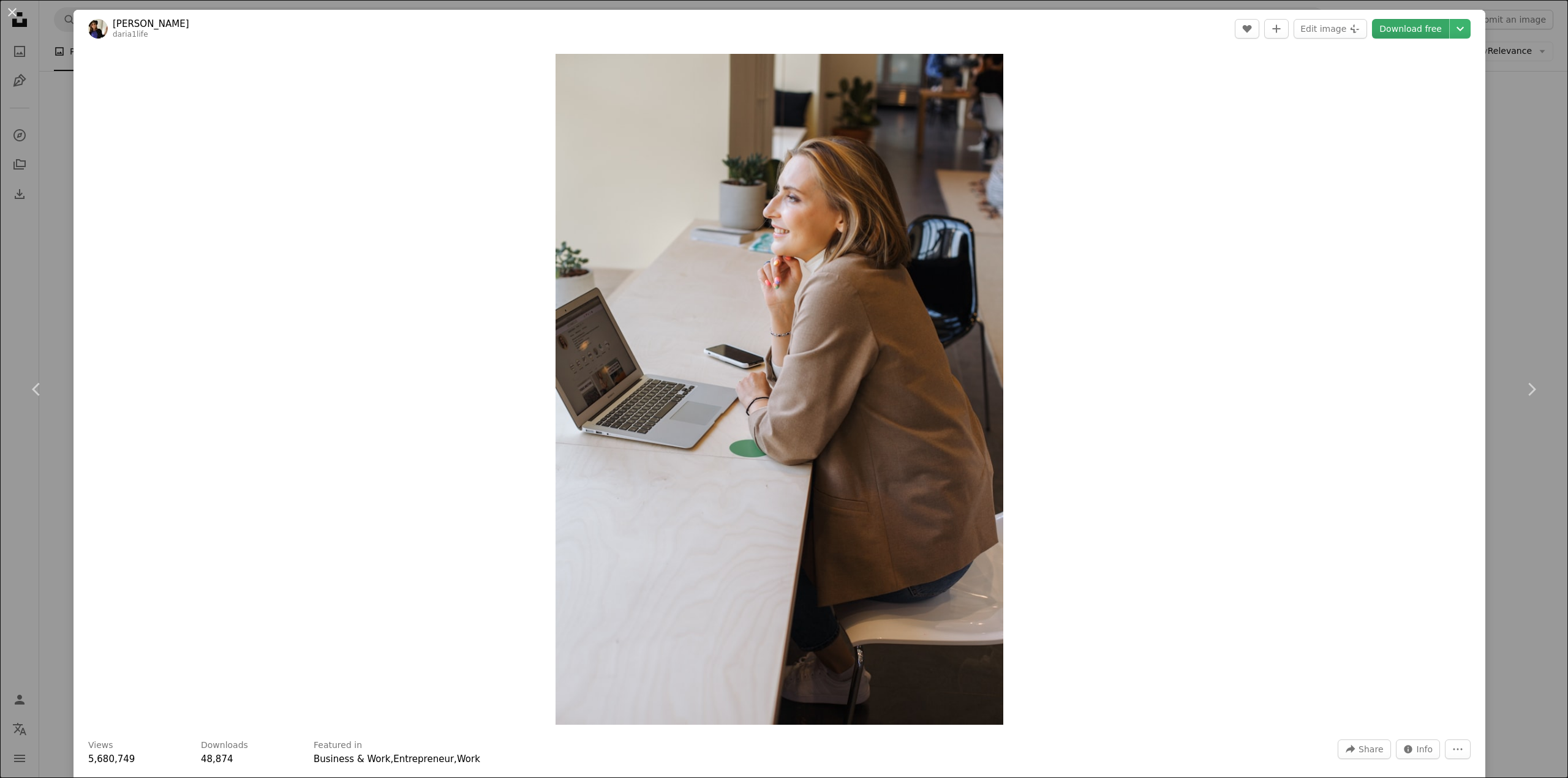
click at [1383, 21] on link "Download free" at bounding box center [1410, 29] width 77 height 20
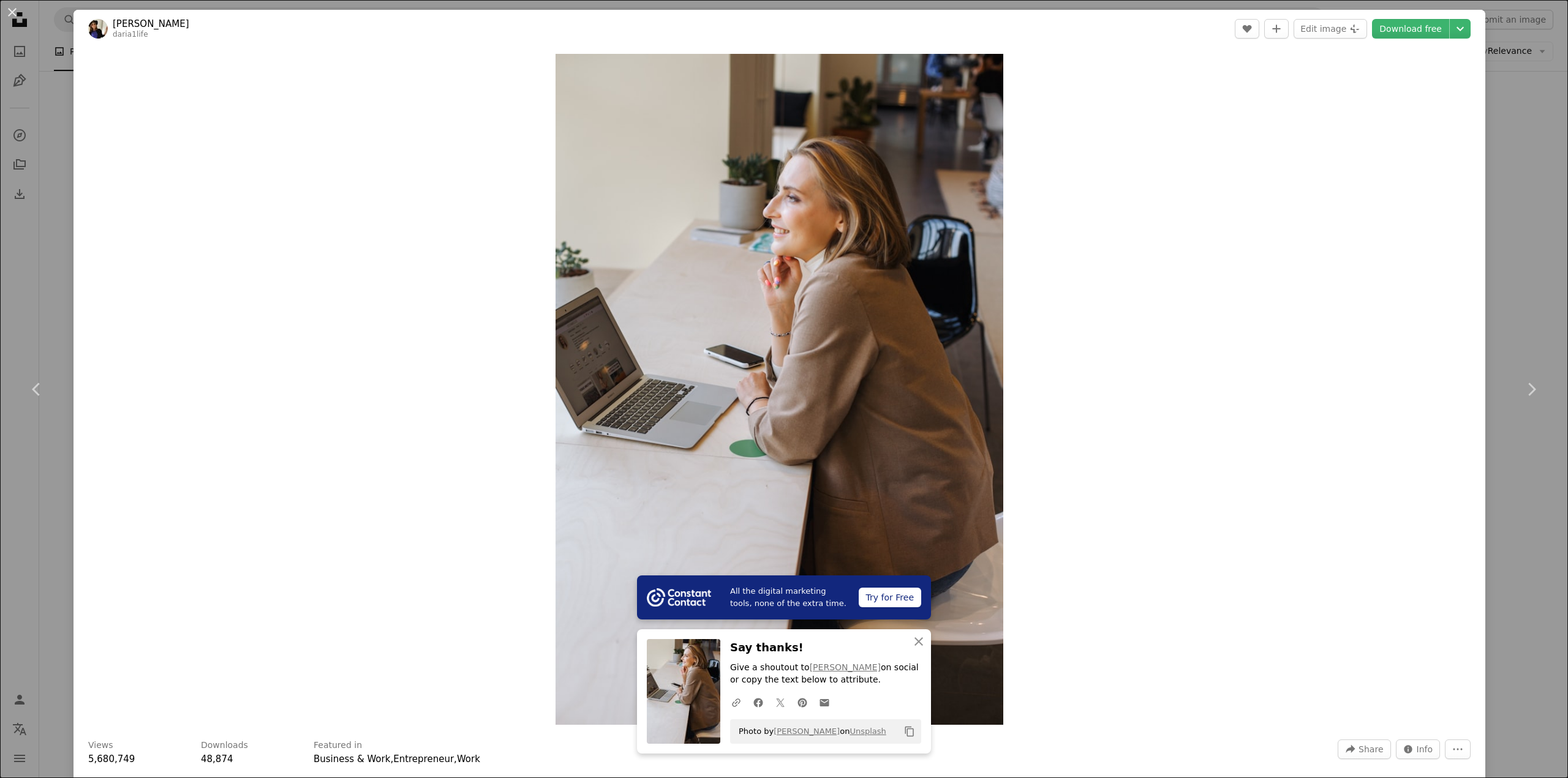
click at [10, 262] on div "An X shape Chevron left Chevron right All the digital marketing tools, none of …" at bounding box center [784, 389] width 1568 height 778
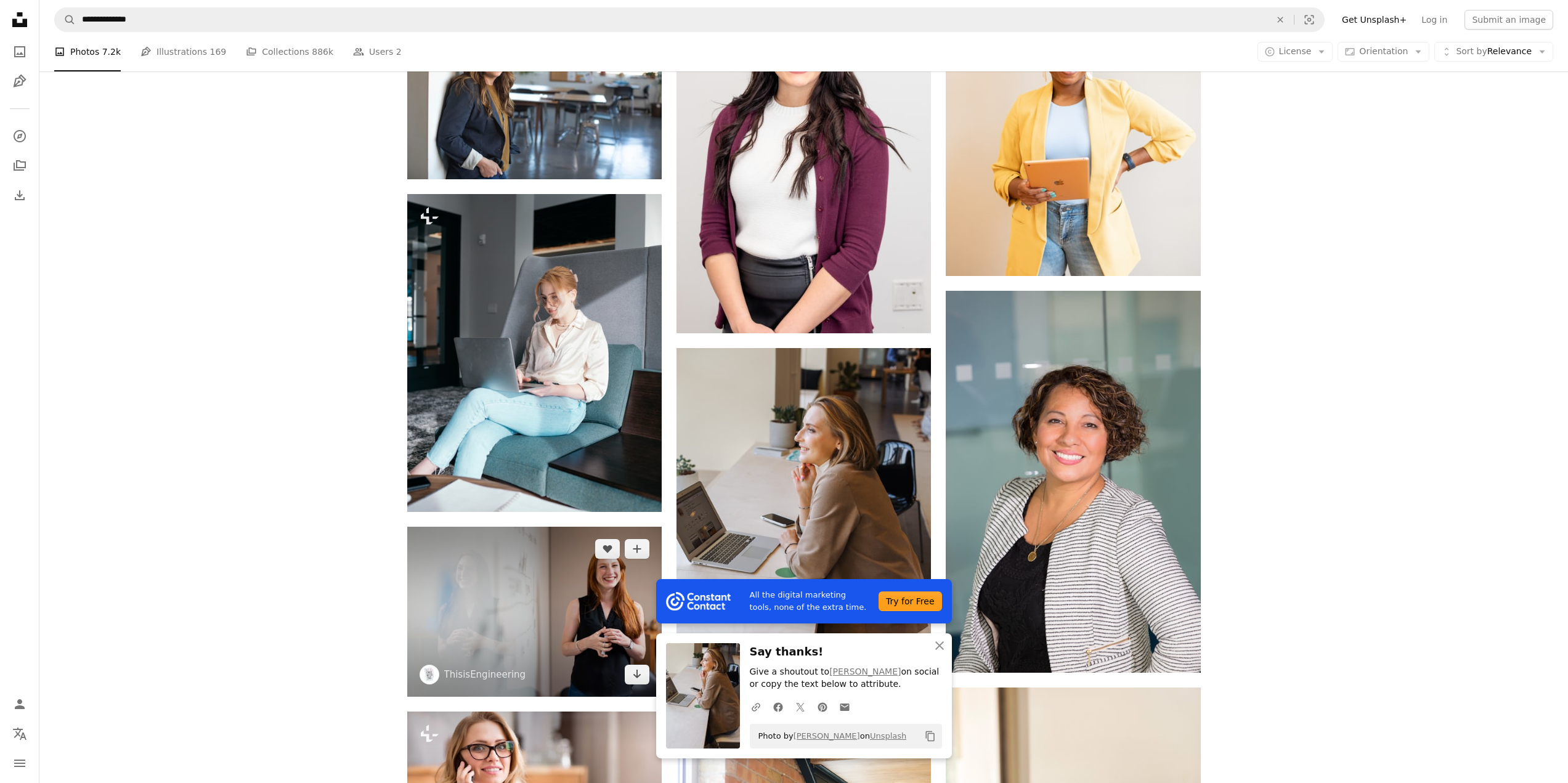
scroll to position [1294, 0]
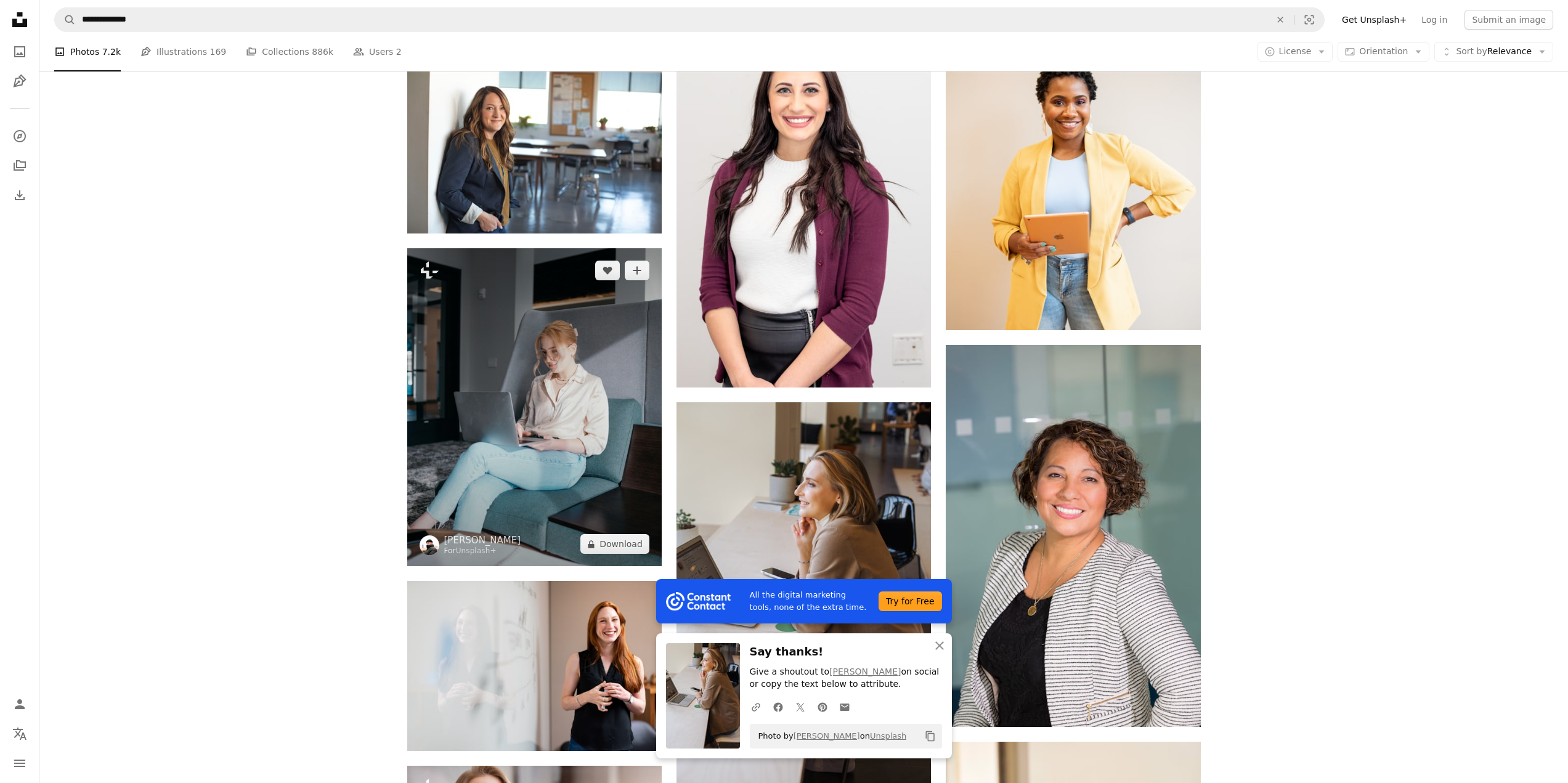
click at [516, 368] on img at bounding box center [534, 407] width 254 height 319
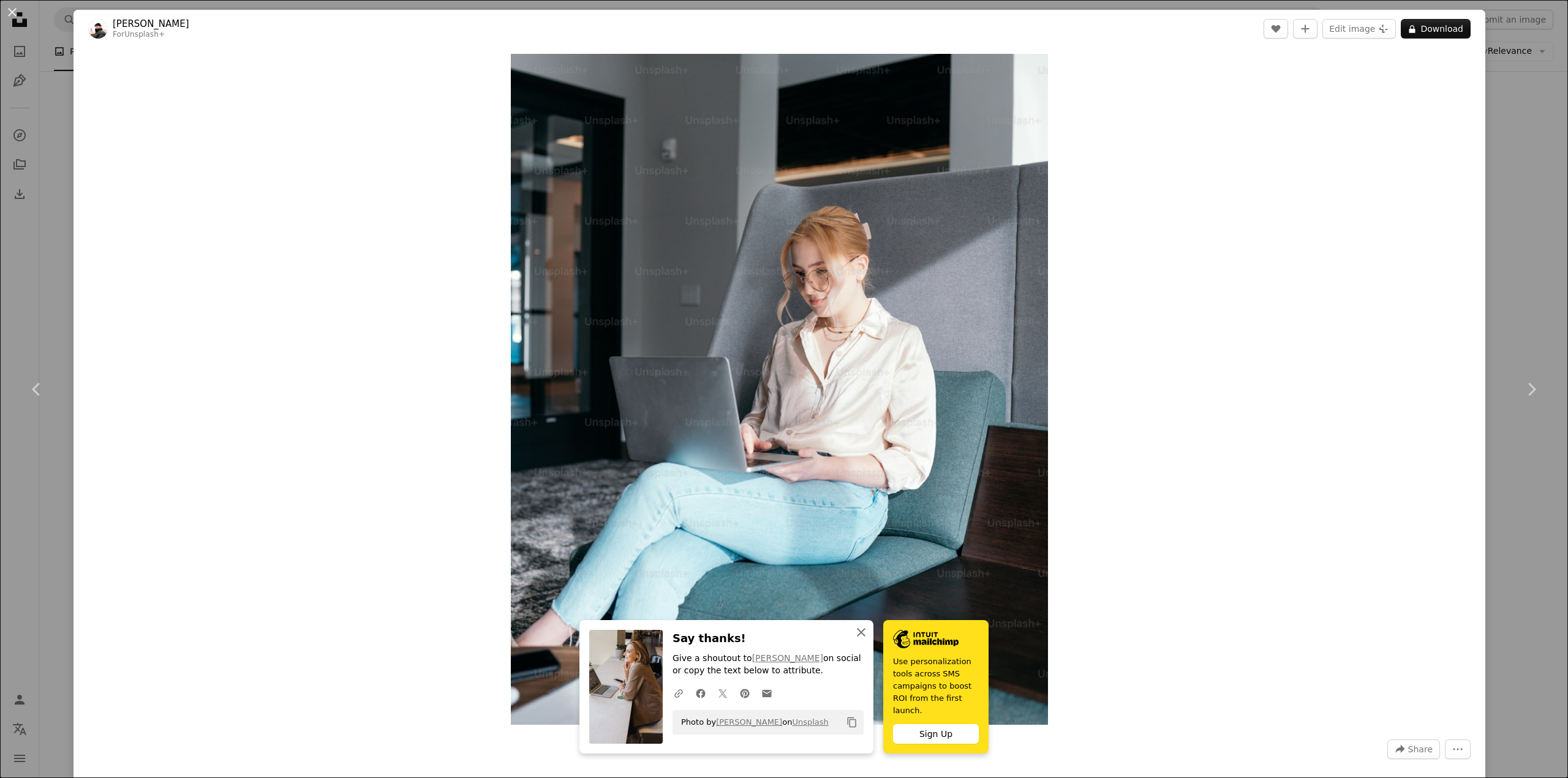
click at [855, 638] on icon "An X shape" at bounding box center [861, 632] width 15 height 15
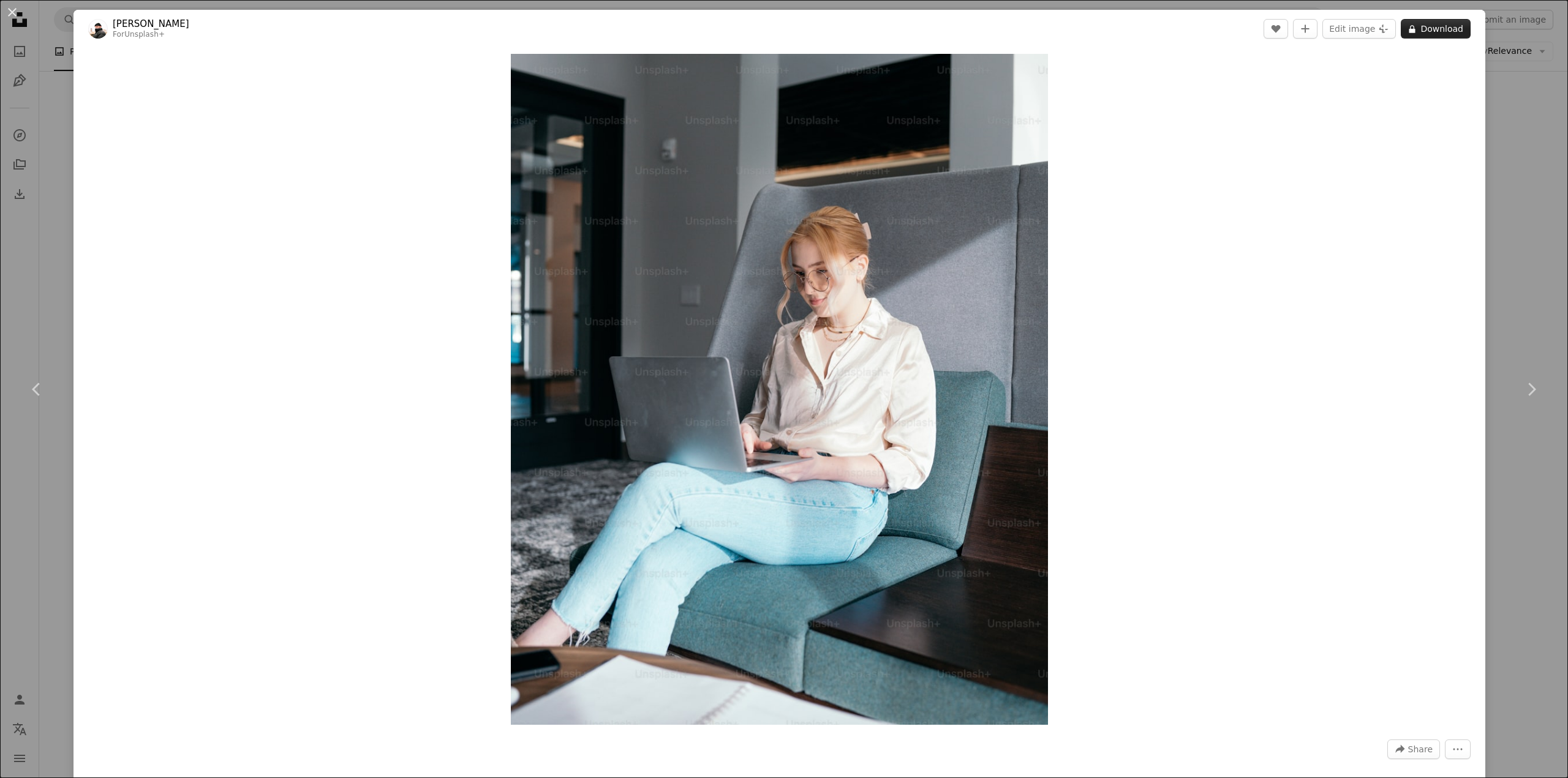
click at [1430, 29] on button "A lock Download" at bounding box center [1435, 29] width 70 height 20
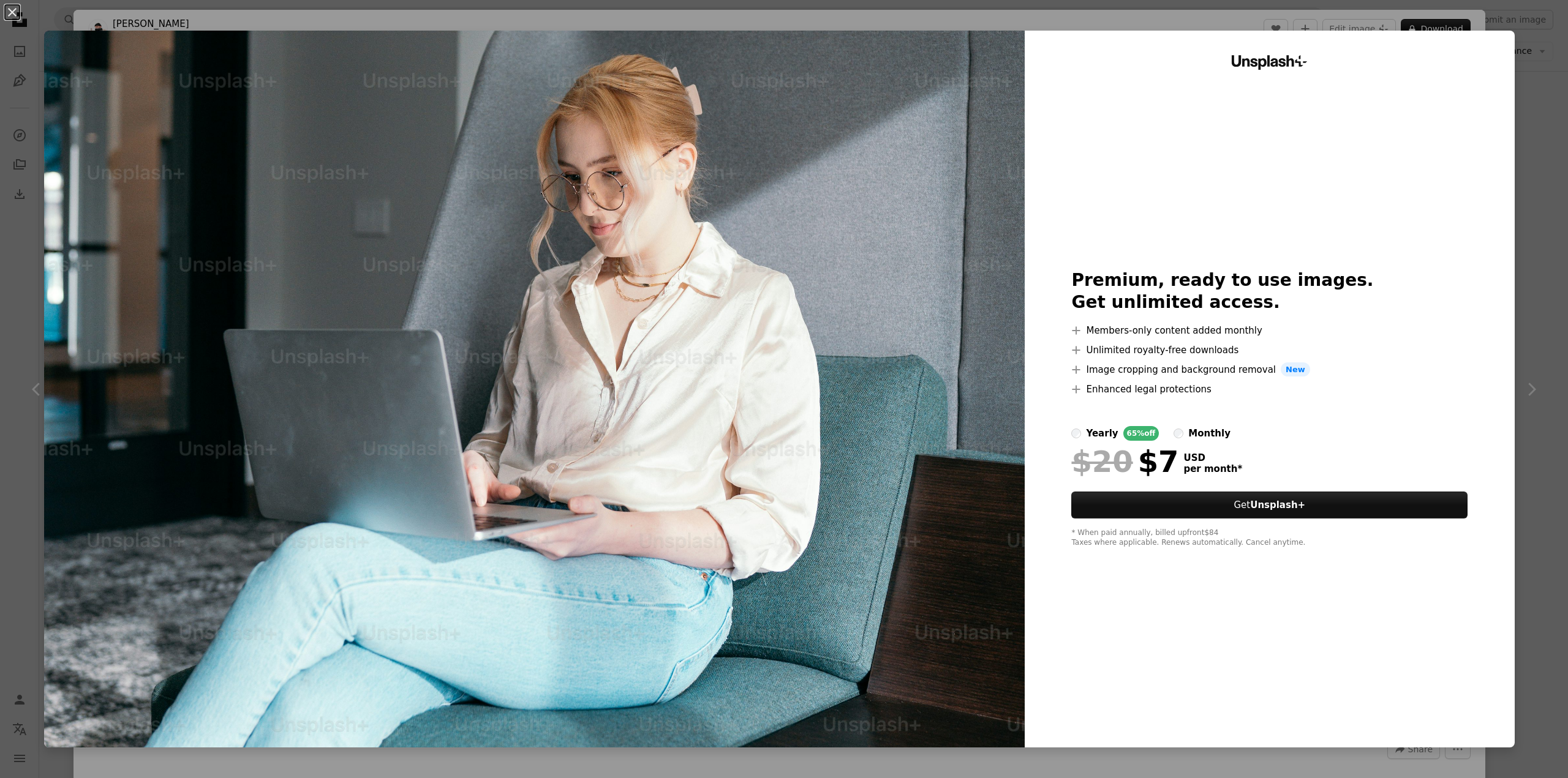
click at [1529, 88] on div "An X shape Unsplash+ Premium, ready to use images. Get unlimited access. A plus…" at bounding box center [784, 389] width 1568 height 778
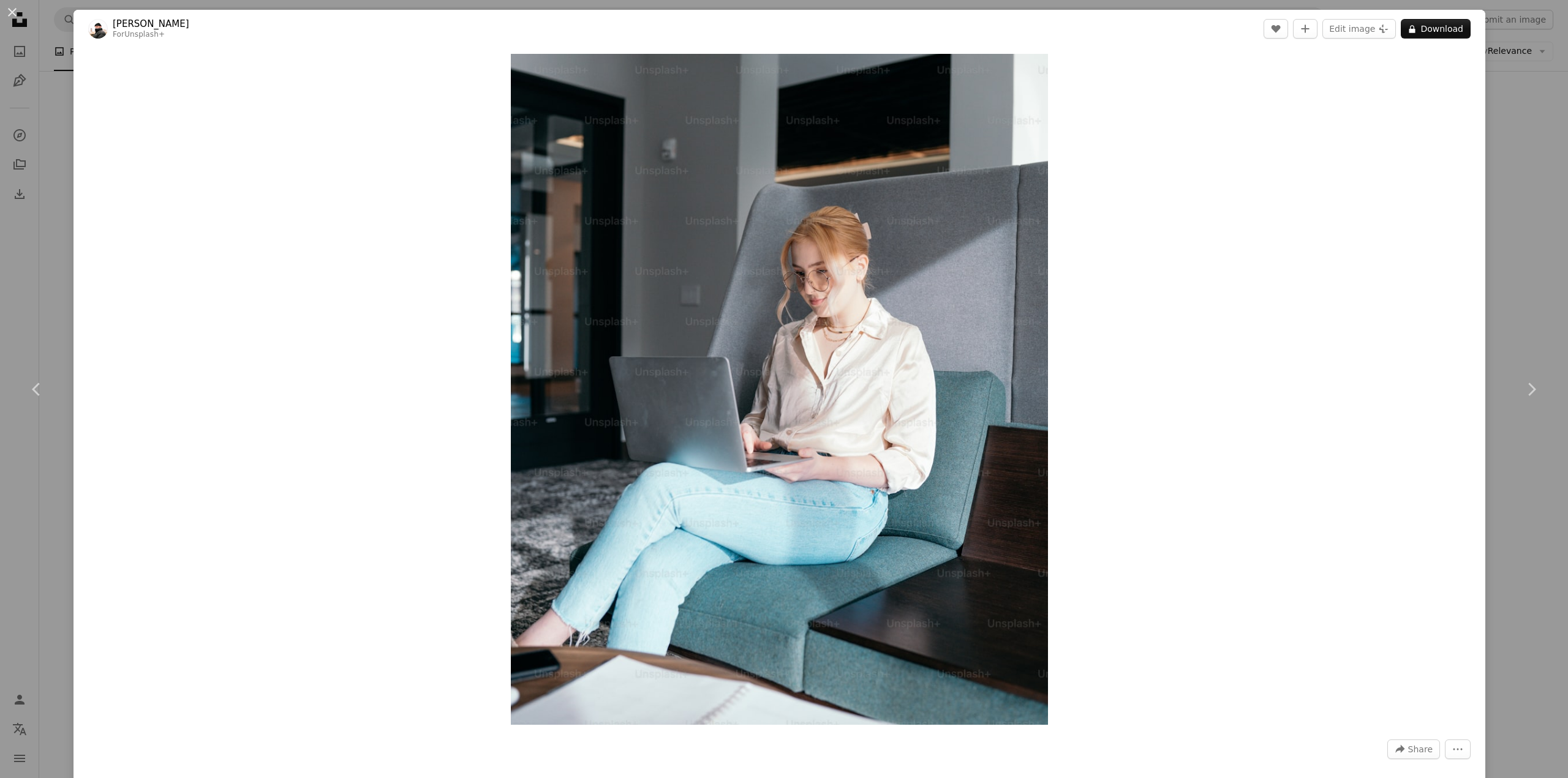
click at [1529, 88] on div "An X shape Chevron left Chevron right Brock Wegner For Unsplash+ A heart A plus…" at bounding box center [784, 389] width 1568 height 778
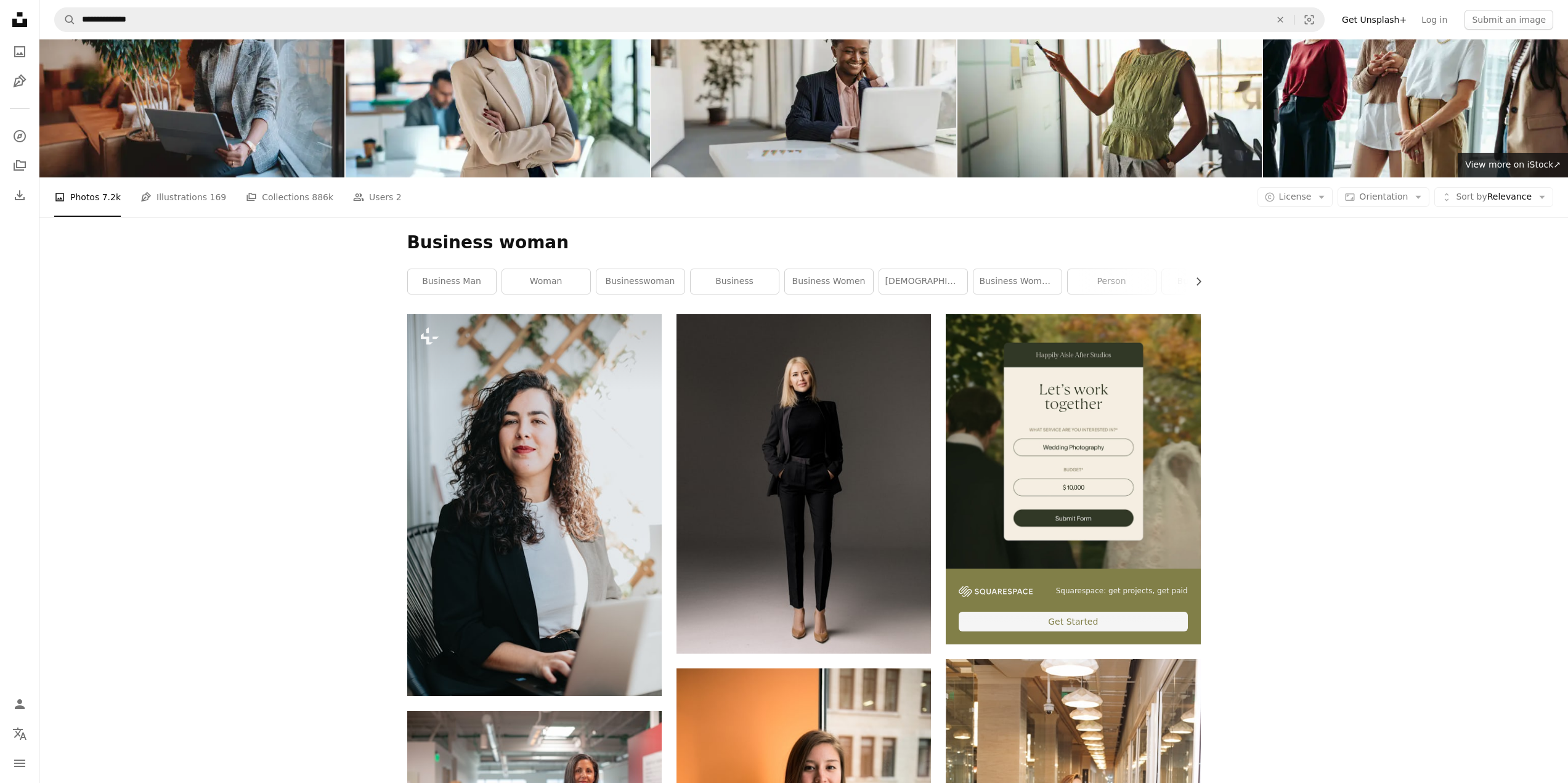
scroll to position [61, 0]
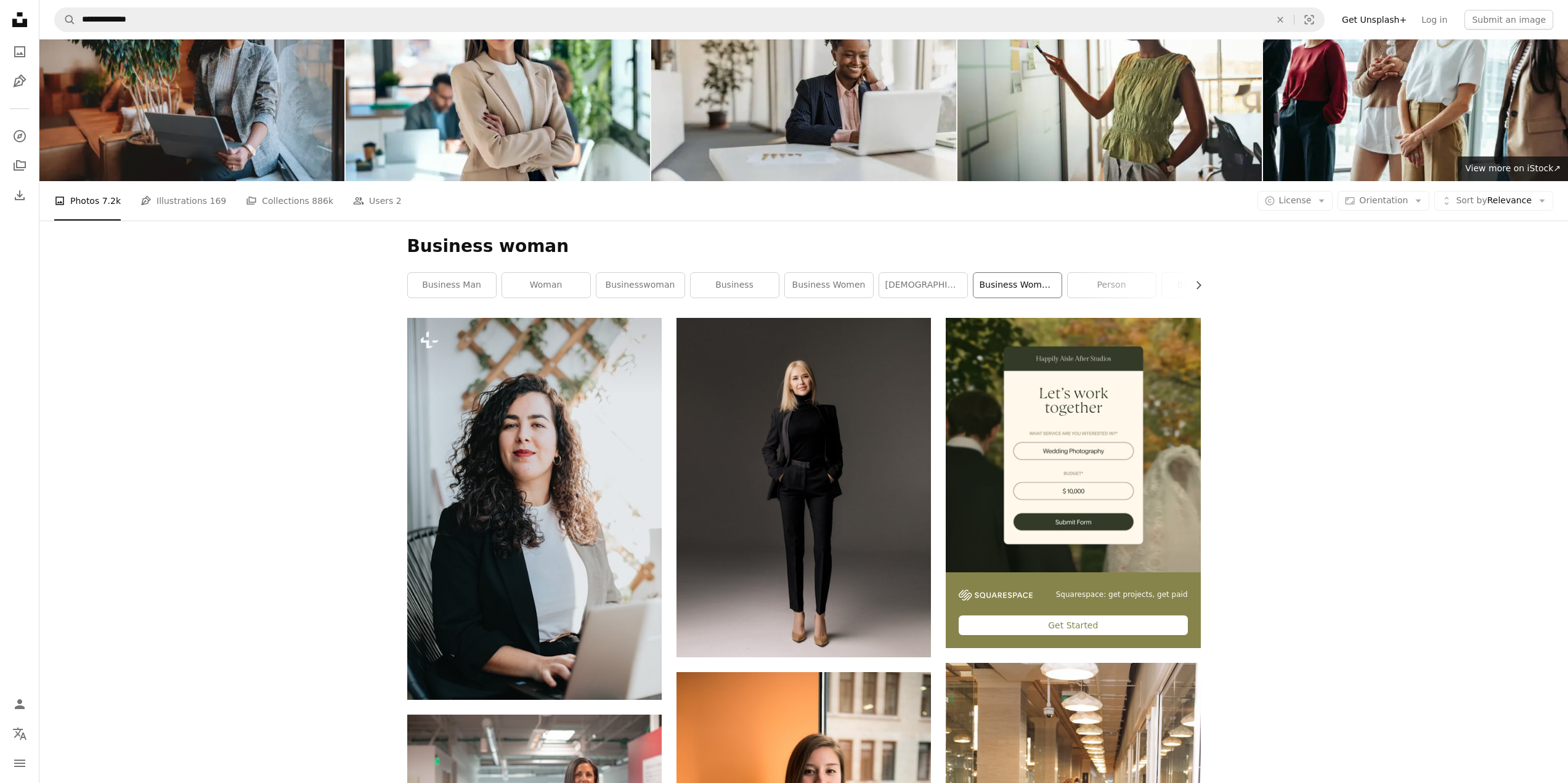
click at [1036, 286] on link "business woman portrait" at bounding box center [1017, 285] width 88 height 25
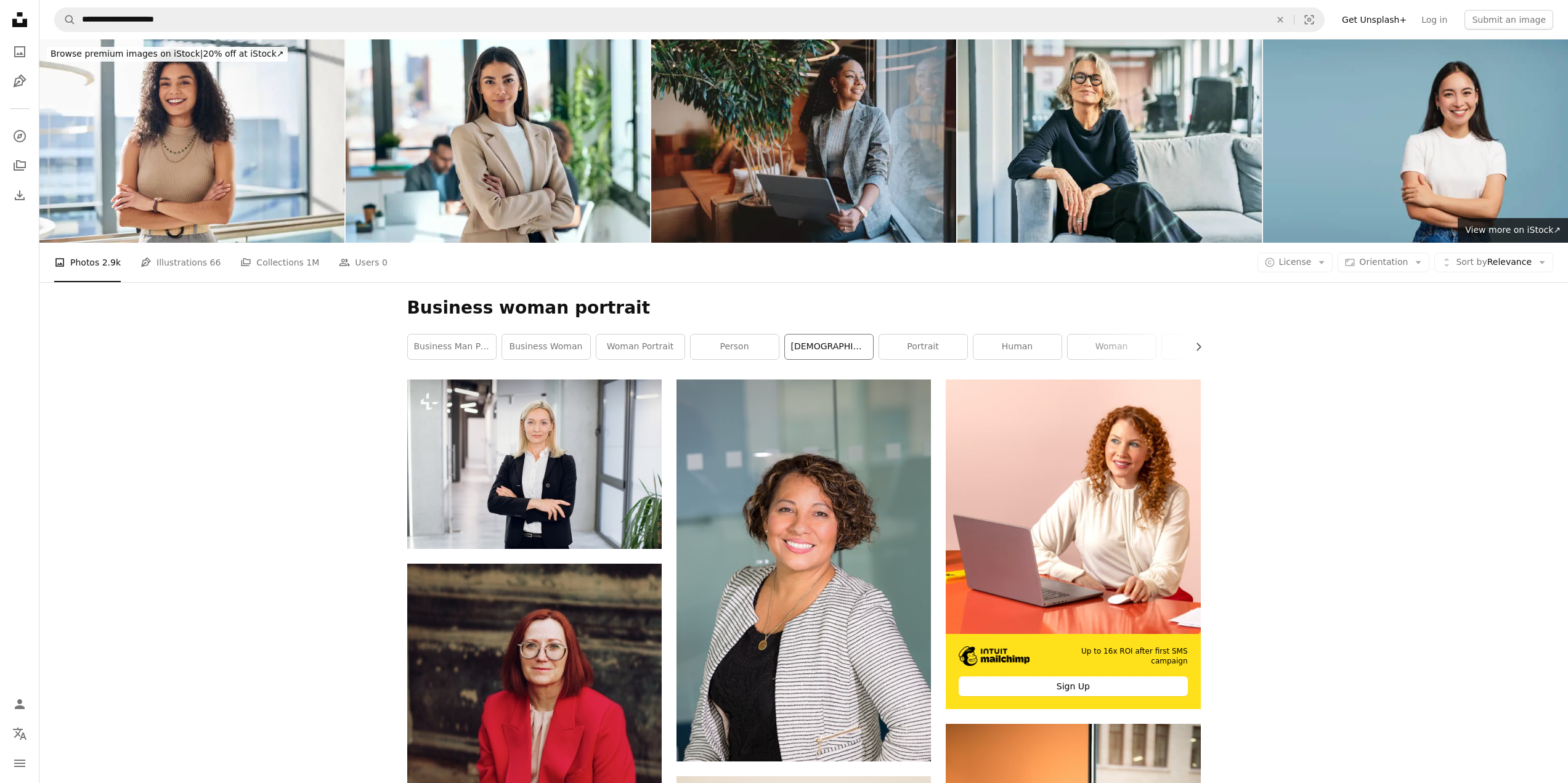
click at [819, 343] on link "[DEMOGRAPHIC_DATA]" at bounding box center [828, 347] width 88 height 25
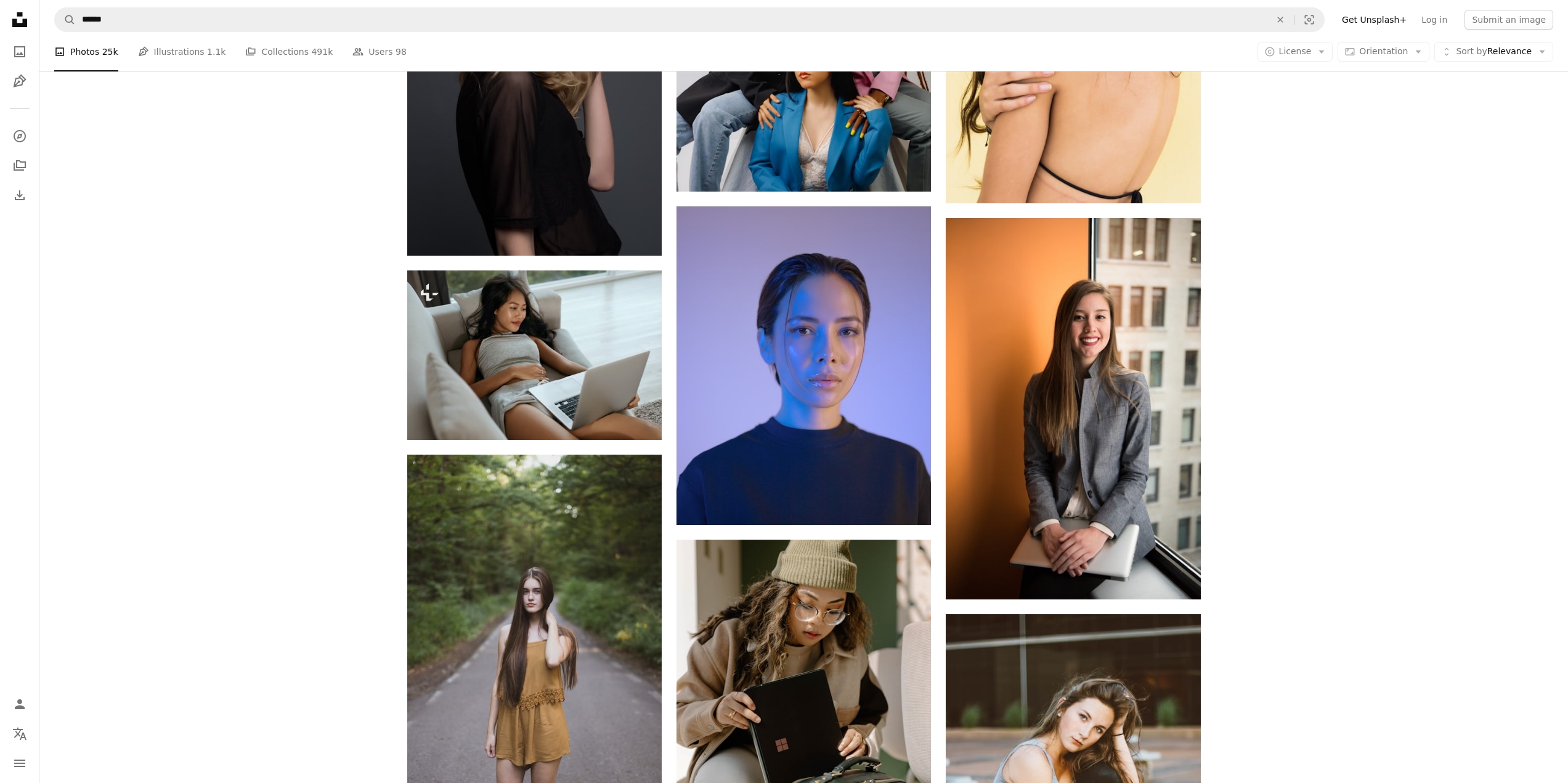
scroll to position [986, 0]
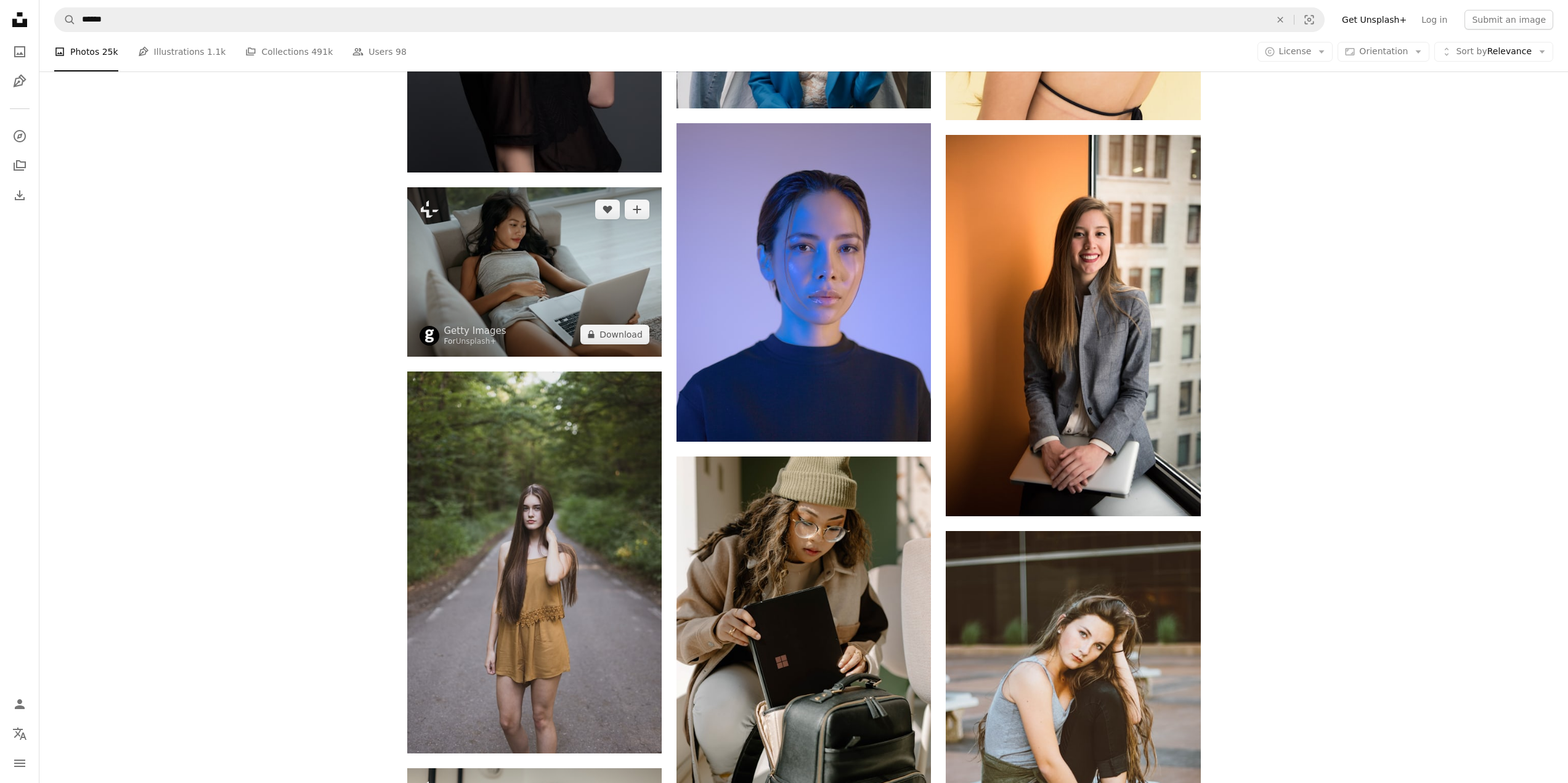
click at [508, 264] on img at bounding box center [534, 272] width 254 height 169
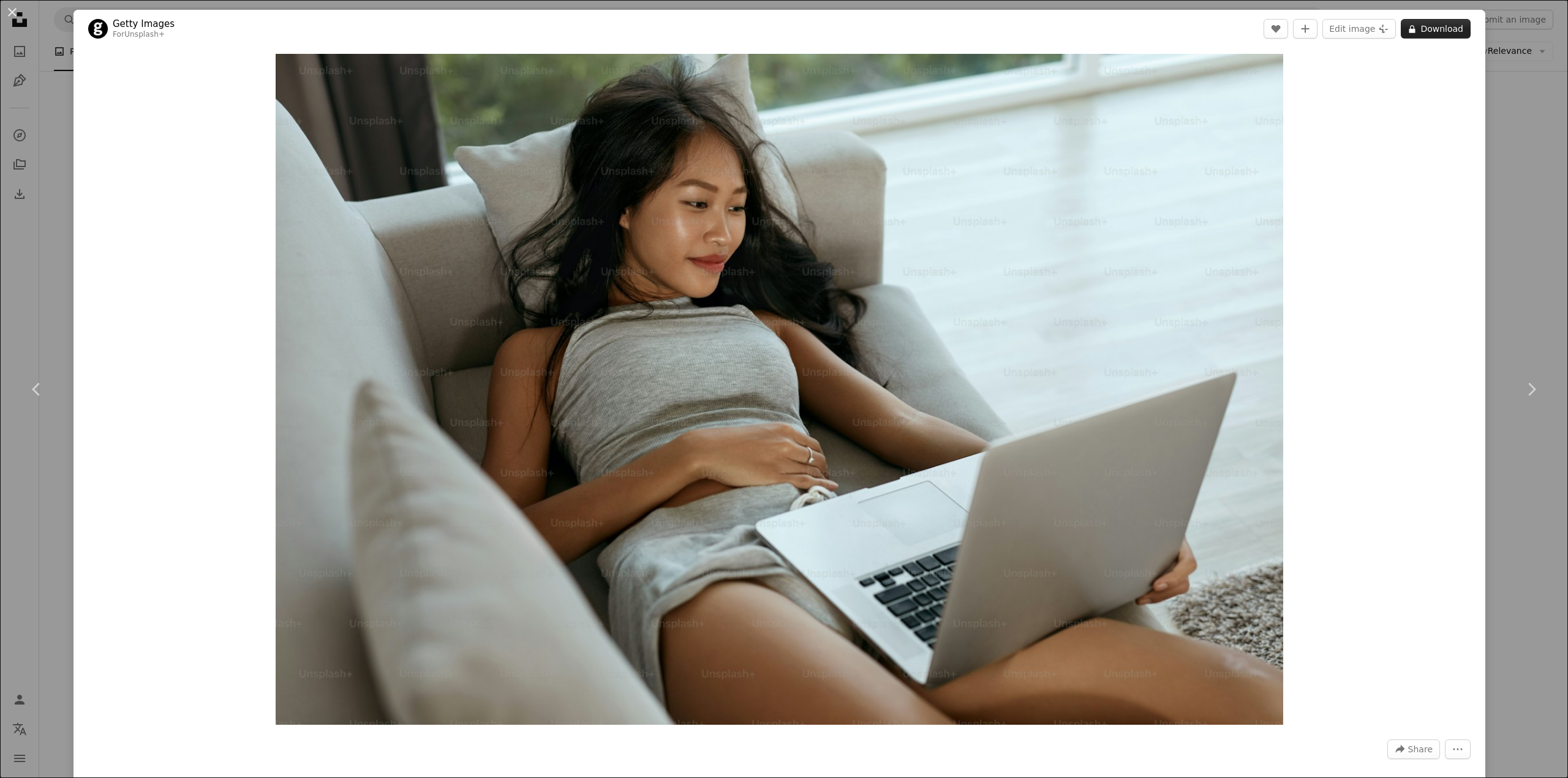
click at [1436, 28] on button "A lock Download" at bounding box center [1435, 29] width 70 height 20
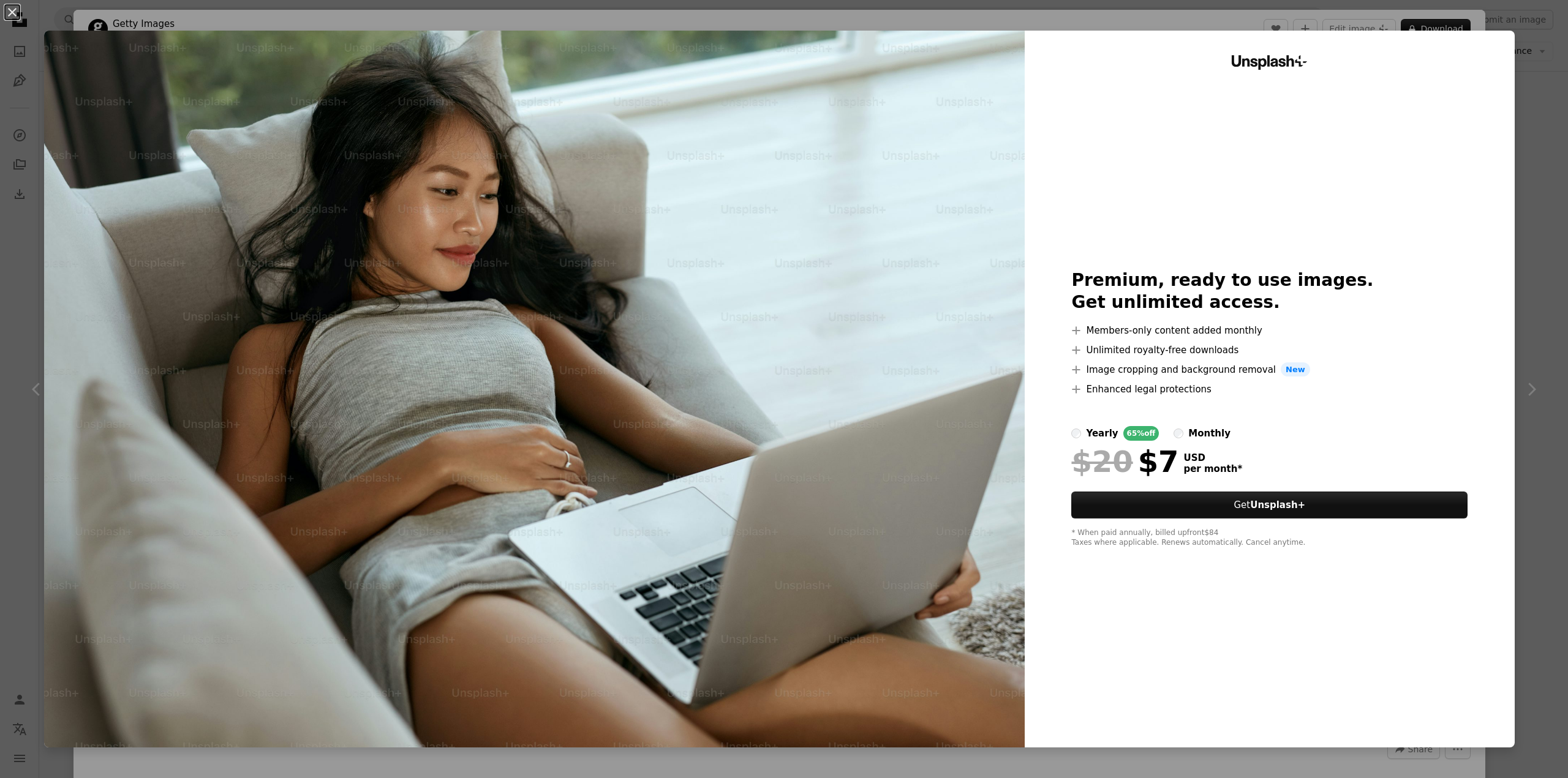
click at [1537, 113] on div "An X shape Unsplash+ Premium, ready to use images. Get unlimited access. A plus…" at bounding box center [784, 389] width 1568 height 778
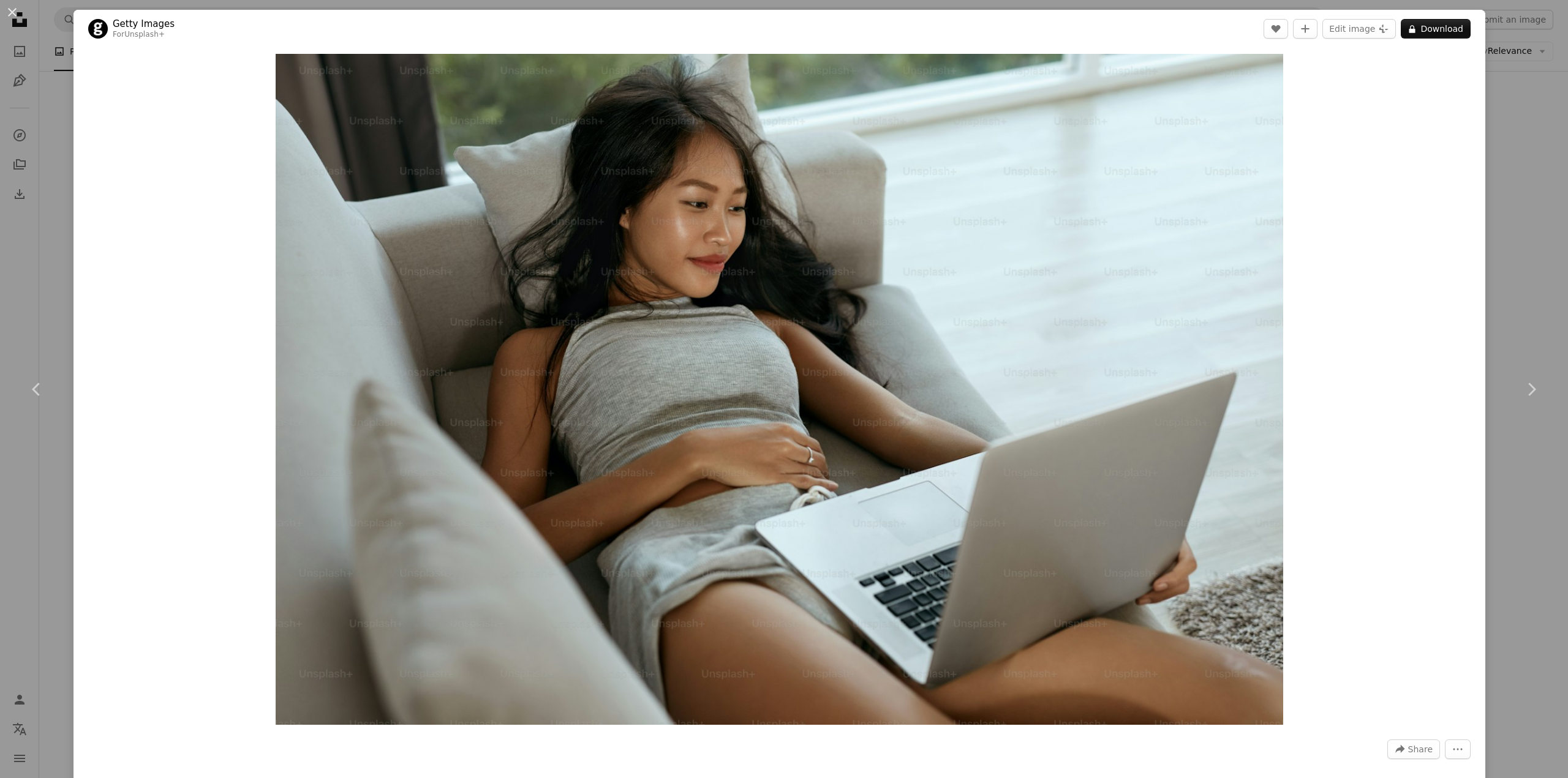
click at [34, 276] on div "An X shape Chevron left Chevron right Getty Images For Unsplash+ A heart A plus…" at bounding box center [784, 389] width 1568 height 778
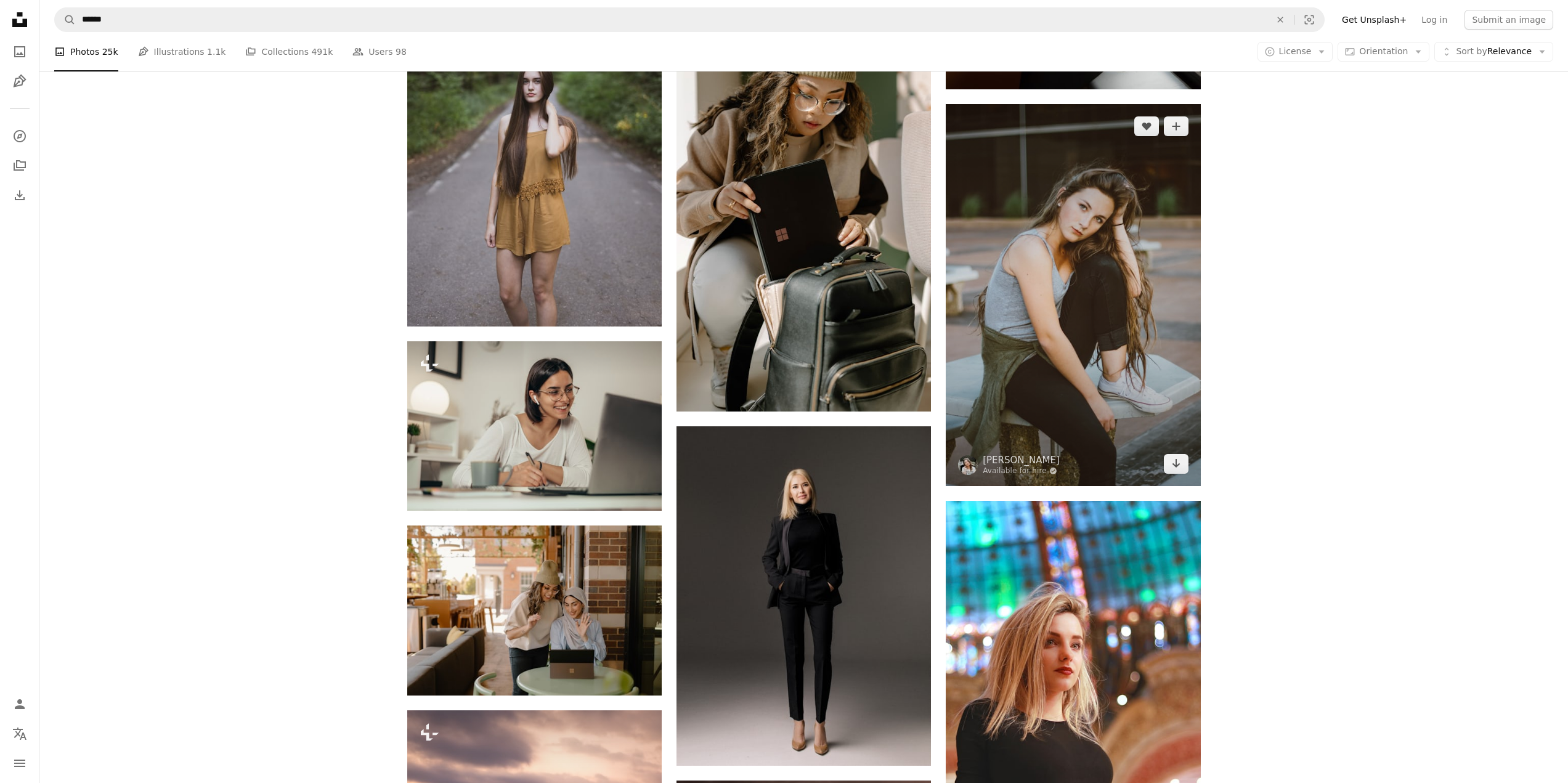
scroll to position [1478, 0]
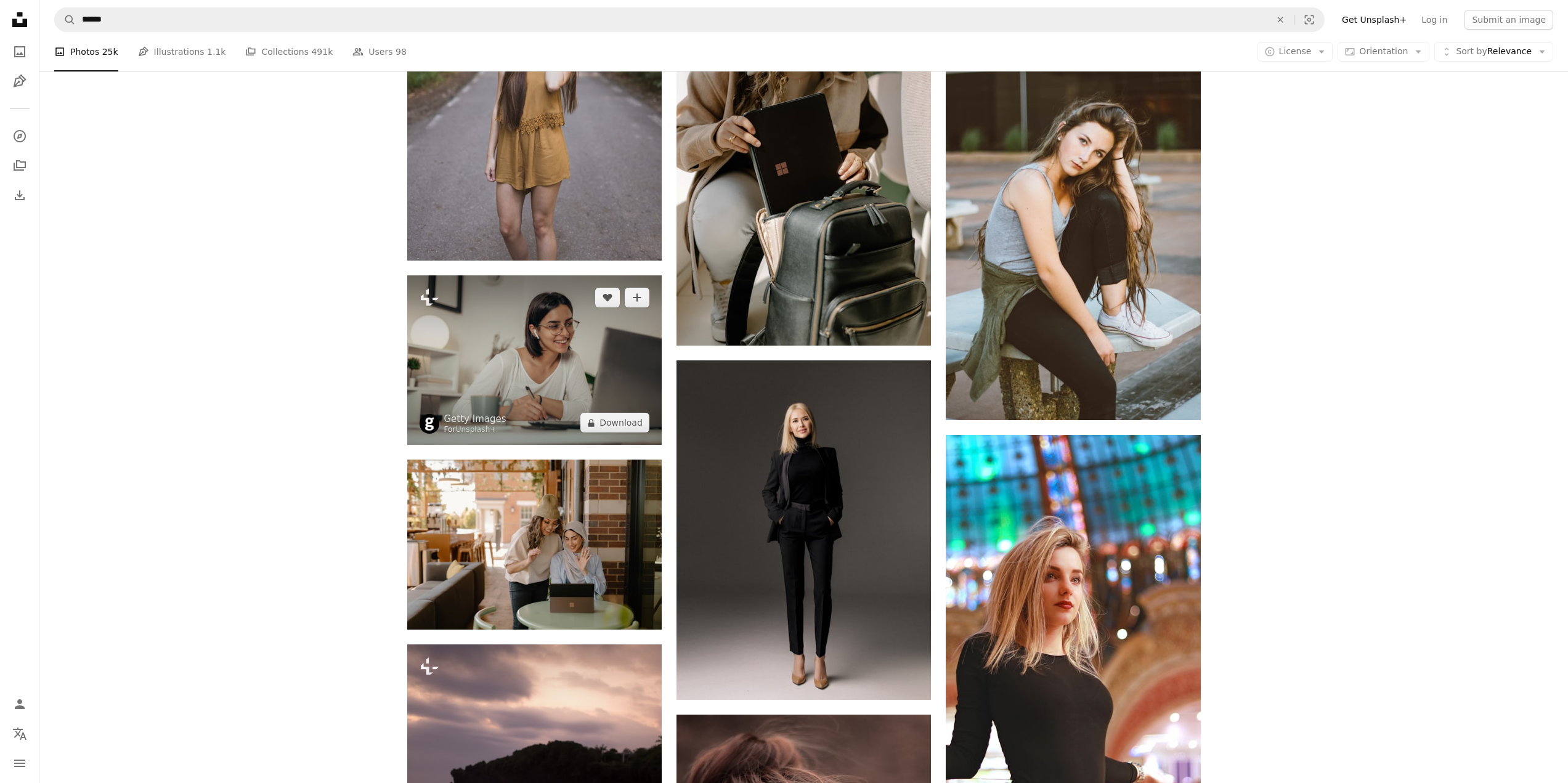
click at [513, 363] on img at bounding box center [534, 360] width 254 height 169
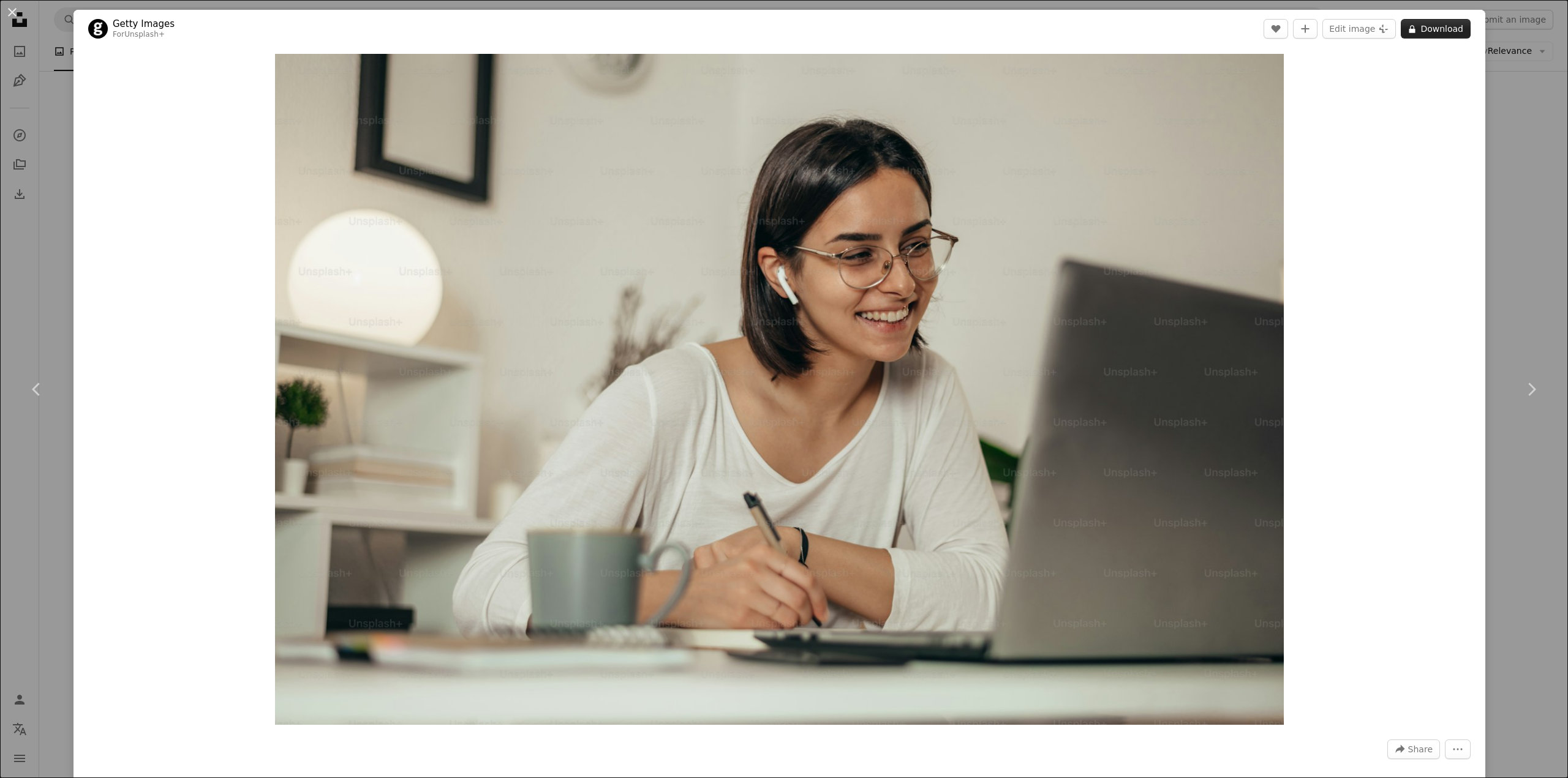
click at [1438, 30] on button "A lock Download" at bounding box center [1435, 29] width 70 height 20
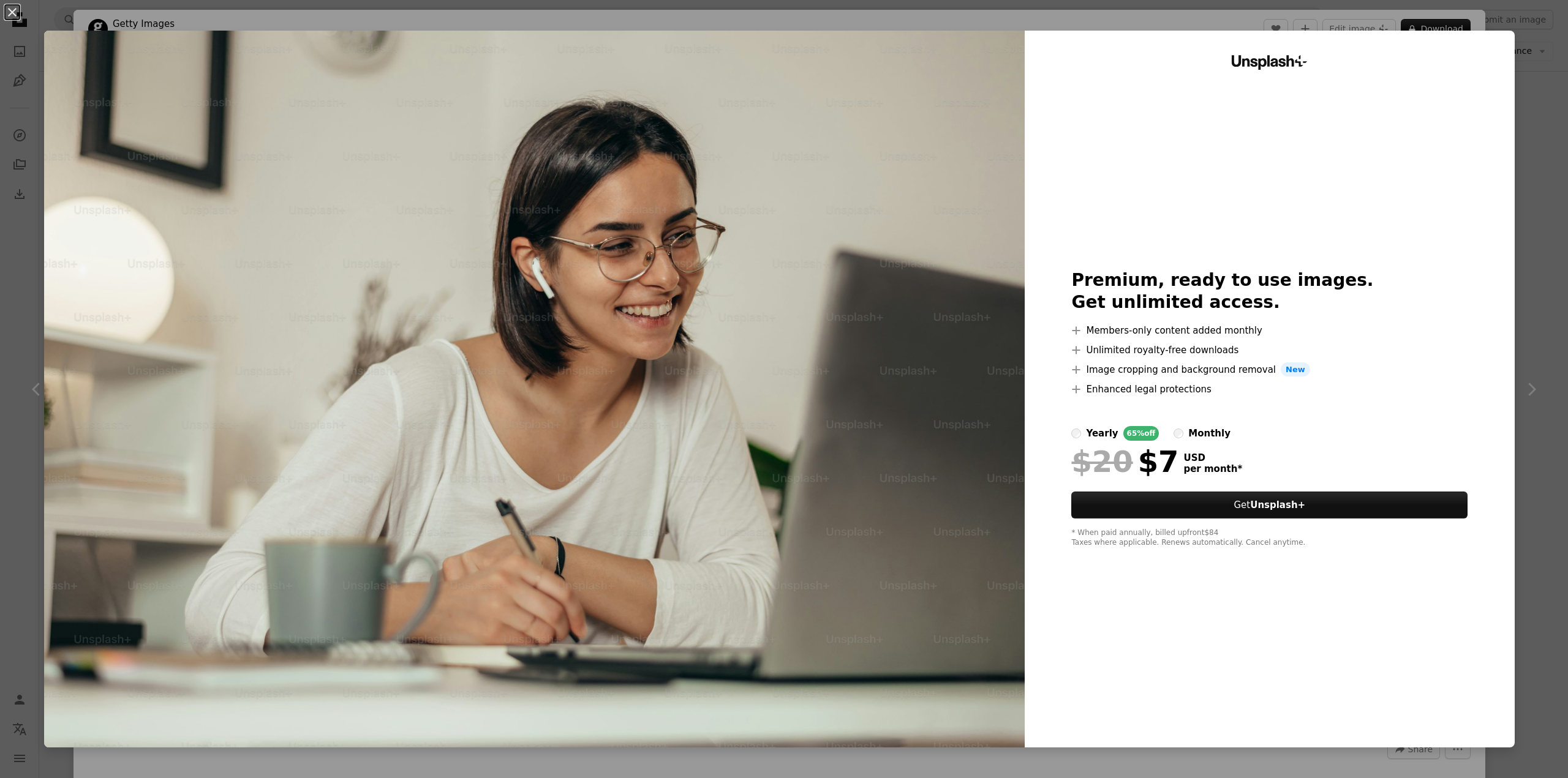
click at [1517, 119] on div "An X shape Unsplash+ Premium, ready to use images. Get unlimited access. A plus…" at bounding box center [784, 389] width 1568 height 778
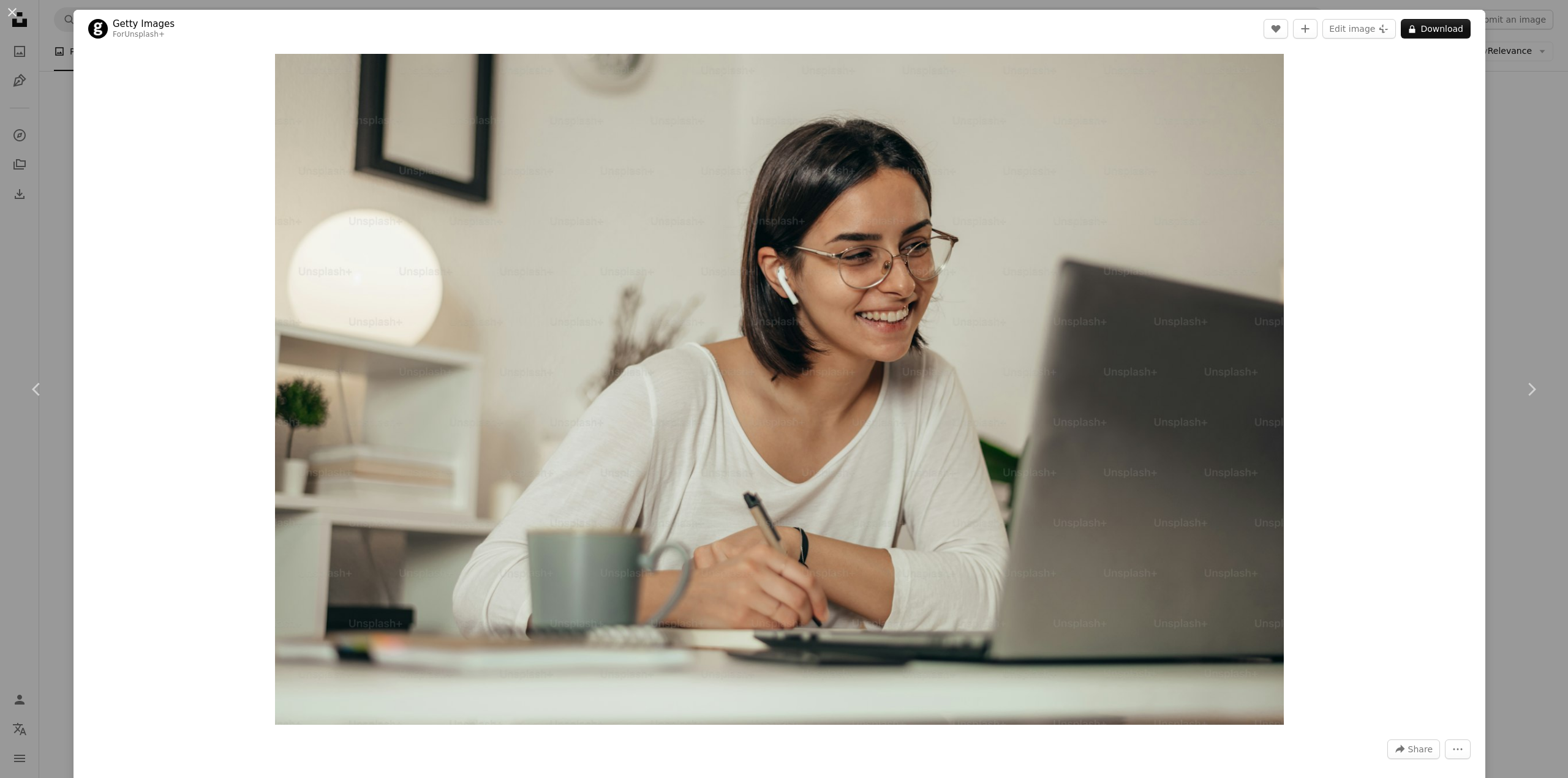
click at [1518, 119] on div "An X shape Chevron left Chevron right Getty Images For Unsplash+ A heart A plus…" at bounding box center [784, 389] width 1568 height 778
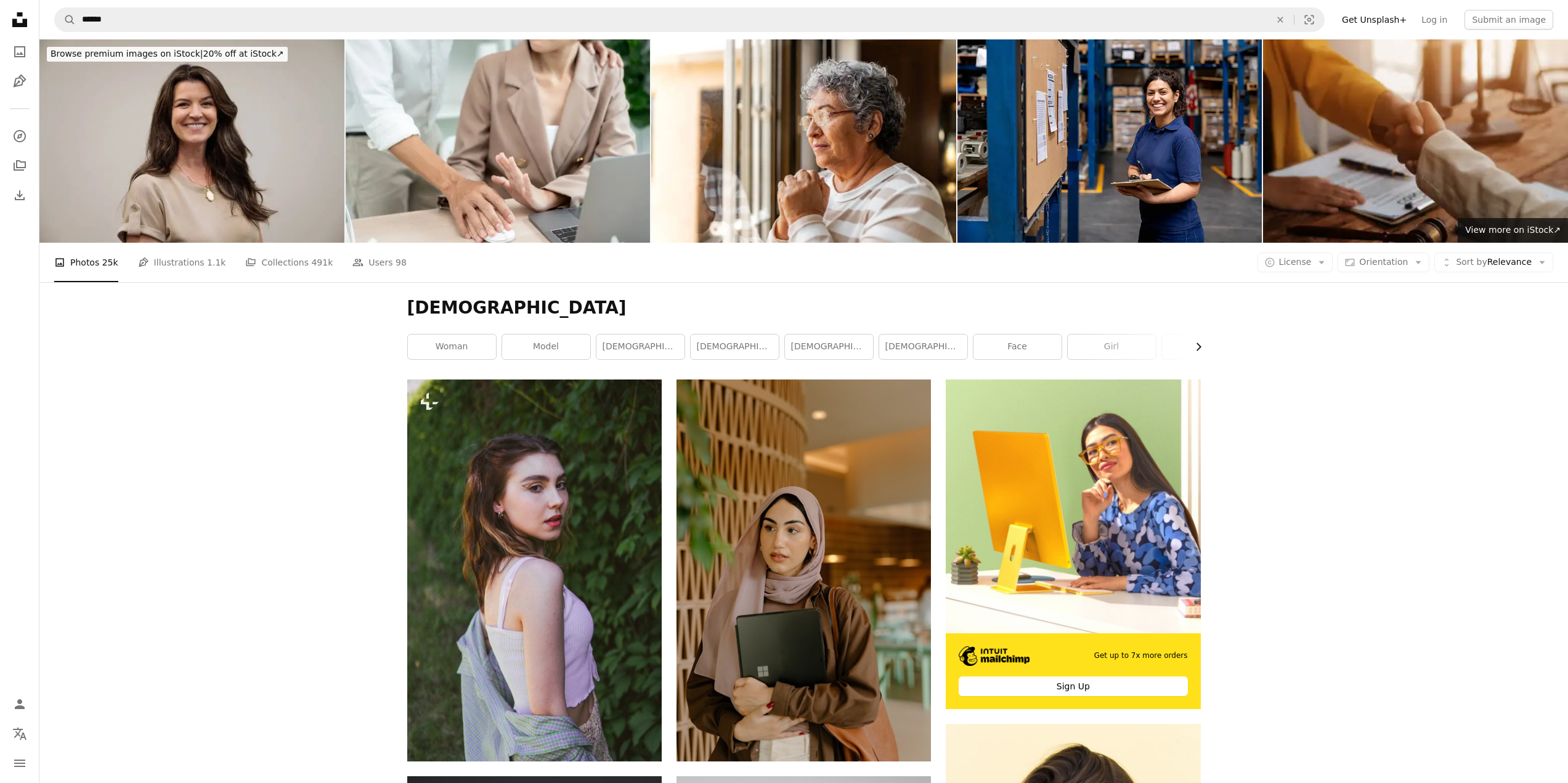
click at [1198, 345] on icon "button" at bounding box center [1198, 347] width 5 height 8
click at [411, 343] on icon "Chevron left" at bounding box center [409, 347] width 12 height 12
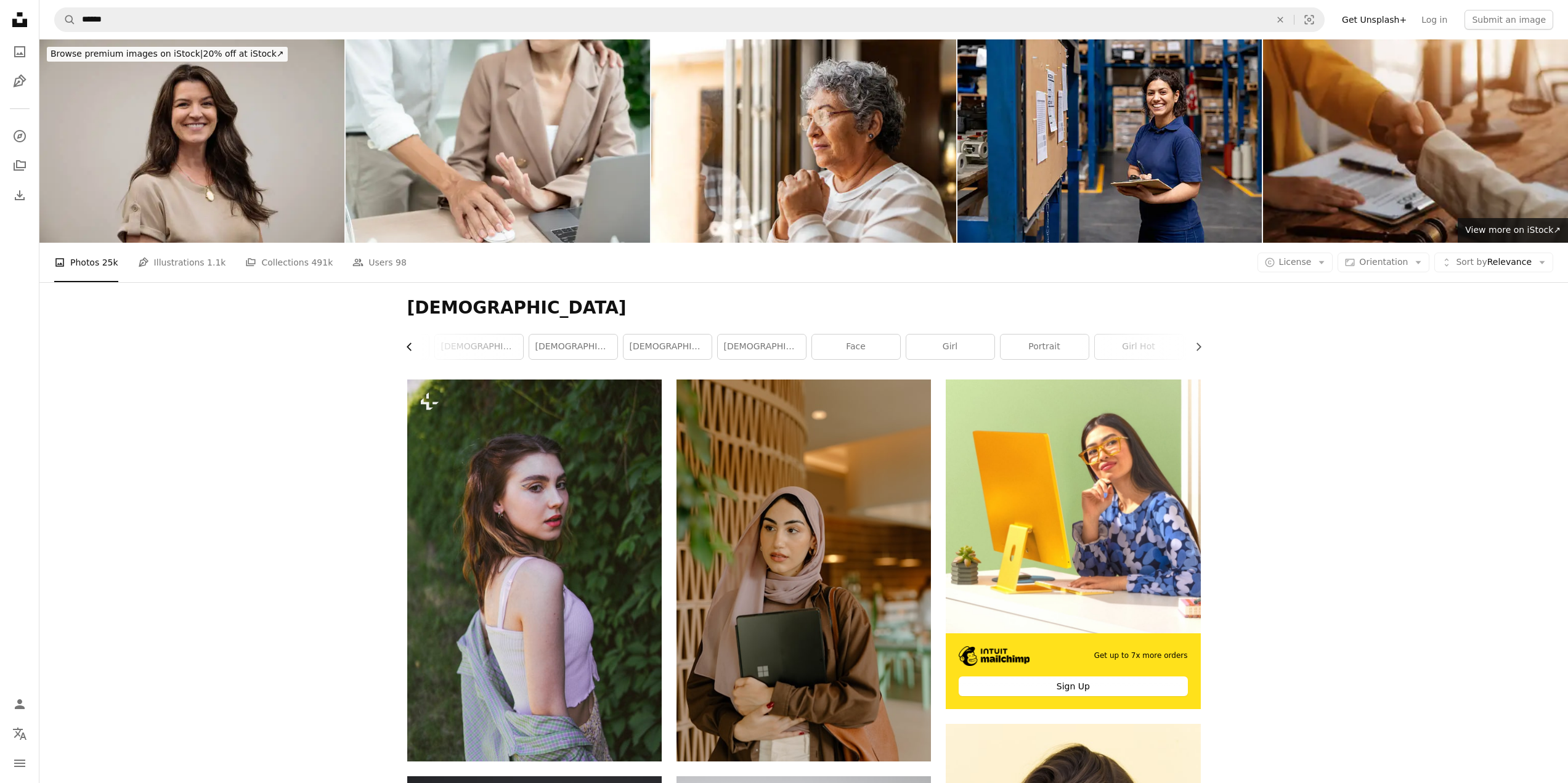
scroll to position [0, 148]
click at [411, 343] on icon "button" at bounding box center [409, 347] width 5 height 8
click at [411, 343] on link "woman" at bounding box center [452, 347] width 88 height 25
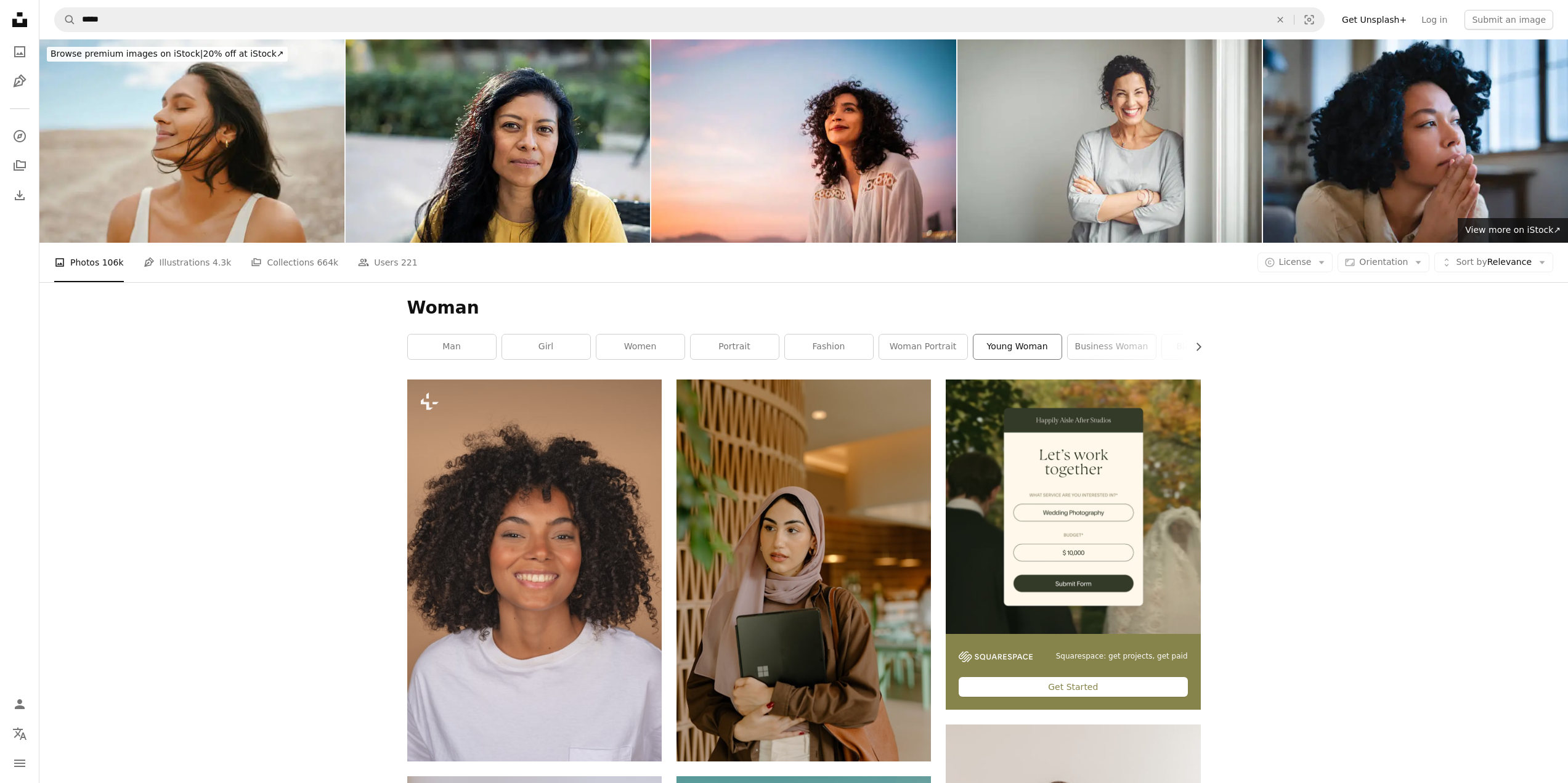
click at [987, 341] on link "young woman" at bounding box center [1017, 347] width 88 height 25
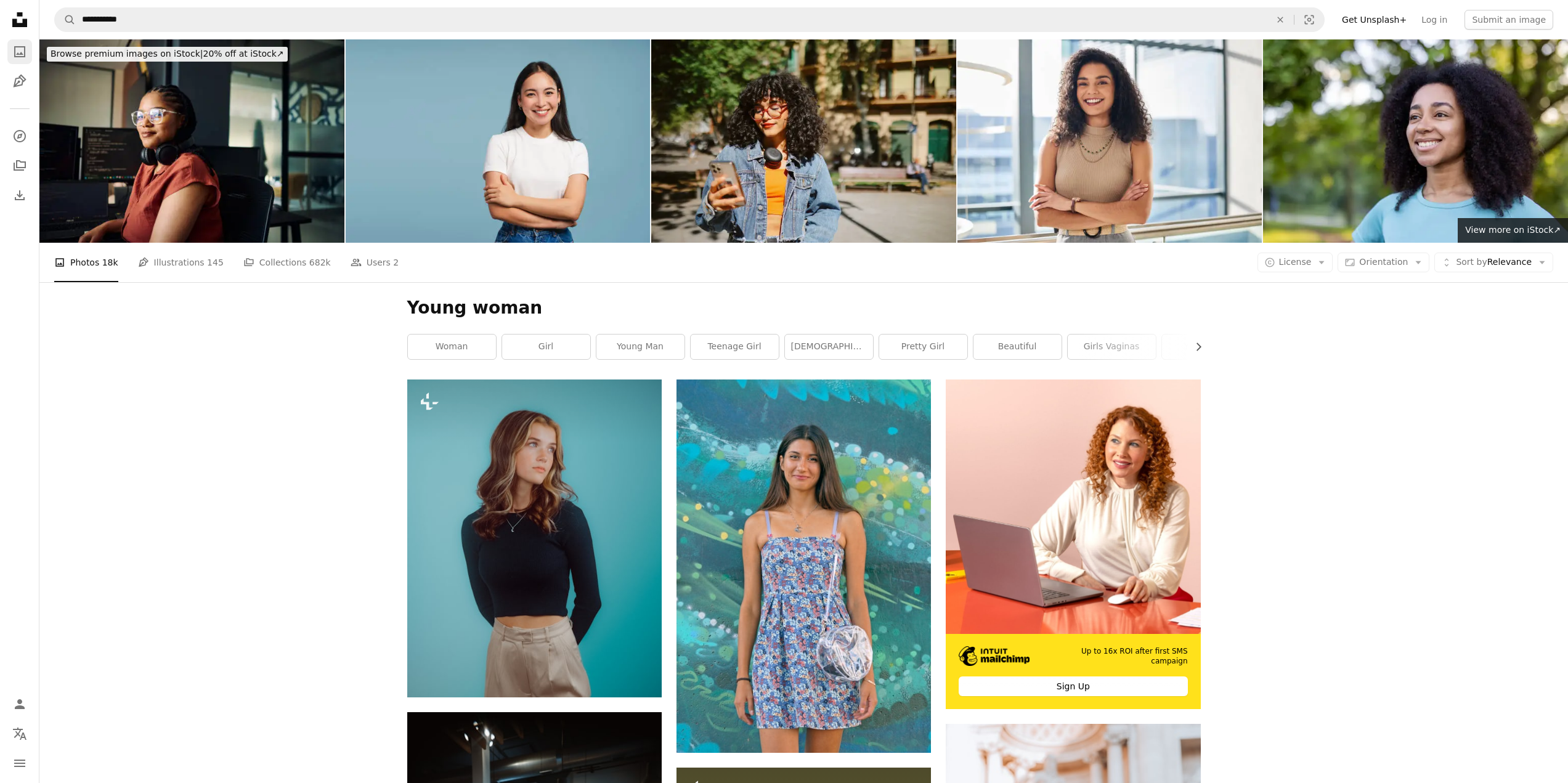
click at [22, 51] on icon "A photo" at bounding box center [19, 51] width 15 height 15
click at [17, 53] on icon "Photos" at bounding box center [19, 51] width 11 height 11
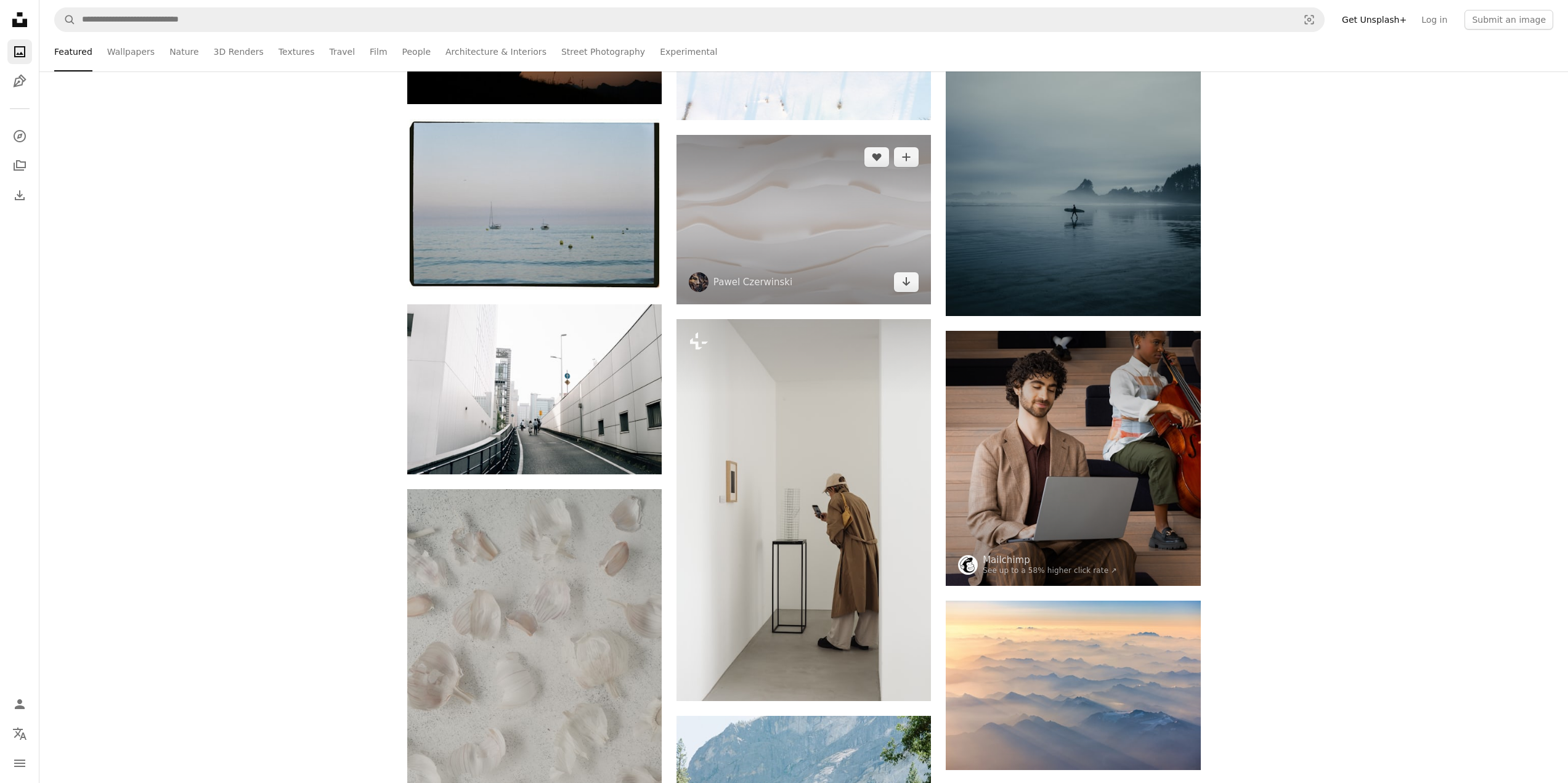
scroll to position [616, 0]
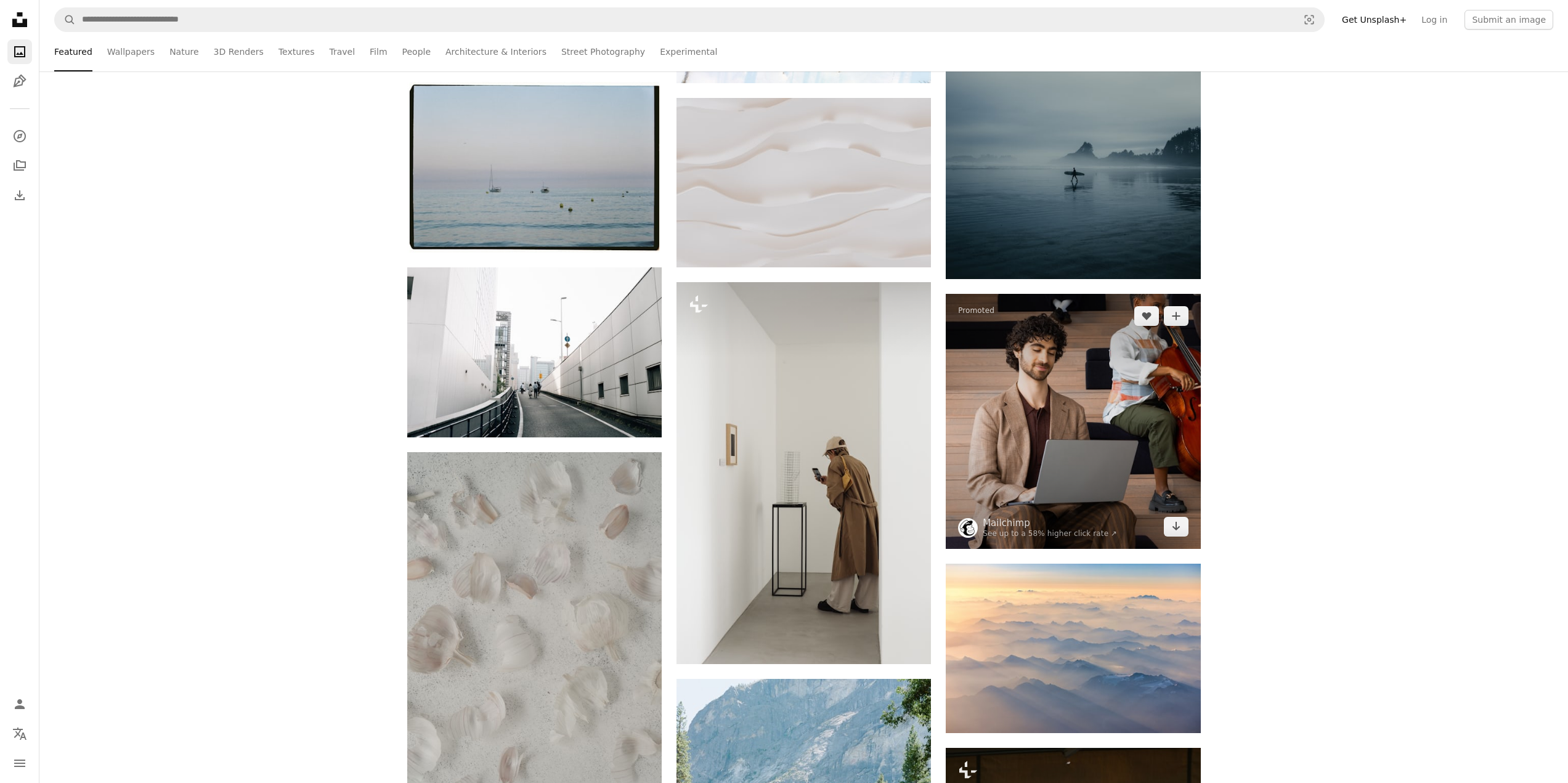
click at [1072, 397] on img at bounding box center [1072, 420] width 254 height 254
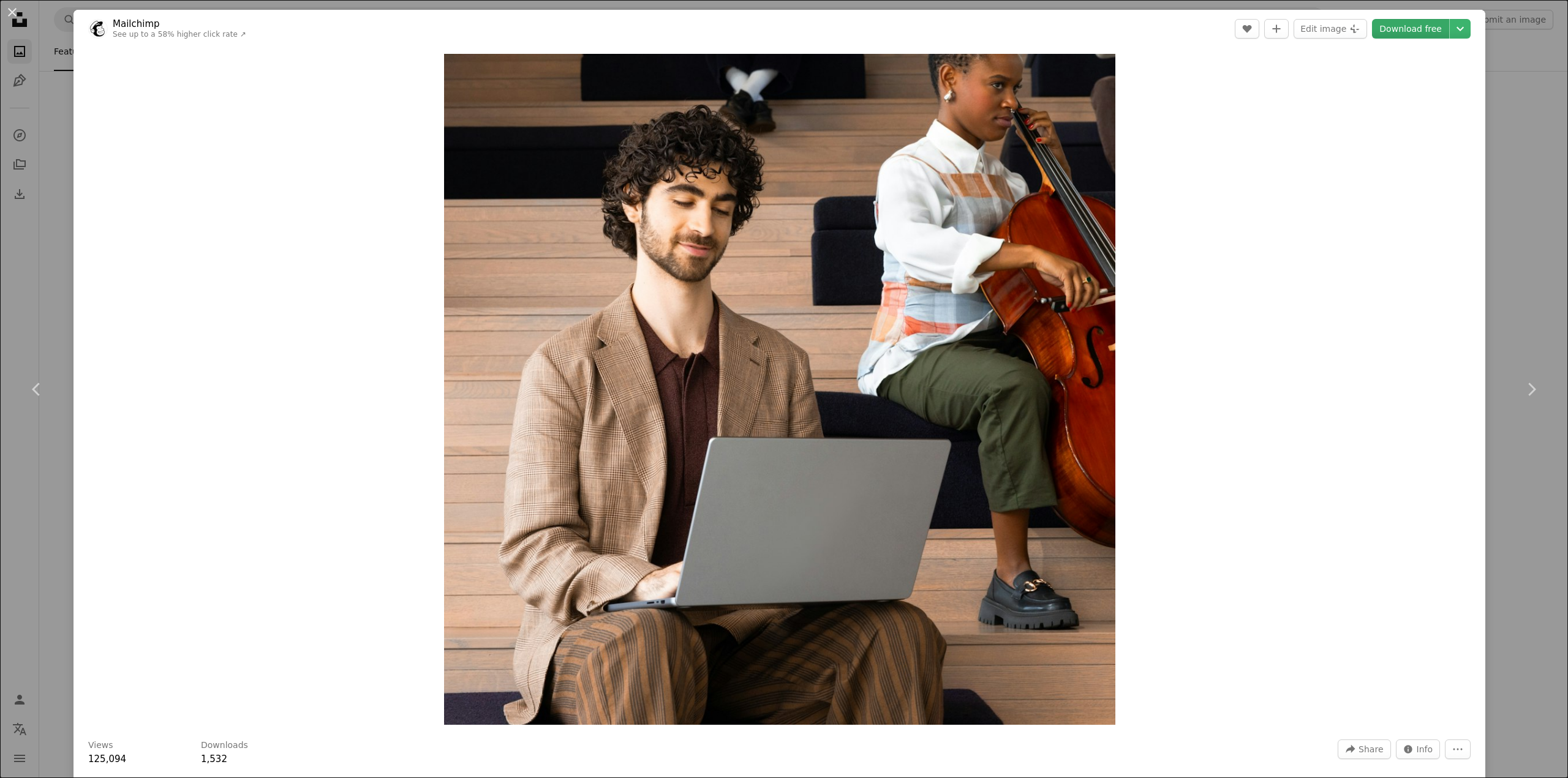
click at [1418, 29] on link "Download free" at bounding box center [1410, 29] width 77 height 20
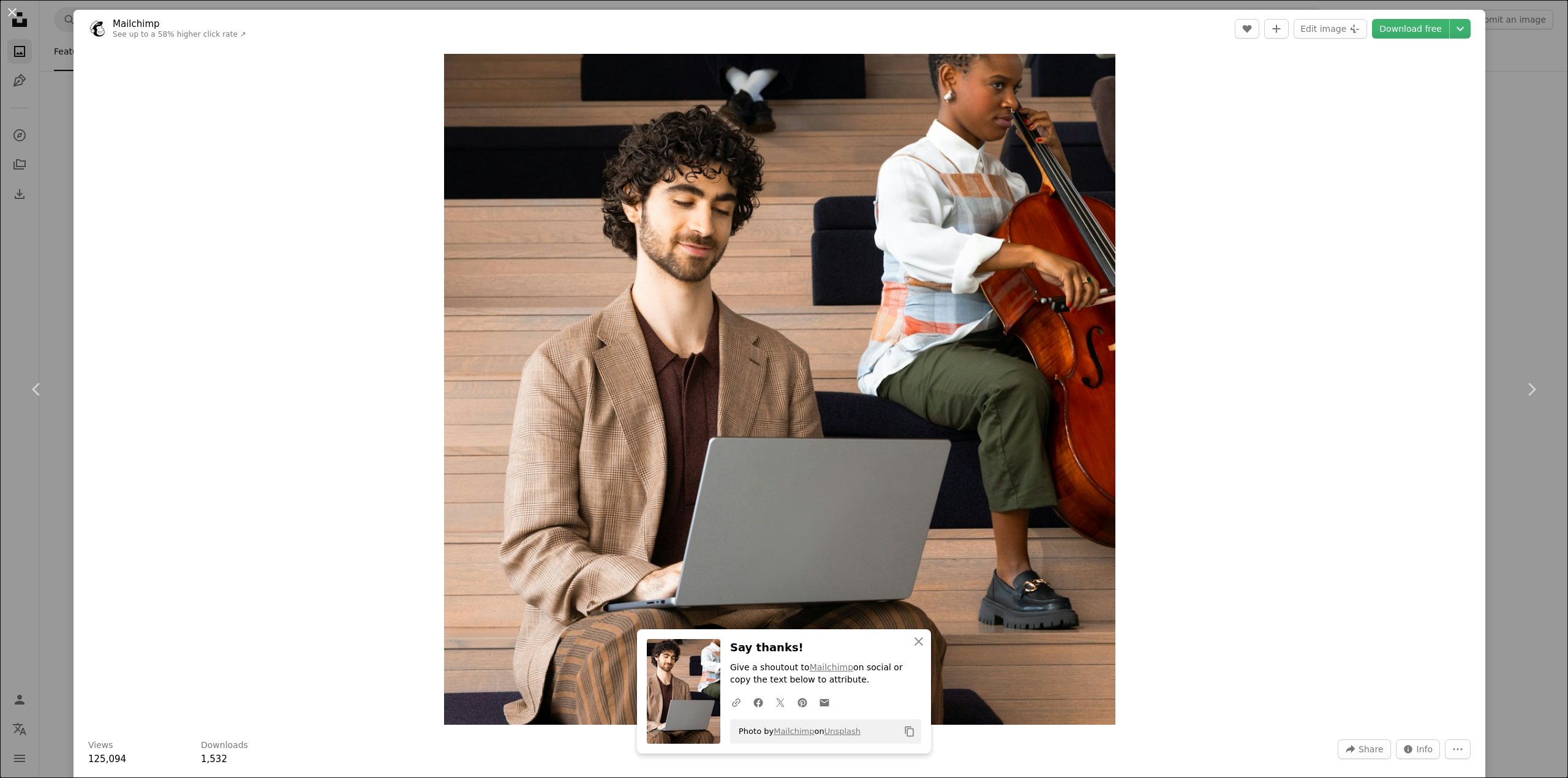
drag, startPoint x: 35, startPoint y: 278, endPoint x: 9, endPoint y: 273, distance: 26.5
click at [9, 273] on div "An X shape Chevron left Chevron right An X shape Close Say thanks! Give a shout…" at bounding box center [784, 389] width 1568 height 778
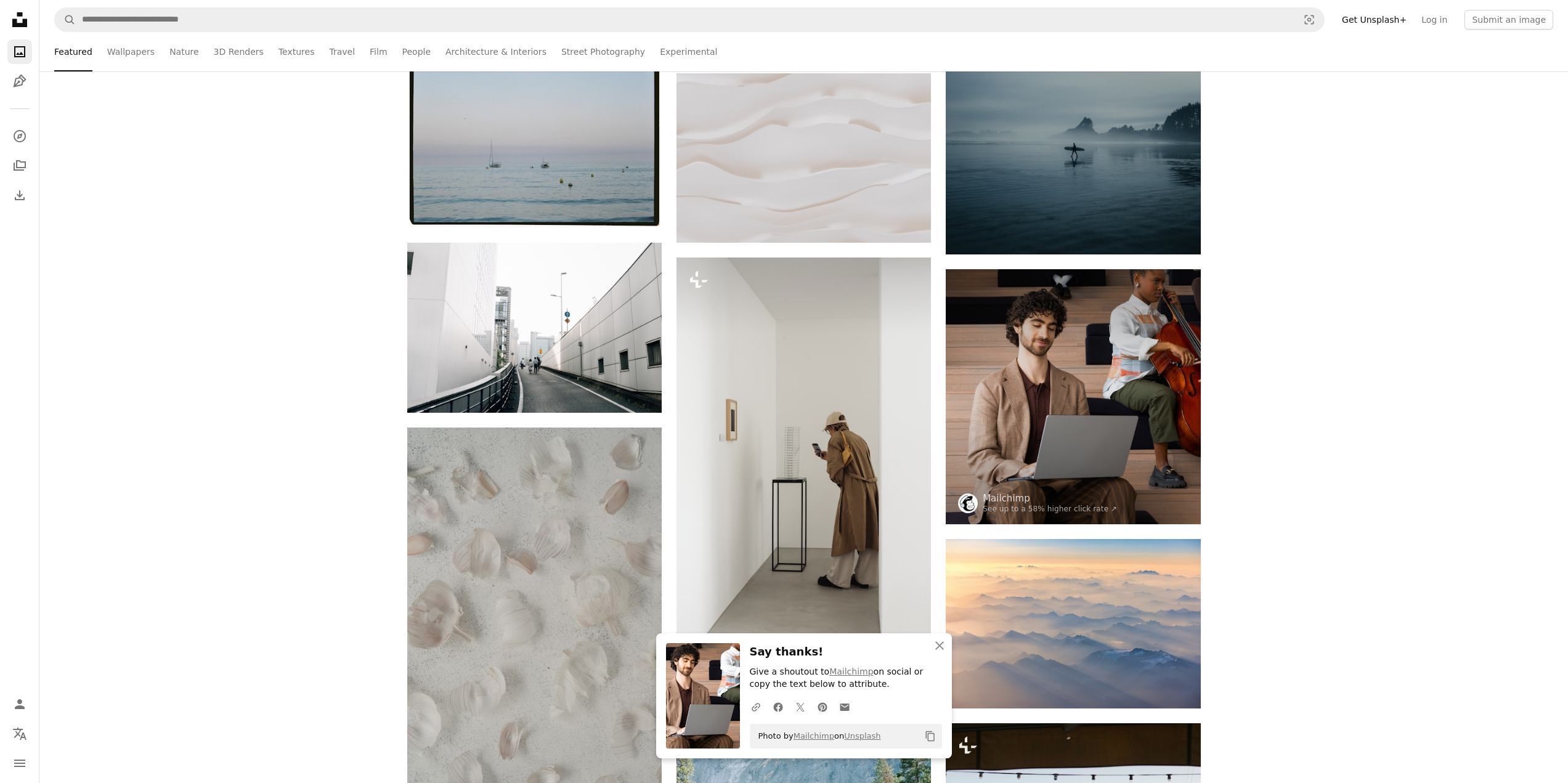
scroll to position [555, 0]
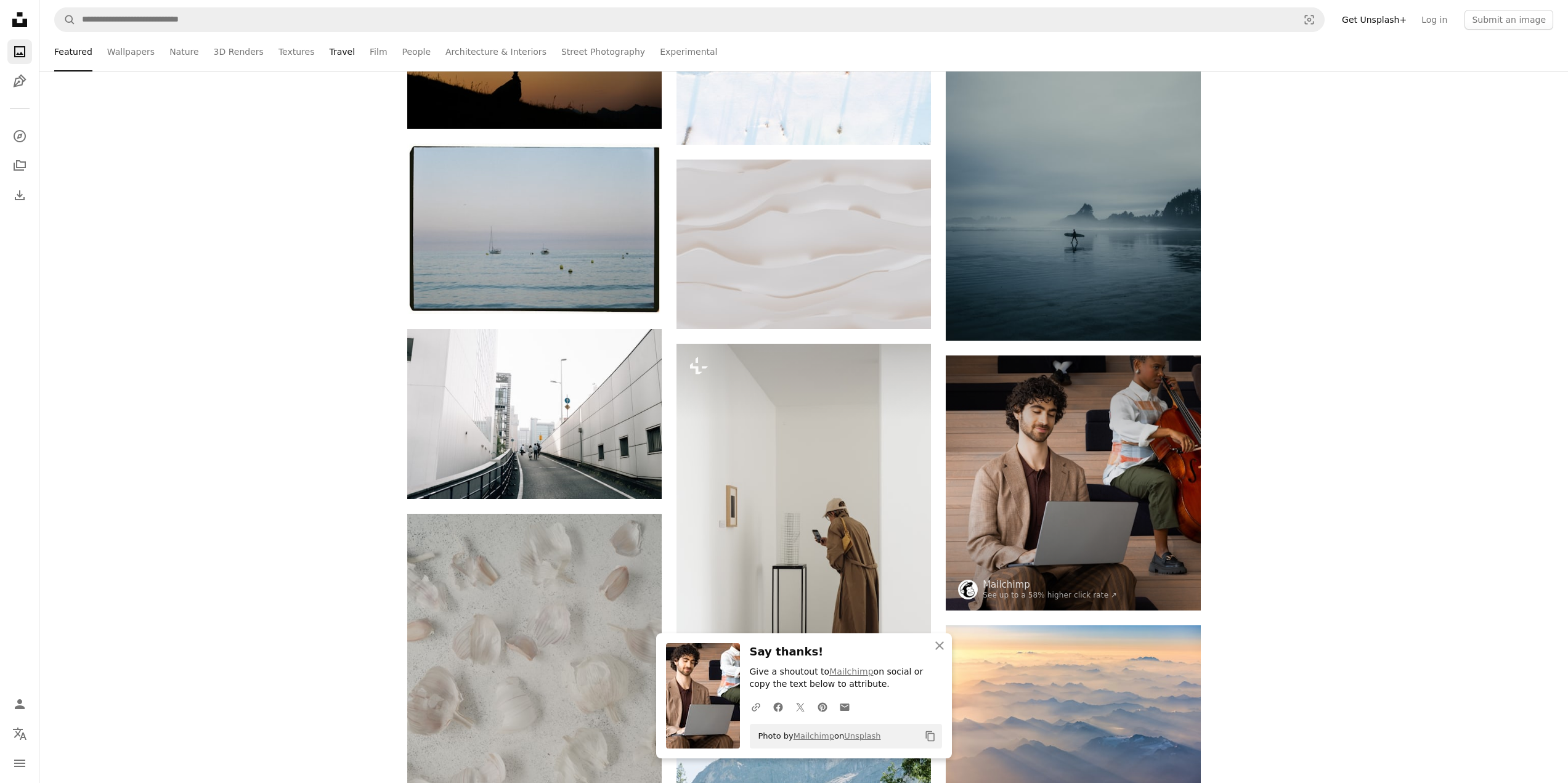
click at [329, 54] on link "Travel" at bounding box center [342, 51] width 26 height 39
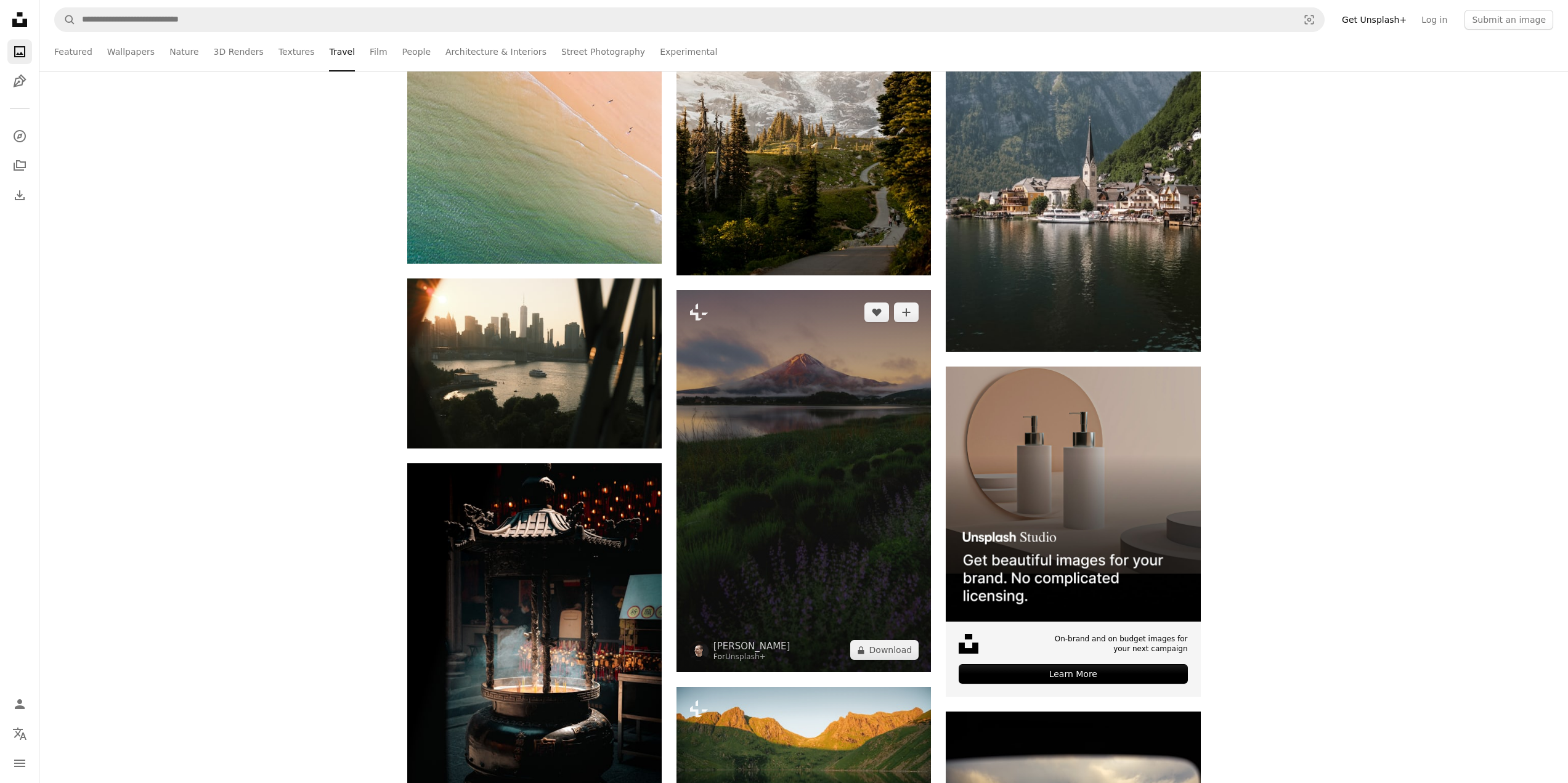
scroll to position [4436, 0]
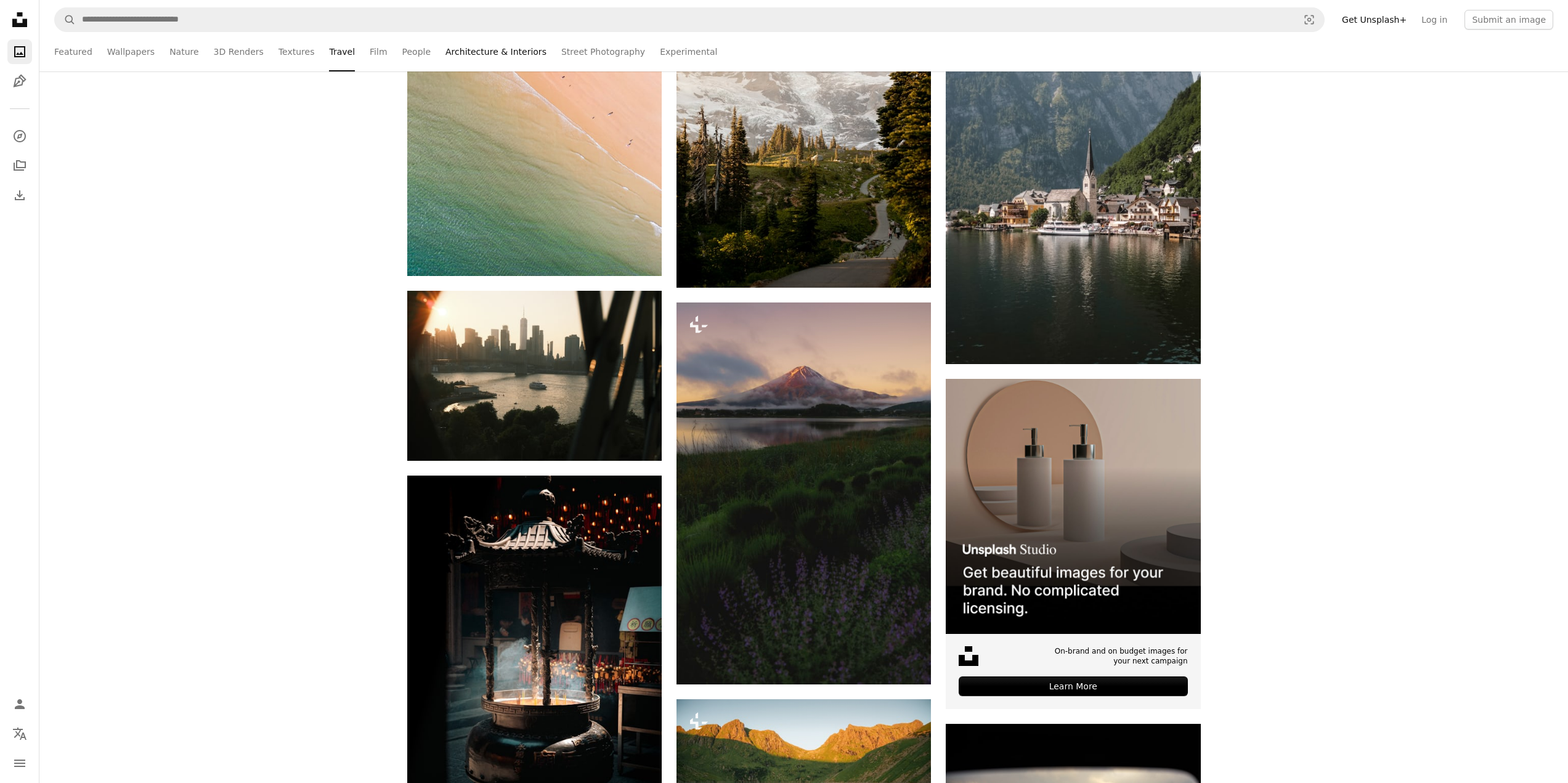
click at [451, 52] on link "Architecture & Interiors" at bounding box center [496, 51] width 101 height 39
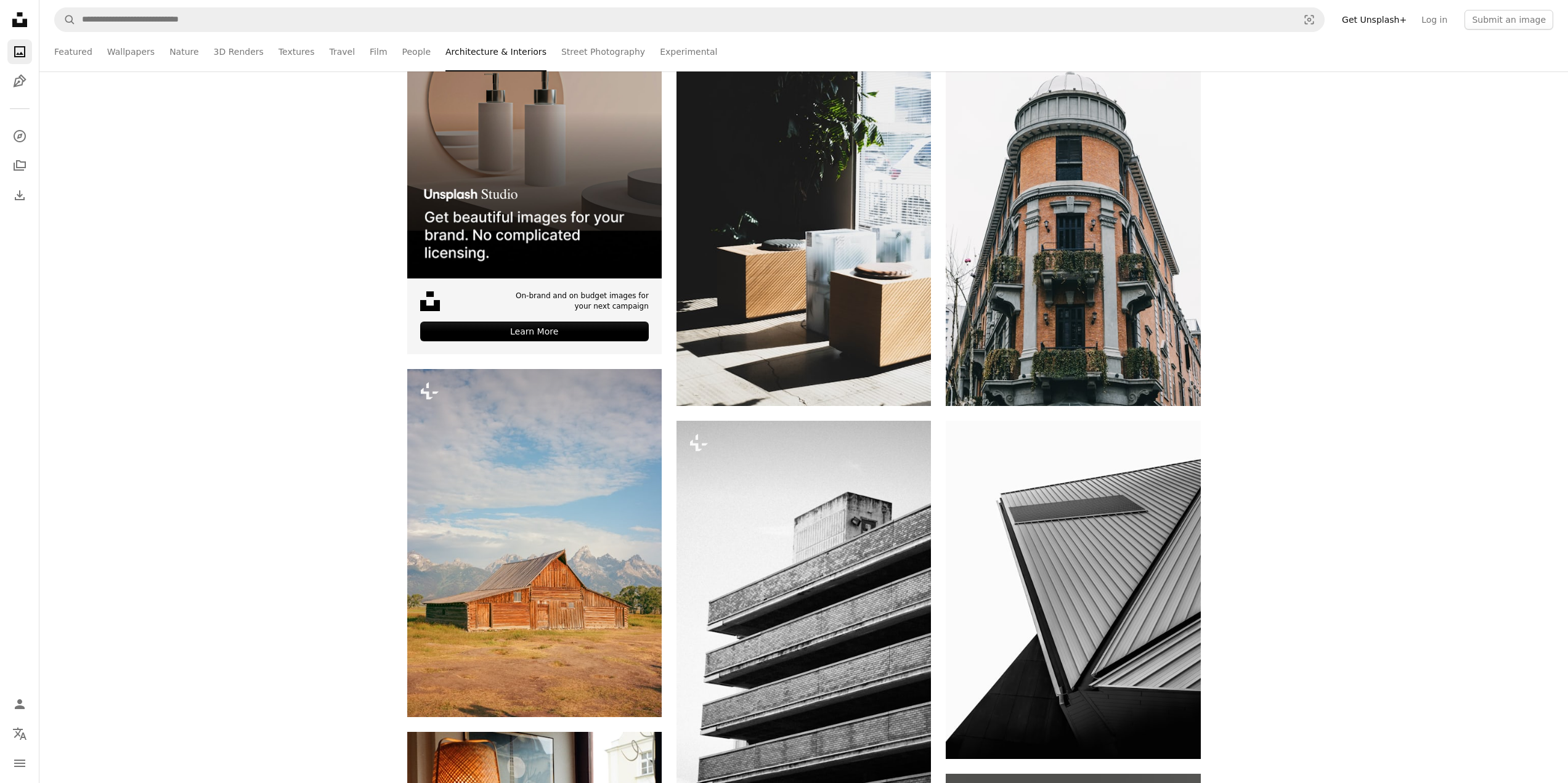
scroll to position [308, 0]
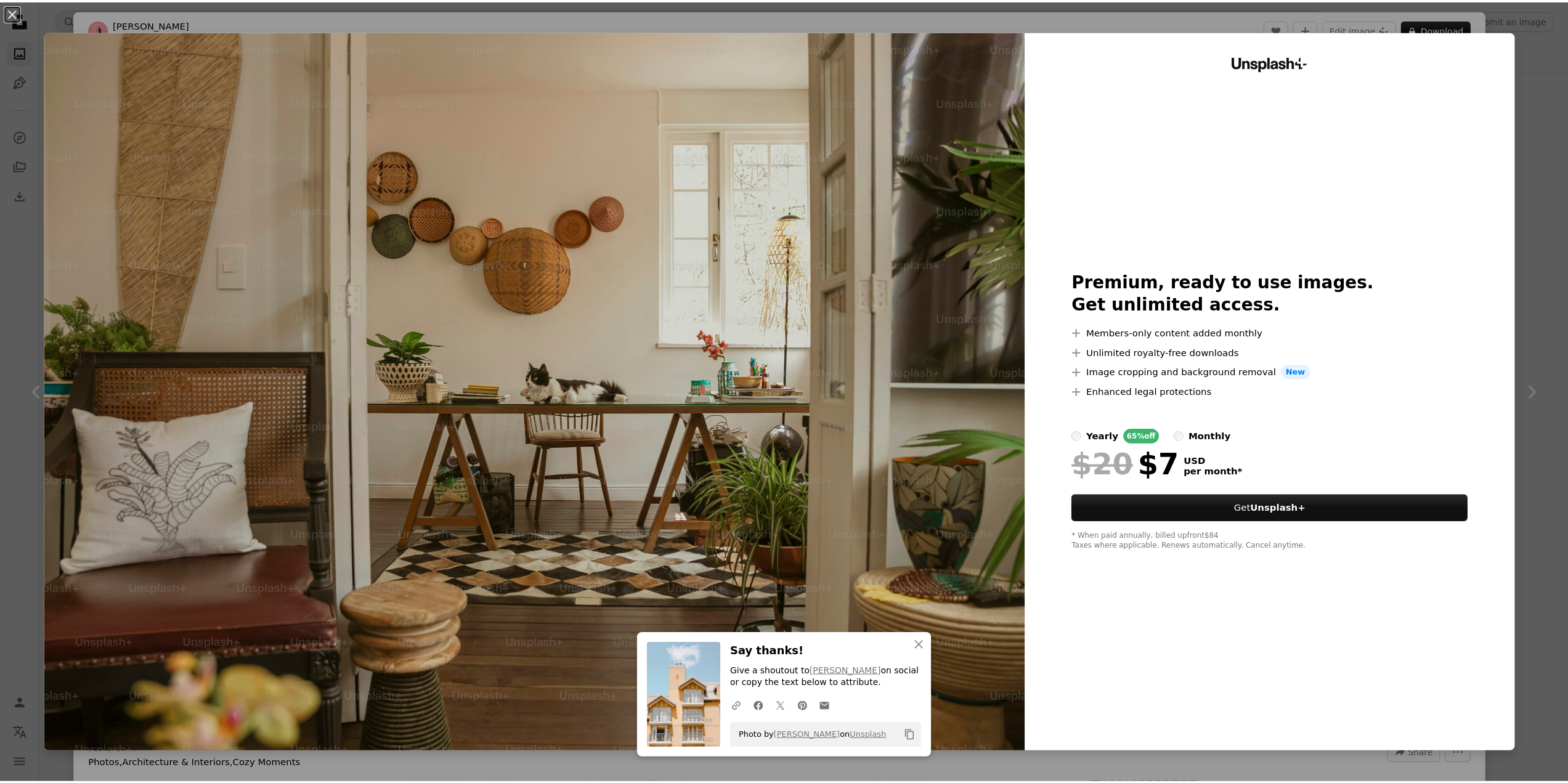
scroll to position [8071, 0]
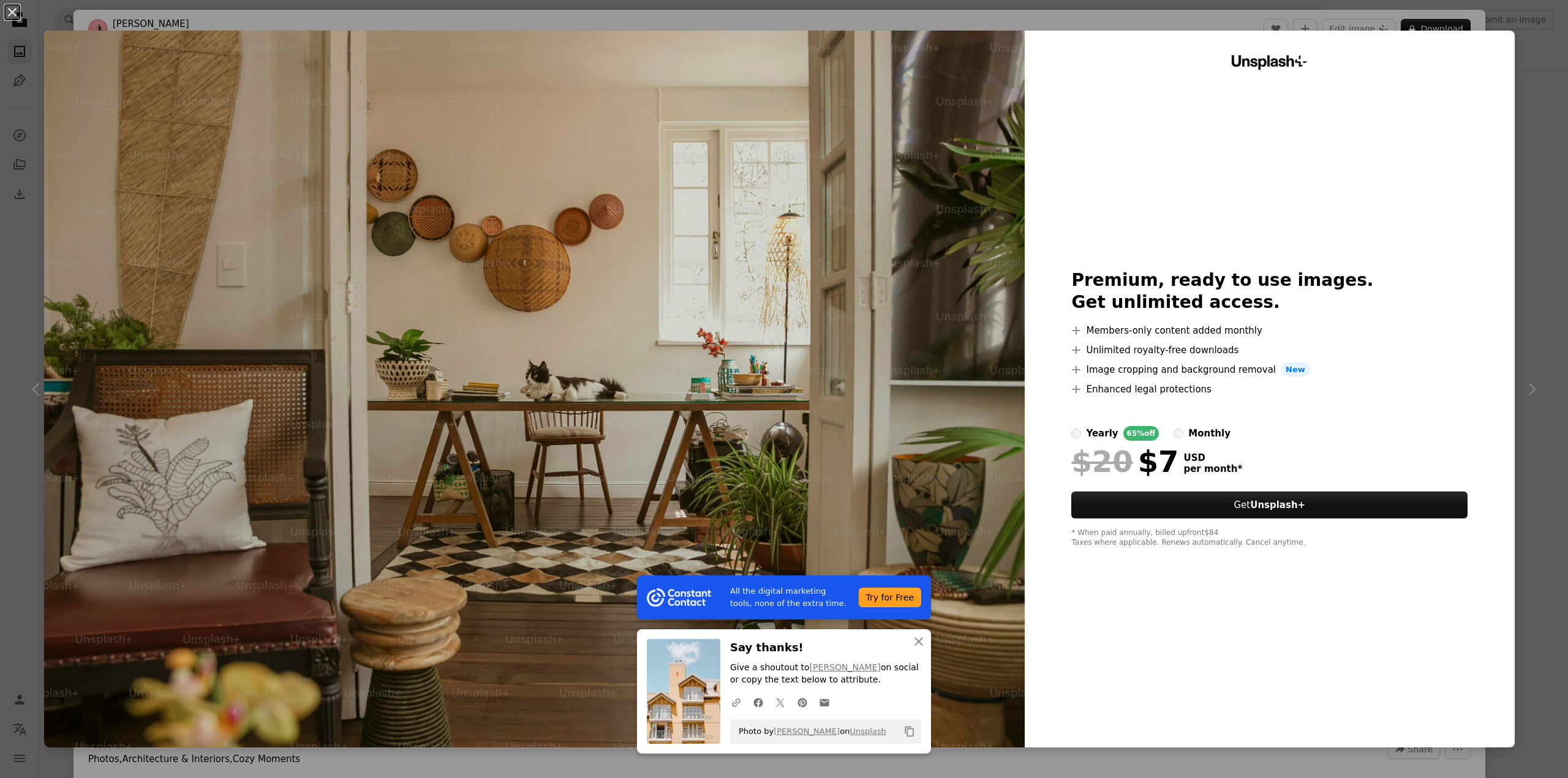
click at [1521, 135] on div "An X shape All the digital marketing tools, none of the extra time. Try for Fre…" at bounding box center [784, 389] width 1568 height 778
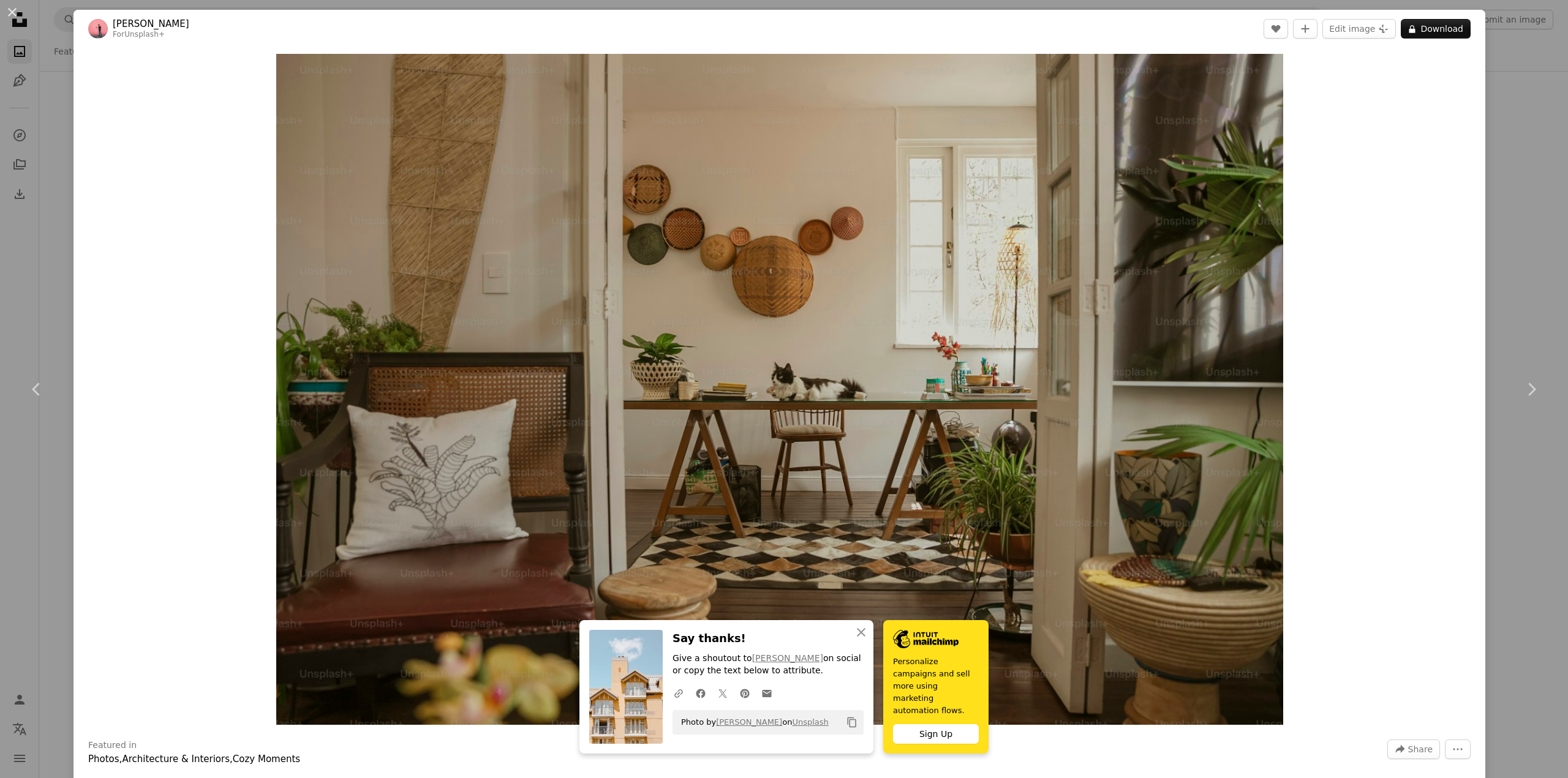
click at [1521, 135] on div "An X shape Chevron left Chevron right An X shape Close Say thanks! Give a shout…" at bounding box center [784, 389] width 1568 height 778
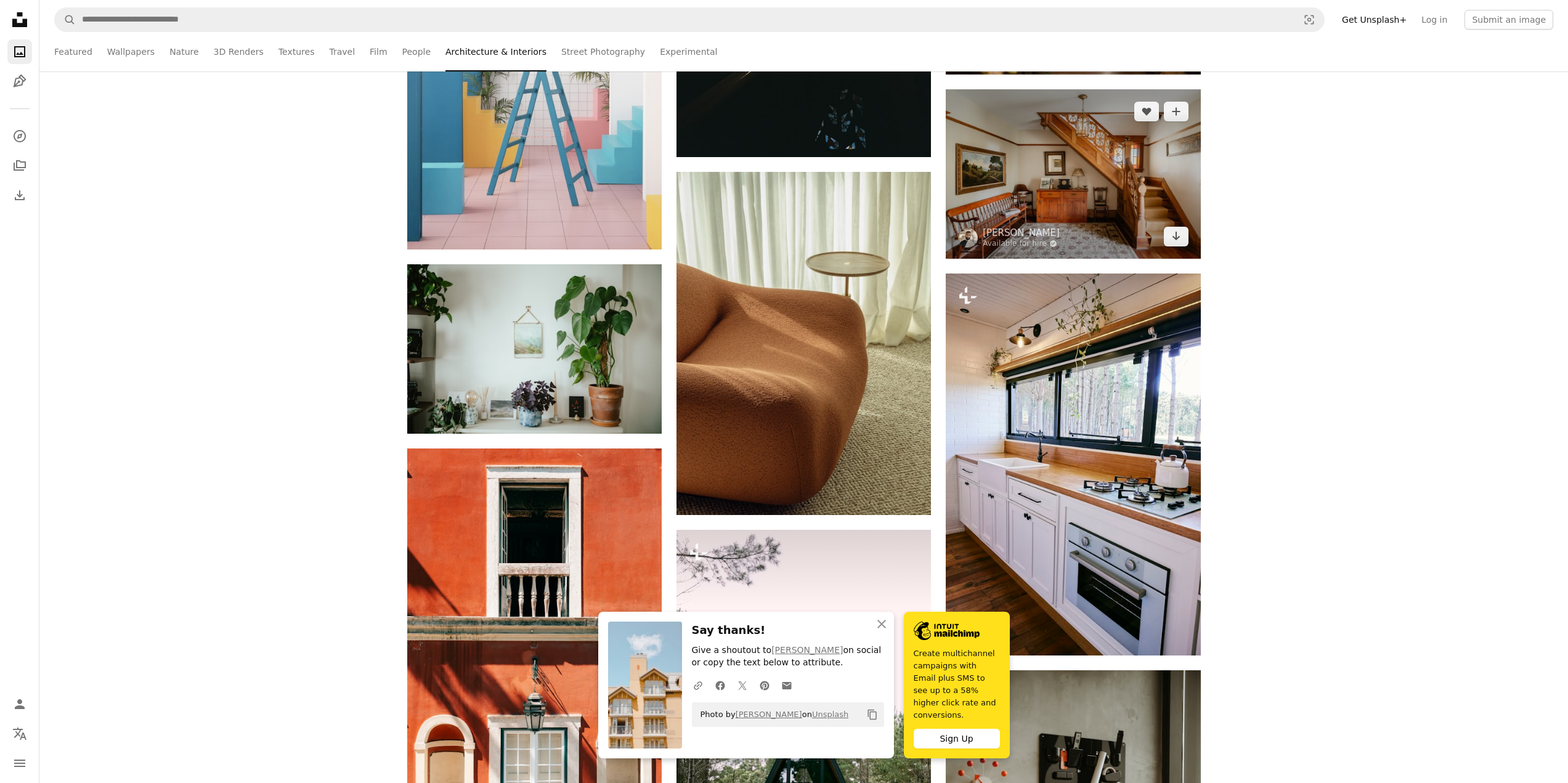
scroll to position [8379, 0]
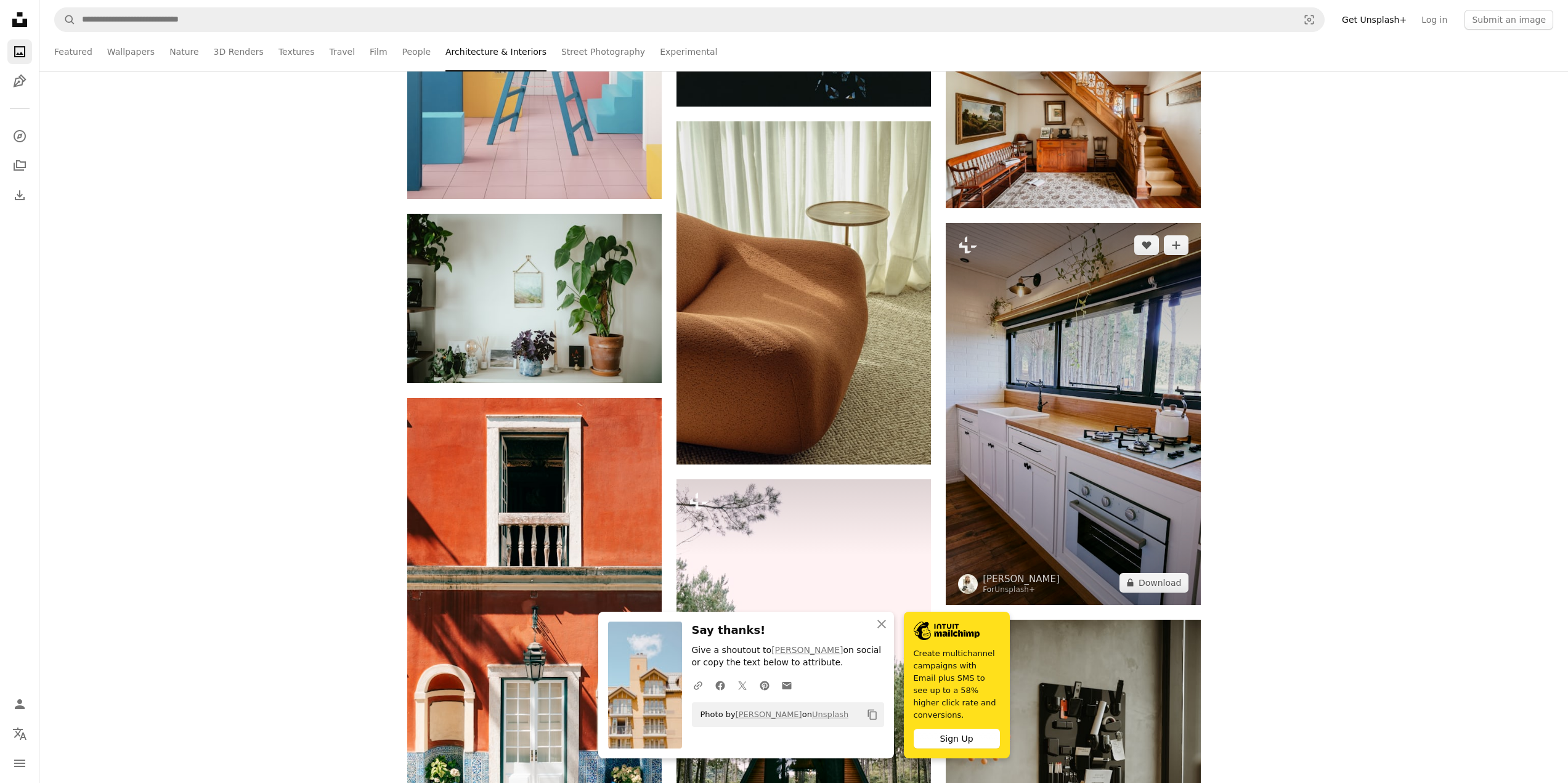
click at [1036, 372] on img at bounding box center [1072, 413] width 254 height 382
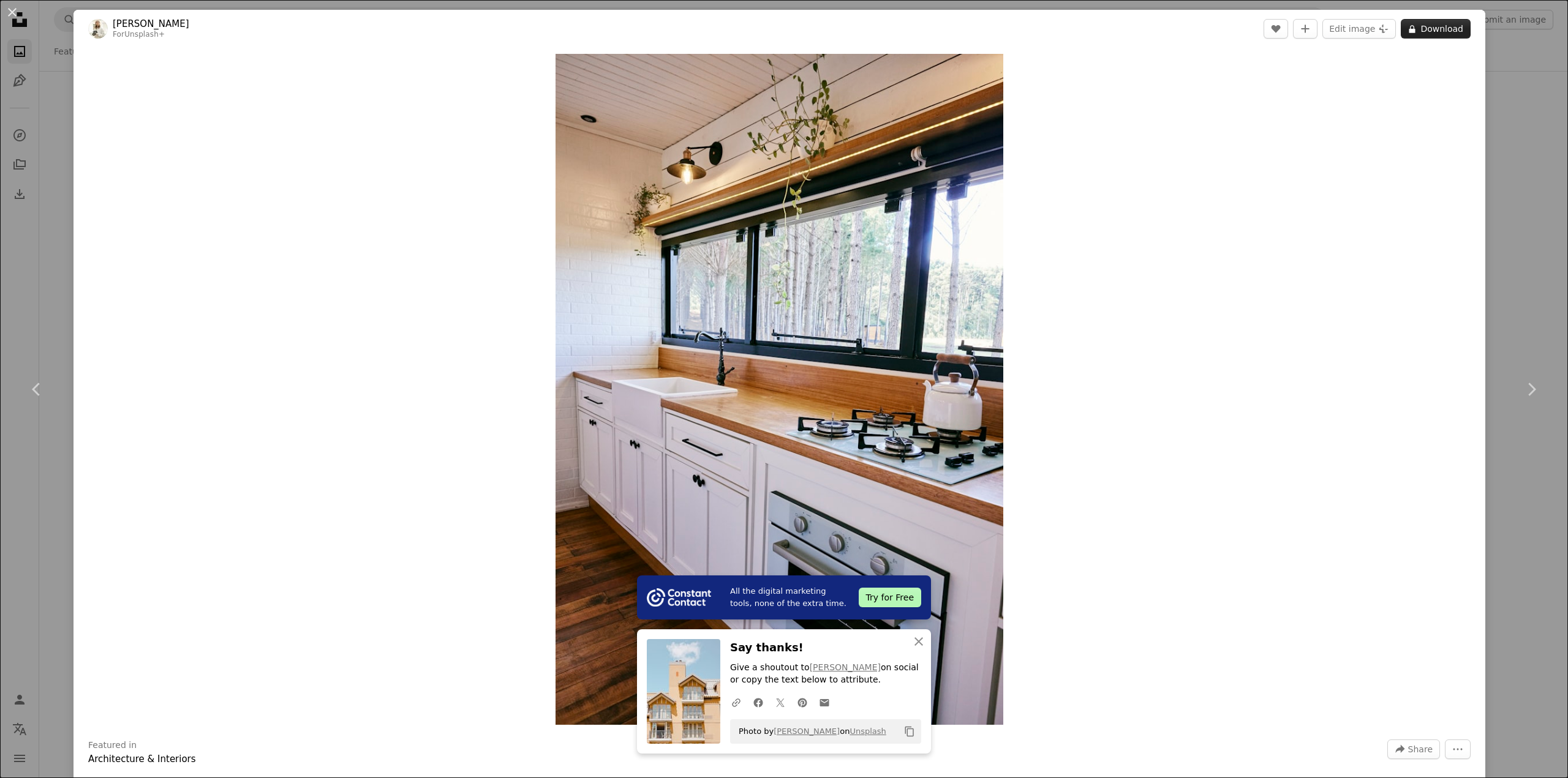
click at [1420, 25] on button "A lock Download" at bounding box center [1435, 29] width 70 height 20
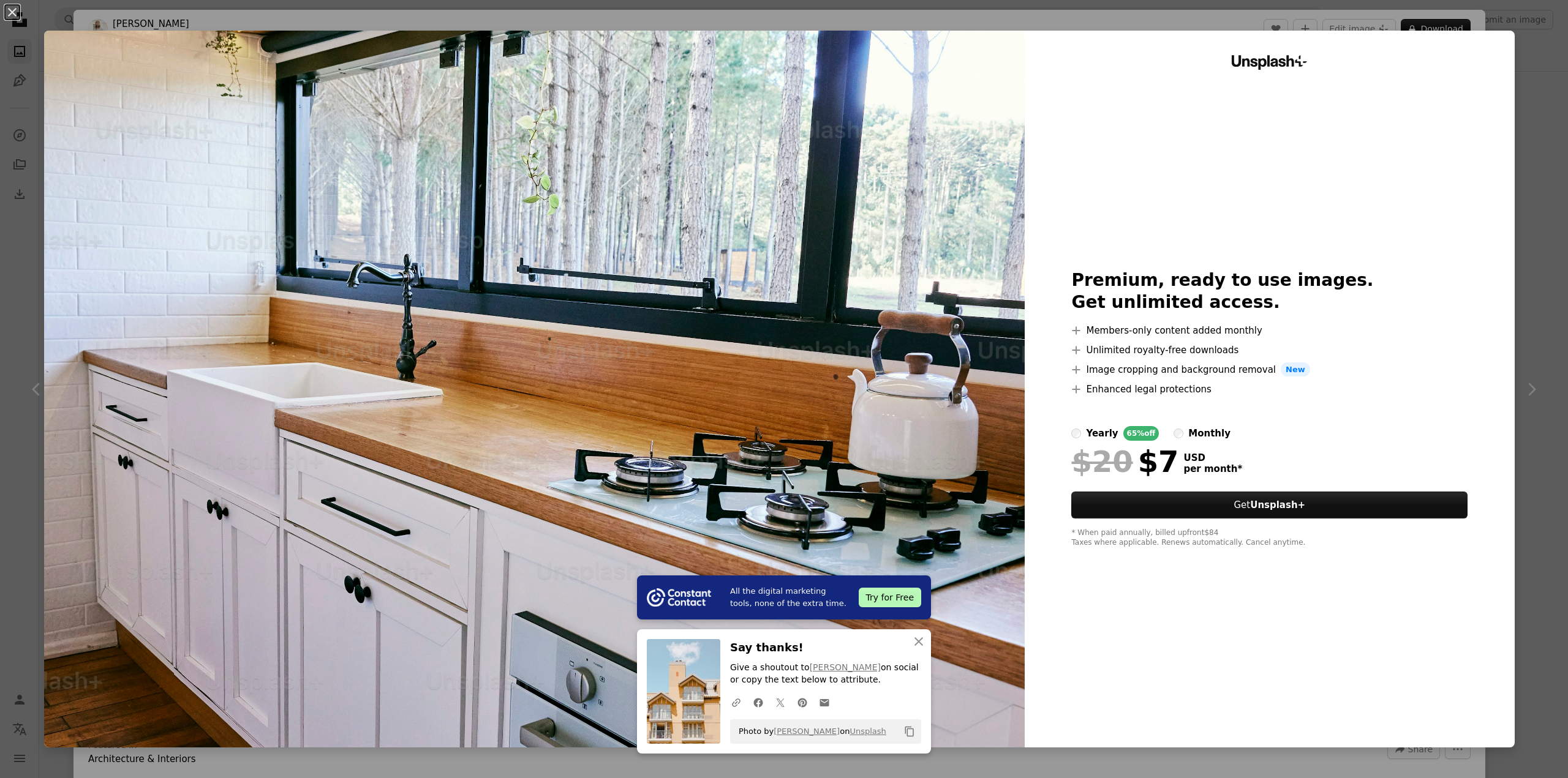
click at [1533, 103] on div "An X shape All the digital marketing tools, none of the extra time. Try for Fre…" at bounding box center [784, 389] width 1568 height 778
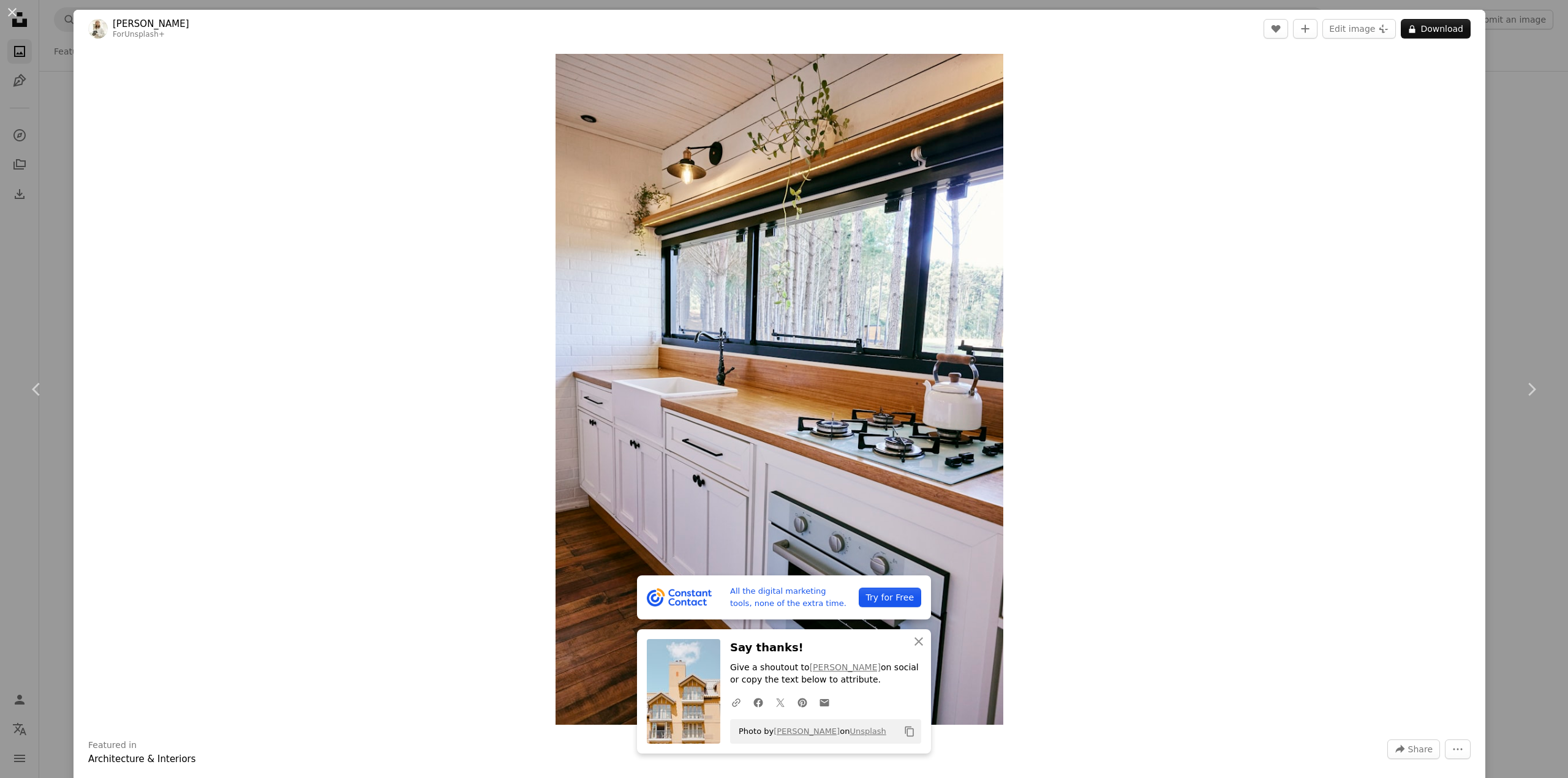
click at [1533, 103] on div "An X shape Chevron left Chevron right All the digital marketing tools, none of …" at bounding box center [784, 389] width 1568 height 778
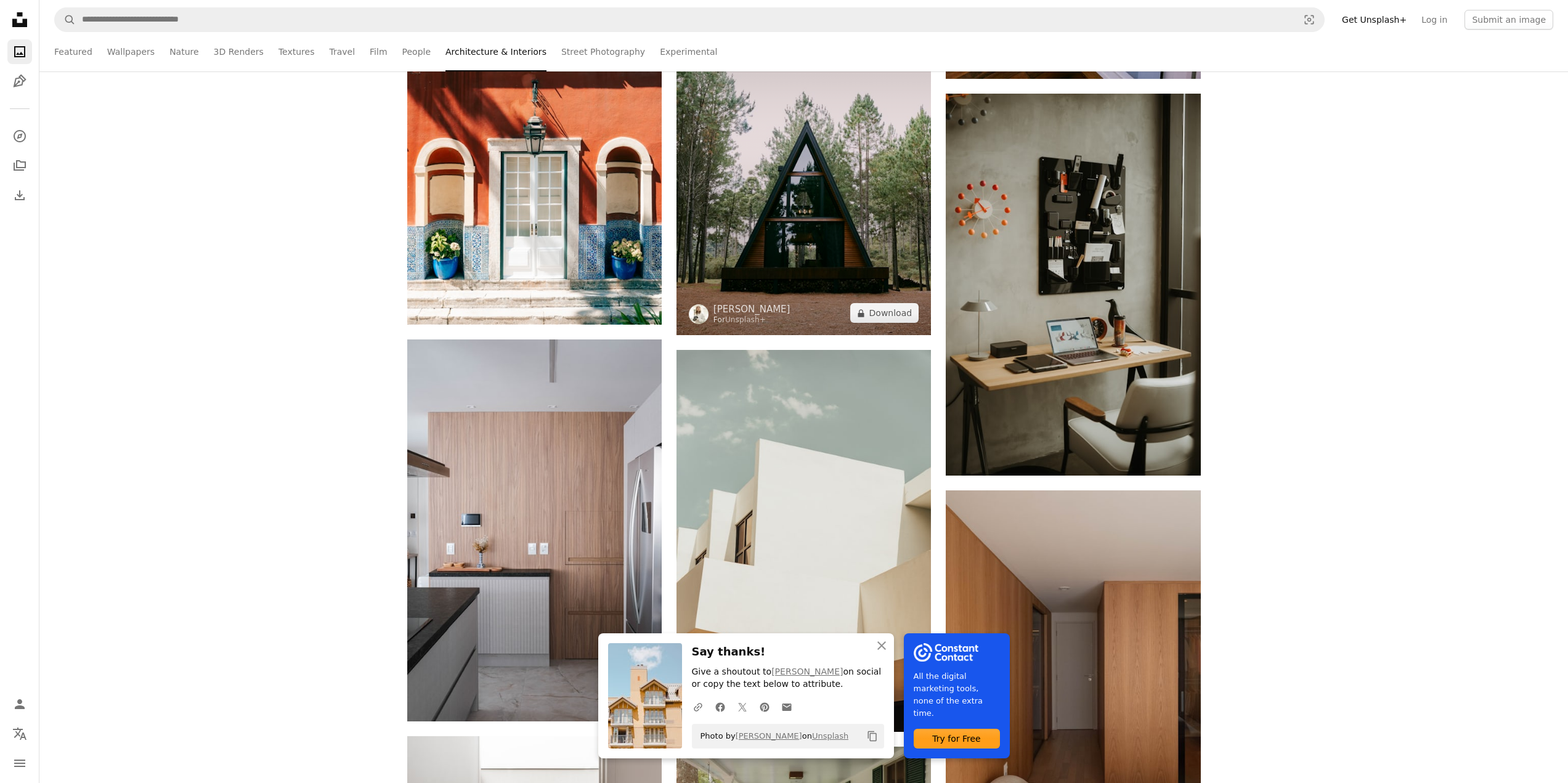
scroll to position [8933, 0]
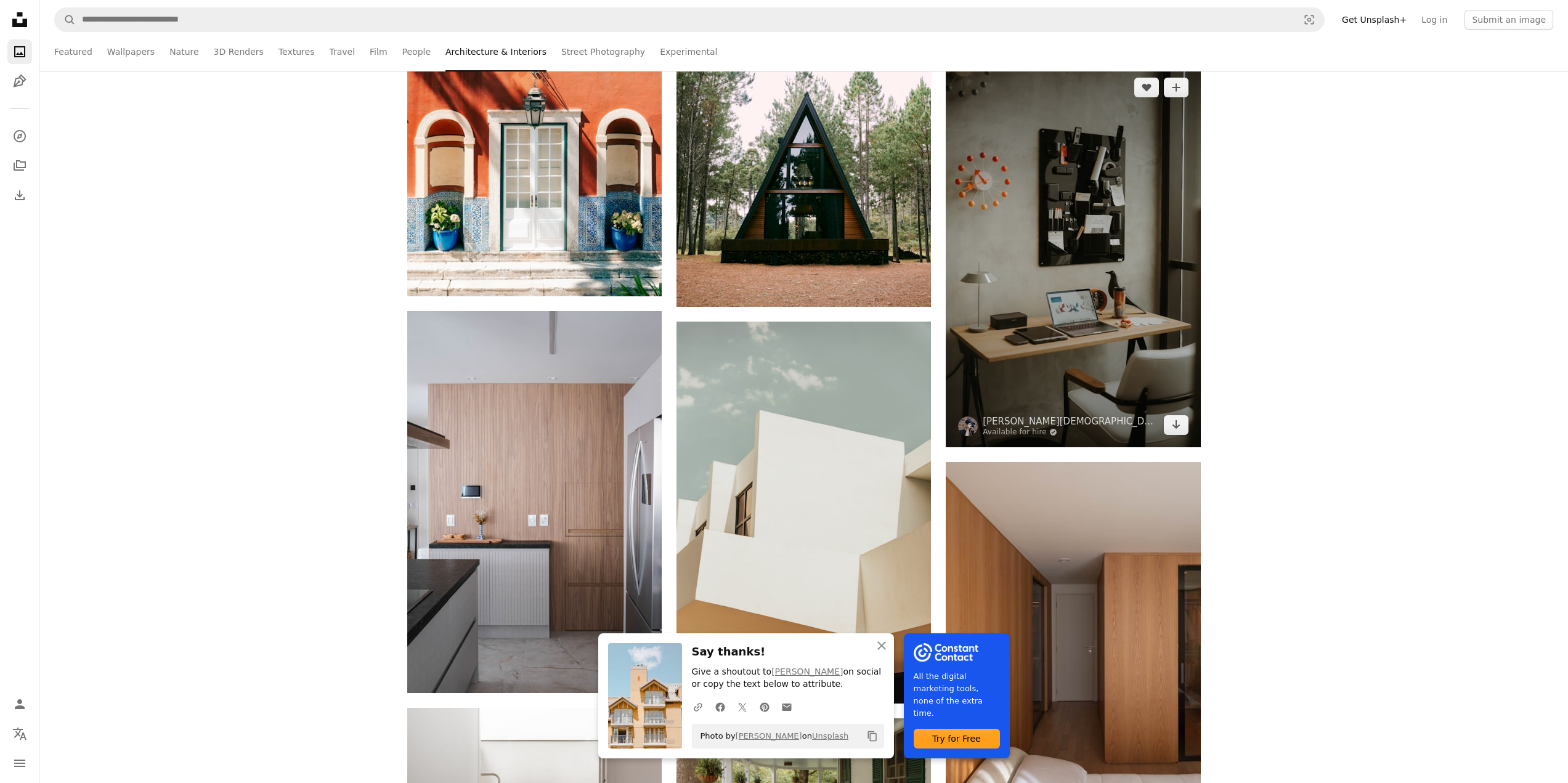
click at [1087, 231] on img at bounding box center [1072, 256] width 254 height 382
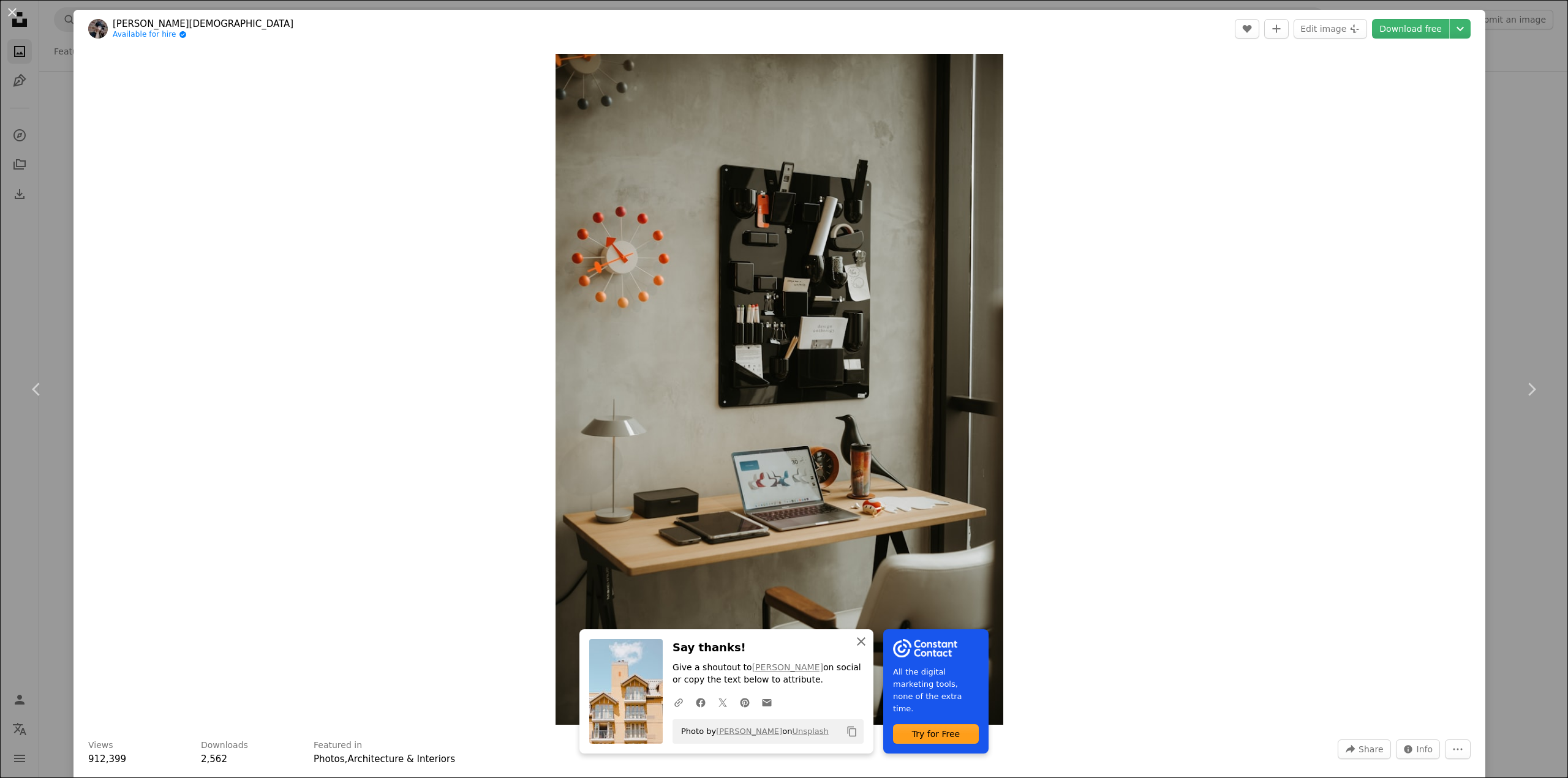
click at [857, 639] on icon "An X shape" at bounding box center [861, 641] width 15 height 15
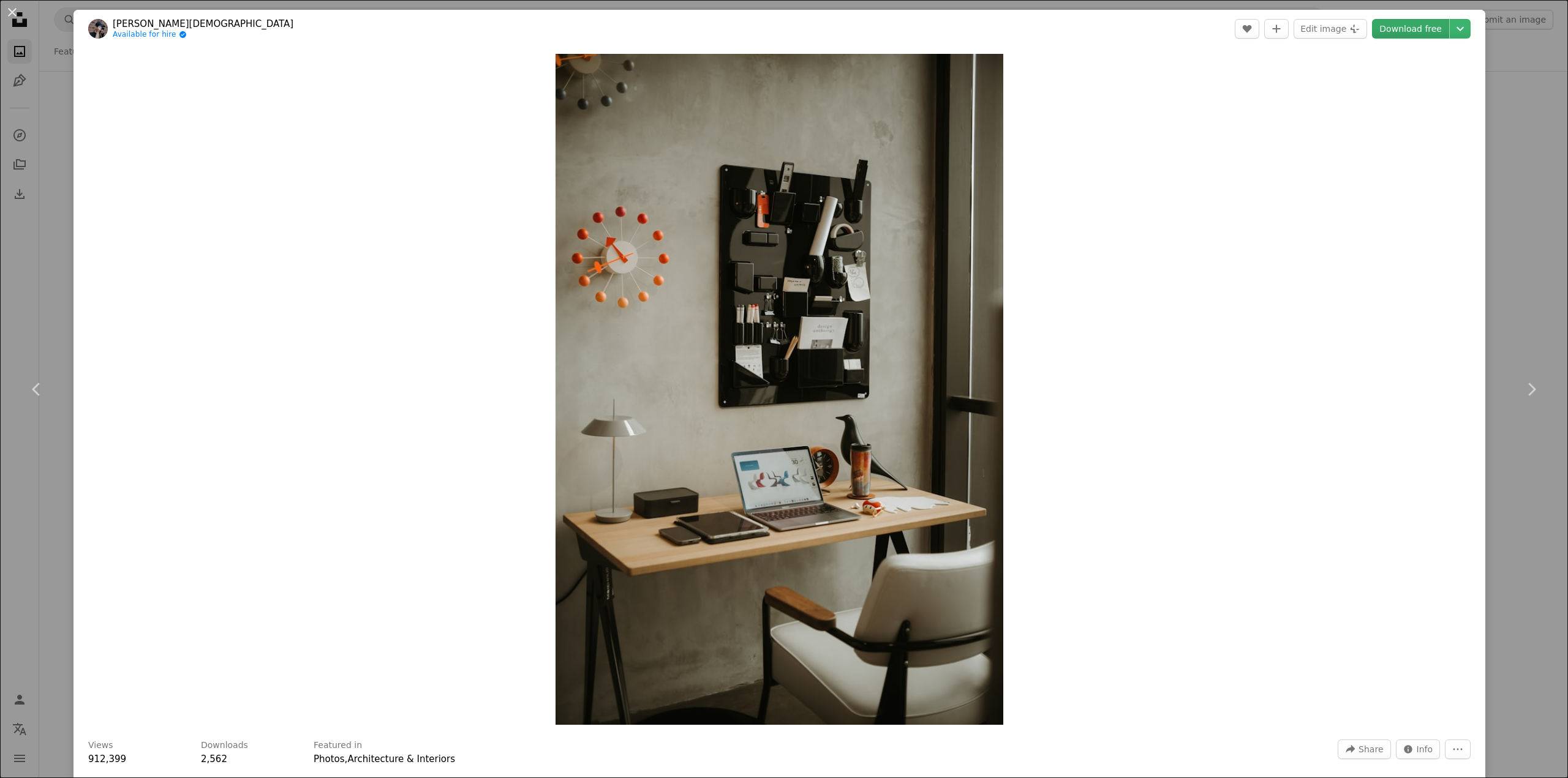
click at [1406, 28] on link "Download free" at bounding box center [1410, 29] width 77 height 20
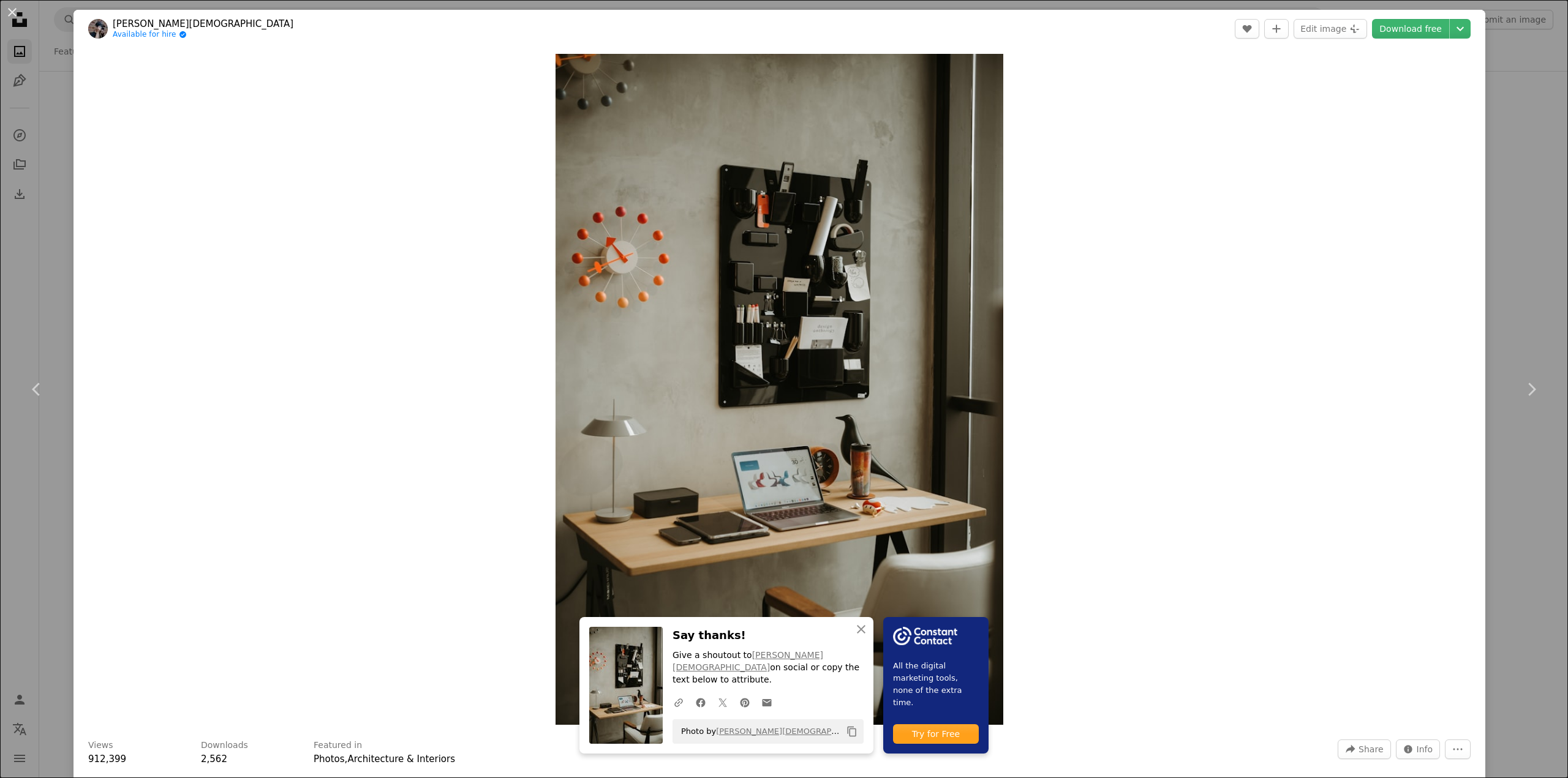
click at [24, 290] on div "An X shape Chevron left Chevron right An X shape Close Say thanks! Give a shout…" at bounding box center [784, 389] width 1568 height 778
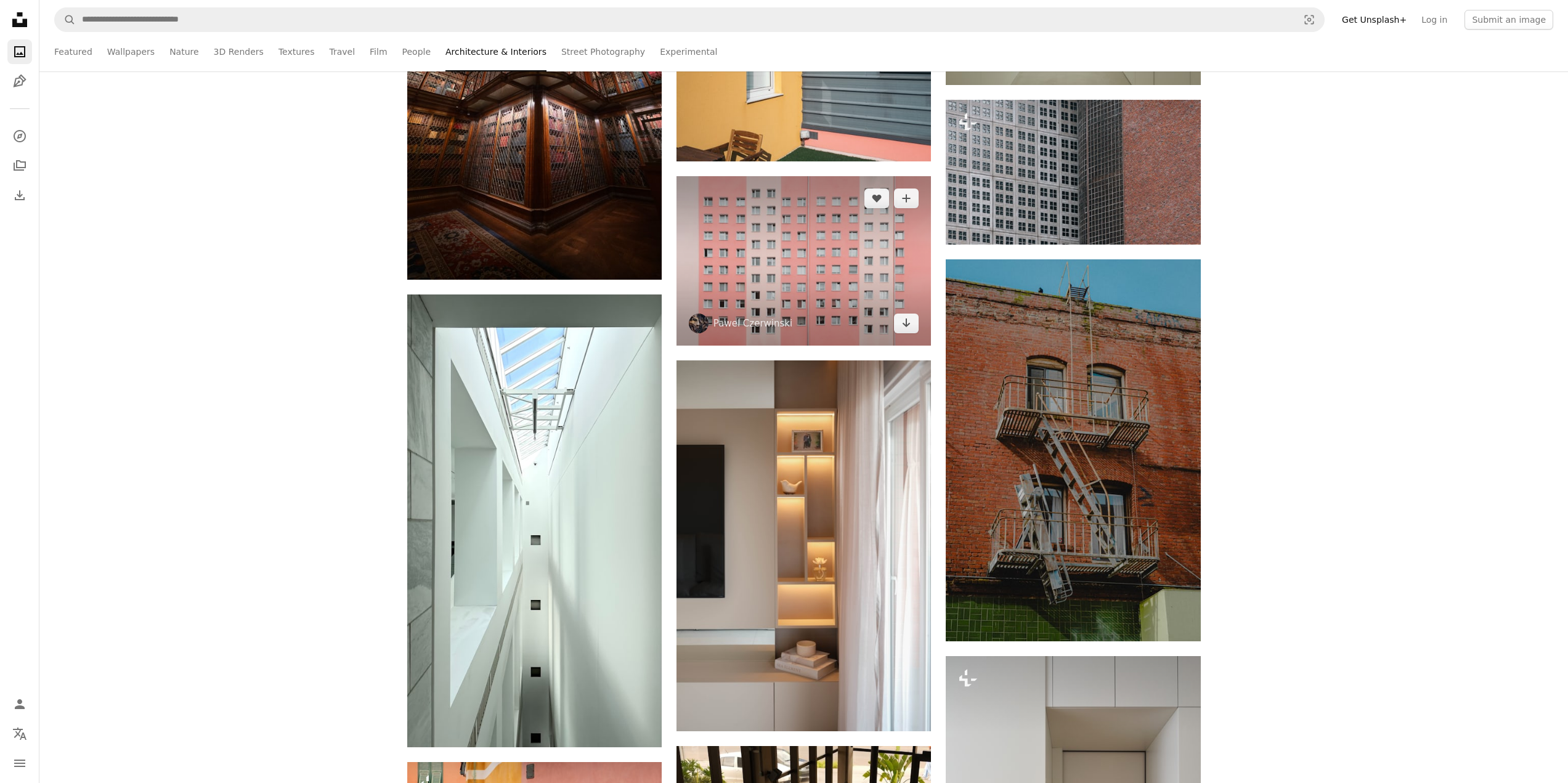
scroll to position [22672, 0]
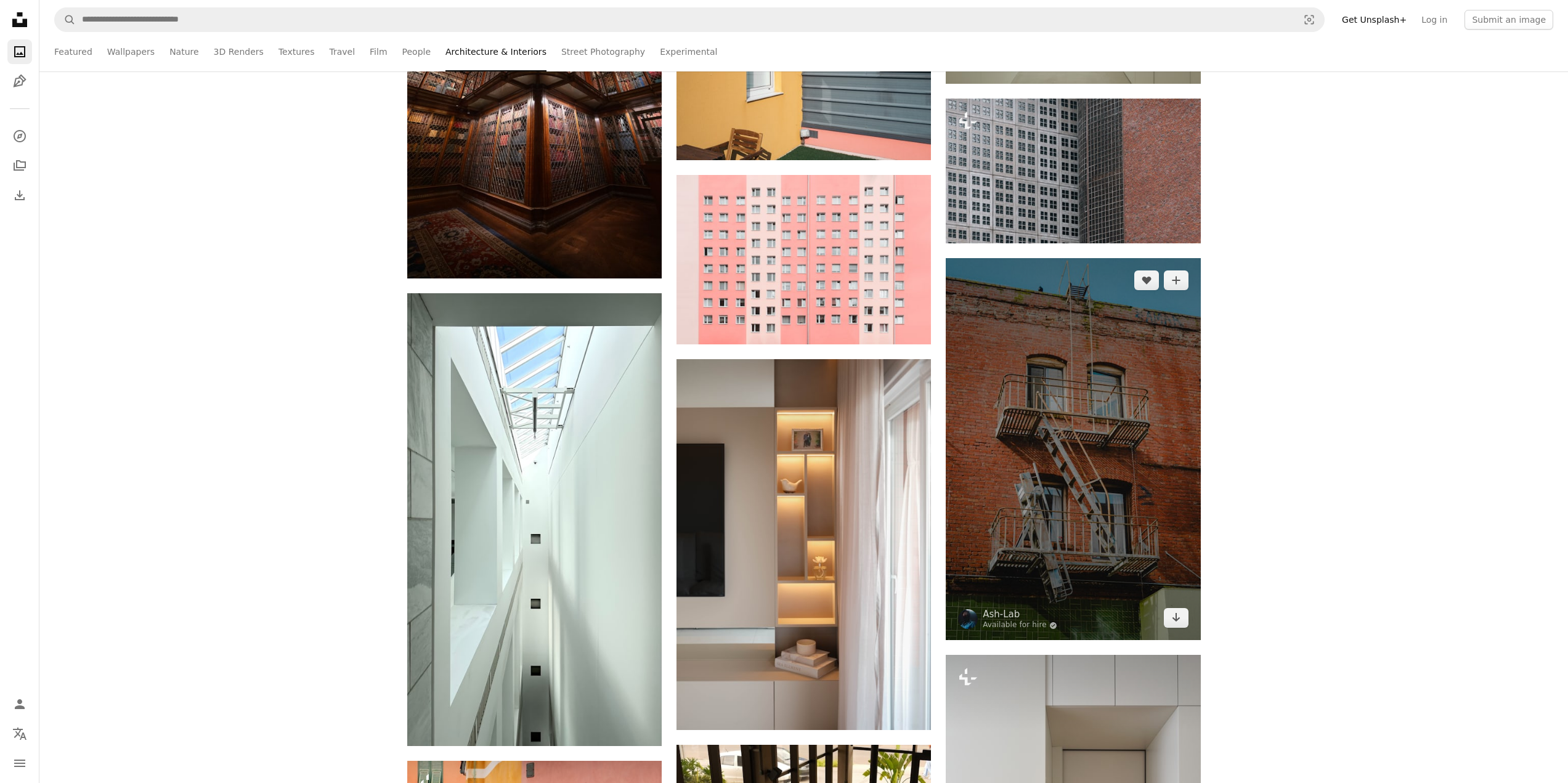
click at [1083, 459] on img at bounding box center [1072, 449] width 254 height 382
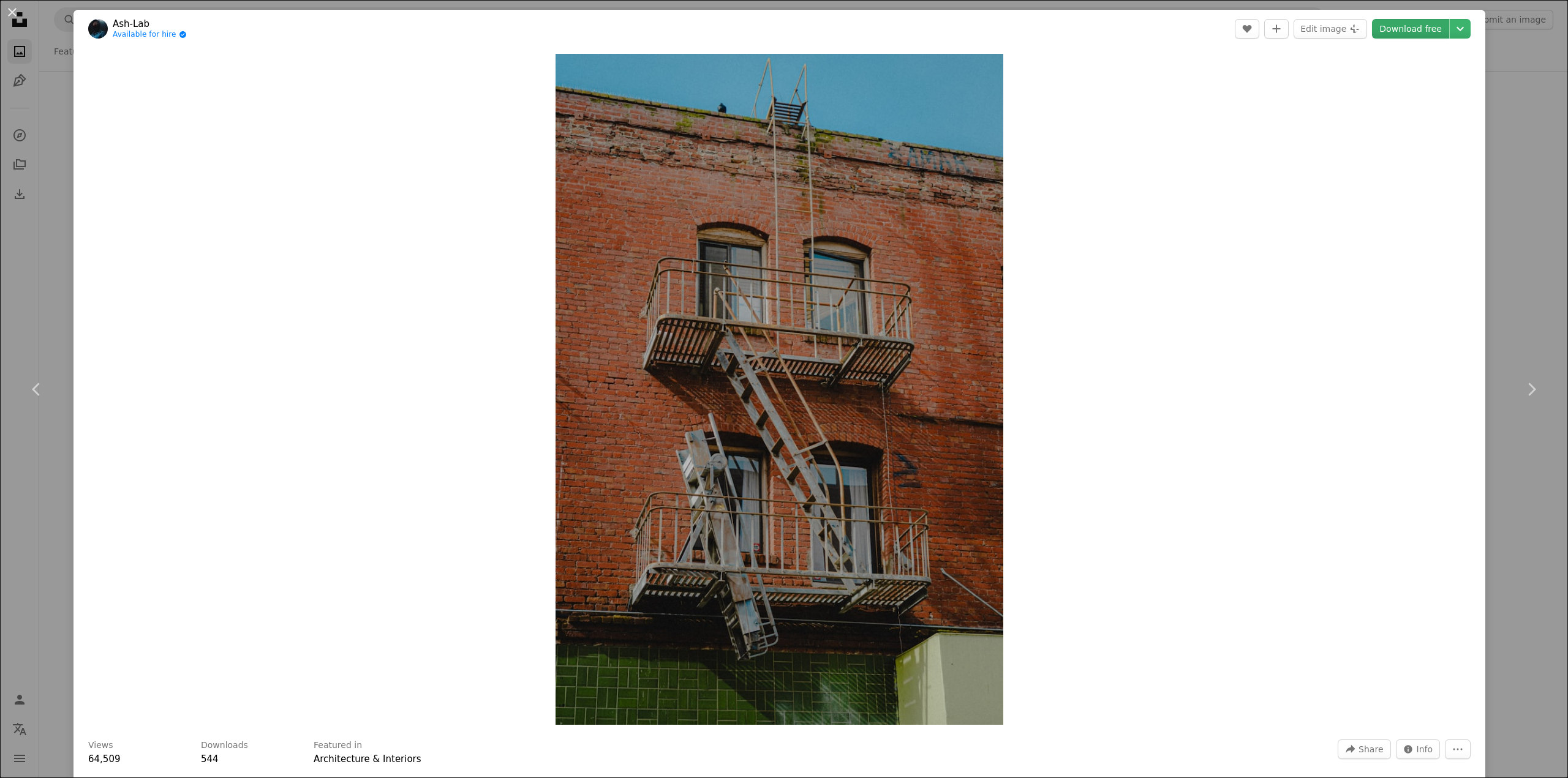
click at [1403, 28] on link "Download free" at bounding box center [1410, 29] width 77 height 20
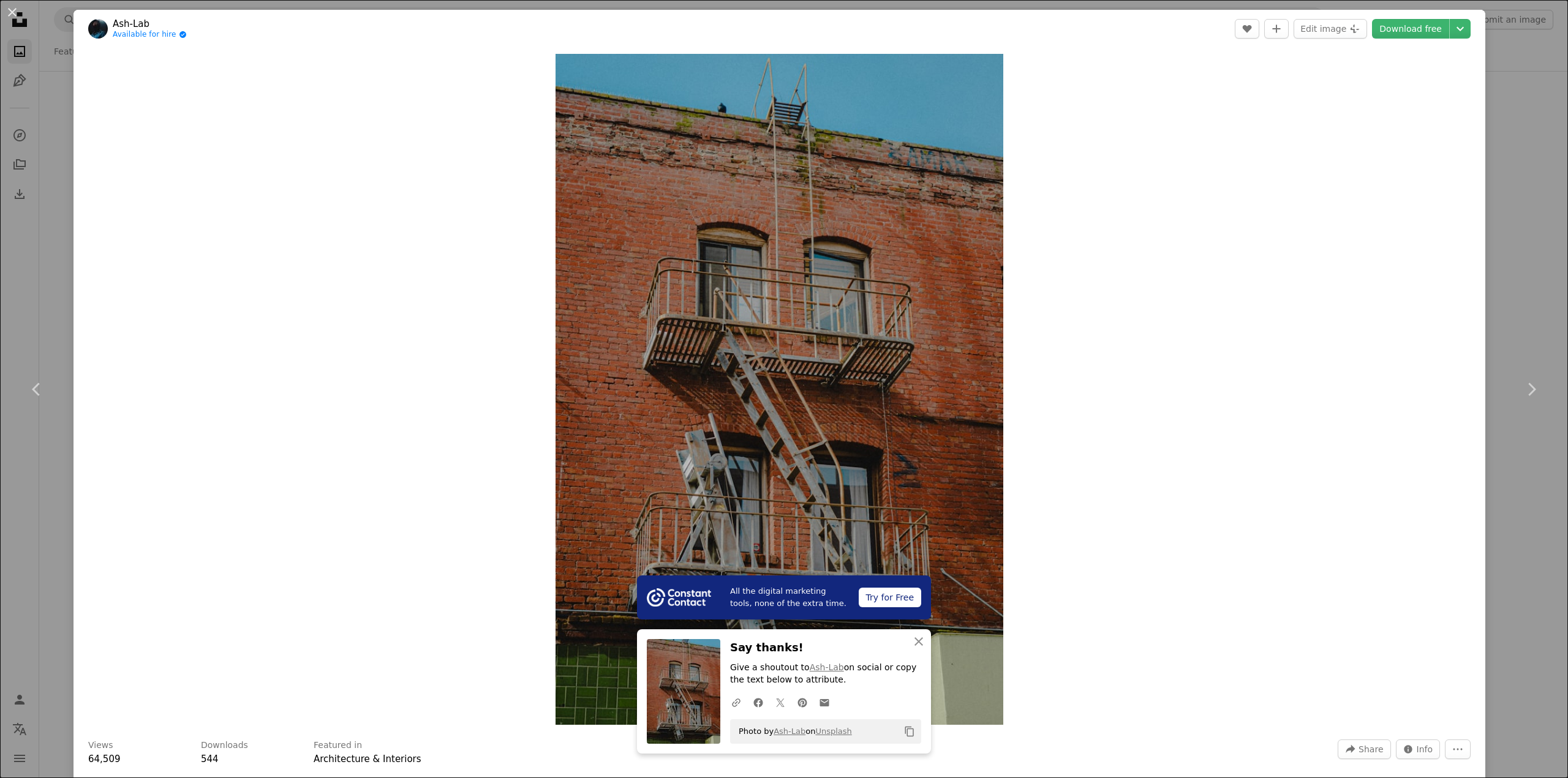
click at [24, 296] on div "An X shape Chevron left Chevron right All the digital marketing tools, none of …" at bounding box center [784, 389] width 1568 height 778
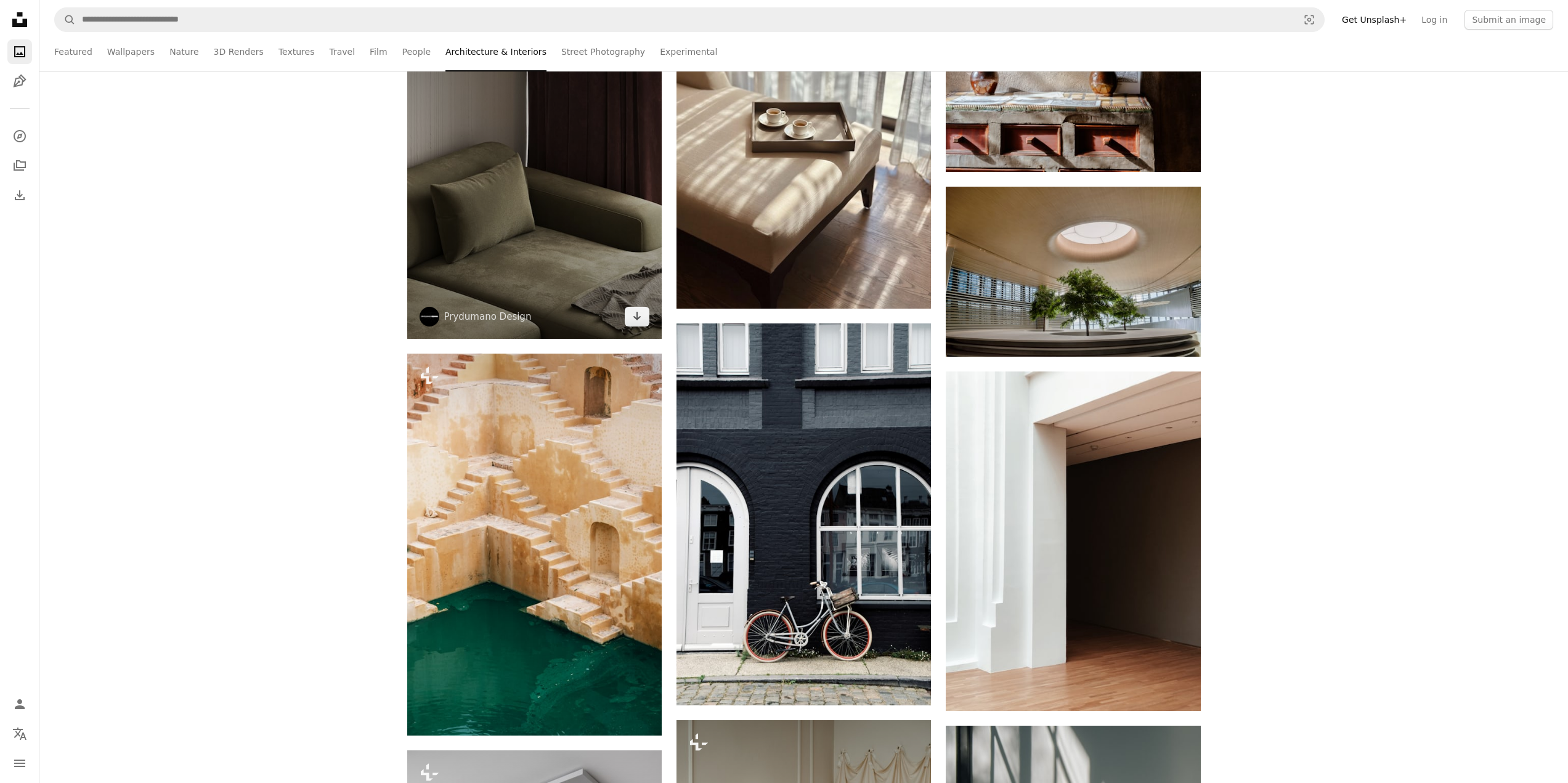
scroll to position [51751, 0]
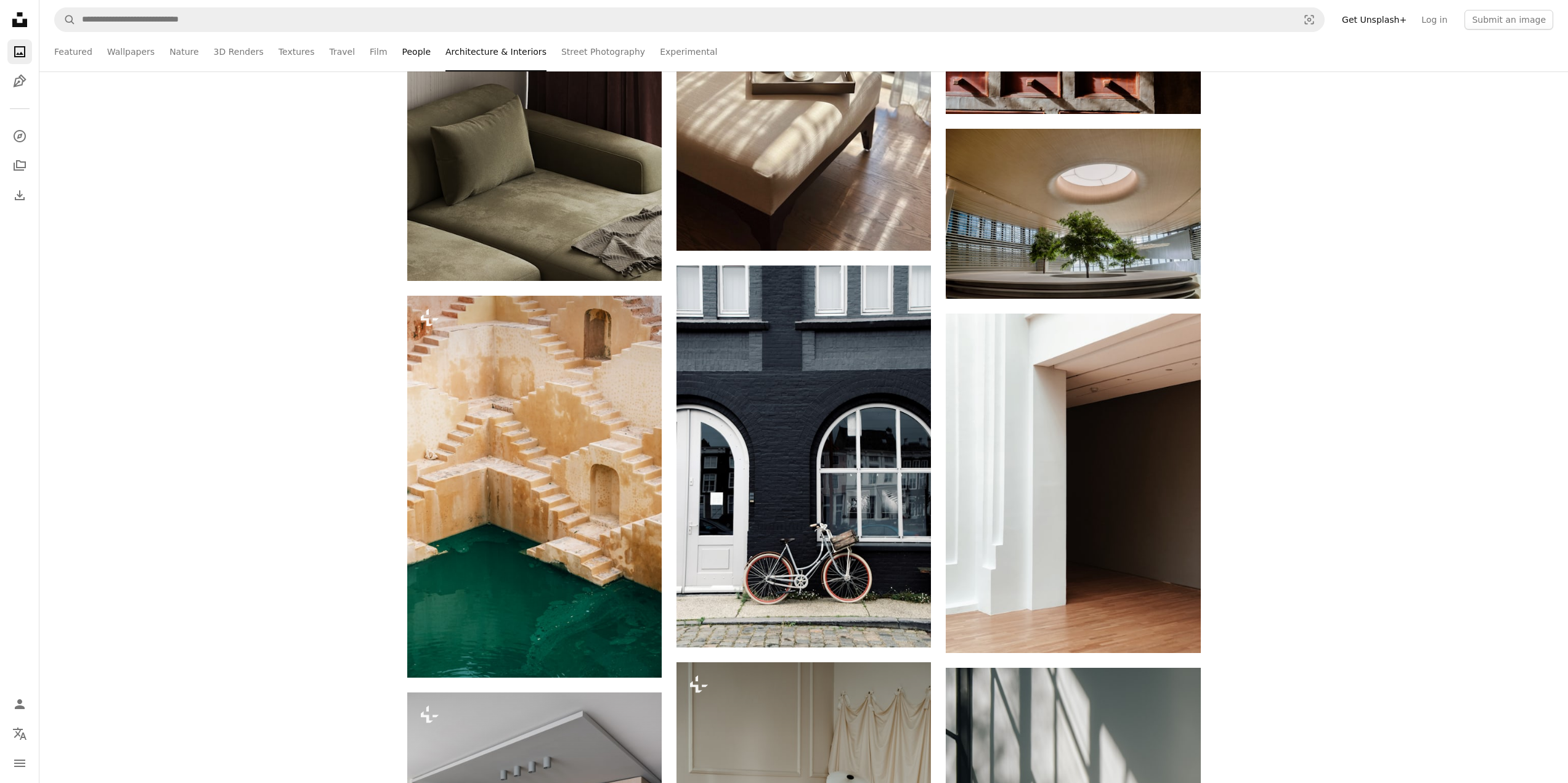
click at [403, 51] on link "People" at bounding box center [417, 51] width 29 height 39
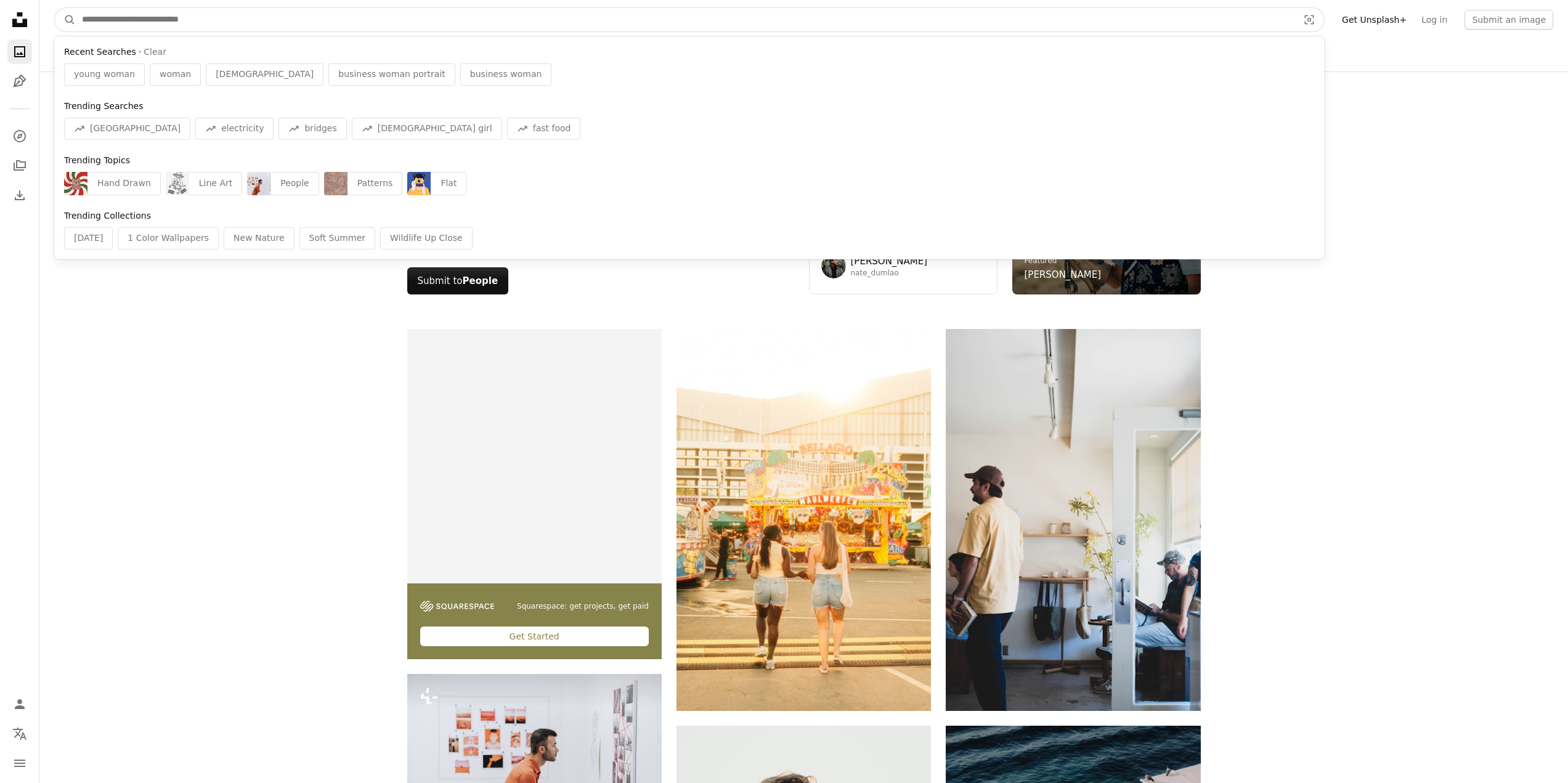
click at [206, 22] on input "Find visuals sitewide" at bounding box center [685, 19] width 1218 height 23
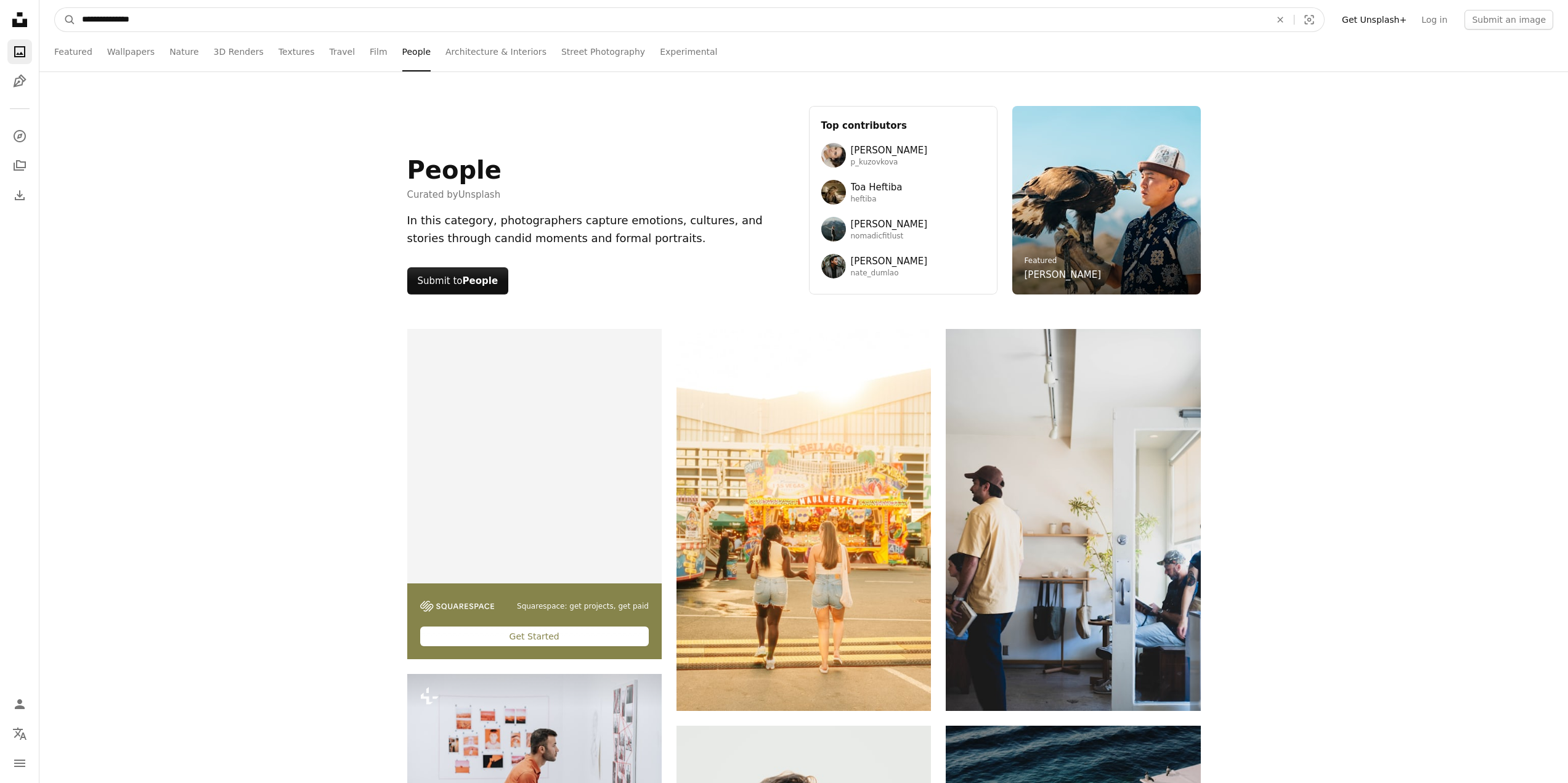
type input "**********"
click at [55, 8] on button "A magnifying glass" at bounding box center [65, 19] width 21 height 23
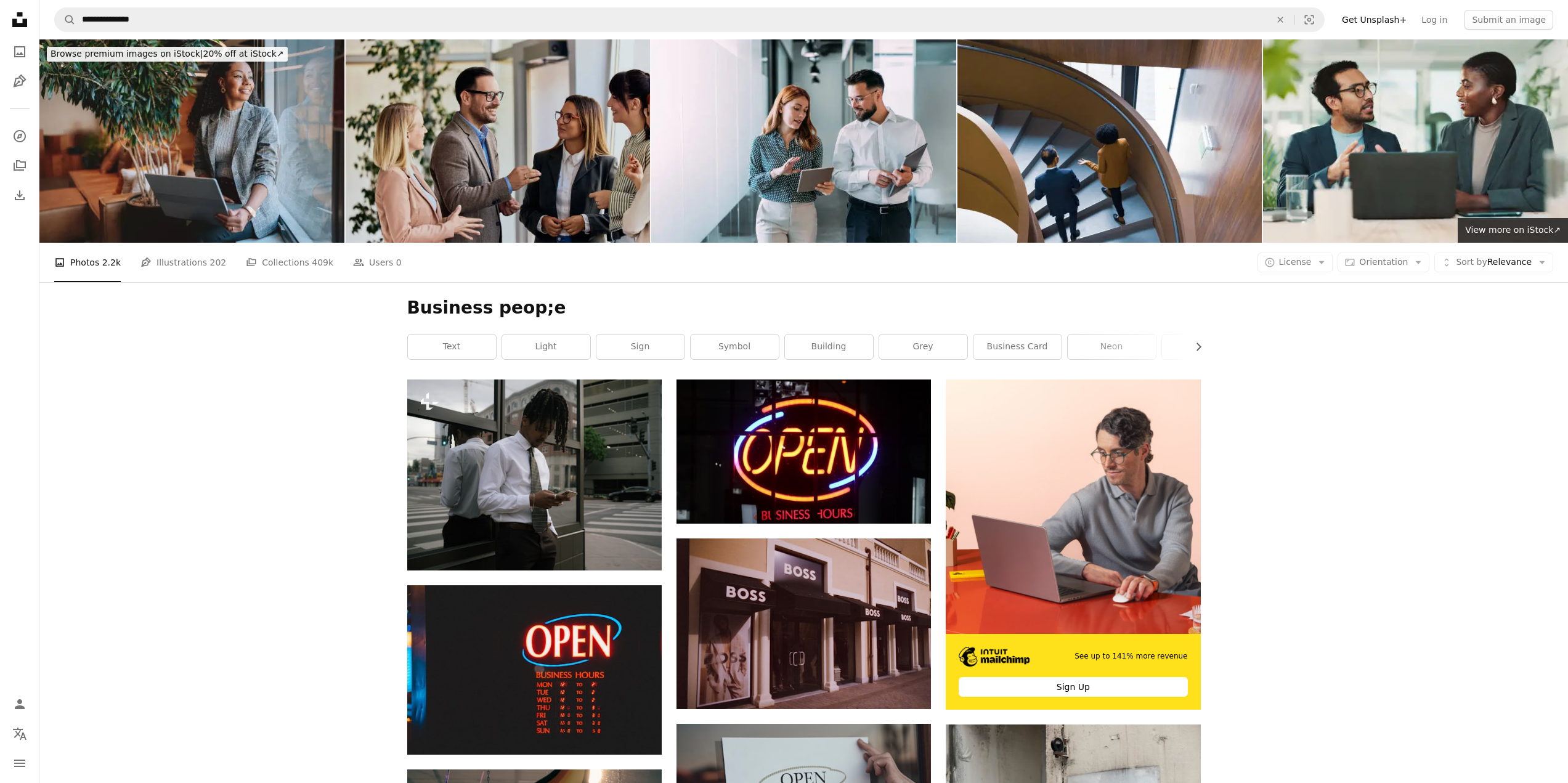
click at [509, 130] on img at bounding box center [498, 141] width 305 height 204
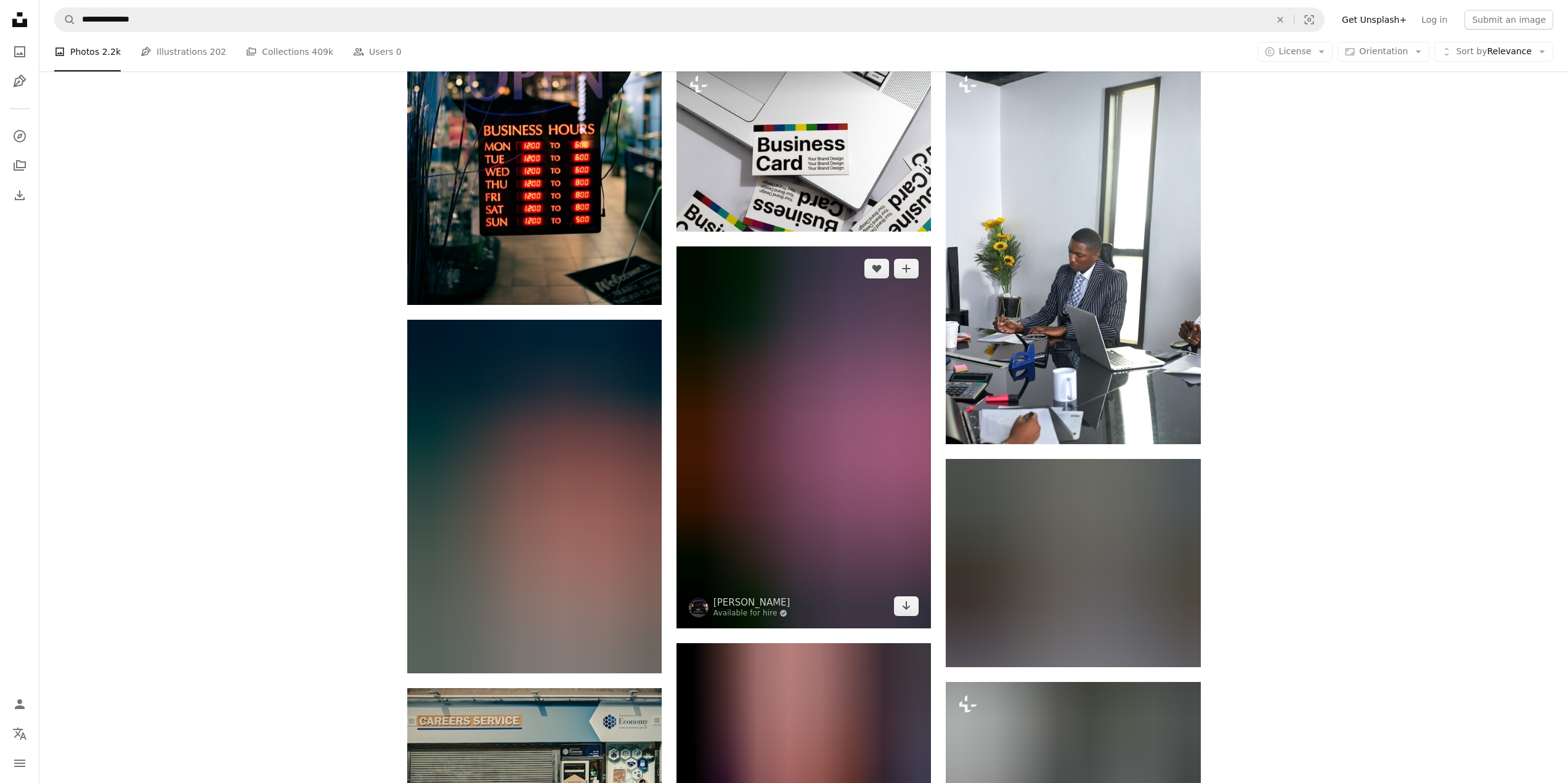
scroll to position [924, 0]
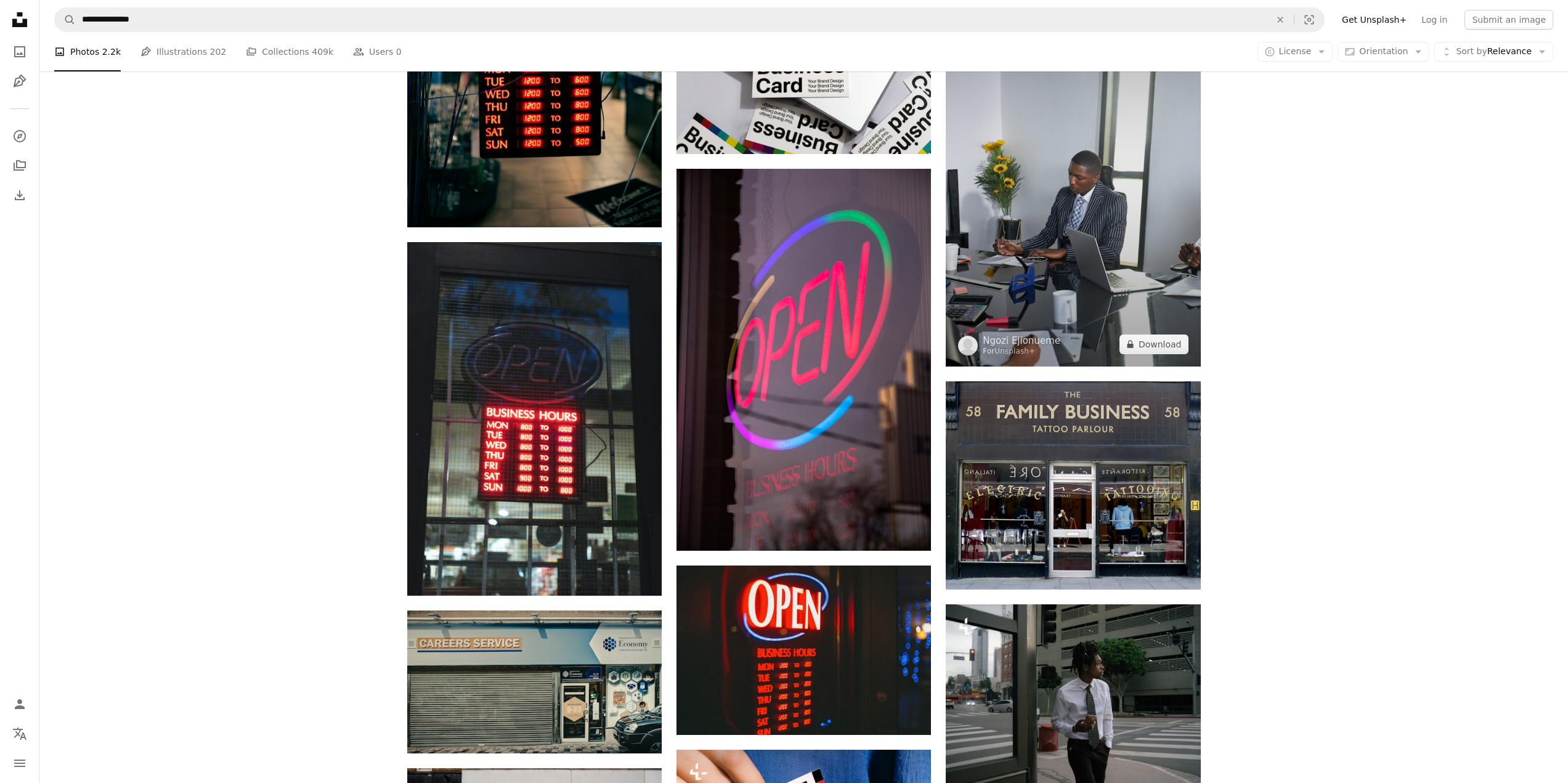
click at [1053, 194] on img at bounding box center [1072, 175] width 254 height 382
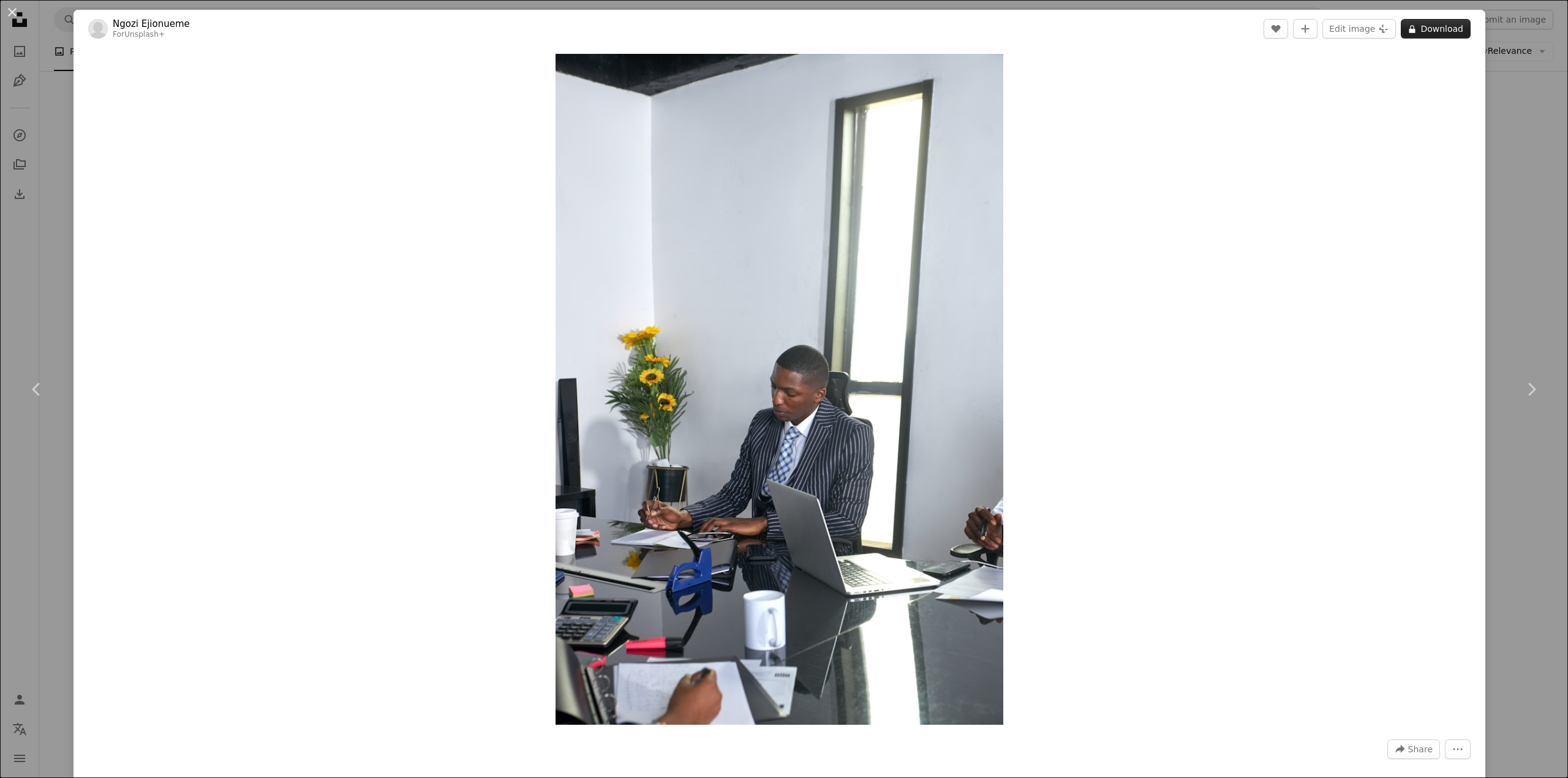
click at [1431, 26] on button "A lock Download" at bounding box center [1435, 29] width 70 height 20
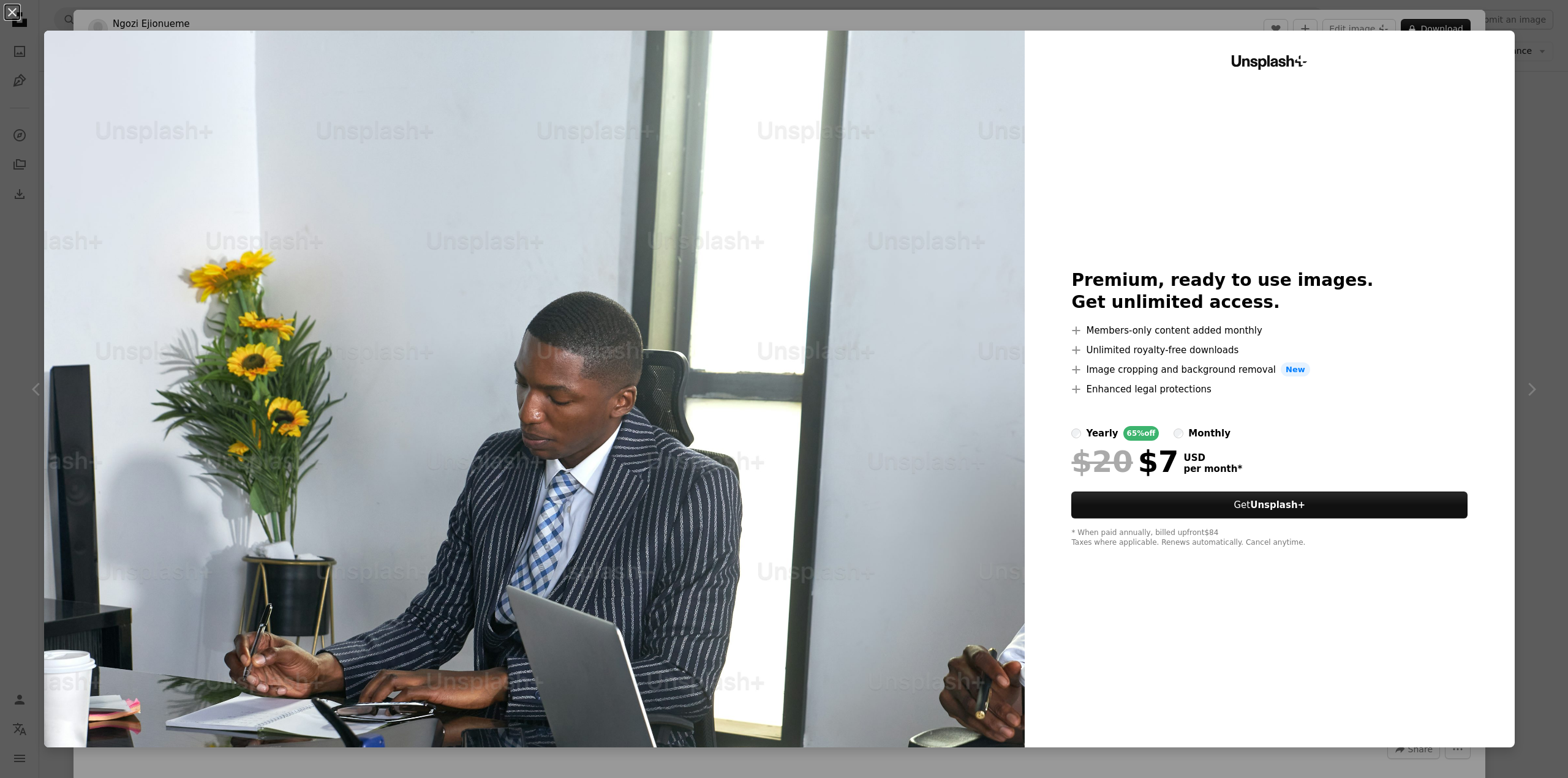
click at [1518, 113] on div "An X shape Unsplash+ Premium, ready to use images. Get unlimited access. A plus…" at bounding box center [784, 389] width 1568 height 778
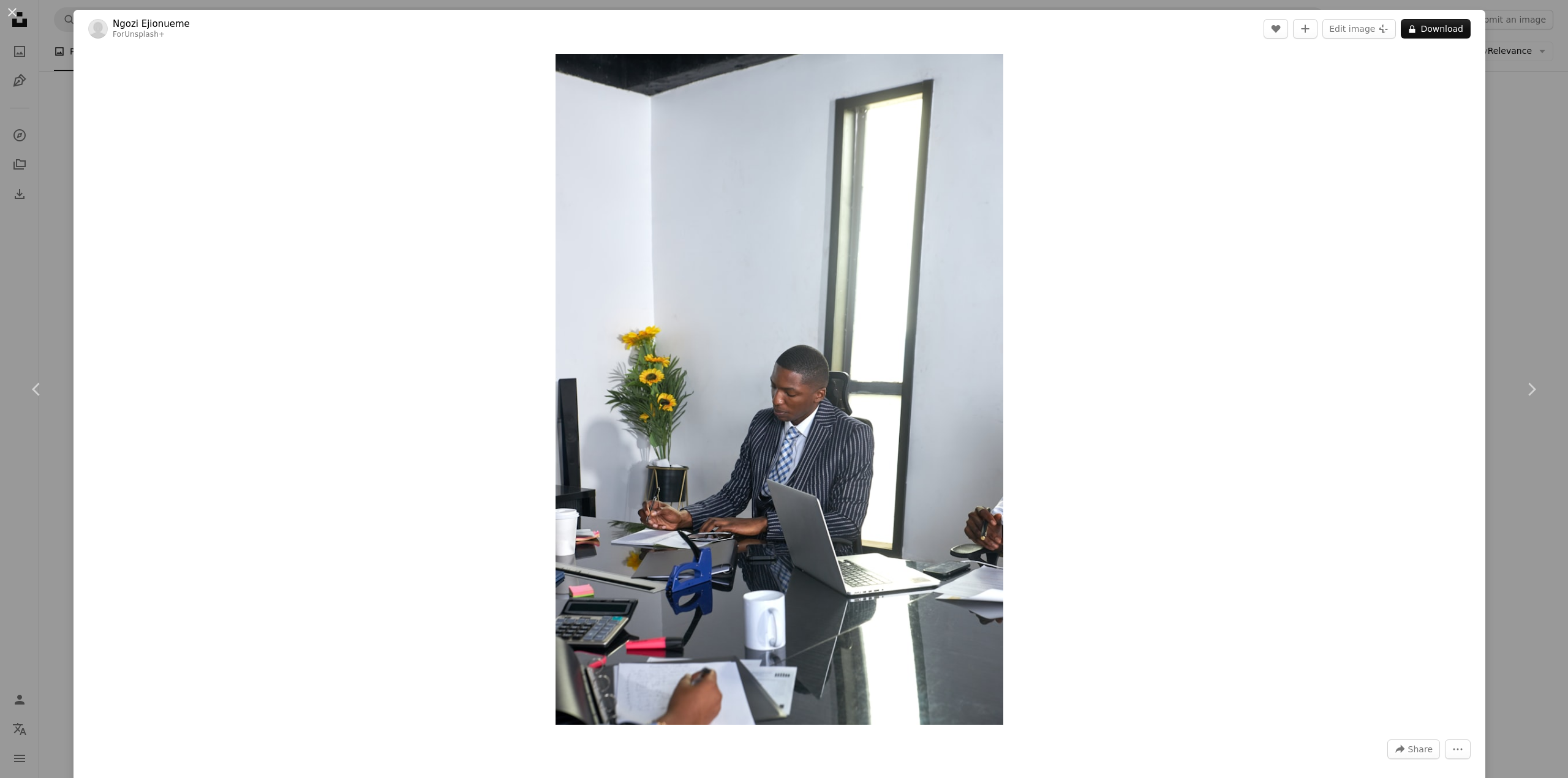
click at [1524, 113] on div "An X shape Chevron left Chevron right Ngozi Ejionueme For Unsplash+ A heart A p…" at bounding box center [784, 389] width 1568 height 778
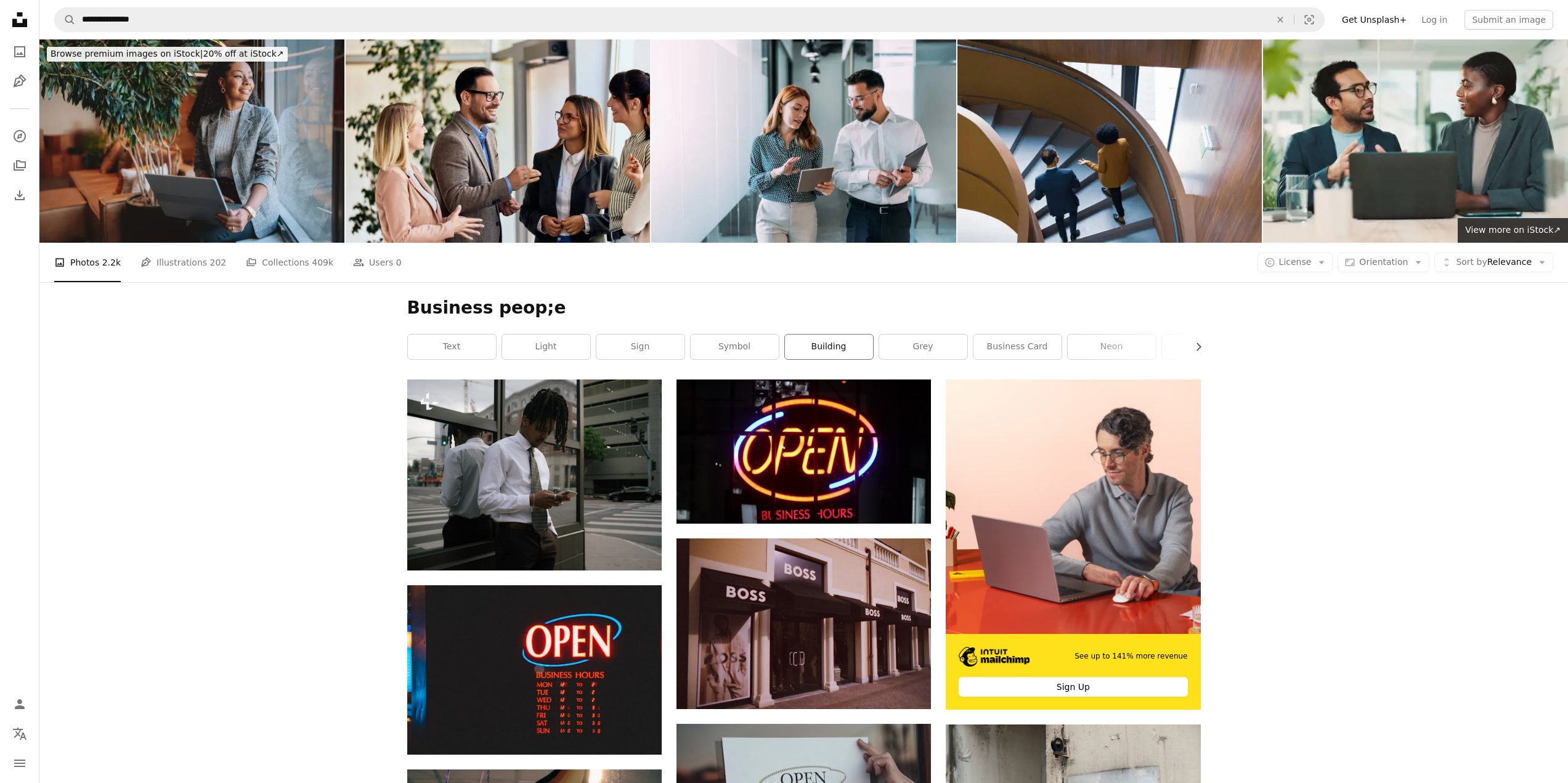
click at [826, 350] on link "building" at bounding box center [828, 347] width 88 height 25
